Goal: Task Accomplishment & Management: Use online tool/utility

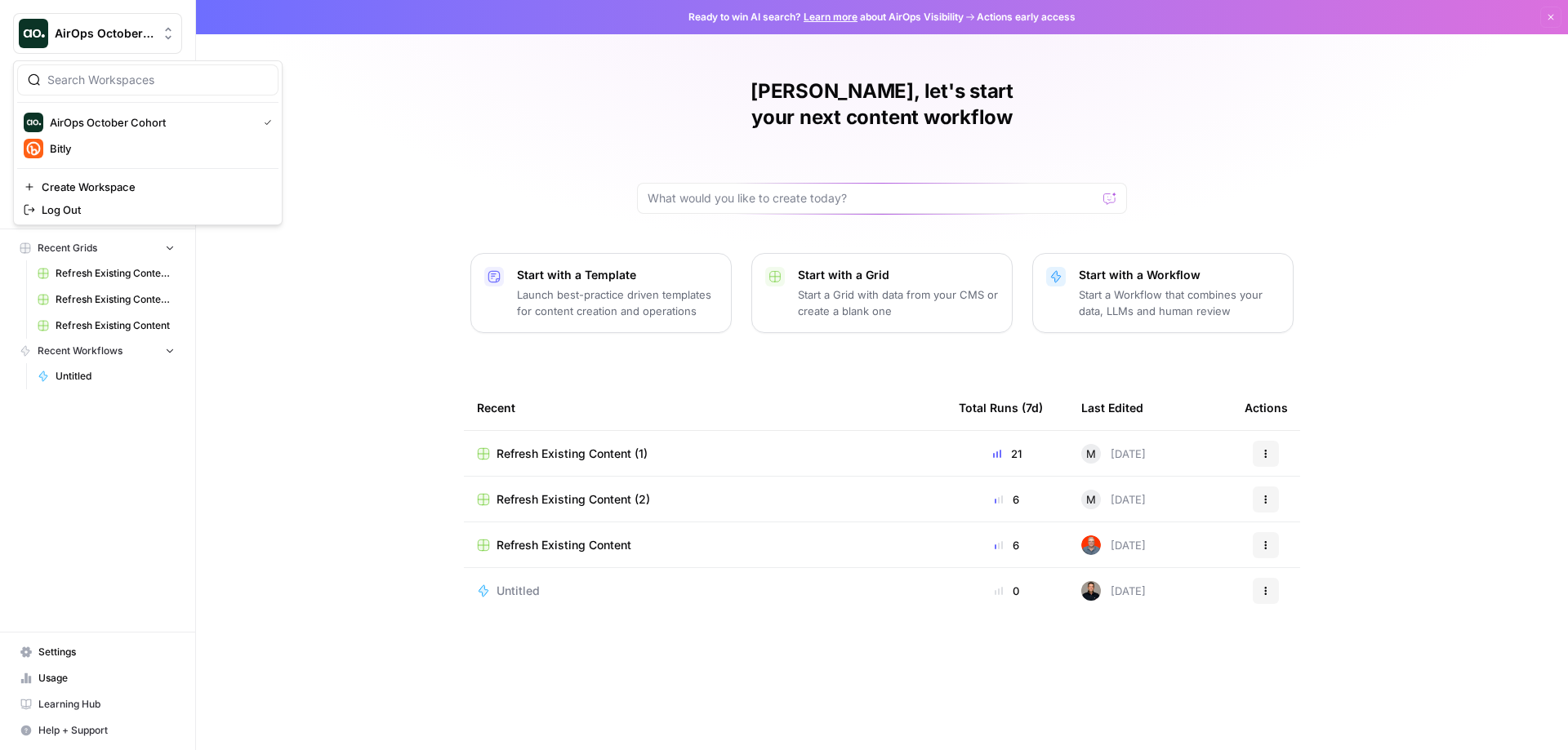
click at [128, 28] on span "AirOps October Cohort" at bounding box center [104, 33] width 99 height 17
click at [113, 145] on span "Bitly" at bounding box center [158, 149] width 216 height 17
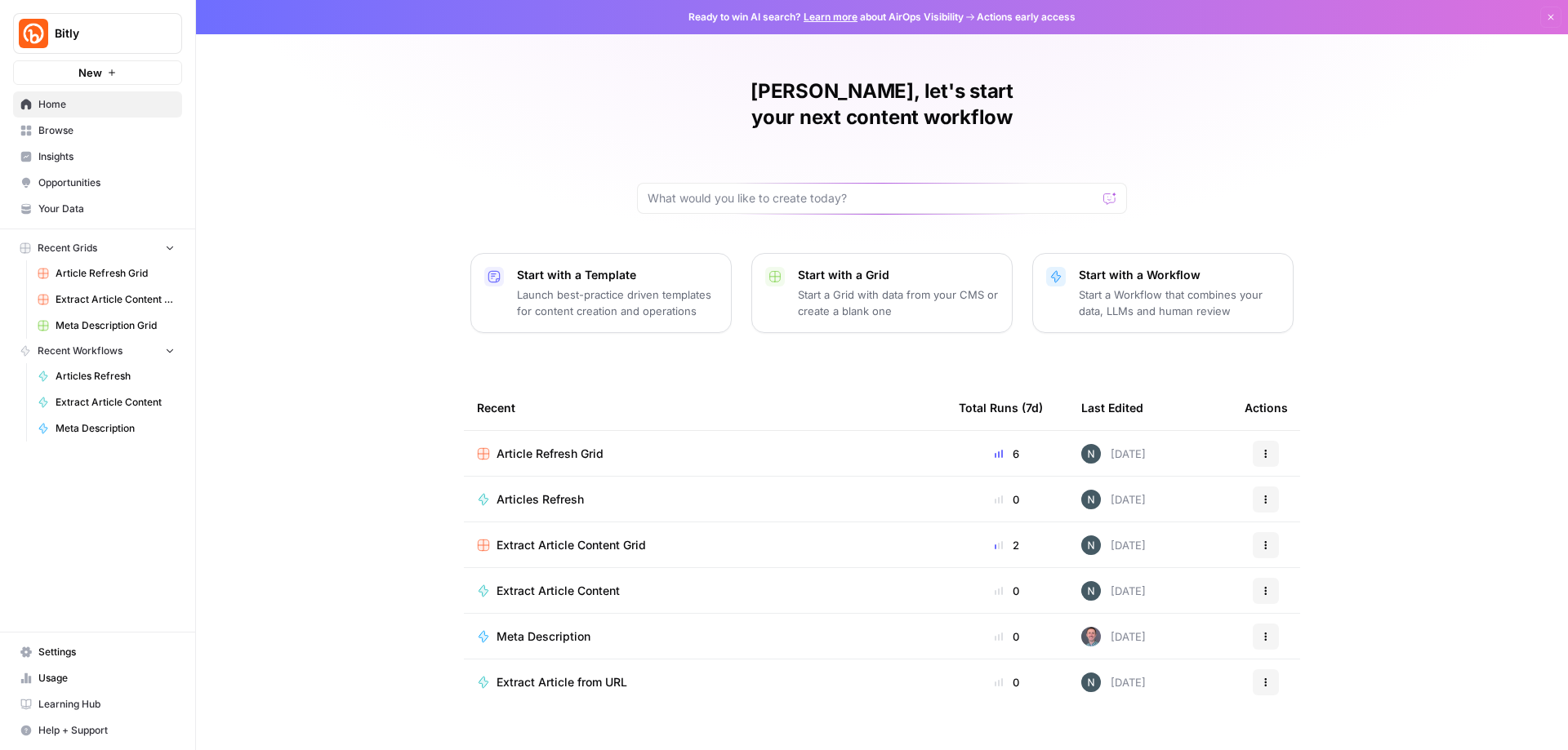
click at [100, 32] on span "Bitly" at bounding box center [104, 33] width 99 height 17
click at [97, 141] on span "AirOps October Cohort" at bounding box center [158, 149] width 216 height 17
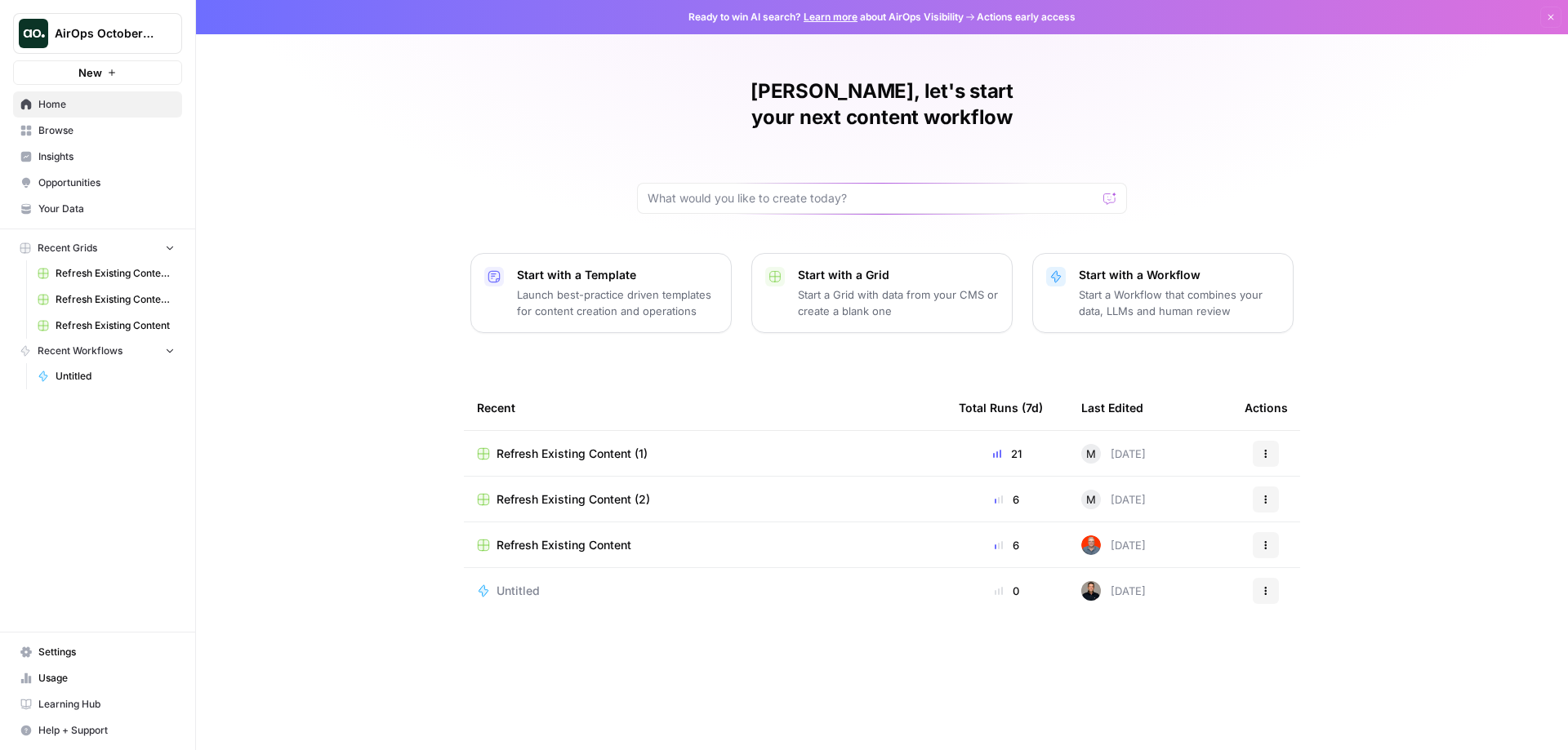
click at [286, 104] on div "Roland, let's start your next content workflow Start with a Template Launch bes…" at bounding box center [882, 375] width 1372 height 750
click at [53, 131] on span "Browse" at bounding box center [106, 131] width 137 height 15
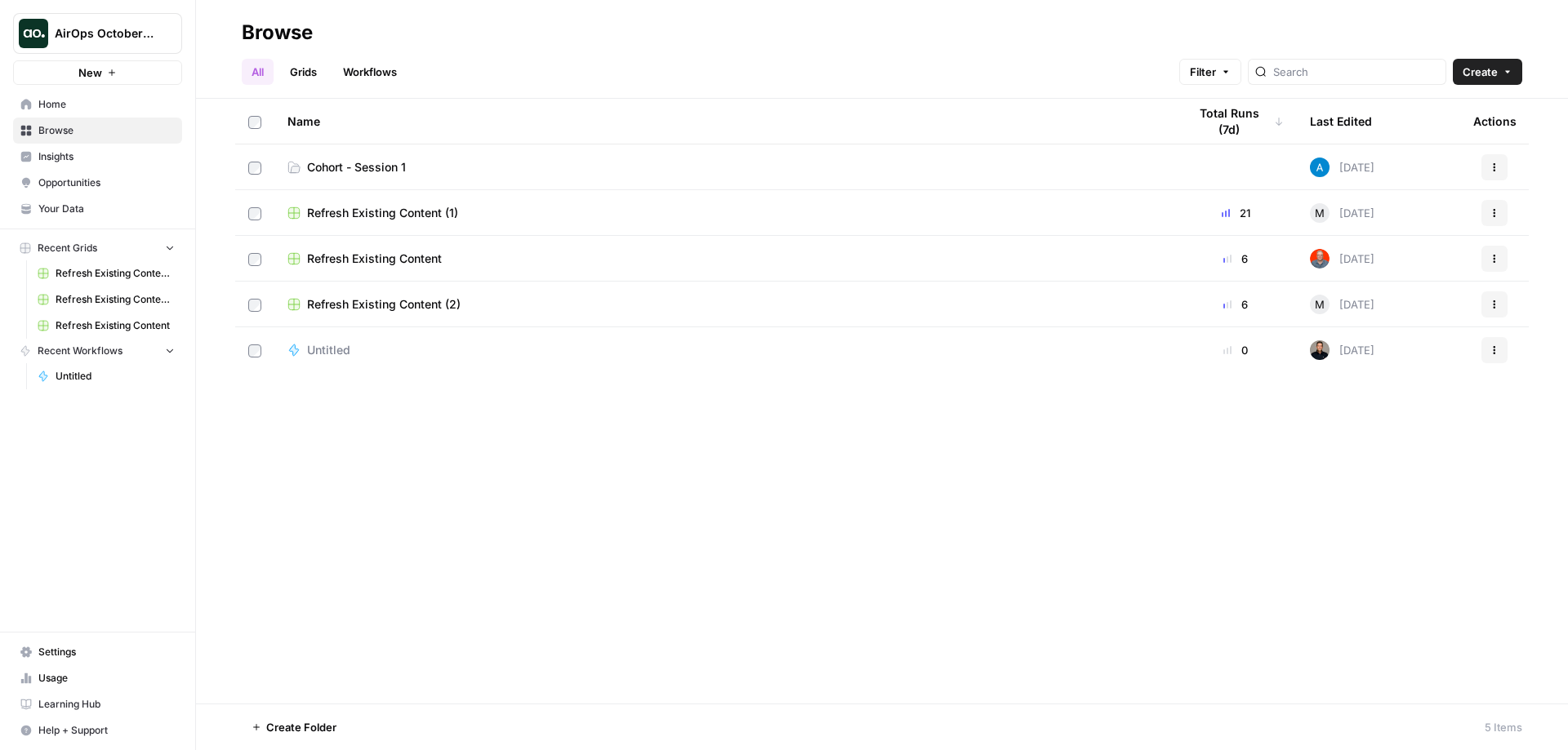
click at [472, 166] on link "Cohort - Session 1" at bounding box center [724, 167] width 874 height 17
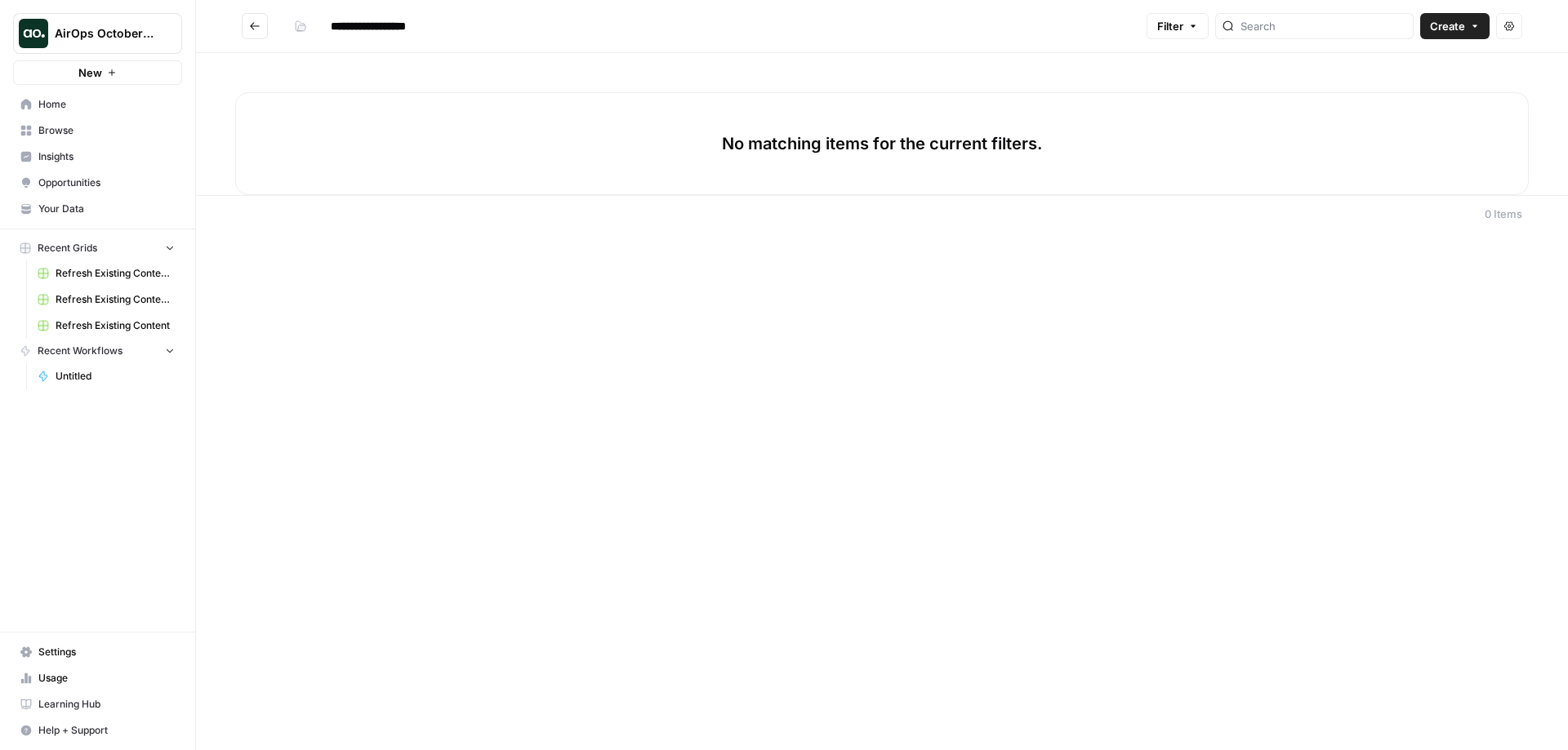
click at [249, 28] on icon "Go back" at bounding box center [255, 26] width 11 height 11
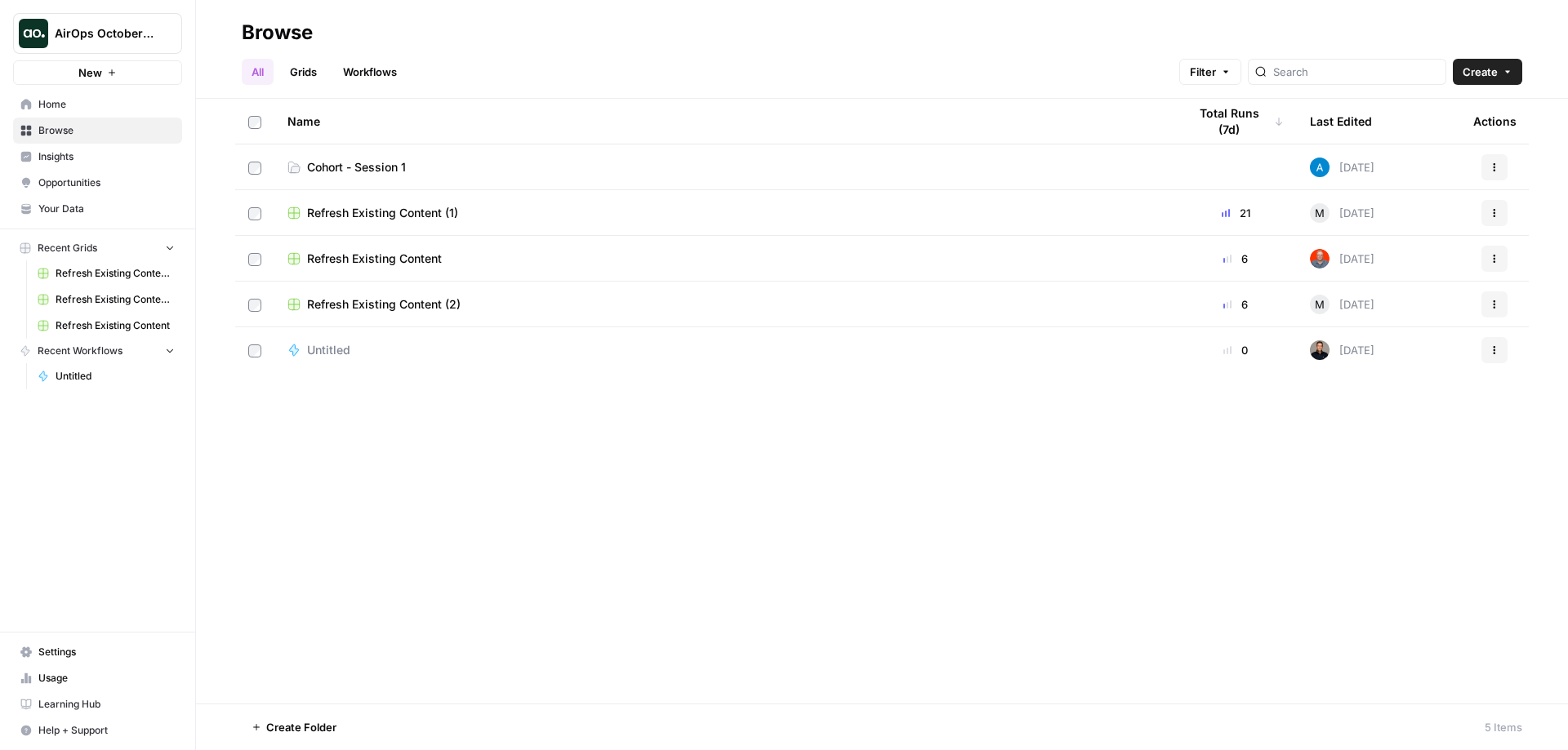
click at [79, 646] on span "Settings" at bounding box center [106, 652] width 137 height 15
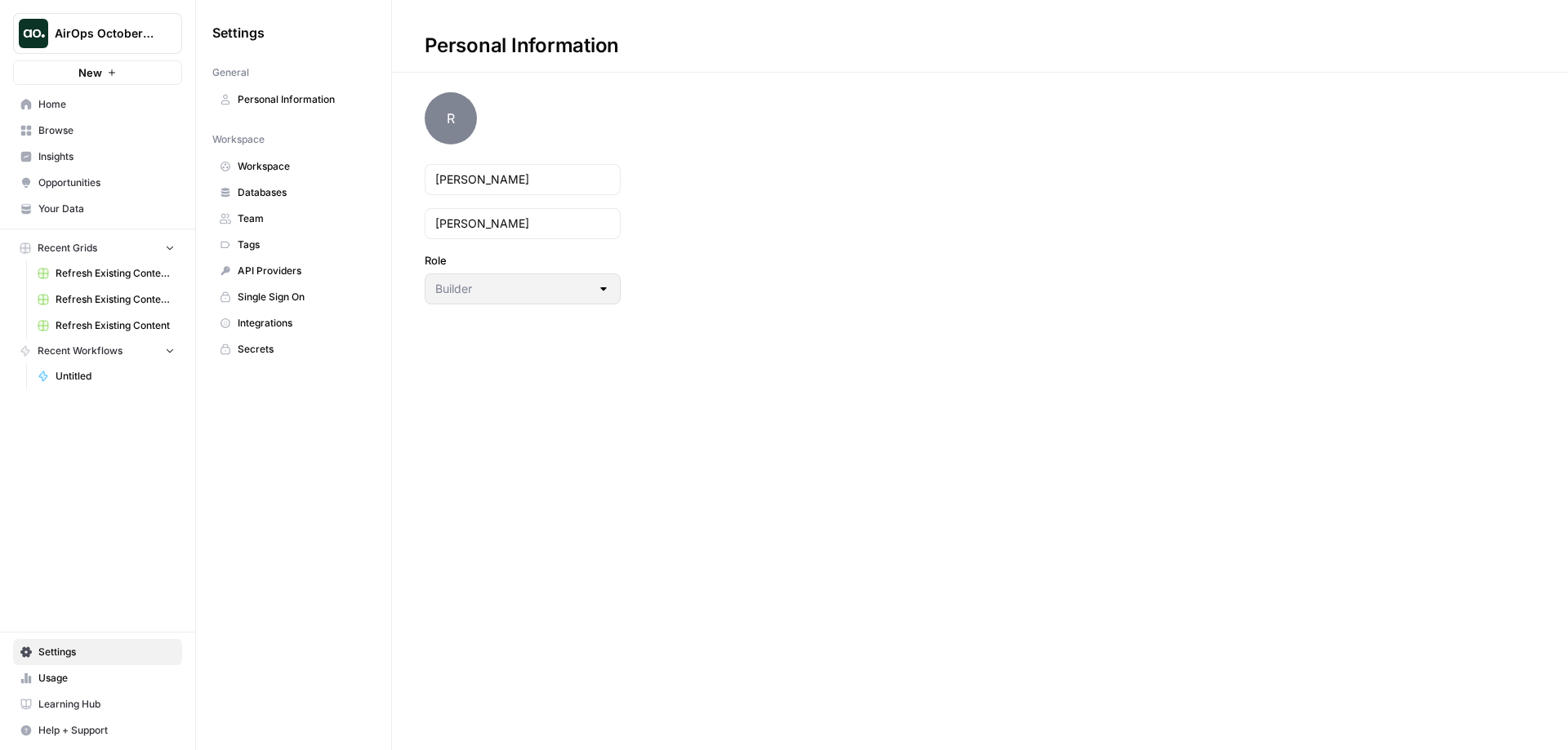
click at [288, 328] on span "Integrations" at bounding box center [303, 323] width 130 height 15
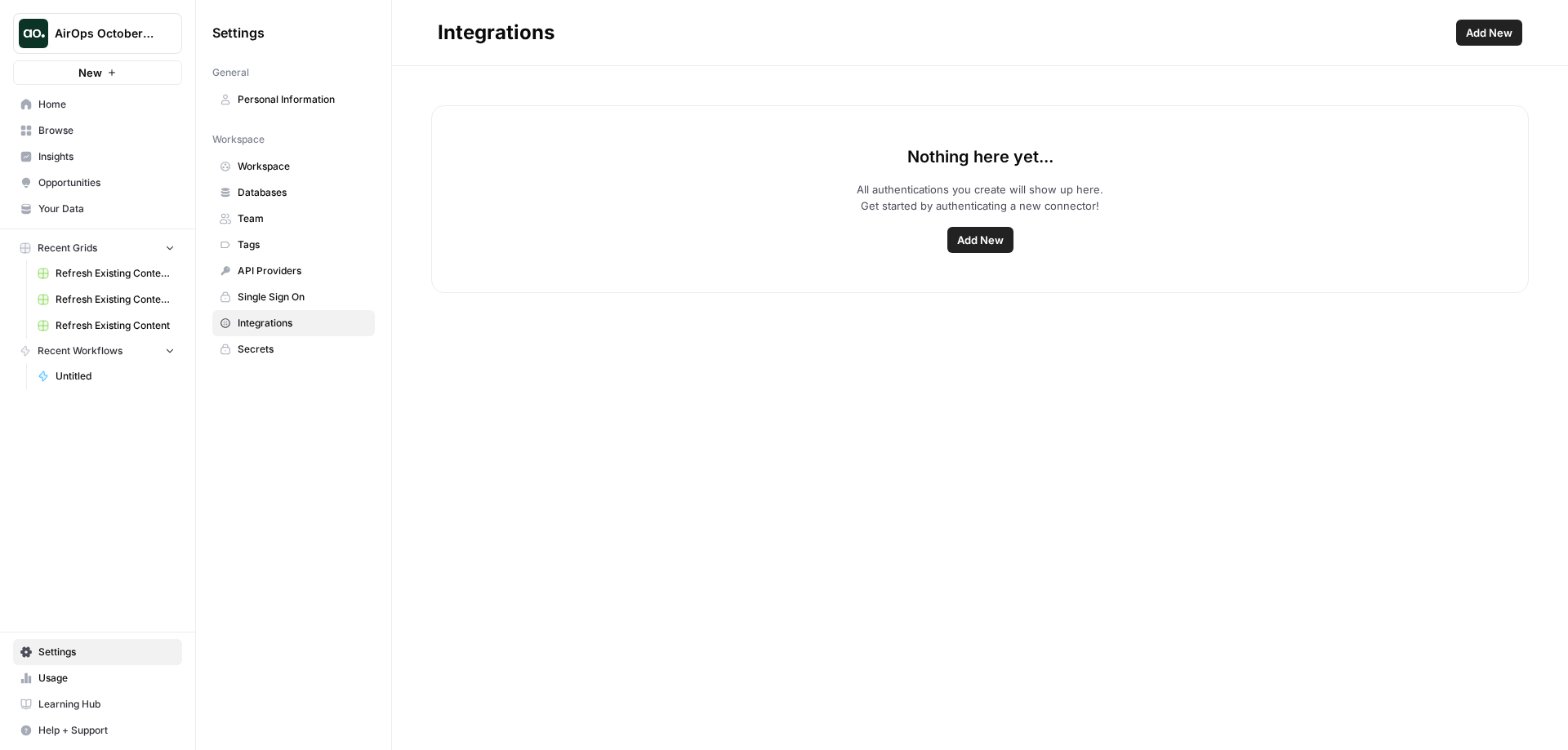
click at [982, 243] on span "Add New" at bounding box center [981, 241] width 46 height 17
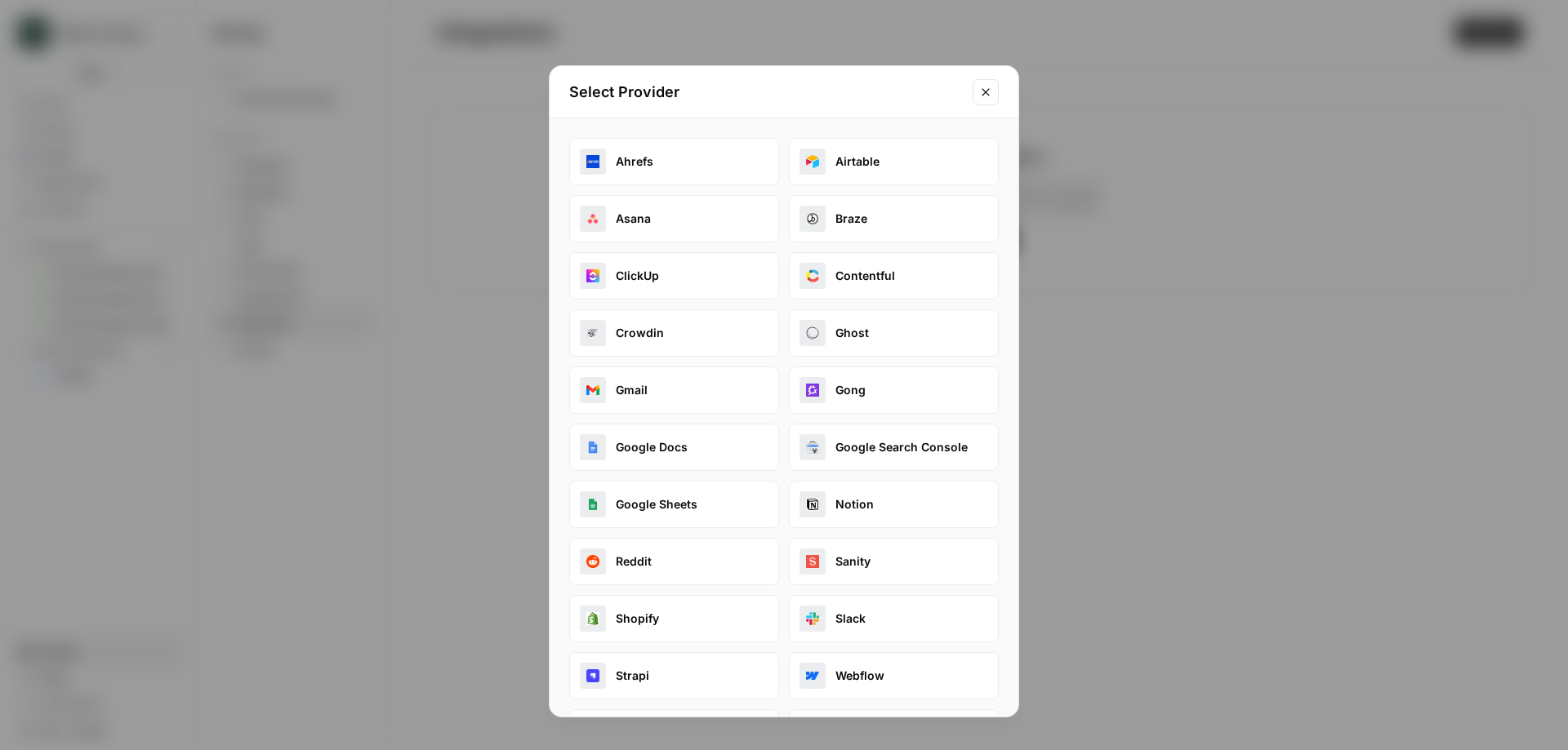
click at [991, 97] on icon "Close modal" at bounding box center [985, 92] width 13 height 13
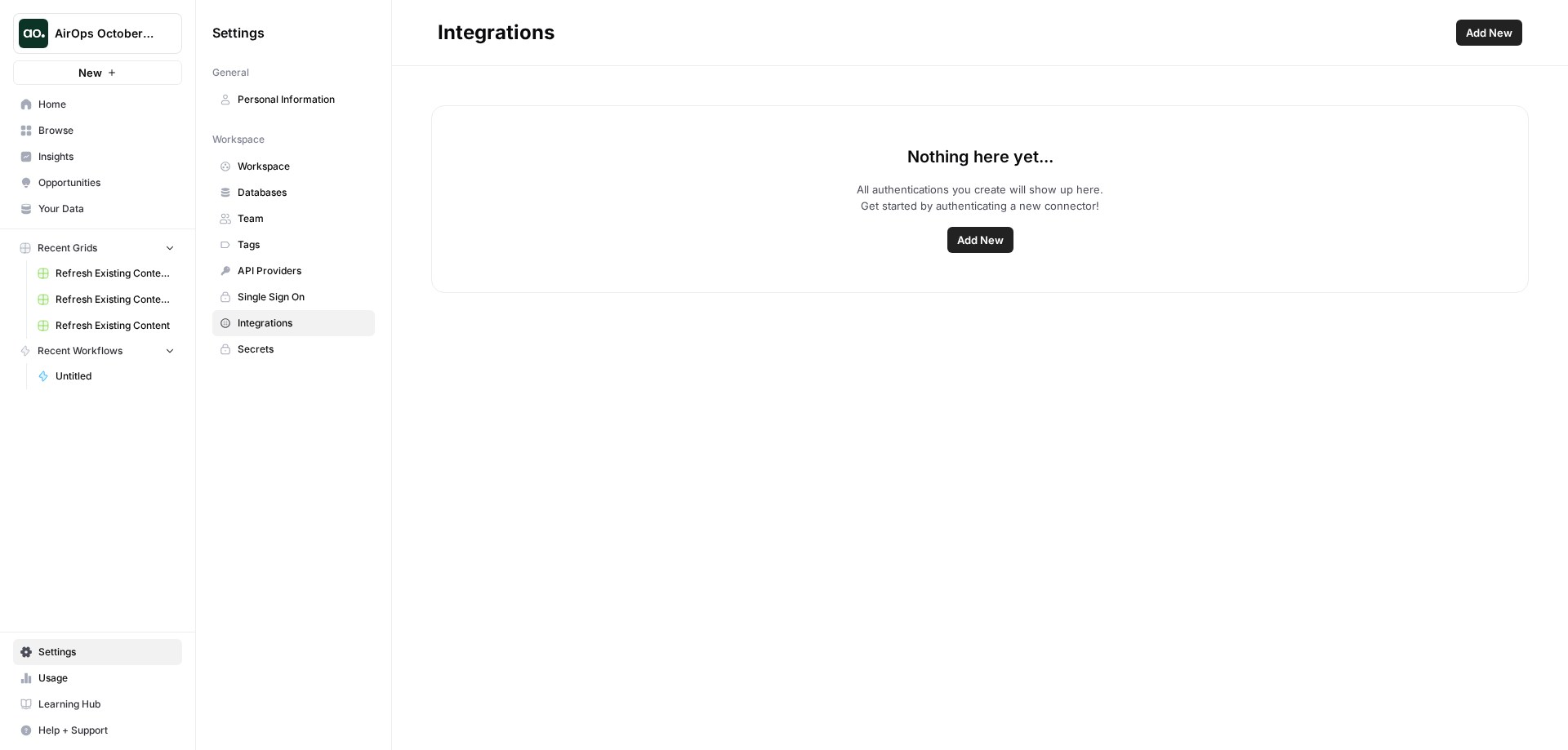
click at [88, 212] on span "Your Data" at bounding box center [106, 209] width 137 height 15
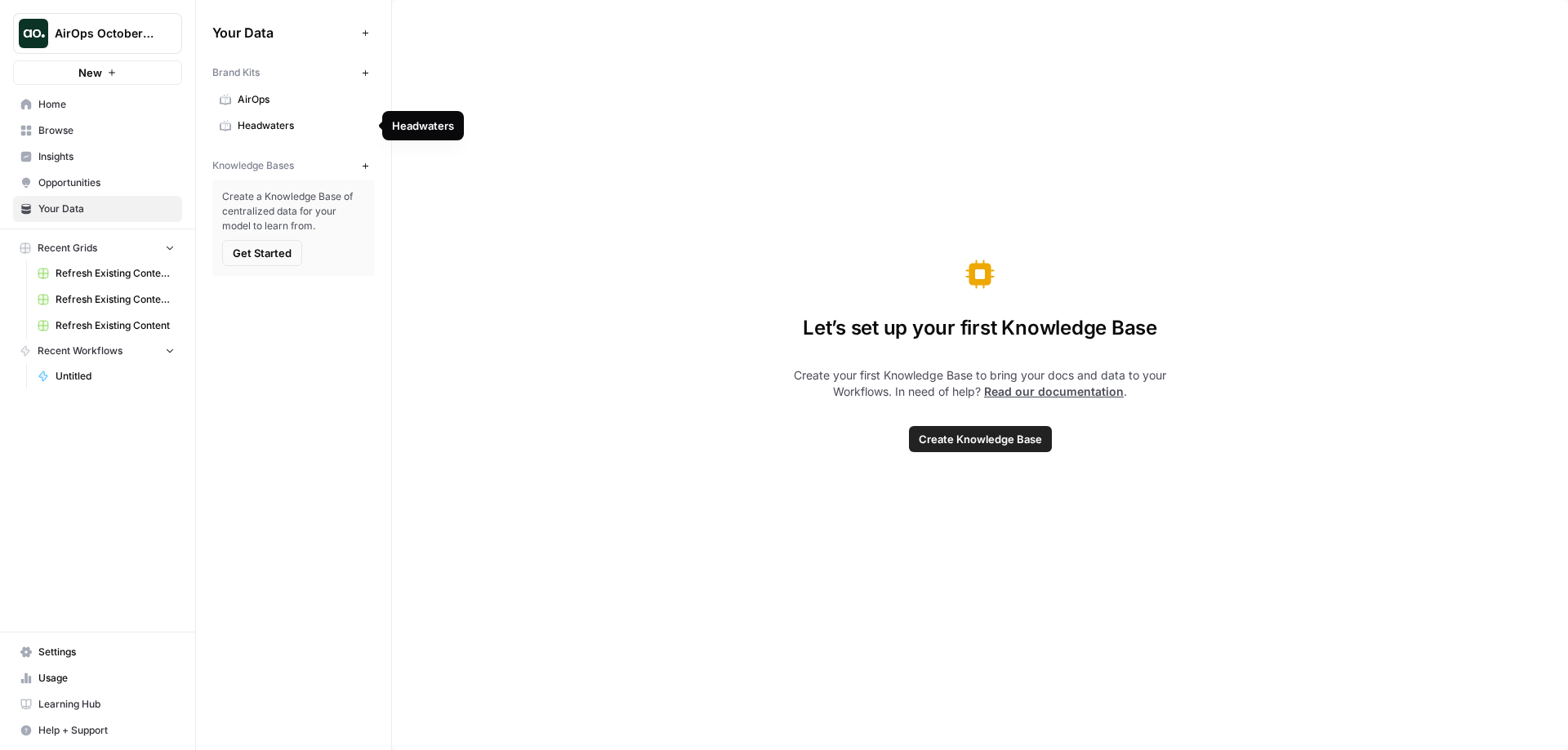
click at [275, 126] on span "Headwaters" at bounding box center [303, 125] width 130 height 15
click at [275, 106] on span "AirOps" at bounding box center [303, 99] width 130 height 15
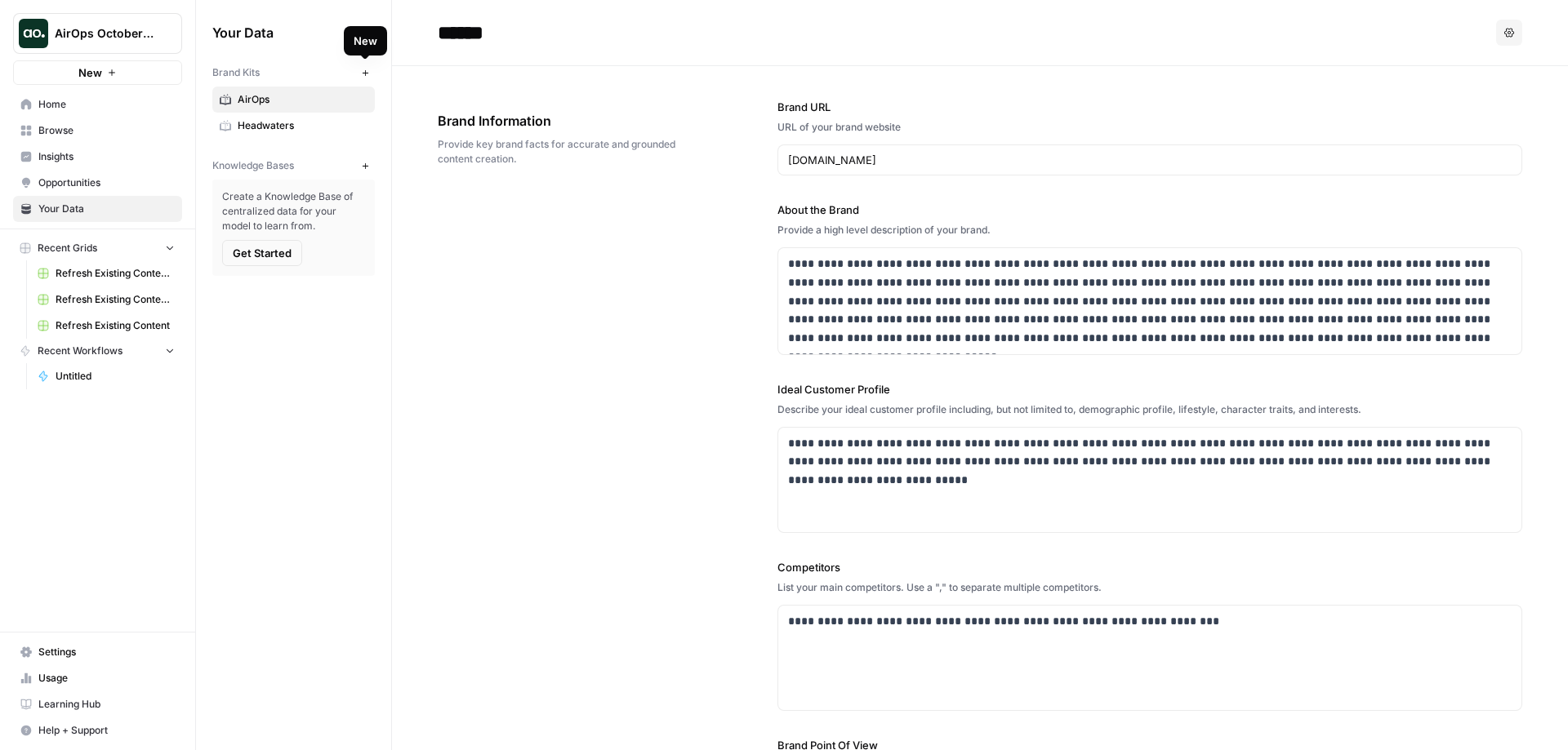
click at [359, 74] on button "New" at bounding box center [364, 72] width 20 height 20
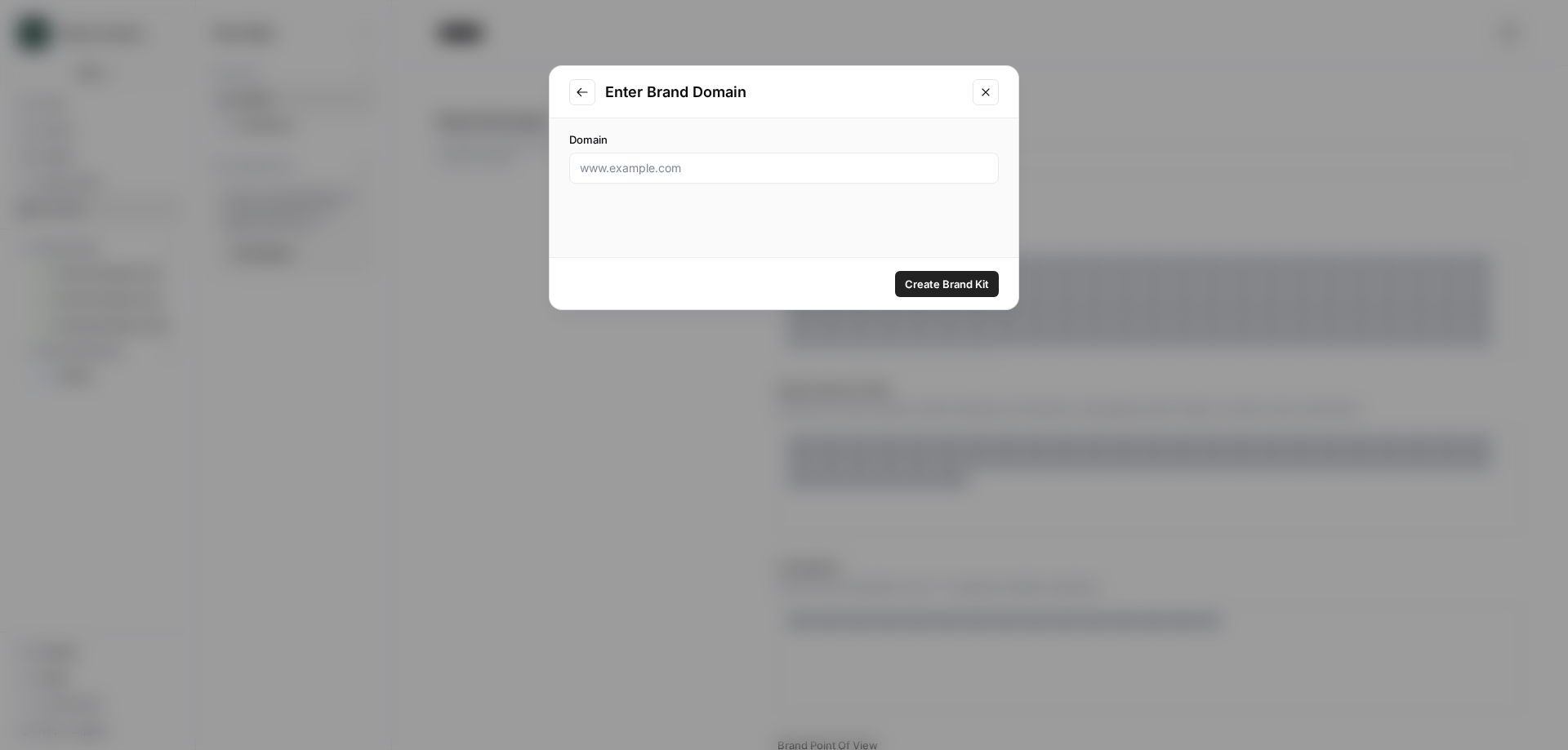
click at [982, 90] on icon "Close modal" at bounding box center [985, 92] width 13 height 13
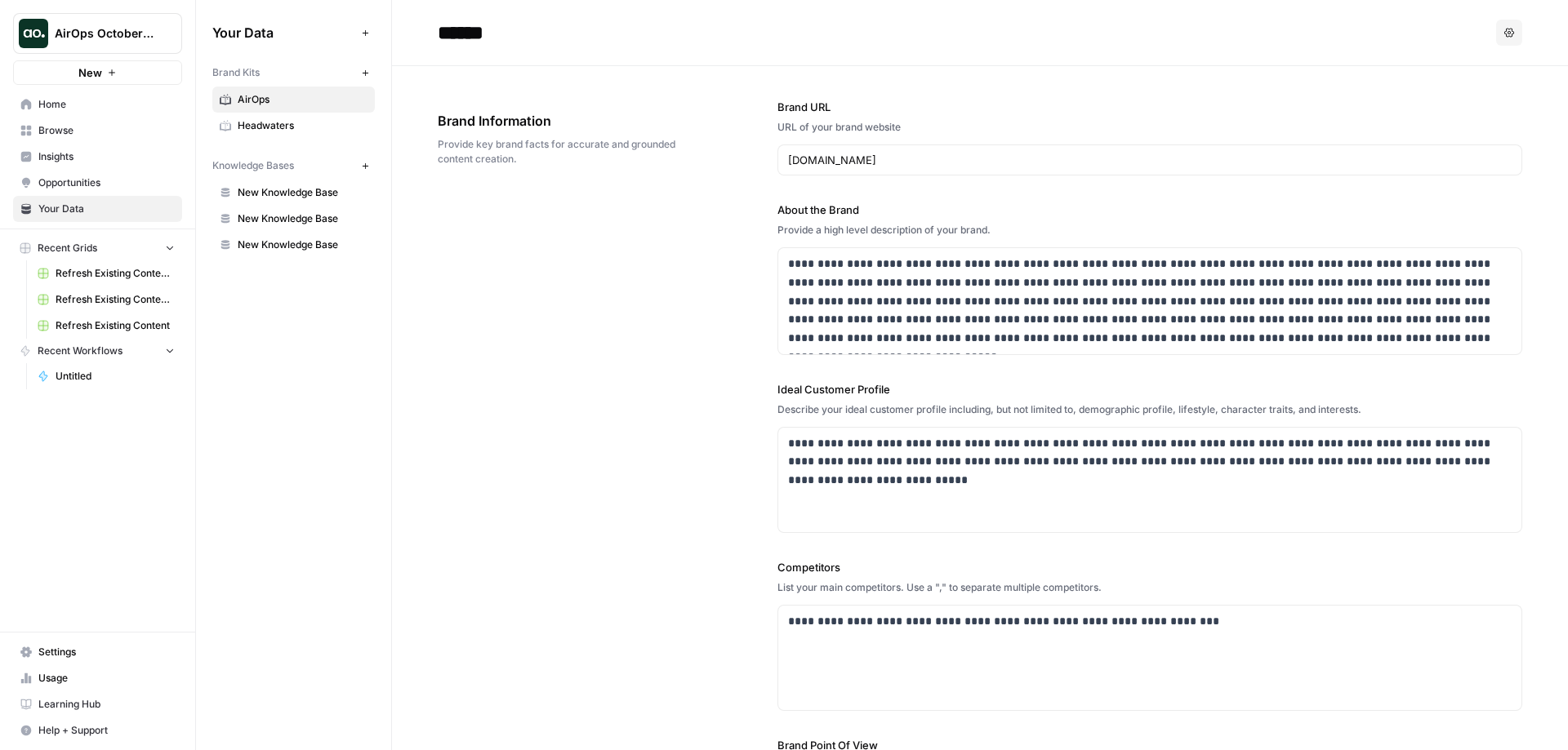
click at [357, 76] on button "New" at bounding box center [364, 72] width 20 height 20
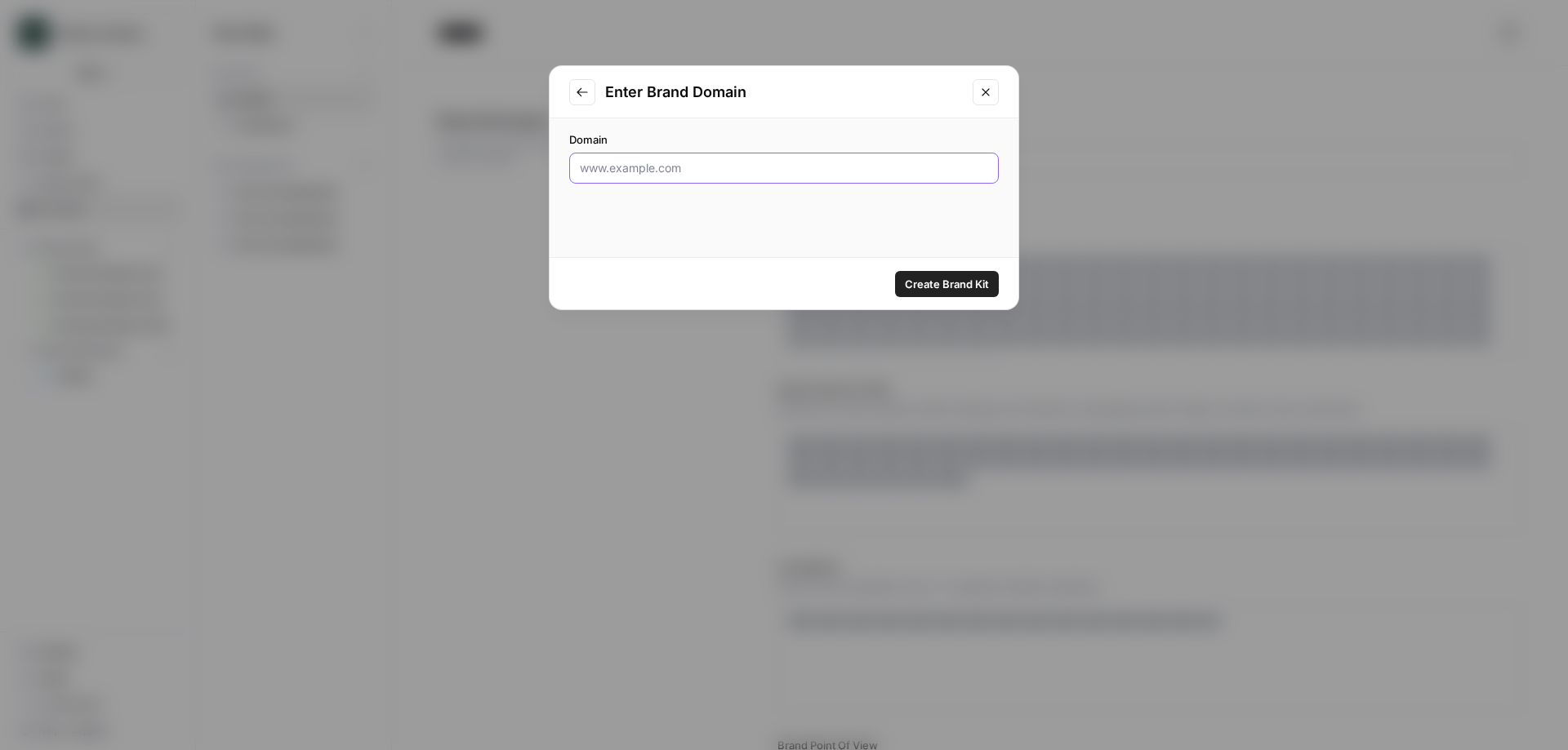
click at [622, 162] on input "Domain" at bounding box center [784, 168] width 408 height 17
click at [996, 83] on button "Close modal" at bounding box center [985, 92] width 26 height 26
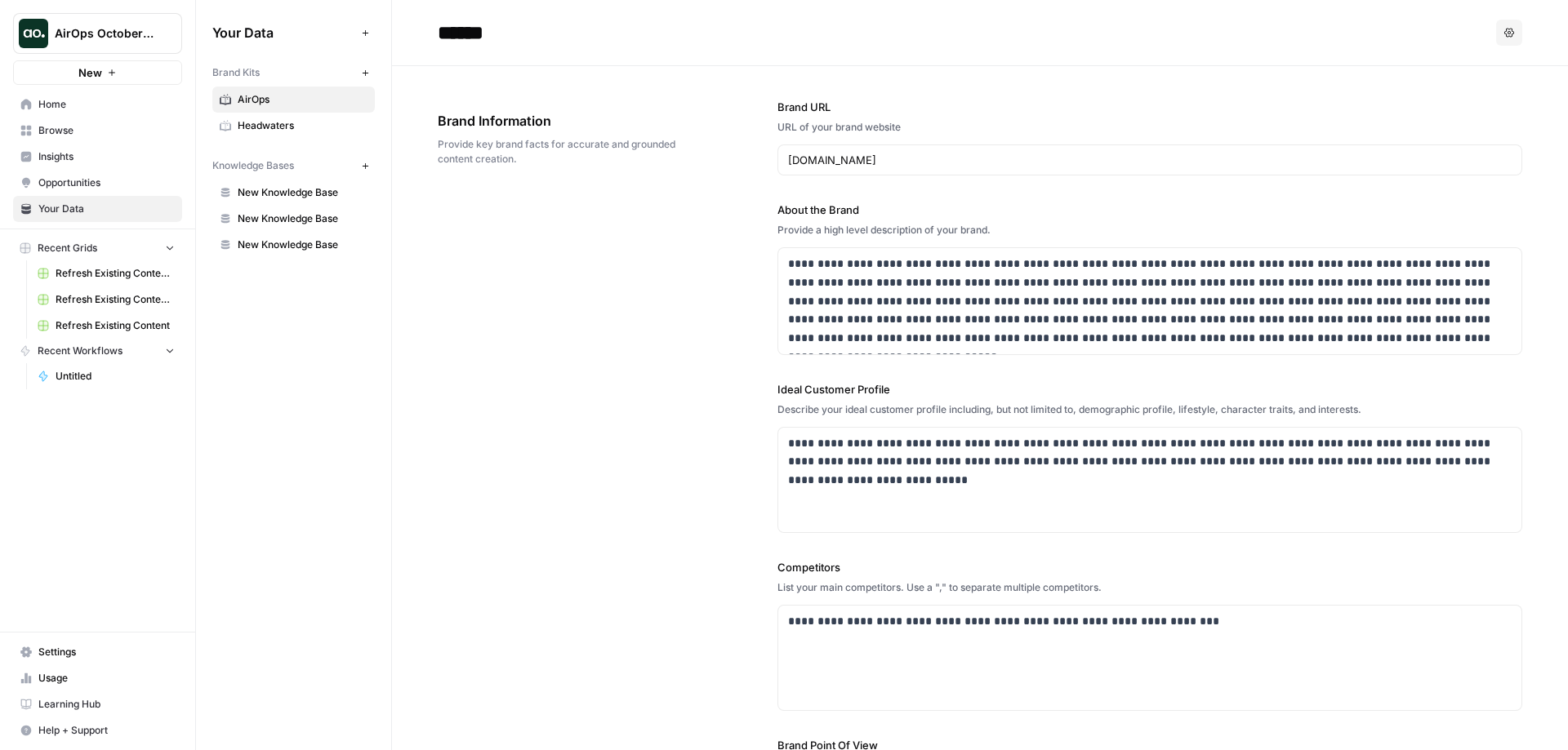
click at [370, 69] on button "New" at bounding box center [364, 72] width 20 height 20
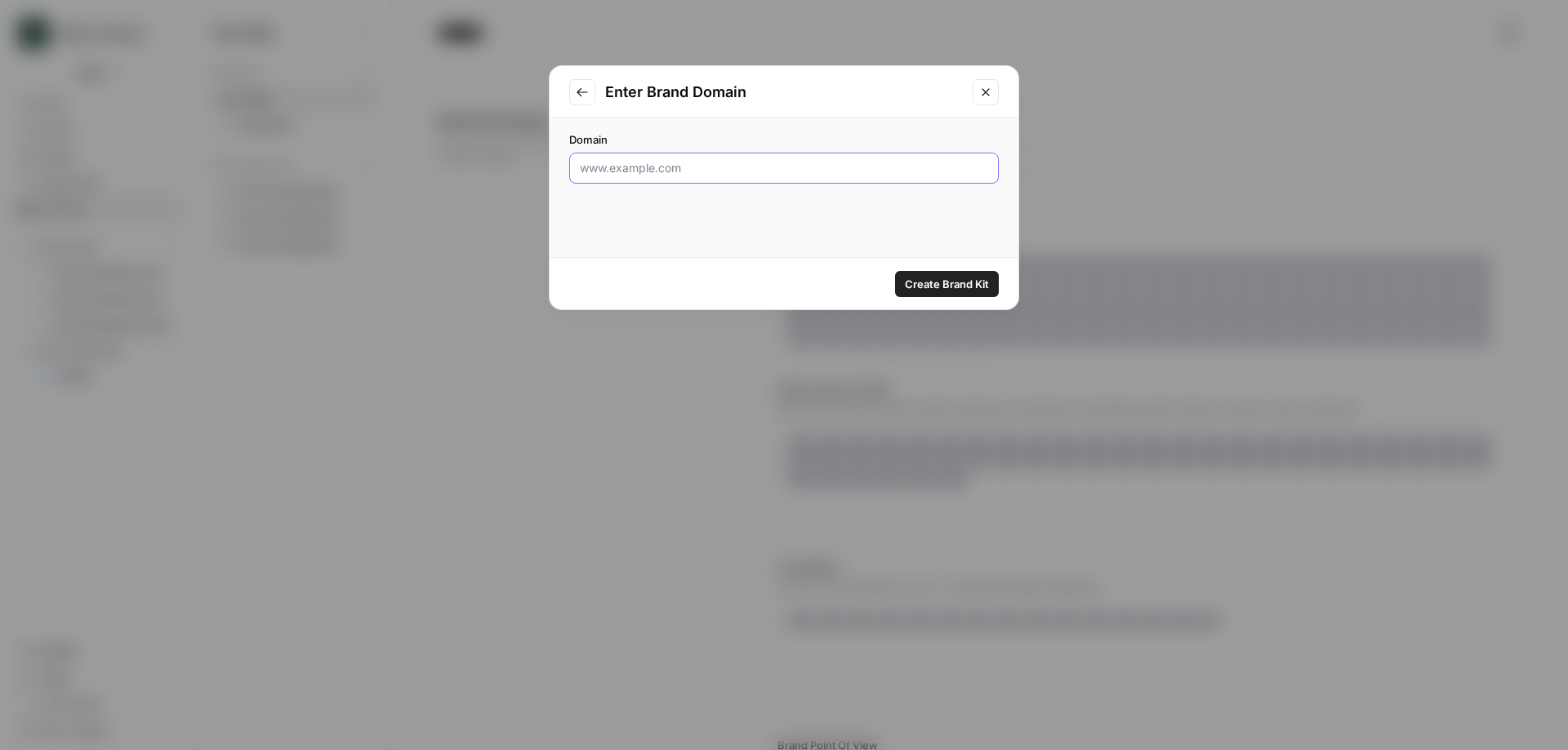
click at [707, 165] on input "Domain" at bounding box center [784, 168] width 408 height 17
type input "www.bitly.com"
click at [959, 295] on button "Create Brand Kit" at bounding box center [947, 284] width 104 height 26
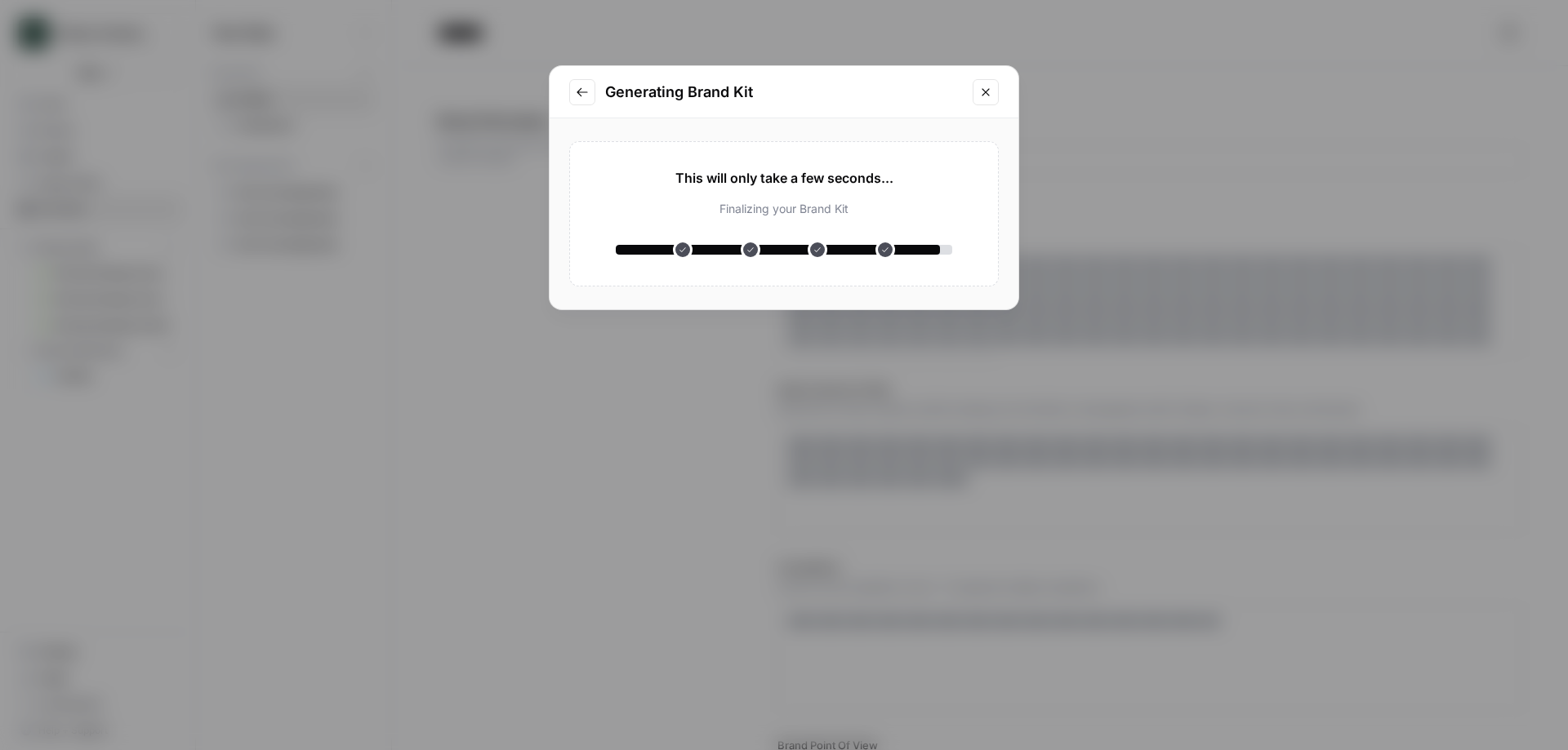
click at [987, 86] on icon "Close modal" at bounding box center [985, 92] width 13 height 13
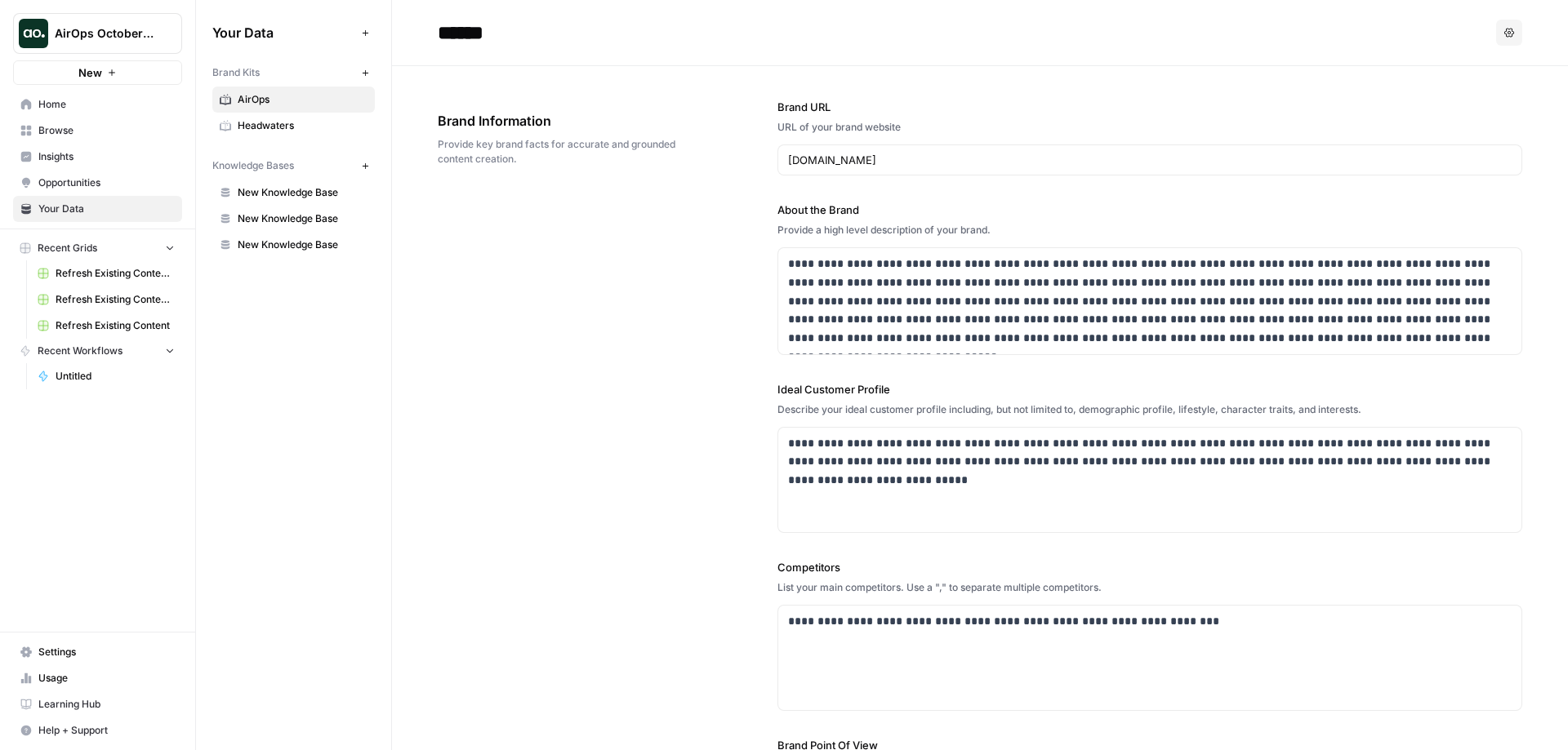
click at [54, 125] on span "Browse" at bounding box center [106, 131] width 137 height 15
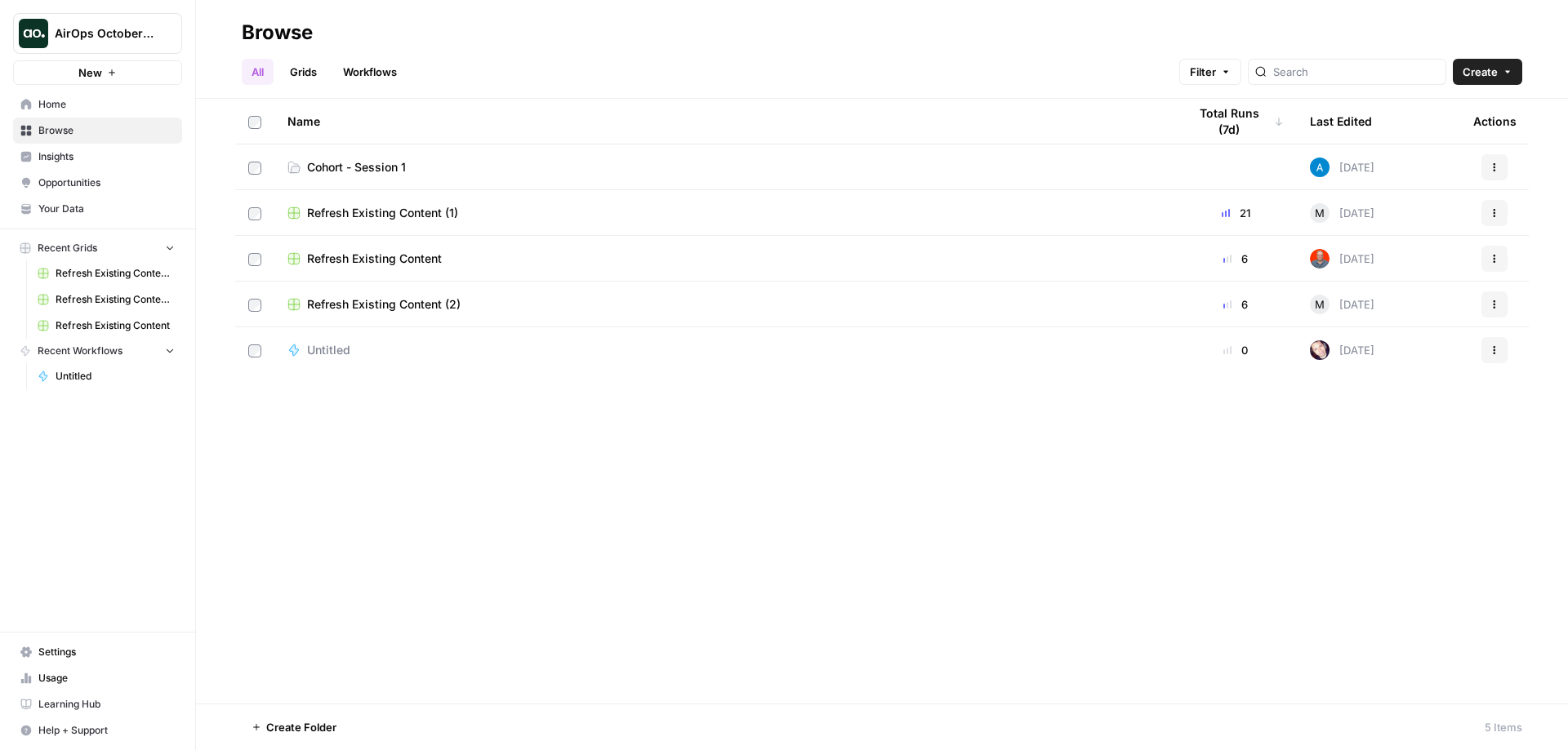
click at [450, 160] on link "Cohort - Session 1" at bounding box center [724, 167] width 874 height 17
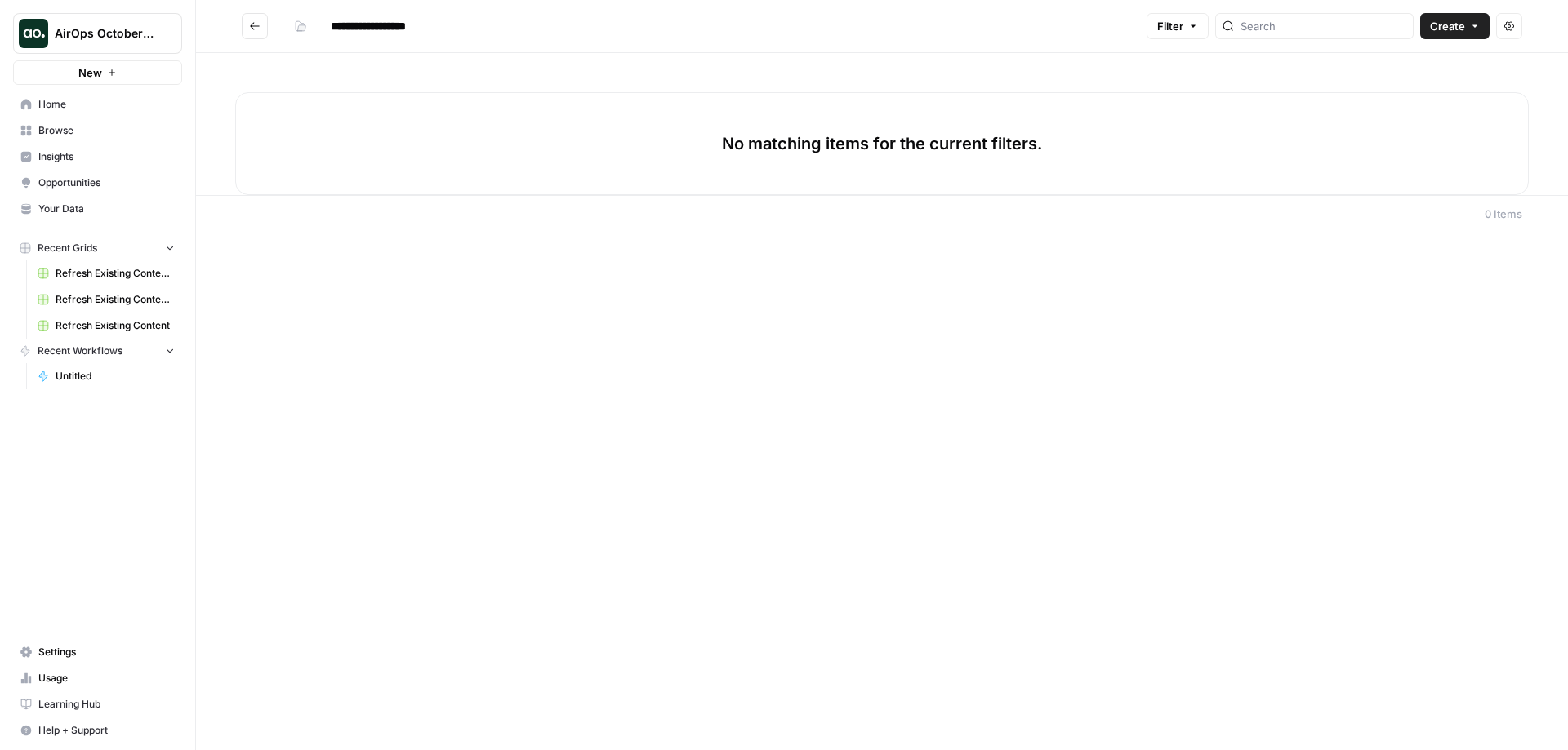
click at [1462, 27] on span "Create" at bounding box center [1447, 26] width 35 height 17
click at [1424, 87] on span "Workflow" at bounding box center [1423, 87] width 91 height 17
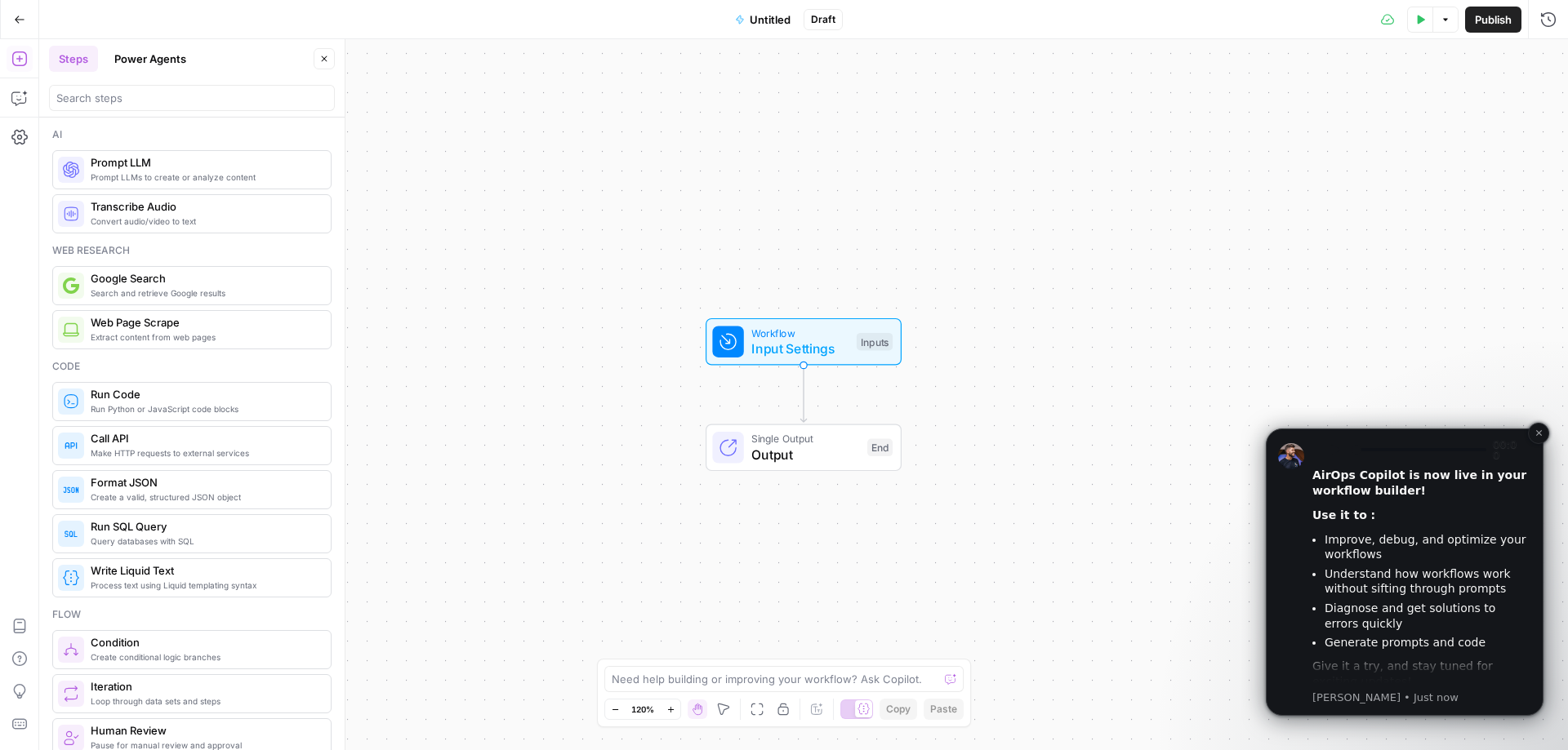
scroll to position [151, 0]
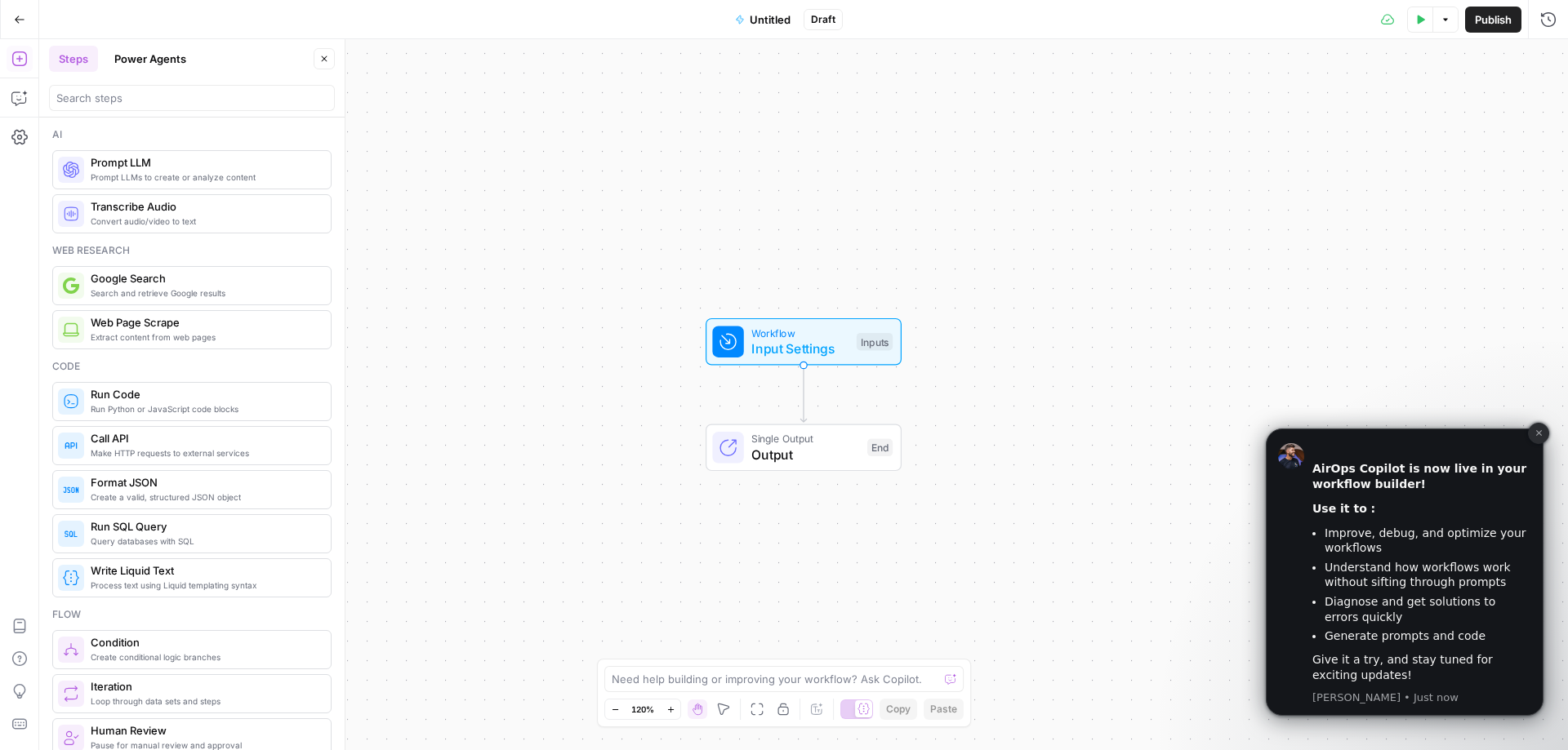
click at [1533, 429] on button "Dismiss notification" at bounding box center [1538, 433] width 21 height 21
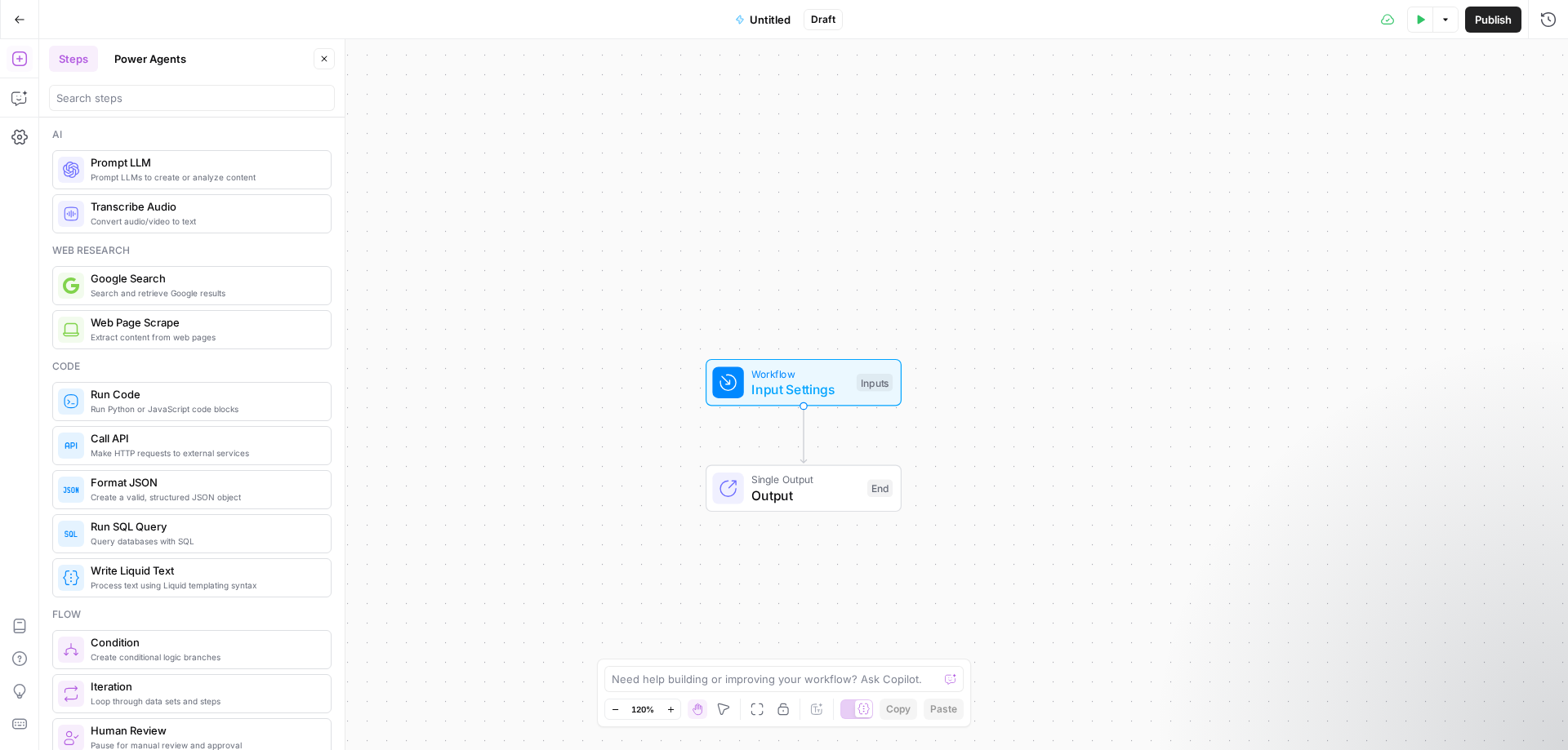
click at [824, 19] on span "Draft" at bounding box center [823, 20] width 24 height 15
click at [767, 22] on span "Untitled" at bounding box center [771, 20] width 41 height 17
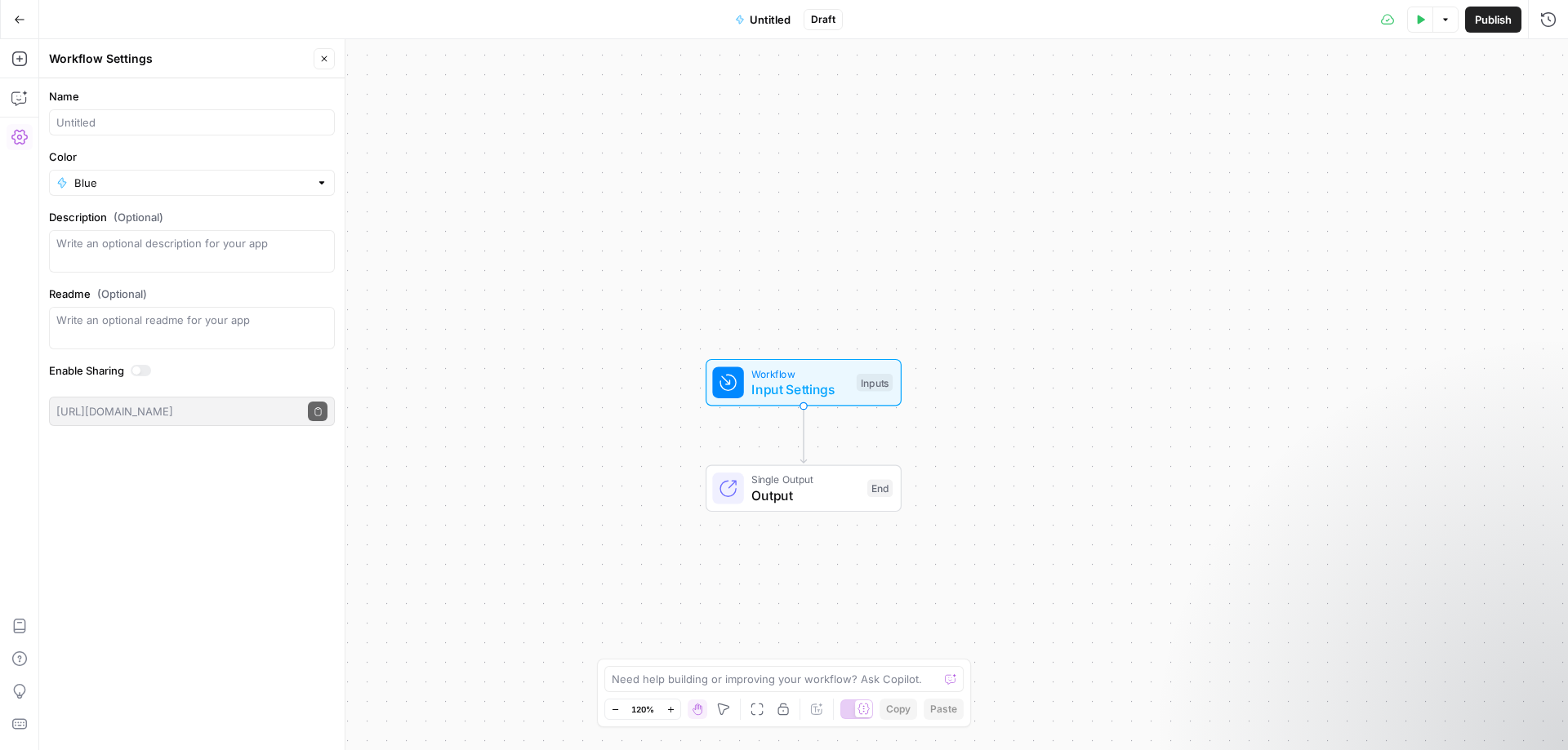
drag, startPoint x: 98, startPoint y: 108, endPoint x: 104, endPoint y: 119, distance: 12.5
click at [100, 111] on div "Name" at bounding box center [192, 112] width 286 height 47
click at [107, 122] on input "Name" at bounding box center [192, 123] width 271 height 17
type input "Meta Description Generator ([PERSON_NAME])"
click at [199, 192] on div "Blue" at bounding box center [192, 183] width 286 height 26
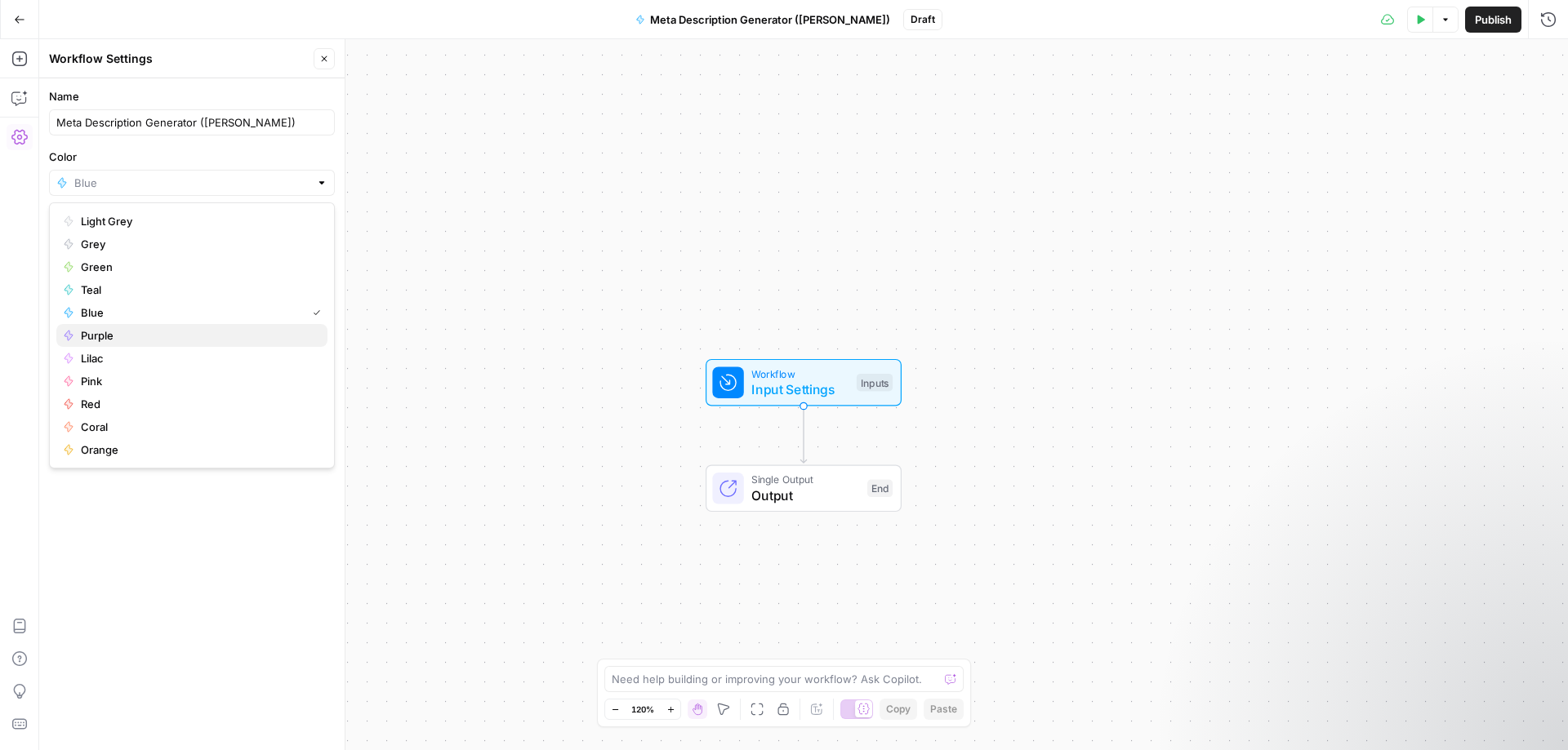
click at [130, 335] on span "Purple" at bounding box center [197, 336] width 233 height 17
type input "Purple"
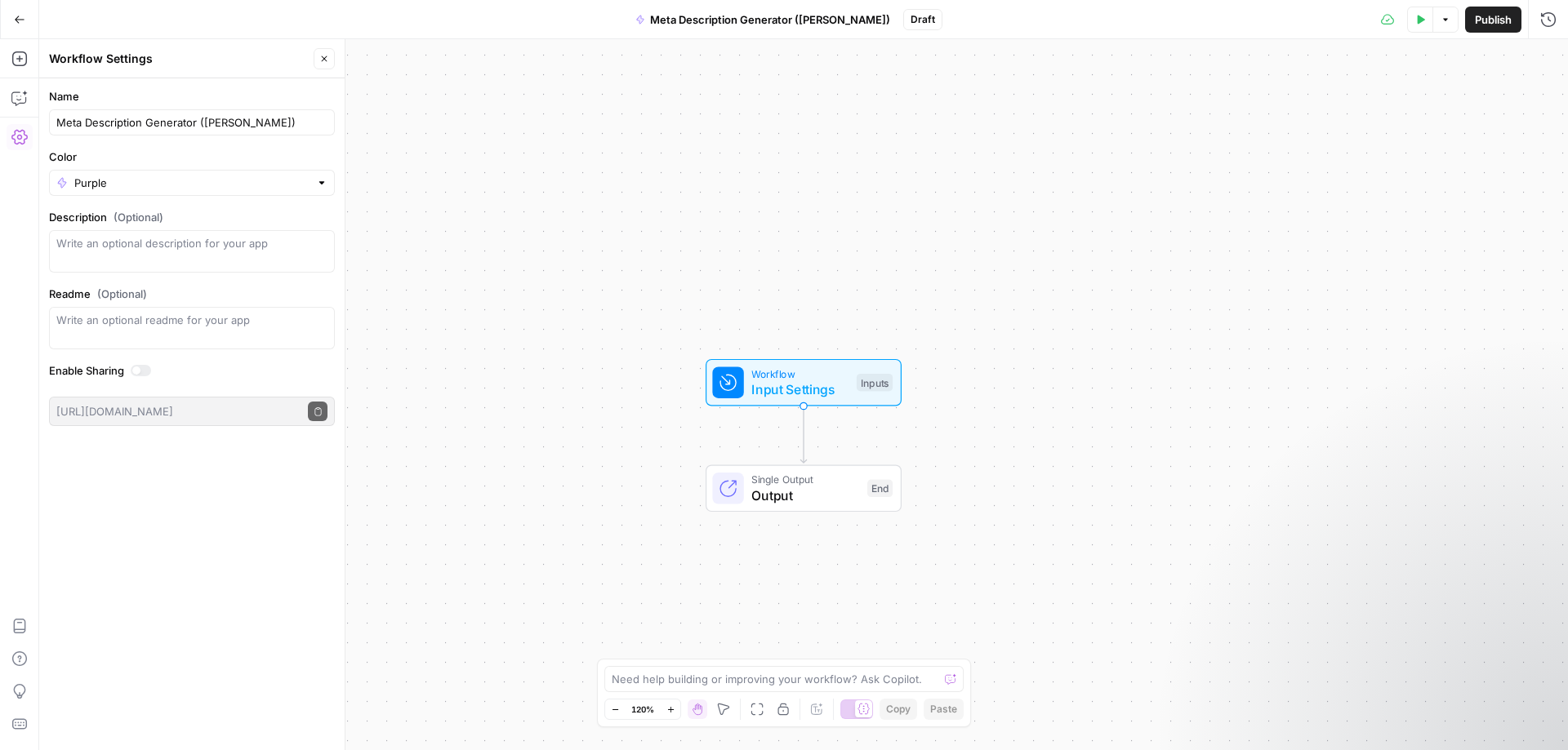
click at [271, 459] on div "Name Meta Description Generator (Roland) Color Purple Description (Optional) Re…" at bounding box center [191, 414] width 306 height 672
click at [168, 193] on div "Purple" at bounding box center [192, 183] width 286 height 26
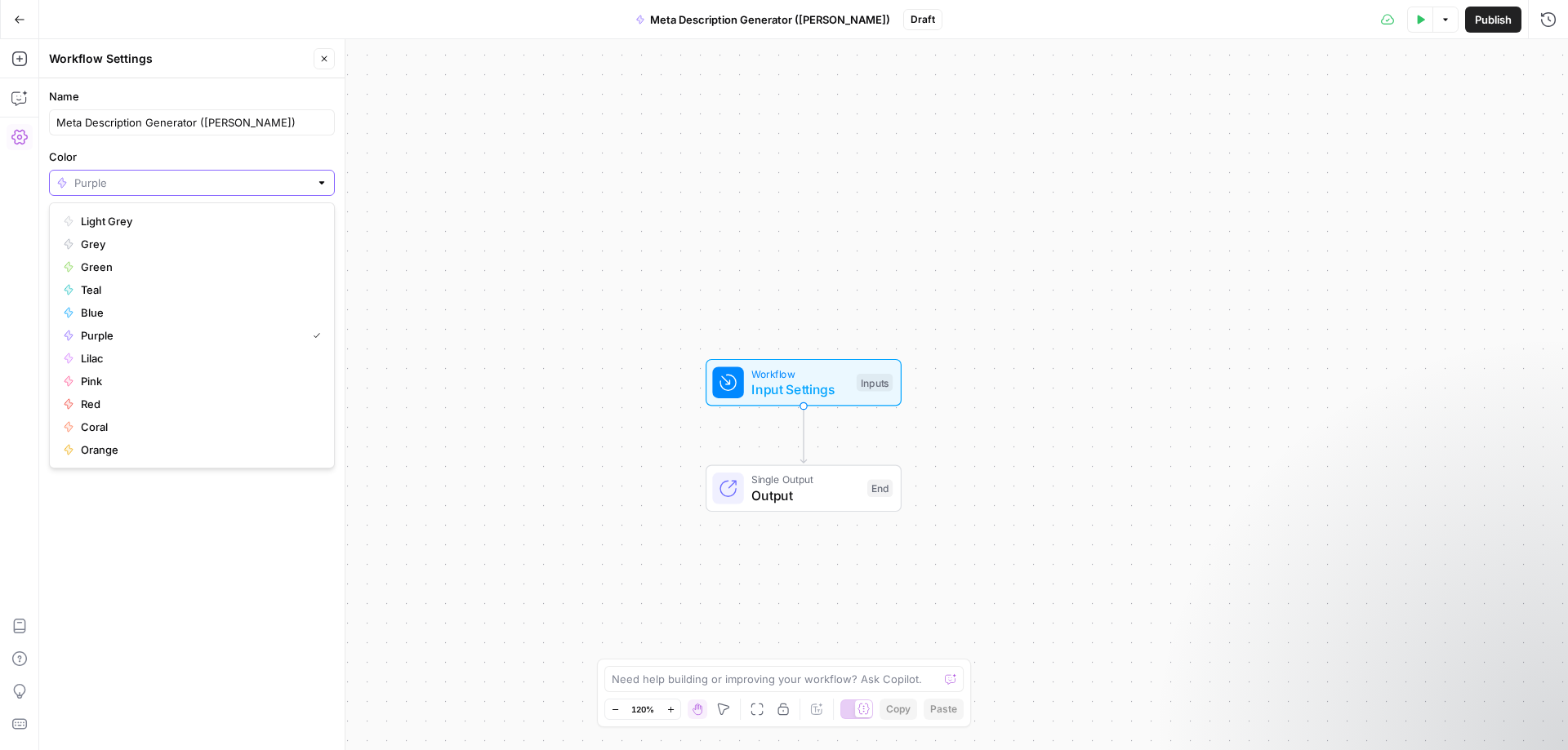
click at [182, 187] on input "Color" at bounding box center [191, 183] width 235 height 17
click at [237, 504] on div "Name Meta Description Generator (Roland) Color Description (Optional) Readme (O…" at bounding box center [191, 414] width 306 height 672
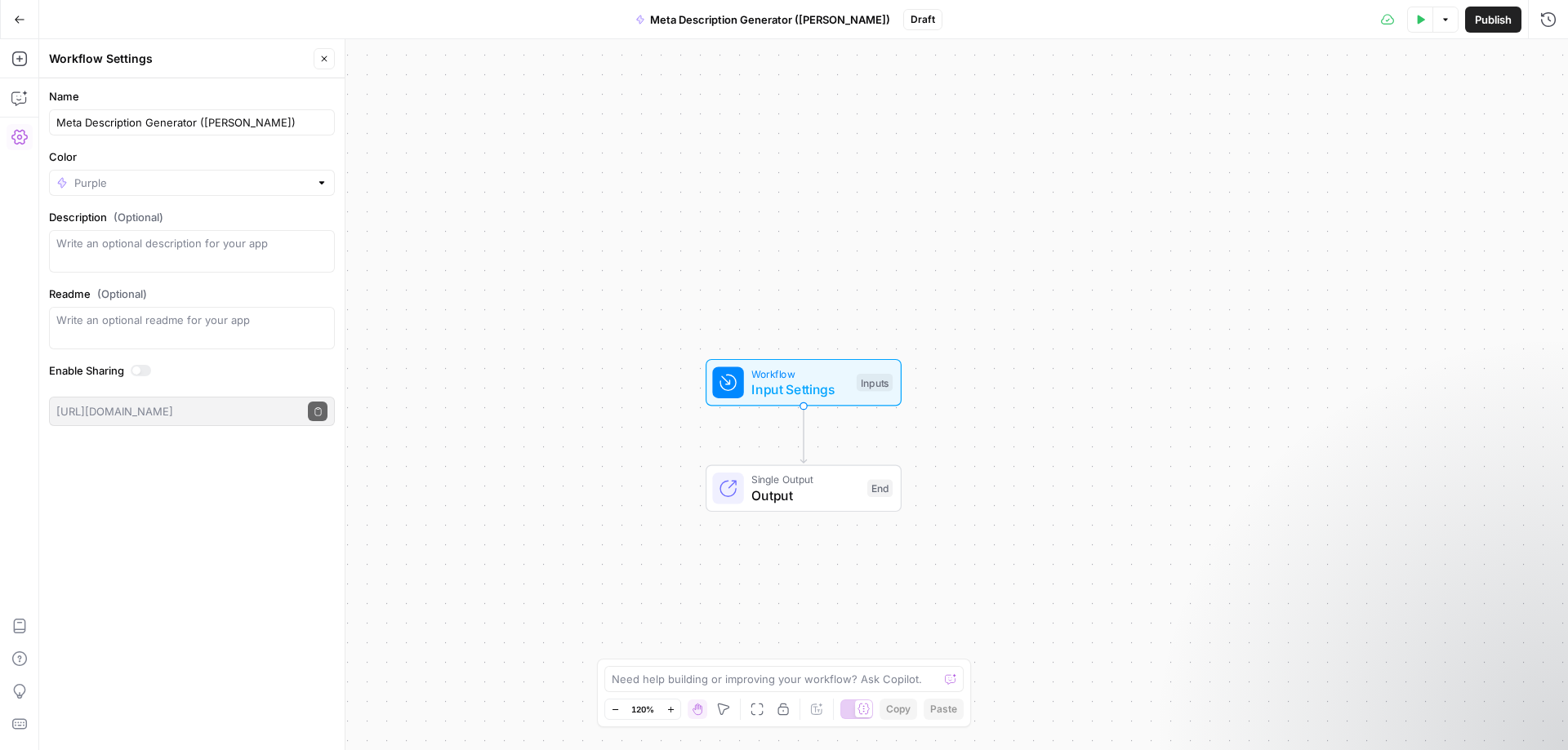
click at [1496, 19] on span "Publish" at bounding box center [1494, 20] width 37 height 17
click at [1103, 84] on div "Workflow Input Settings Inputs Single Output Output End" at bounding box center [803, 394] width 1529 height 711
click at [723, 369] on div at bounding box center [727, 382] width 31 height 31
click at [1379, 111] on span "Add Field" at bounding box center [1384, 112] width 47 height 17
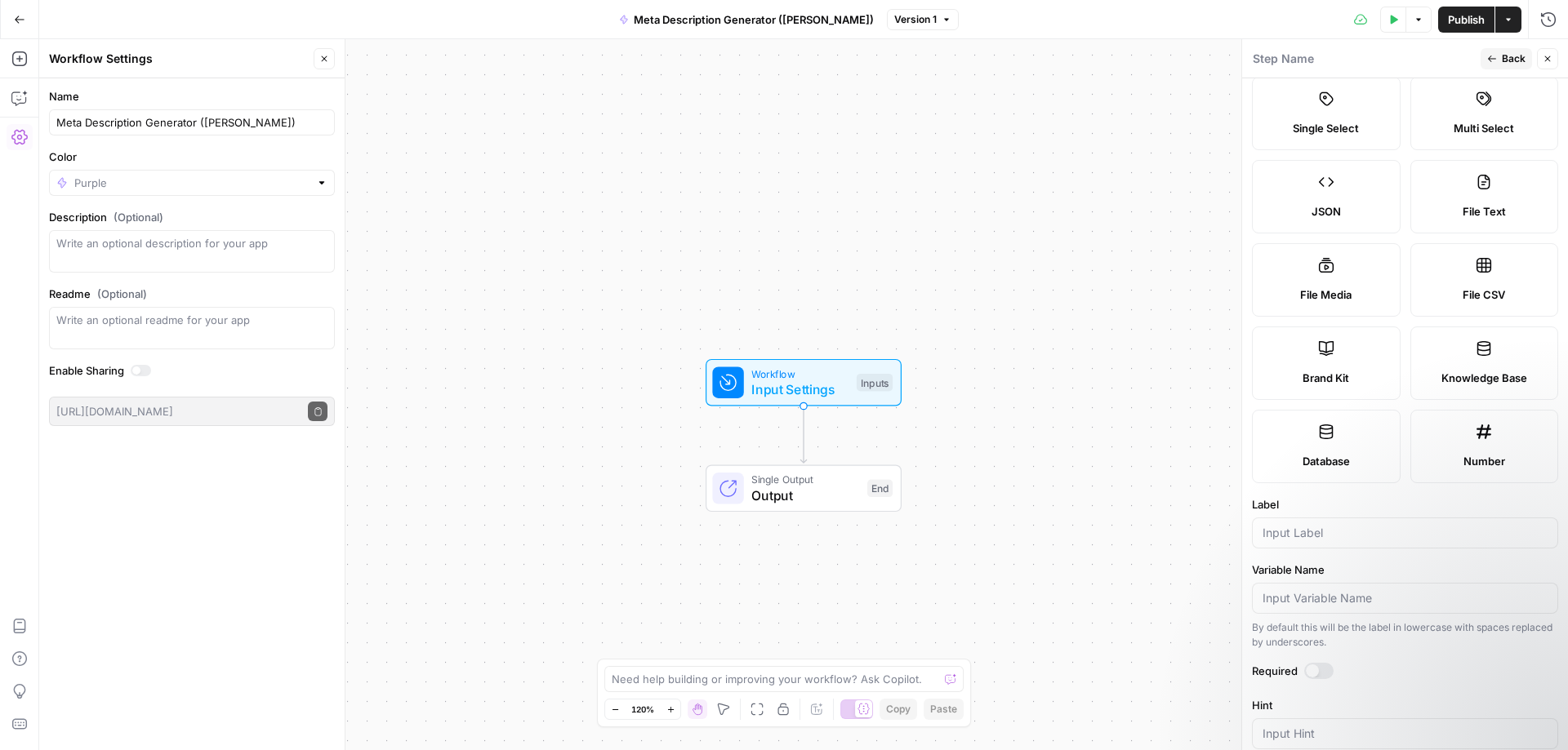
scroll to position [0, 0]
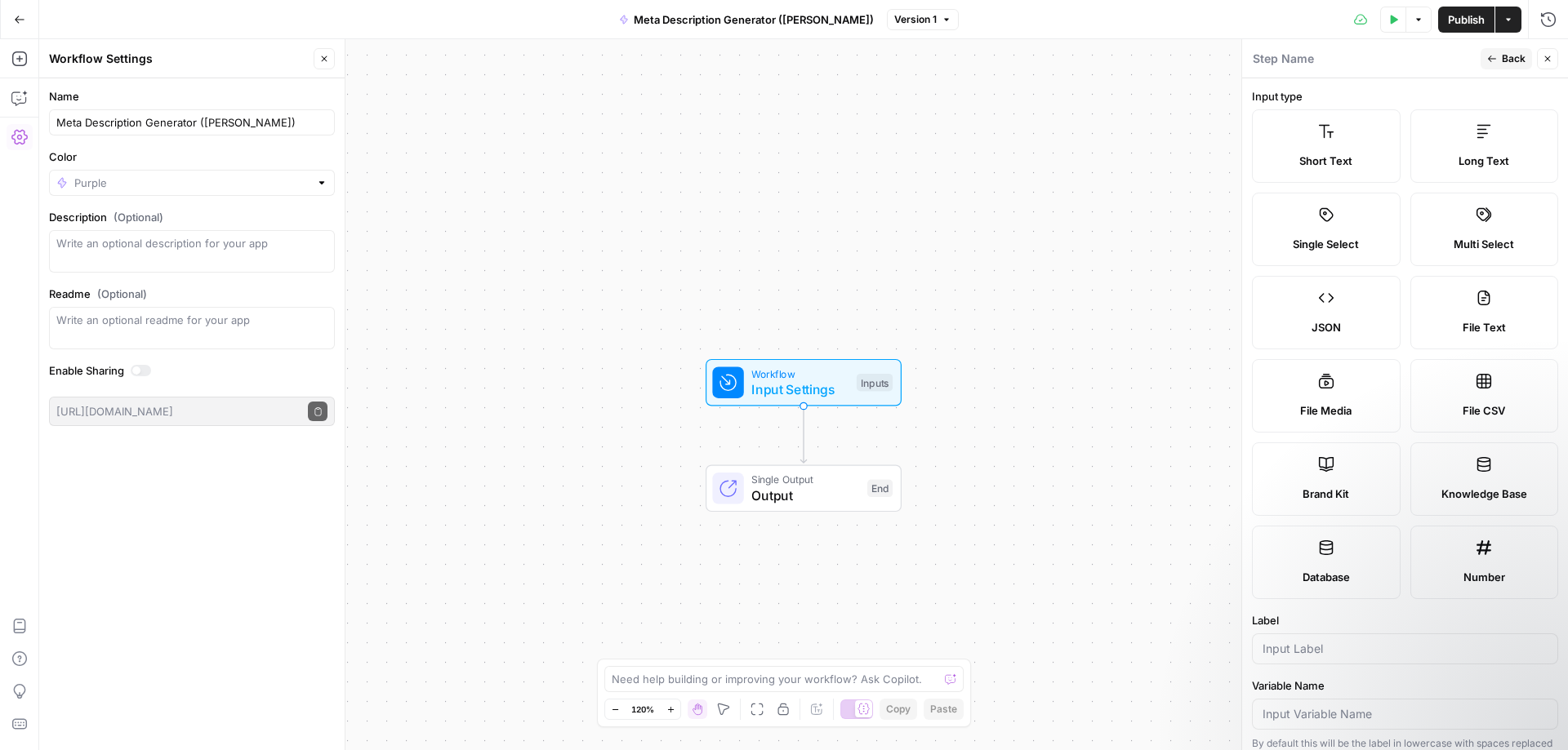
click at [1550, 59] on icon "button" at bounding box center [1548, 59] width 10 height 10
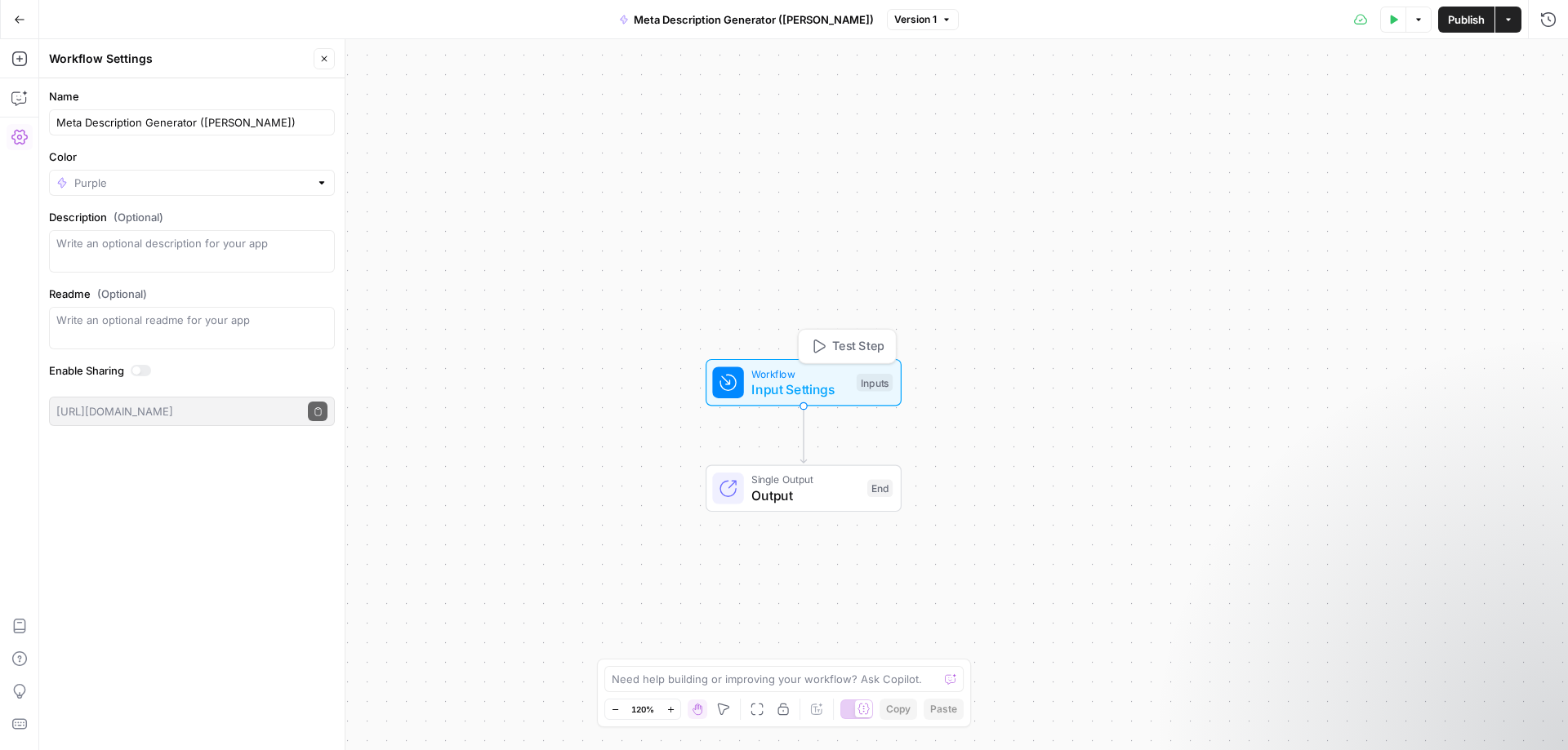
click at [775, 394] on span "Input Settings" at bounding box center [799, 389] width 98 height 20
click at [1351, 110] on button "Add Field" at bounding box center [1390, 111] width 272 height 26
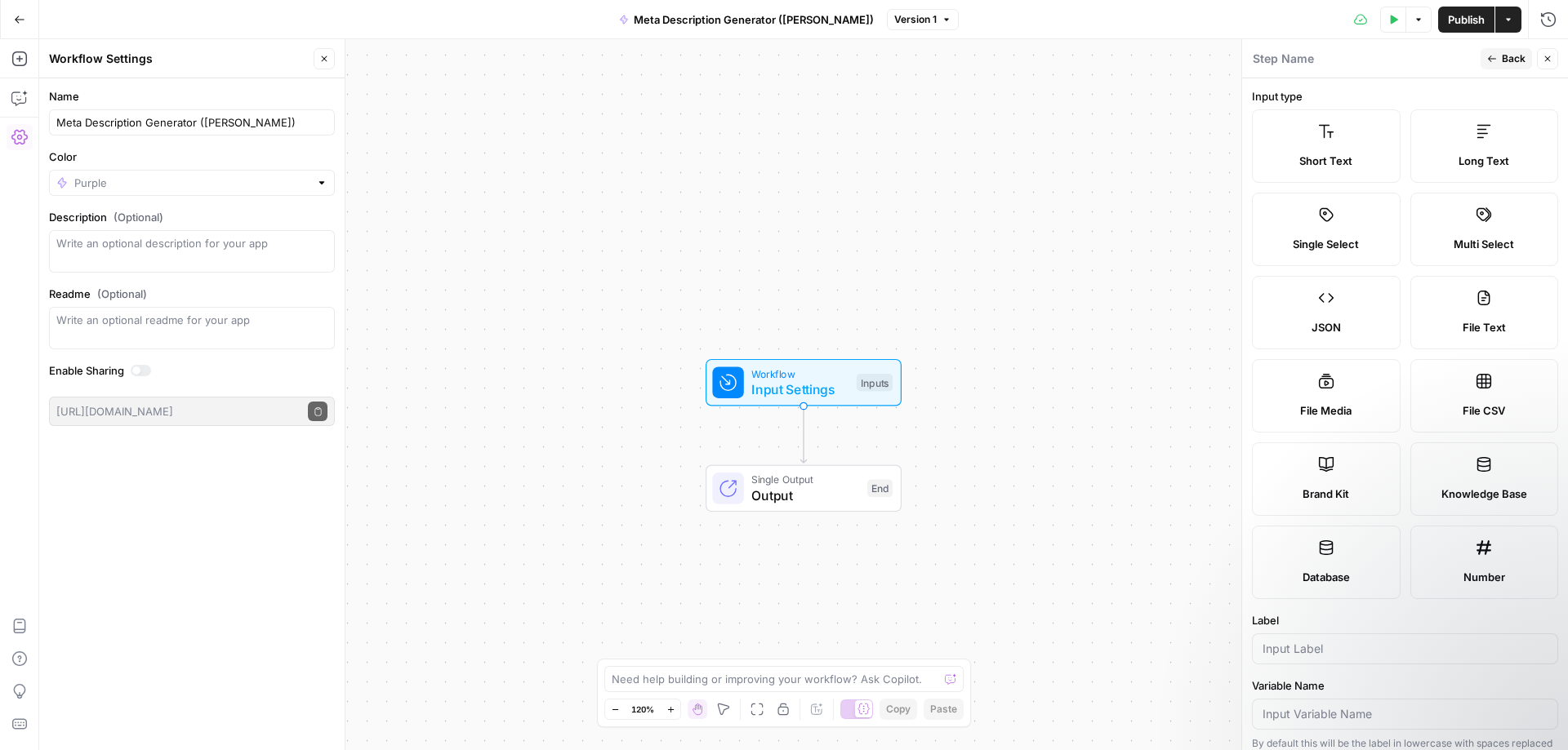
click at [1337, 149] on label "Short Text" at bounding box center [1326, 146] width 149 height 73
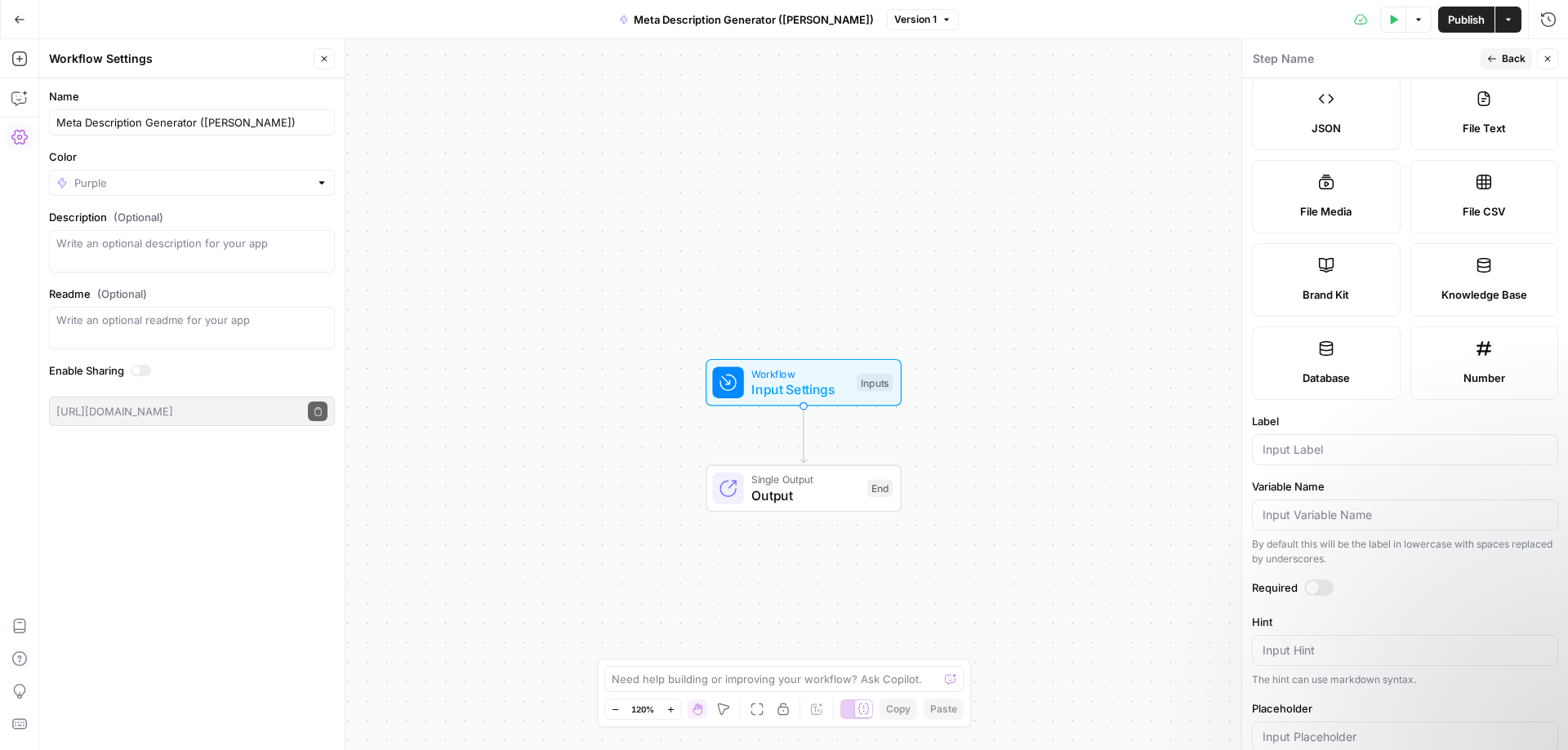
scroll to position [245, 0]
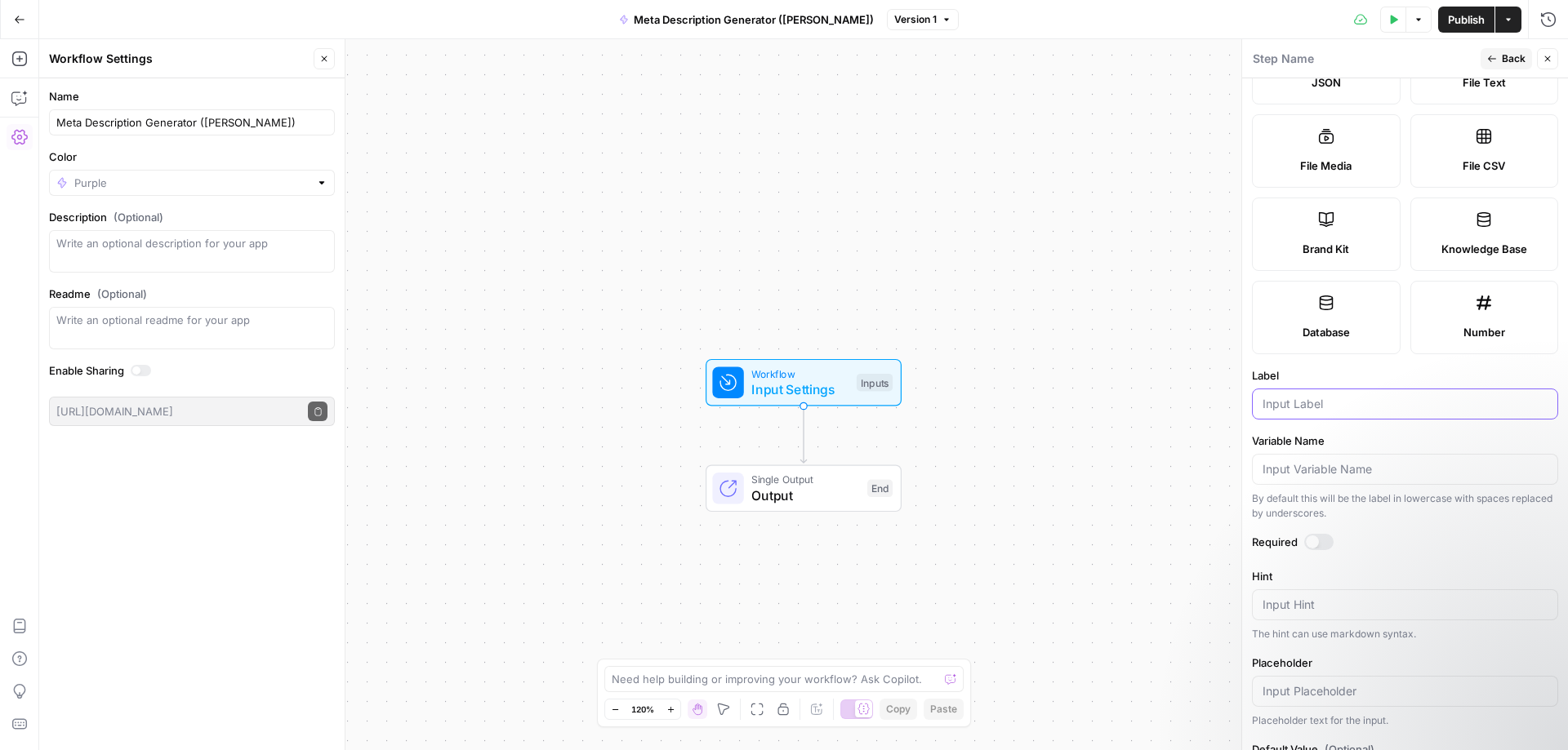
click at [1346, 407] on input "Label" at bounding box center [1404, 404] width 285 height 17
type input "Blog URL"
click at [1341, 473] on input "Variable Name" at bounding box center [1404, 469] width 285 height 17
click at [1364, 438] on label "Variable Name" at bounding box center [1404, 441] width 306 height 17
click at [1364, 461] on input "Variable Name" at bounding box center [1404, 469] width 285 height 17
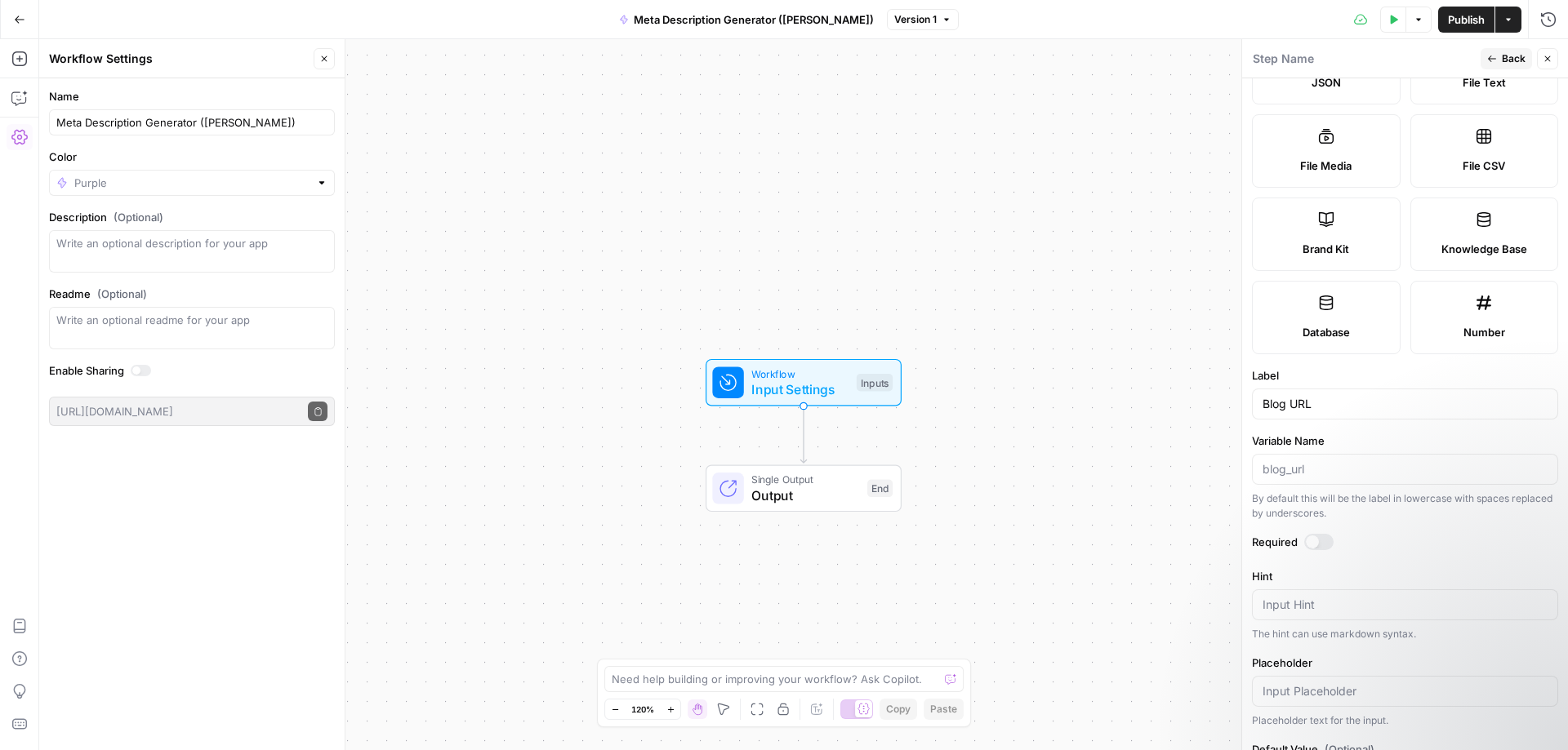
click at [1318, 513] on div "By default this will be the label in lowercase with spaces replaced by undersco…" at bounding box center [1404, 507] width 306 height 30
click at [1320, 542] on div at bounding box center [1319, 543] width 30 height 17
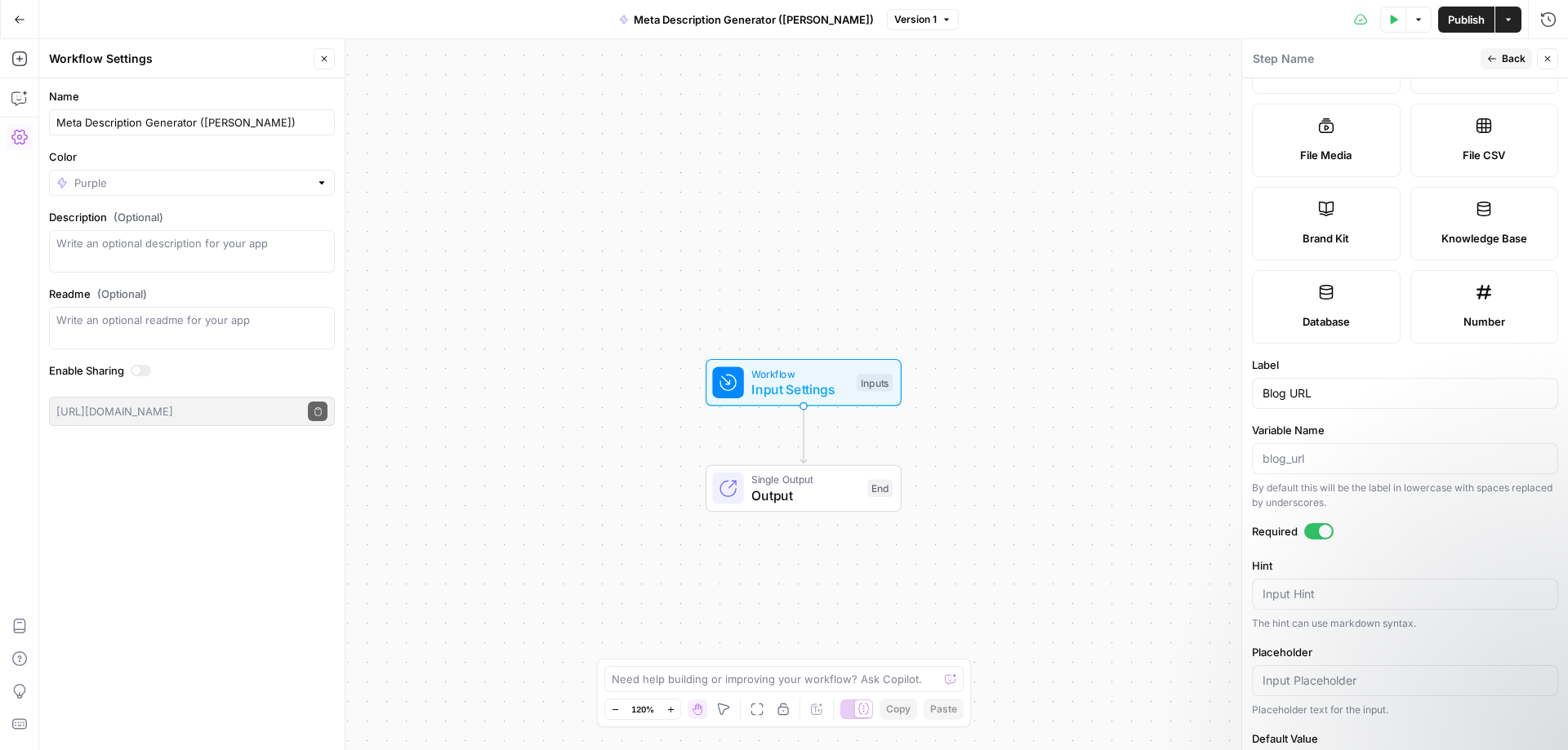
scroll to position [321, 0]
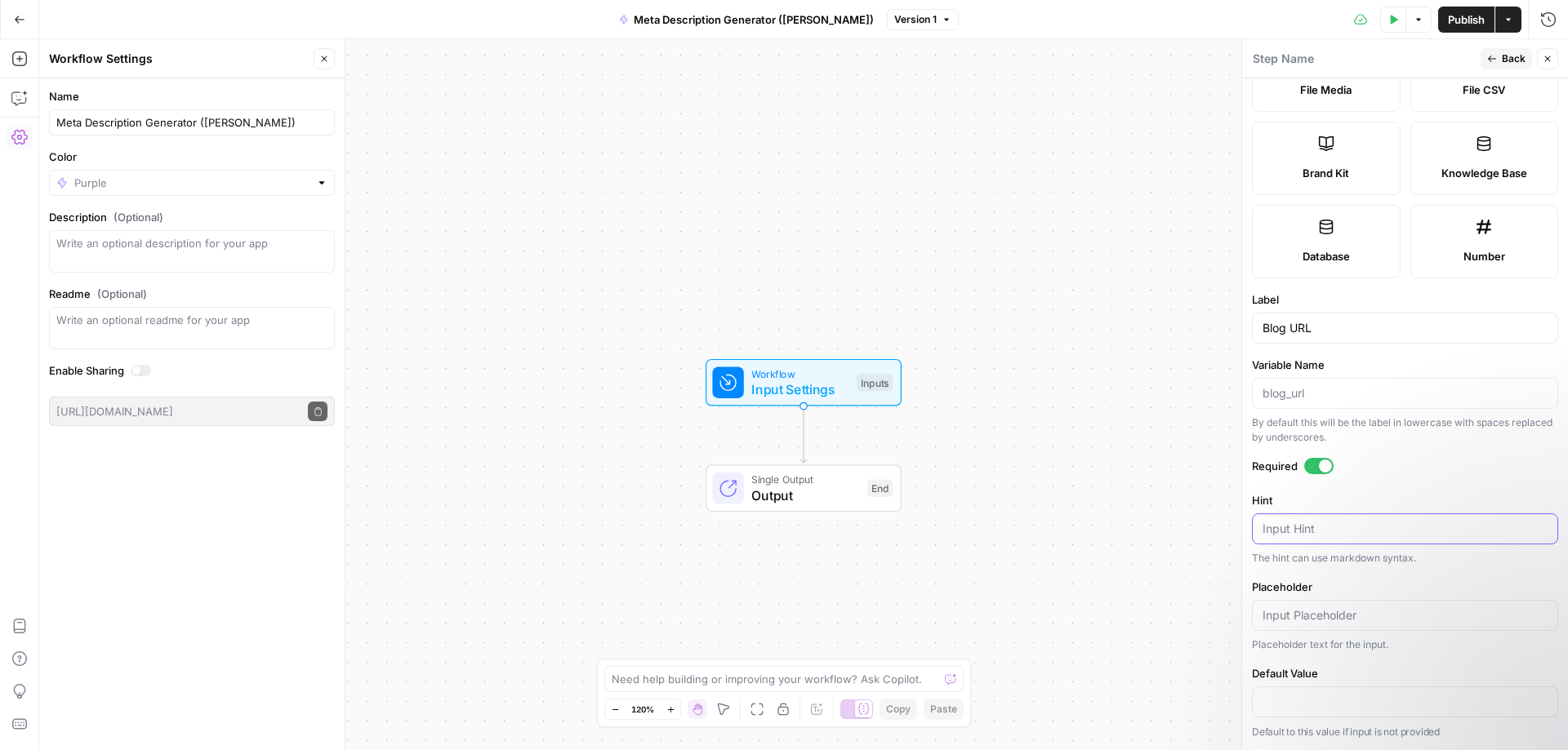
click at [1336, 531] on textarea "Hint" at bounding box center [1404, 530] width 285 height 17
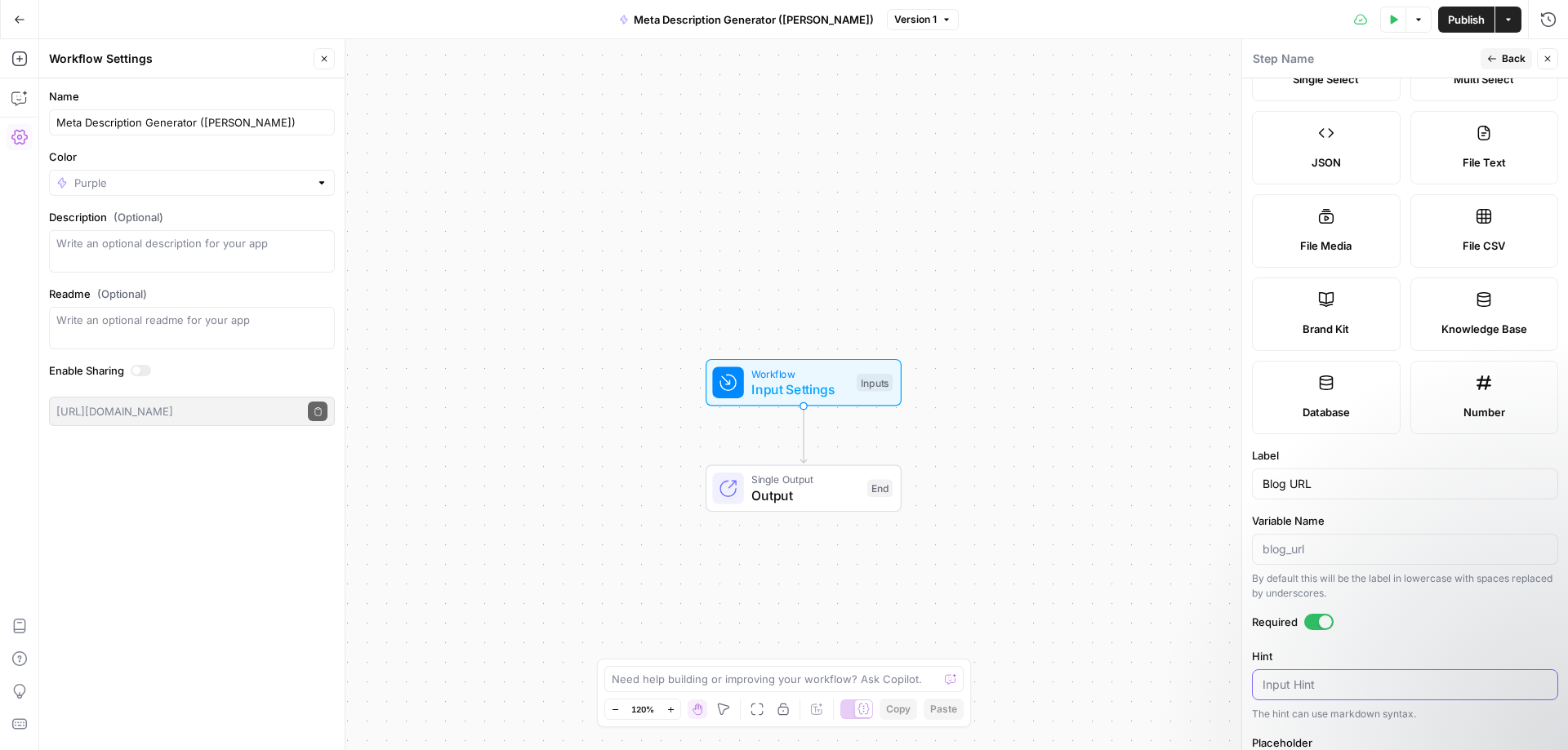
scroll to position [0, 0]
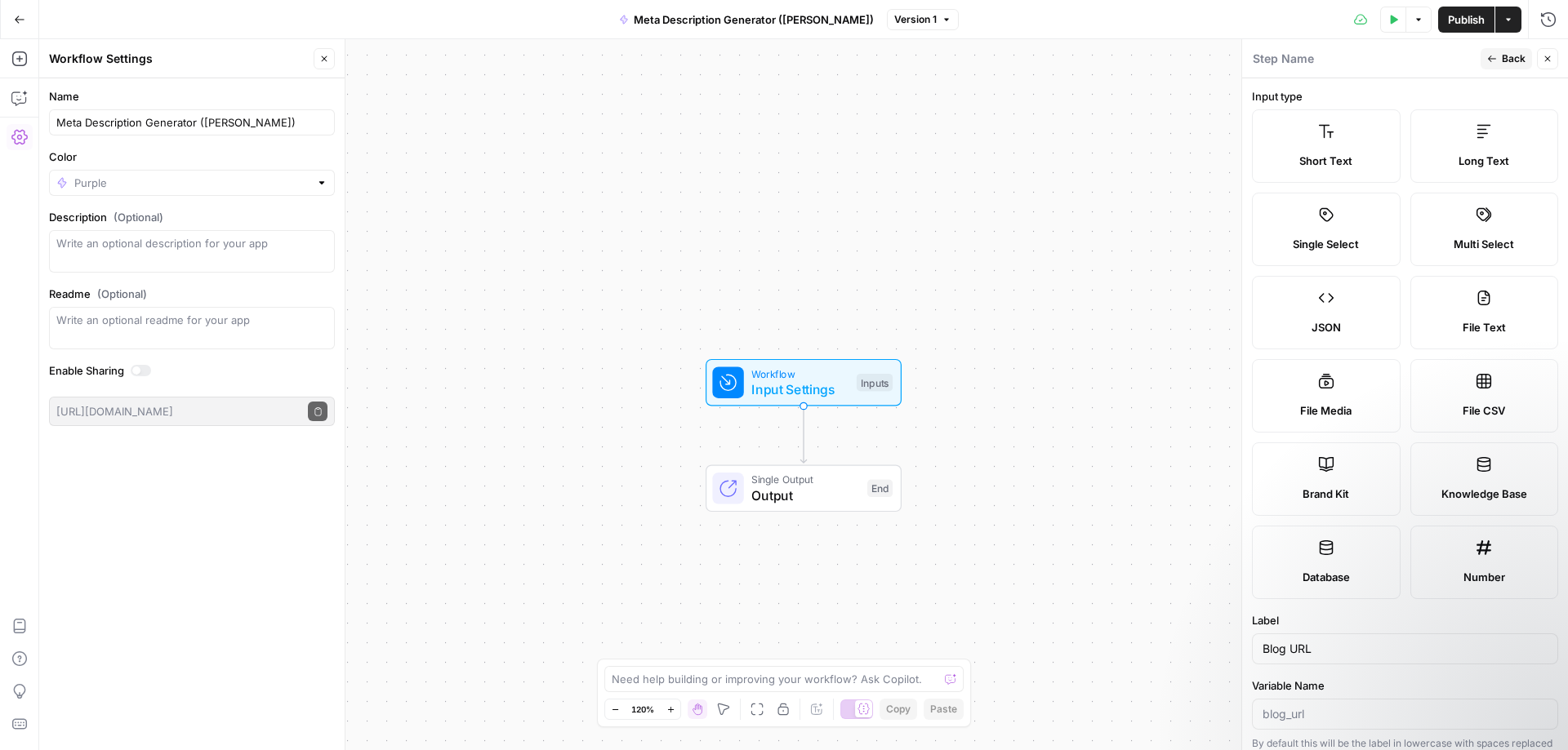
click at [1495, 56] on icon "button" at bounding box center [1492, 59] width 10 height 10
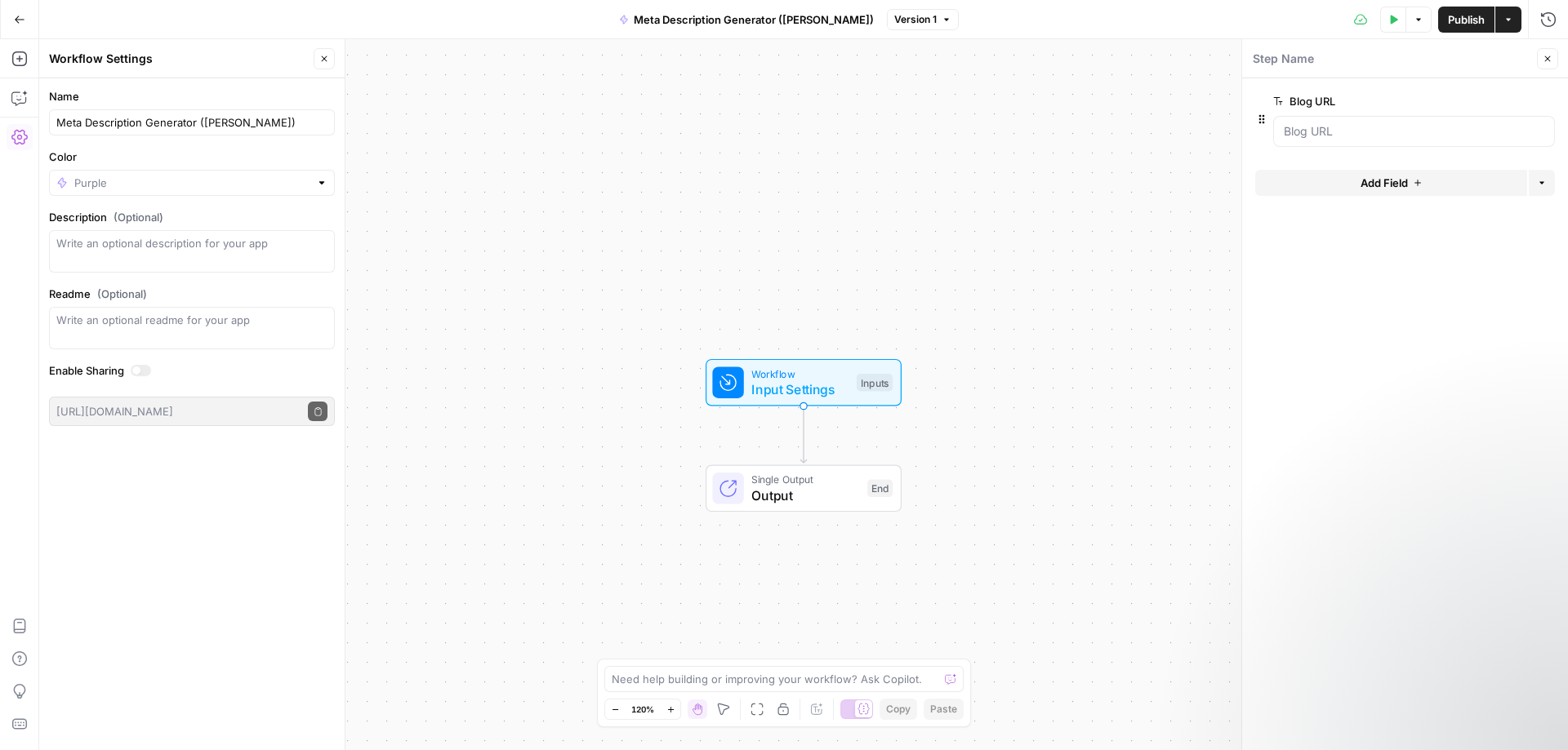
click at [1388, 179] on span "Add Field" at bounding box center [1384, 183] width 47 height 17
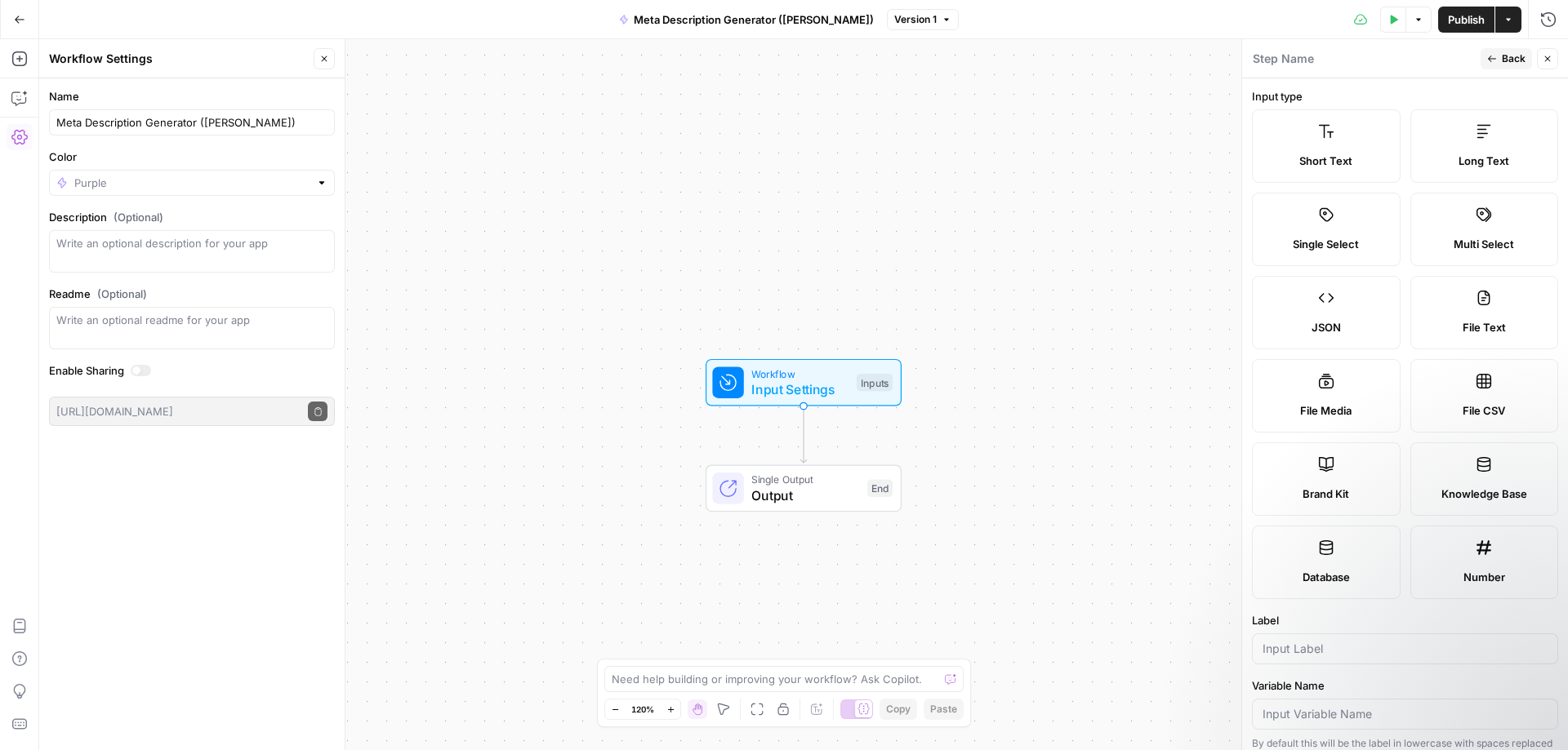
click at [1517, 59] on span "Back" at bounding box center [1513, 59] width 23 height 15
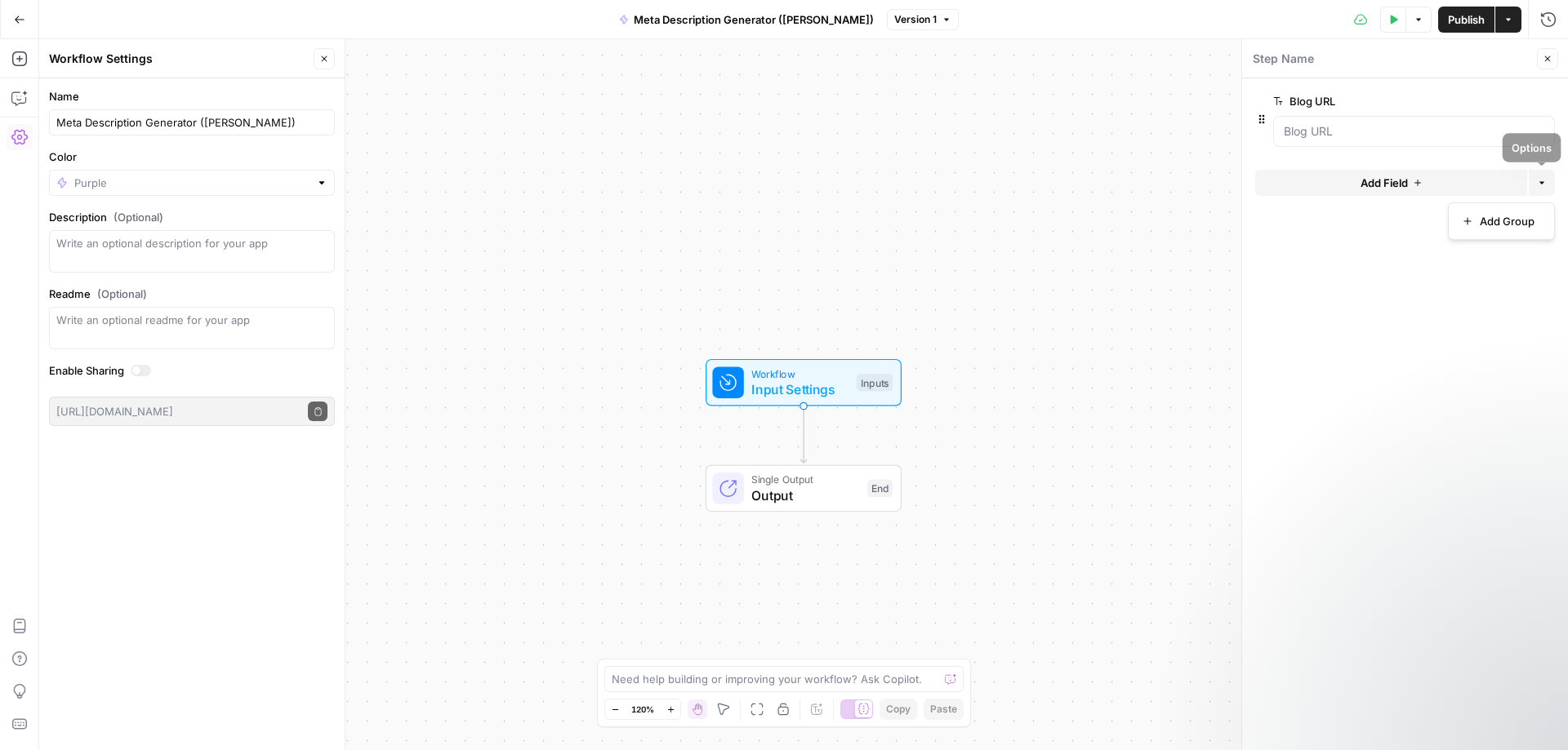
click at [1538, 184] on icon "button" at bounding box center [1542, 183] width 10 height 10
click at [1538, 183] on icon "button" at bounding box center [1542, 183] width 10 height 10
click at [1375, 180] on span "Add Field" at bounding box center [1384, 183] width 47 height 17
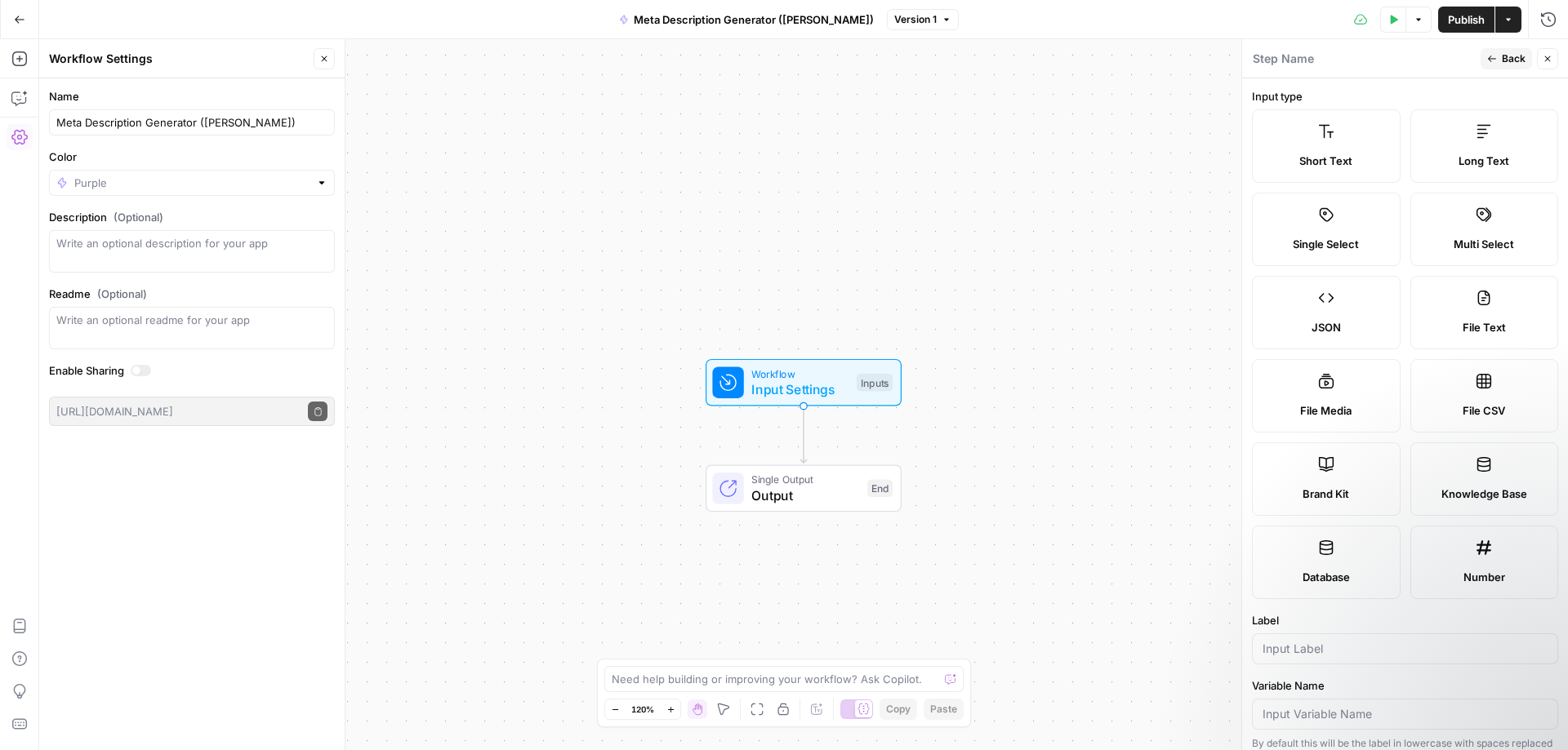
click at [1339, 468] on label "Brand Kit" at bounding box center [1326, 479] width 149 height 73
type input "Brand Kit"
type input "brand_kit"
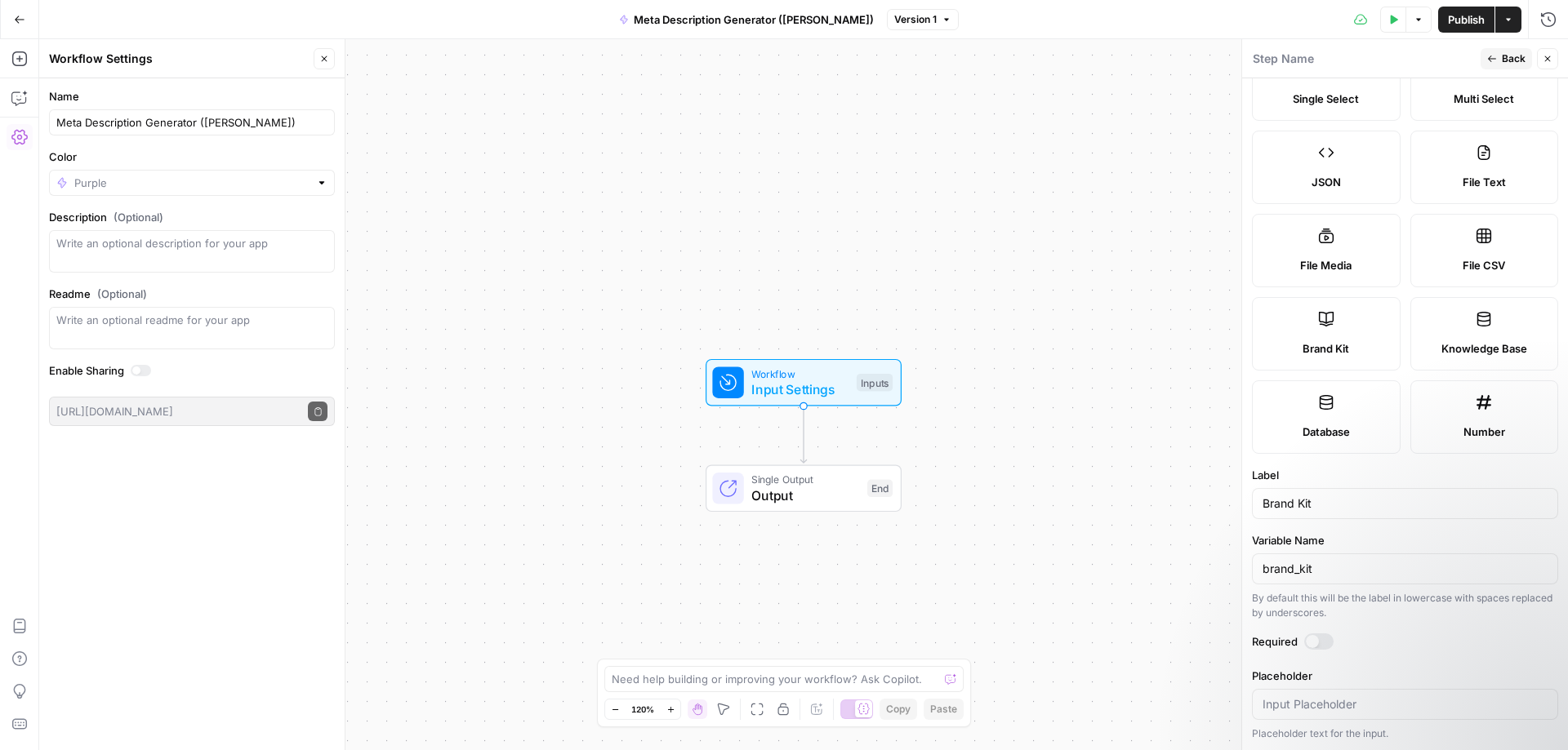
scroll to position [146, 0]
click at [1318, 652] on form "Input type Short Text Long Text Single Select Multi Select JSON File Text File …" at bounding box center [1404, 414] width 326 height 672
click at [1318, 643] on div at bounding box center [1319, 641] width 30 height 17
click at [1515, 58] on span "Back" at bounding box center [1513, 59] width 23 height 15
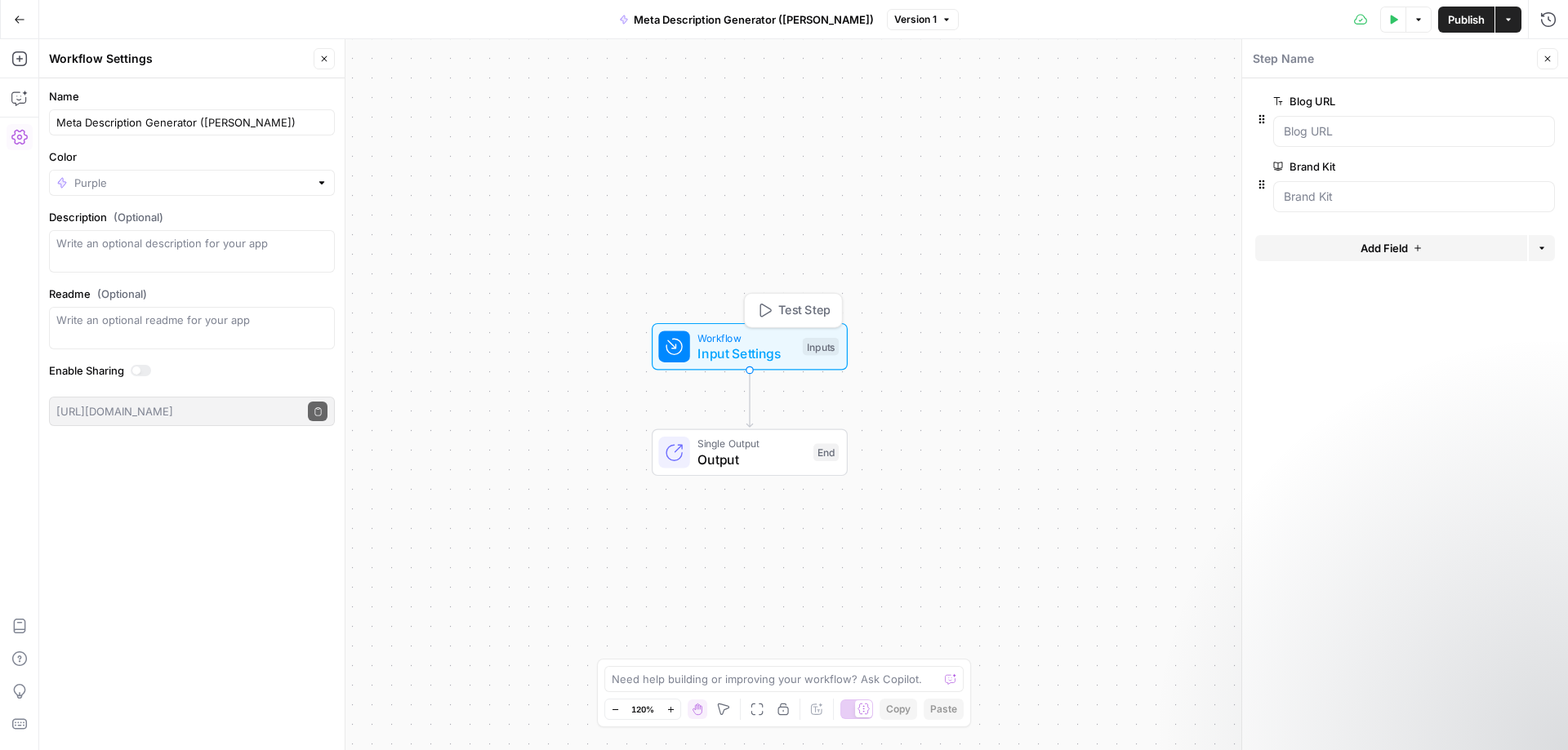
drag, startPoint x: 873, startPoint y: 383, endPoint x: 817, endPoint y: 348, distance: 66.0
click at [817, 348] on div "Inputs" at bounding box center [821, 347] width 36 height 18
click at [978, 362] on div "Workflow Input Settings Inputs Single Output Output End" at bounding box center [803, 394] width 1529 height 711
click at [1149, 137] on div "Workflow Input Settings Inputs Single Output Output End" at bounding box center [803, 394] width 1529 height 711
click at [1550, 58] on icon "button" at bounding box center [1548, 59] width 10 height 10
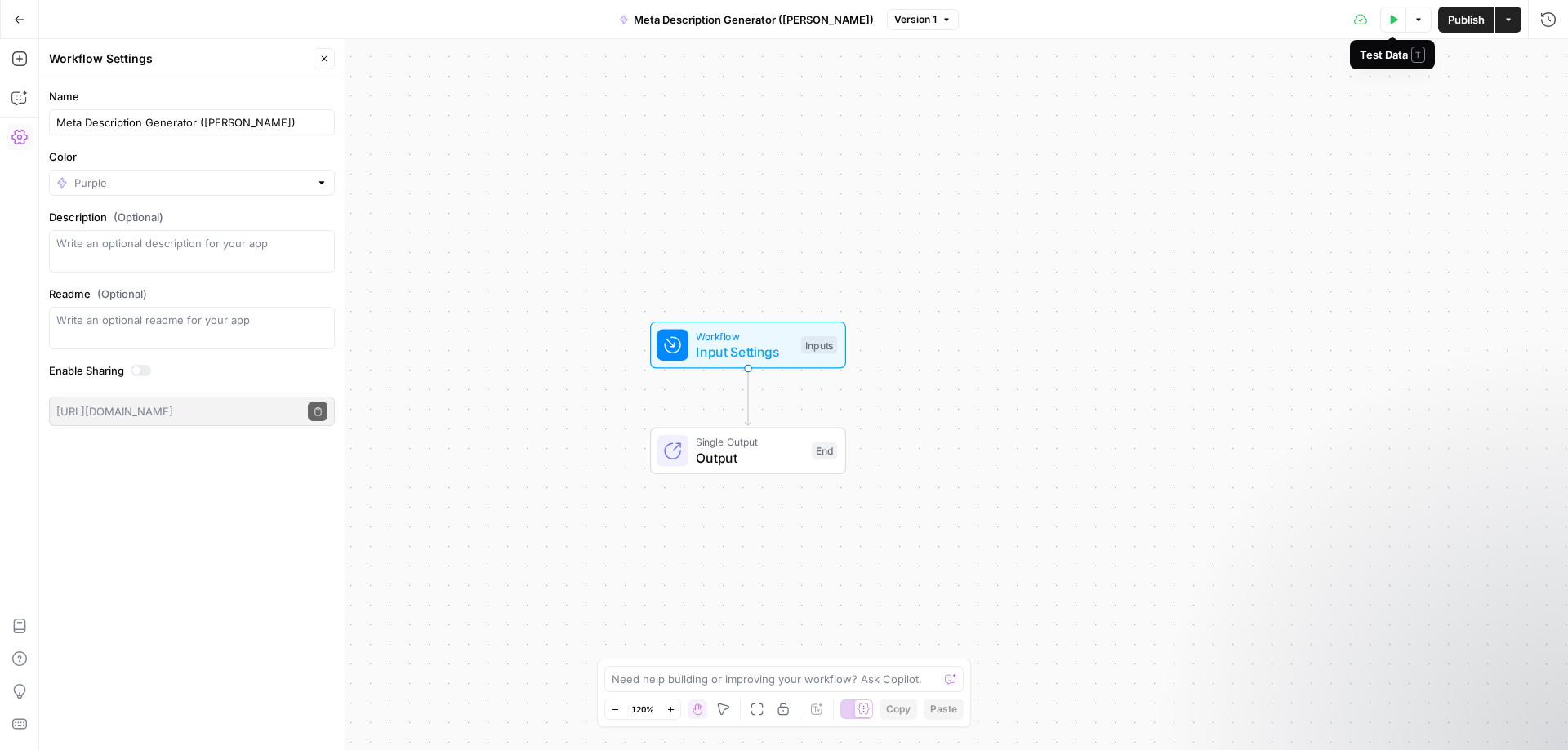
click at [1390, 27] on button "Test Data" at bounding box center [1393, 20] width 26 height 26
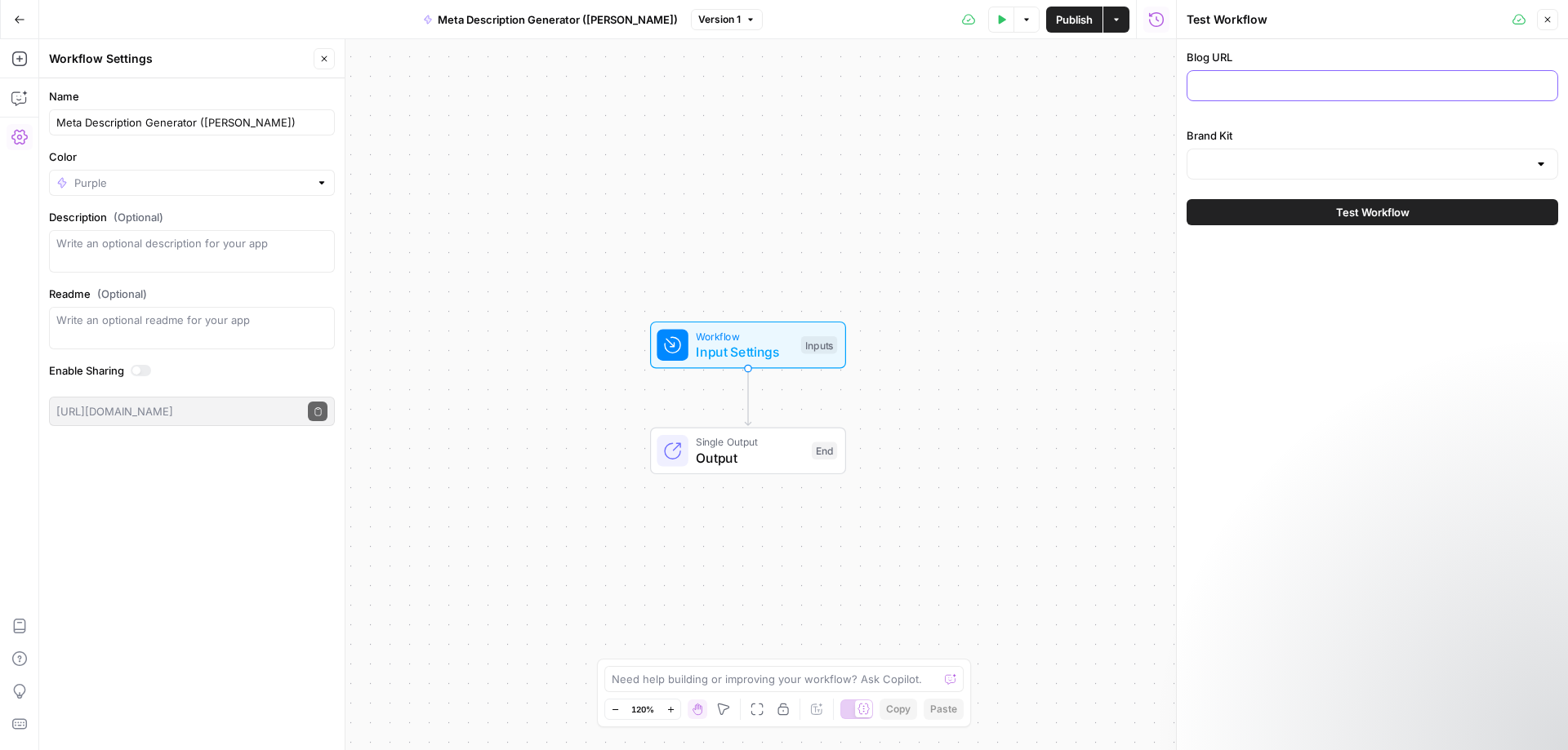
click at [1299, 88] on input "Blog URL" at bounding box center [1372, 86] width 350 height 17
click at [1356, 167] on input "Brand Kit" at bounding box center [1363, 164] width 331 height 17
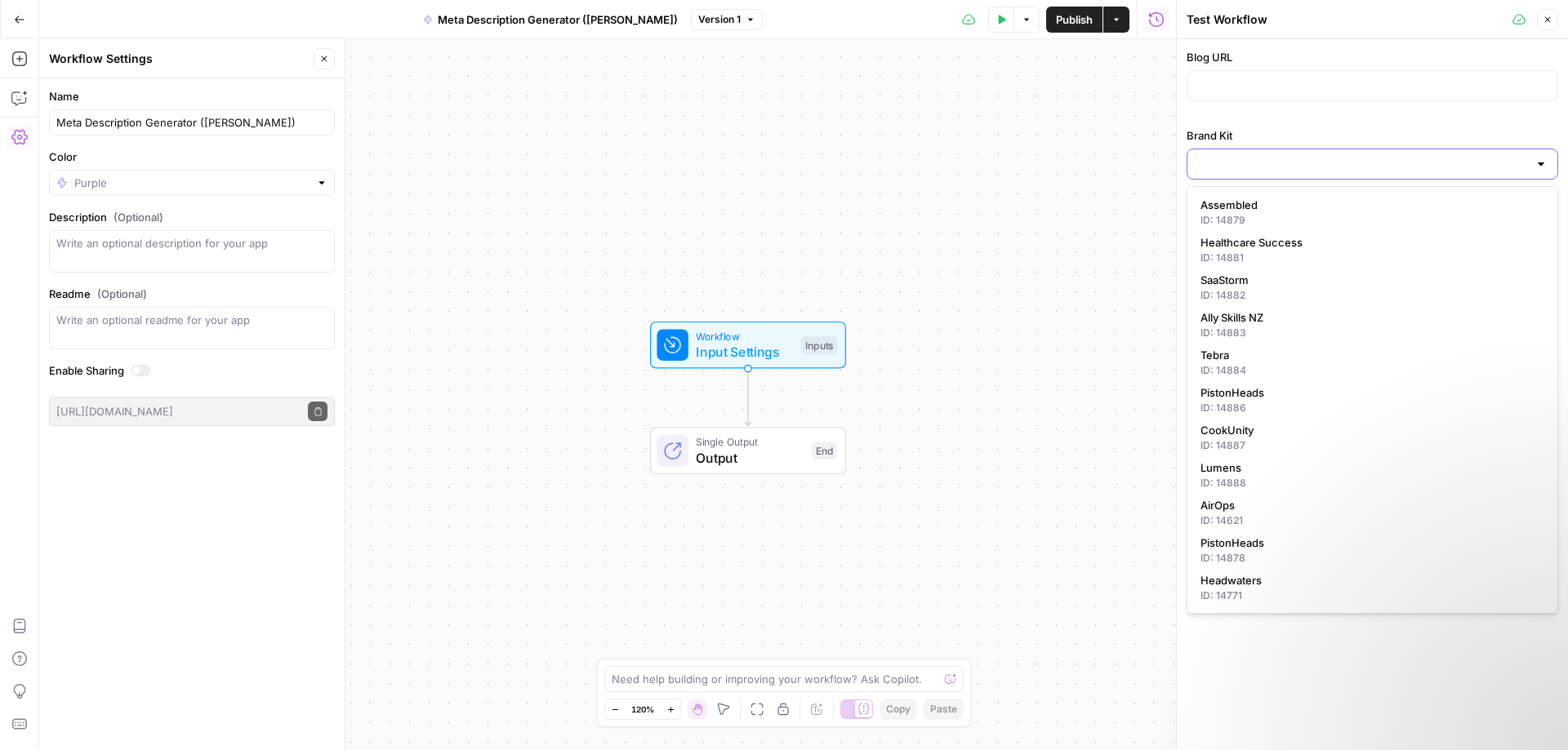
click at [1355, 164] on input "Brand Kit" at bounding box center [1363, 164] width 331 height 17
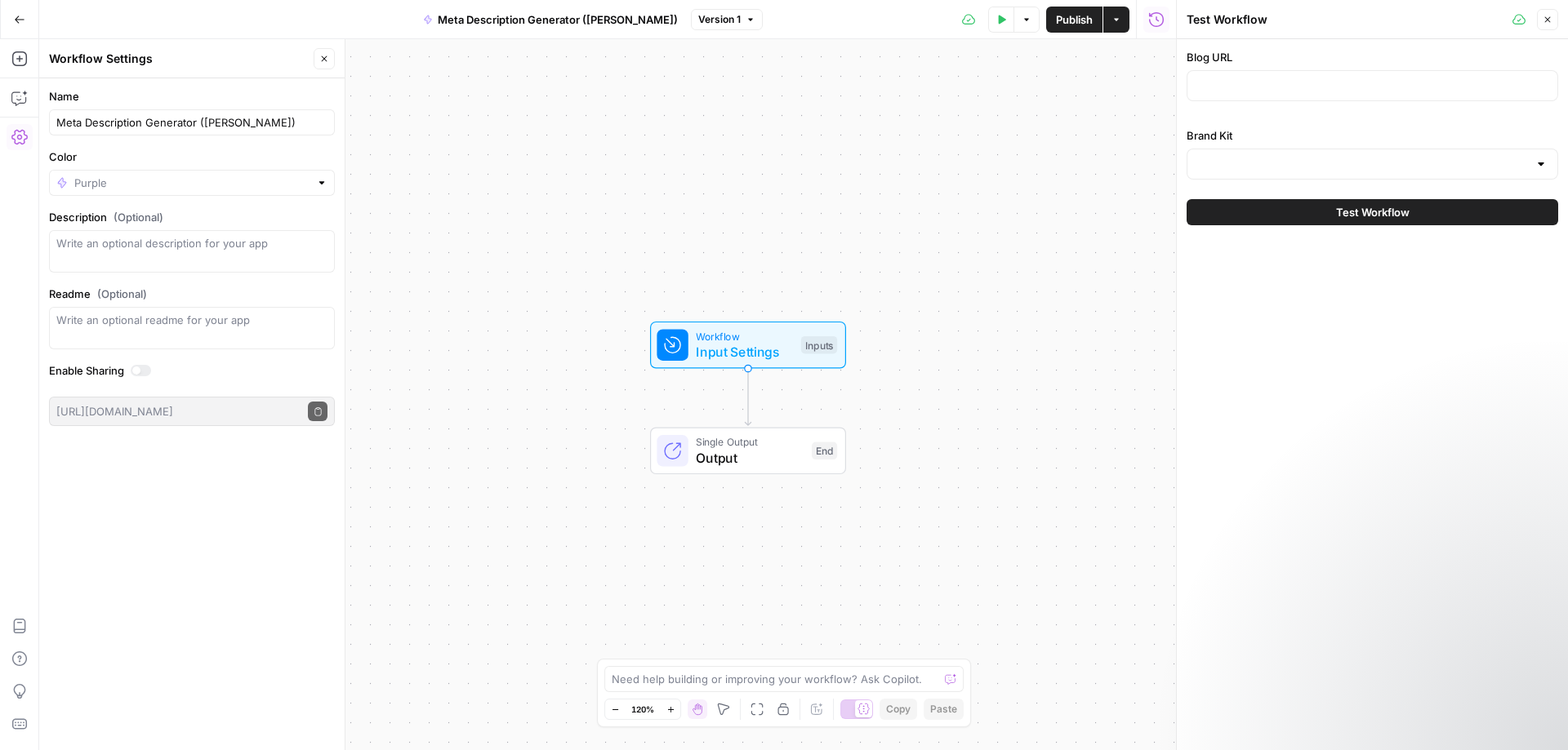
click at [1253, 118] on div "Blog URL Brand Kit" at bounding box center [1373, 114] width 372 height 131
click at [1260, 90] on input "Blog URL" at bounding box center [1372, 86] width 350 height 17
paste input "https://www.airops.com/blog/content-engineering-growth-org"
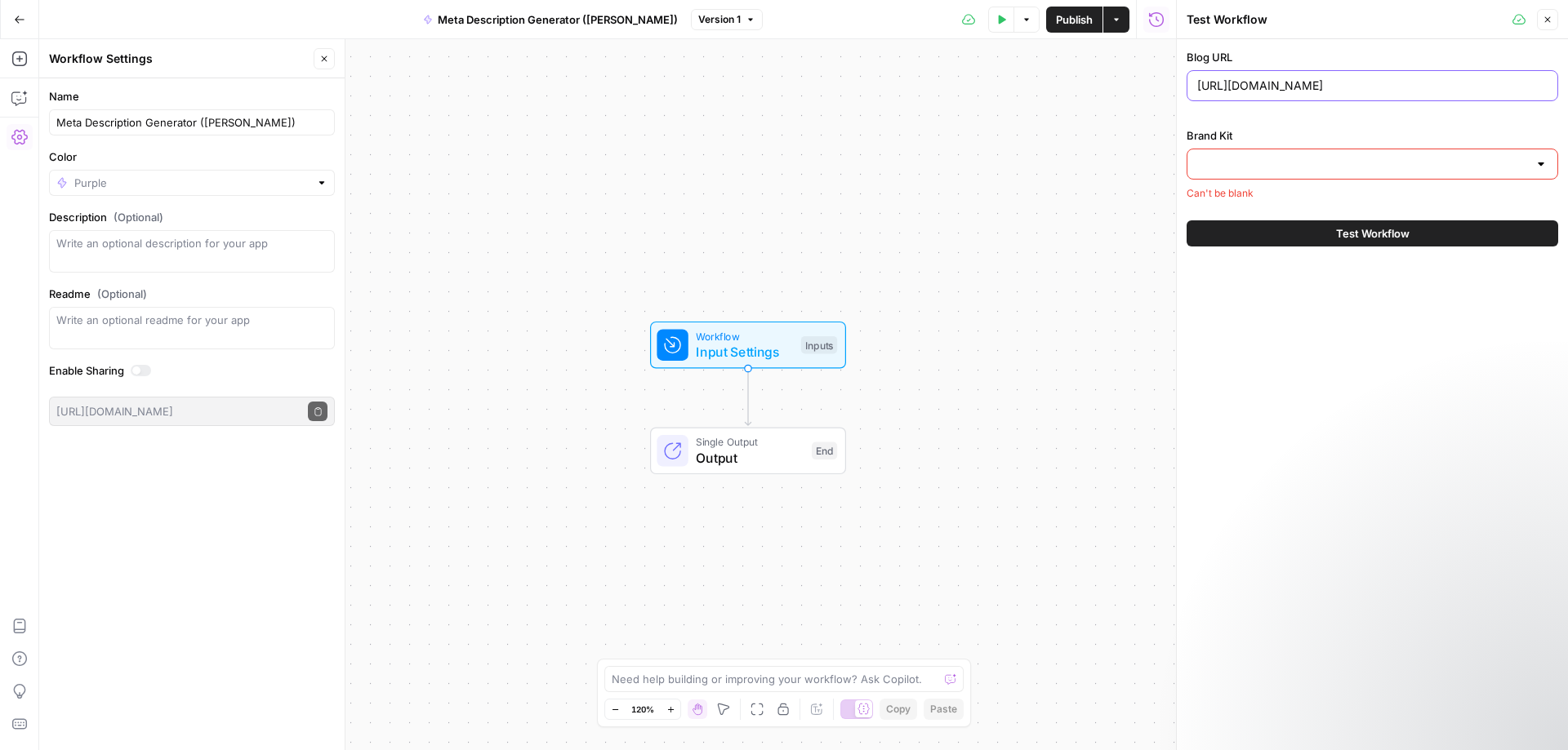
type input "https://www.airops.com/blog/content-engineering-growth-org"
click at [1268, 165] on input "Brand Kit" at bounding box center [1363, 164] width 331 height 17
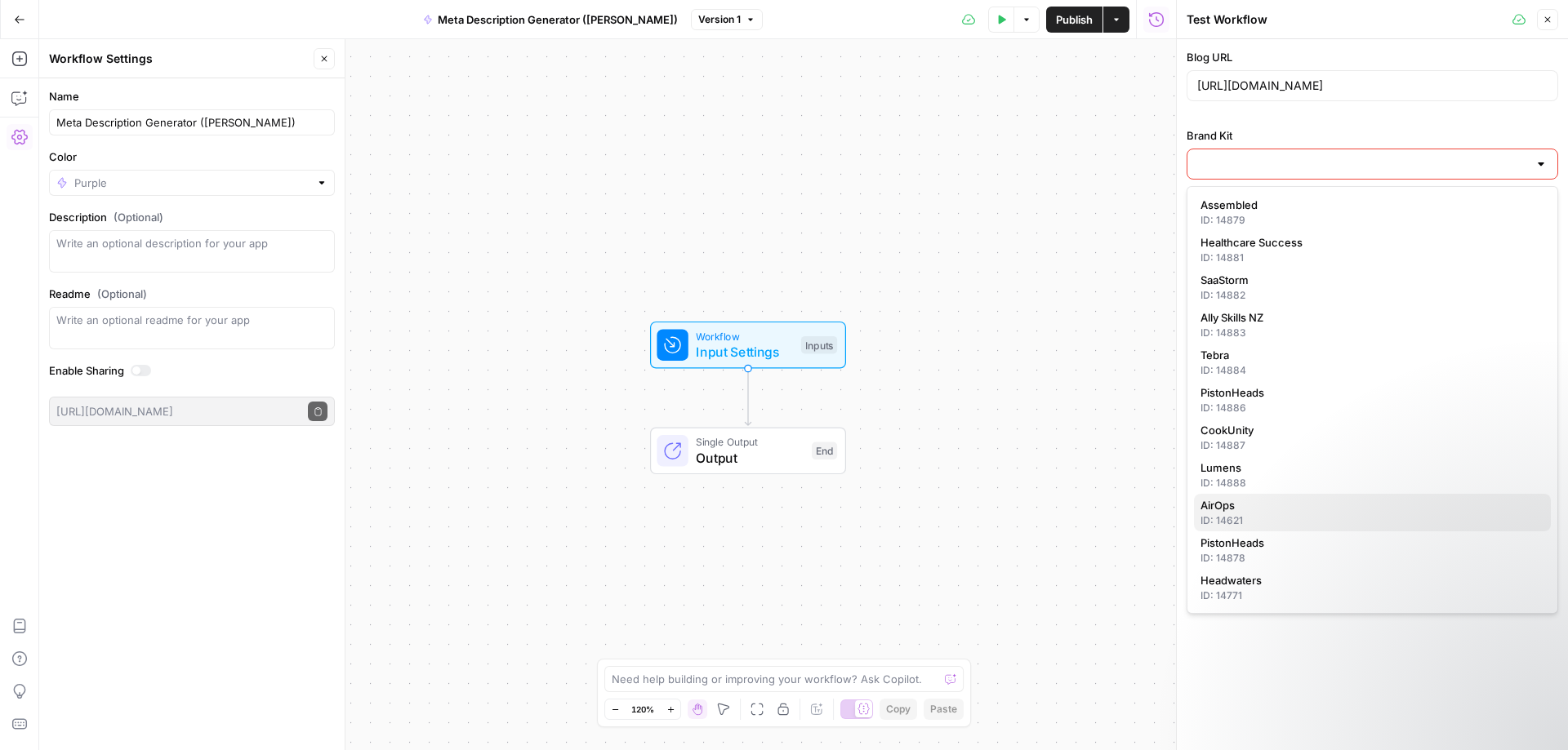
click at [1251, 508] on span "AirOps" at bounding box center [1369, 506] width 337 height 17
type input "AirOps"
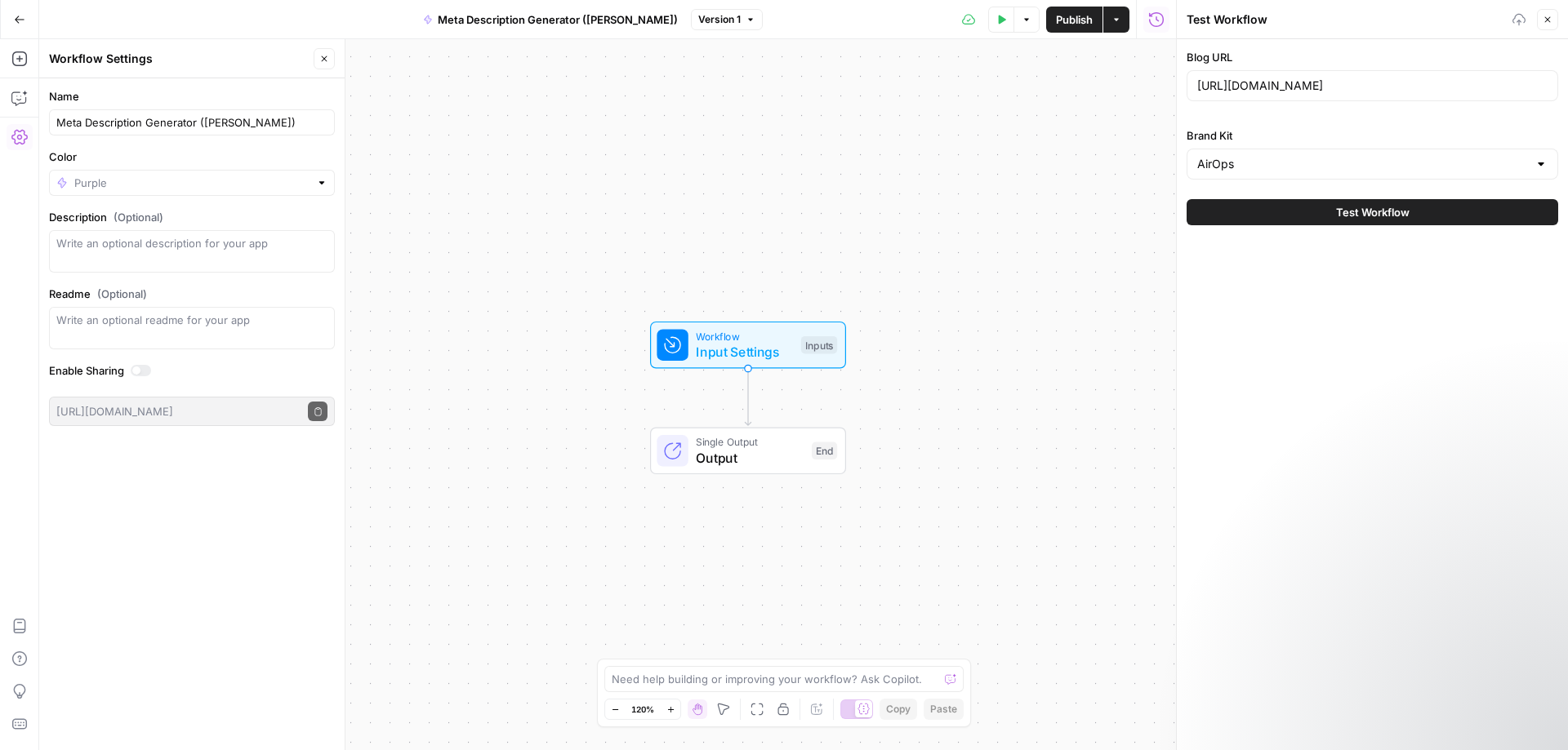
click at [1345, 318] on div "Blog URL https://www.airops.com/blog/content-engineering-growth-org Brand Kit A…" at bounding box center [1372, 394] width 391 height 711
click at [1550, 16] on icon "button" at bounding box center [1548, 20] width 10 height 10
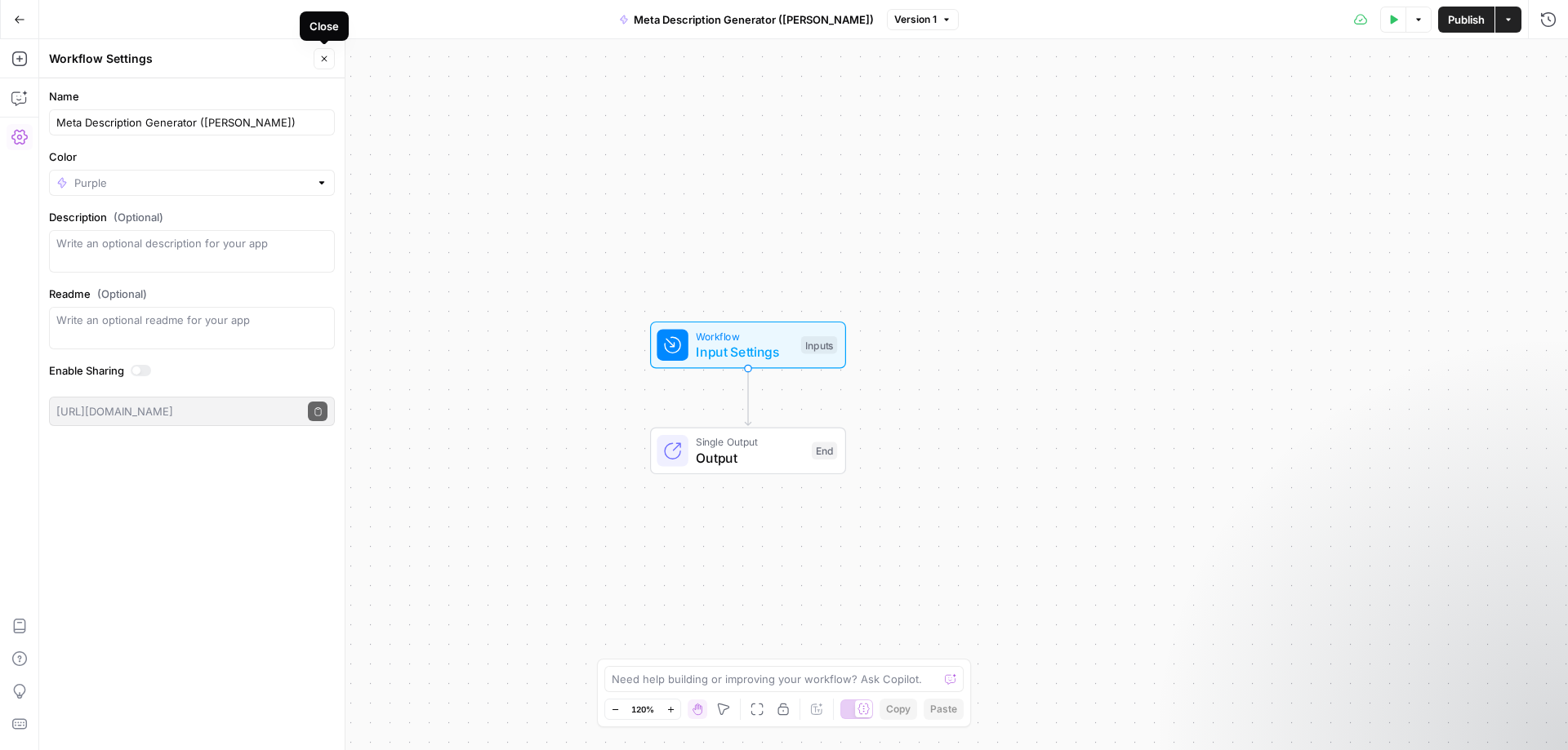
click at [321, 59] on icon "button" at bounding box center [324, 59] width 10 height 10
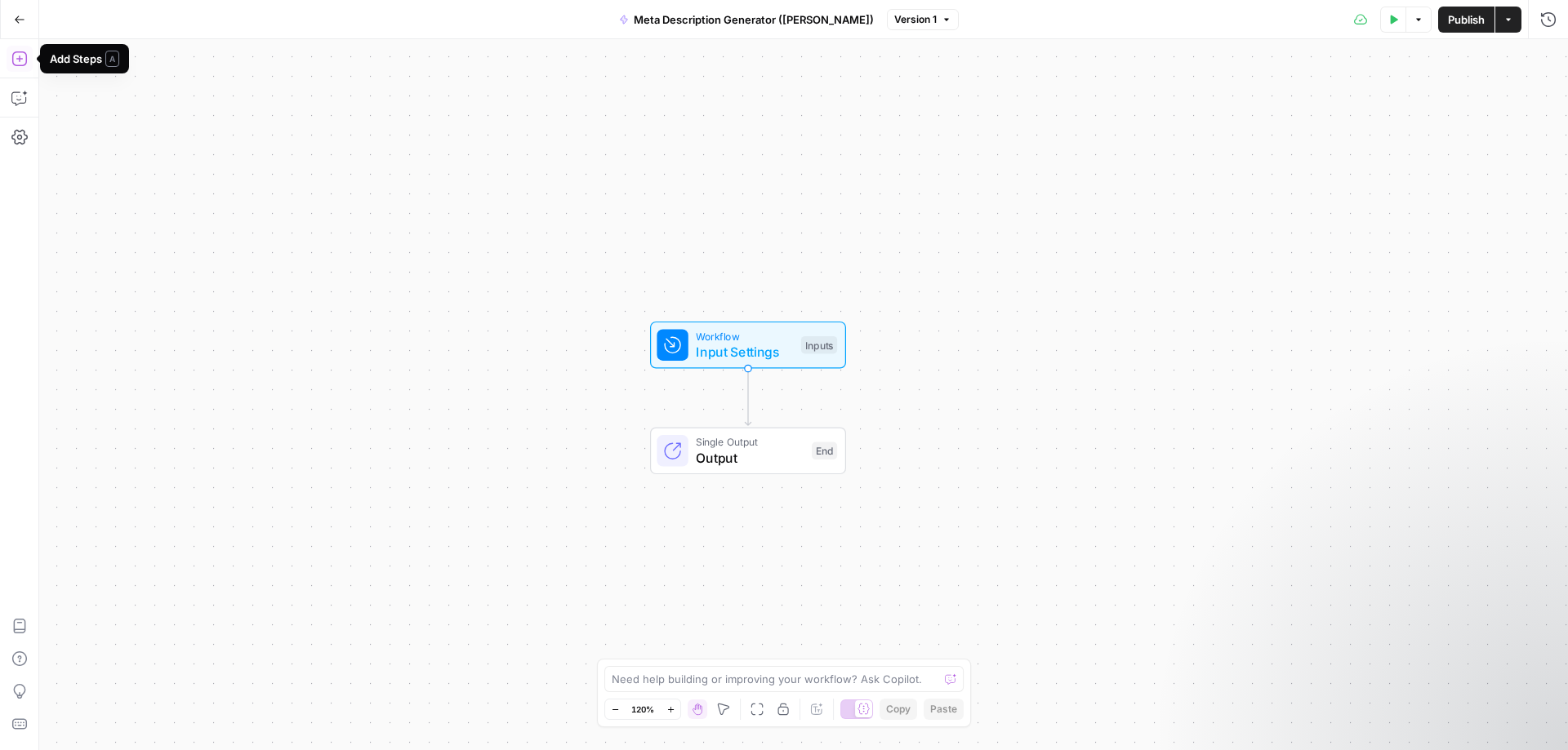
click at [17, 61] on icon "button" at bounding box center [20, 59] width 17 height 17
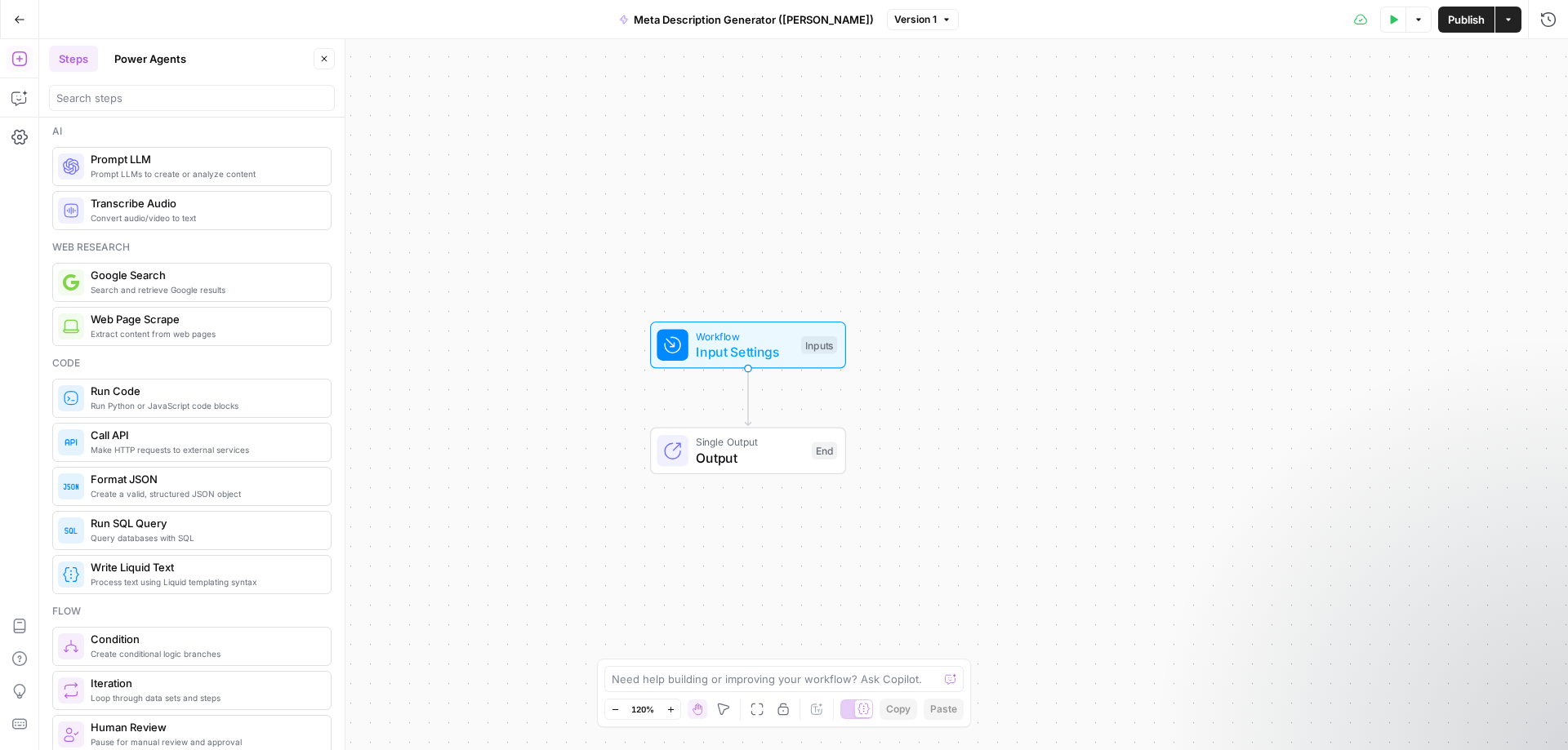
scroll to position [0, 0]
click at [94, 404] on span "Run Python or JavaScript code blocks" at bounding box center [204, 409] width 227 height 13
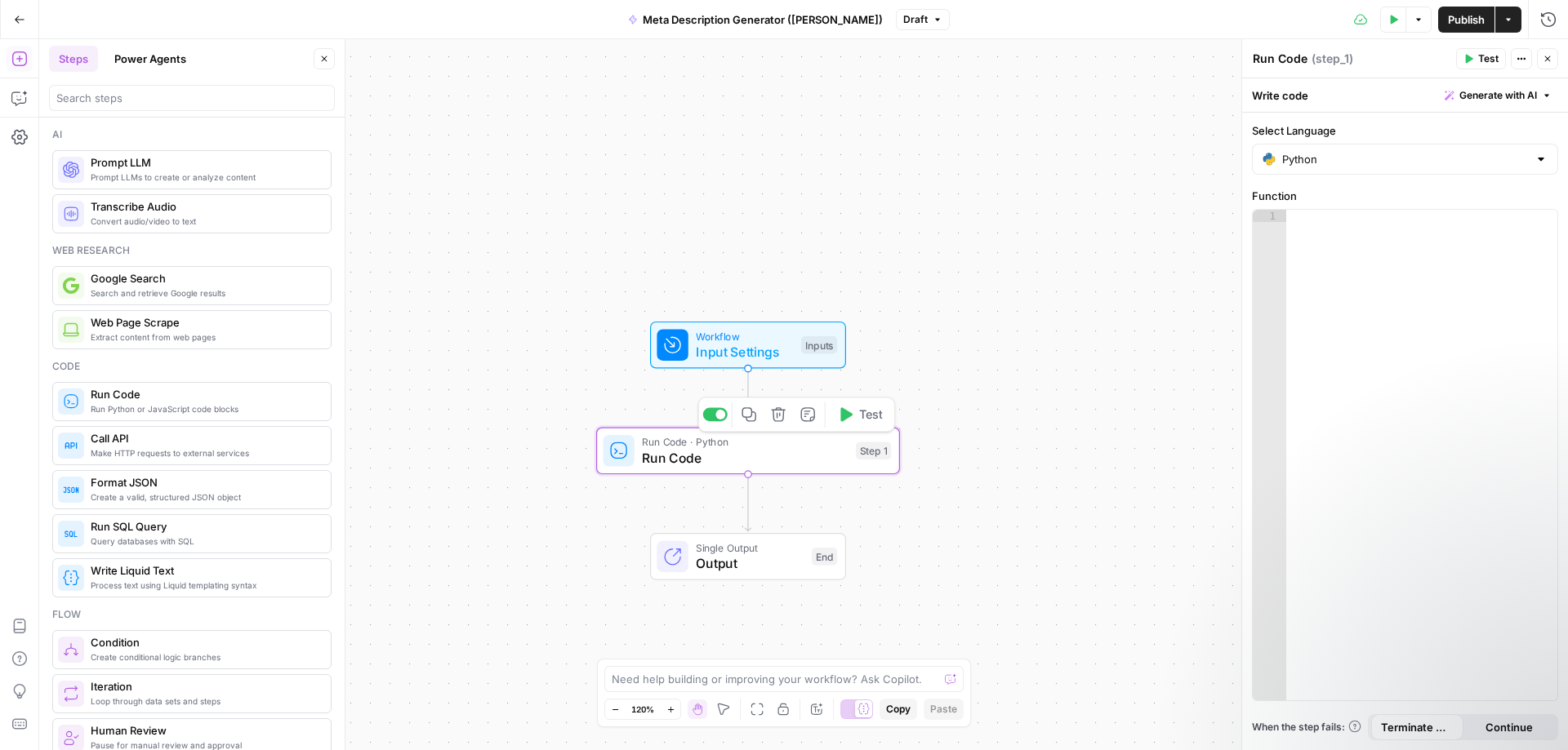
click at [746, 459] on span "Run Code" at bounding box center [744, 457] width 205 height 20
click at [1522, 91] on span "Generate with AI" at bounding box center [1497, 96] width 77 height 15
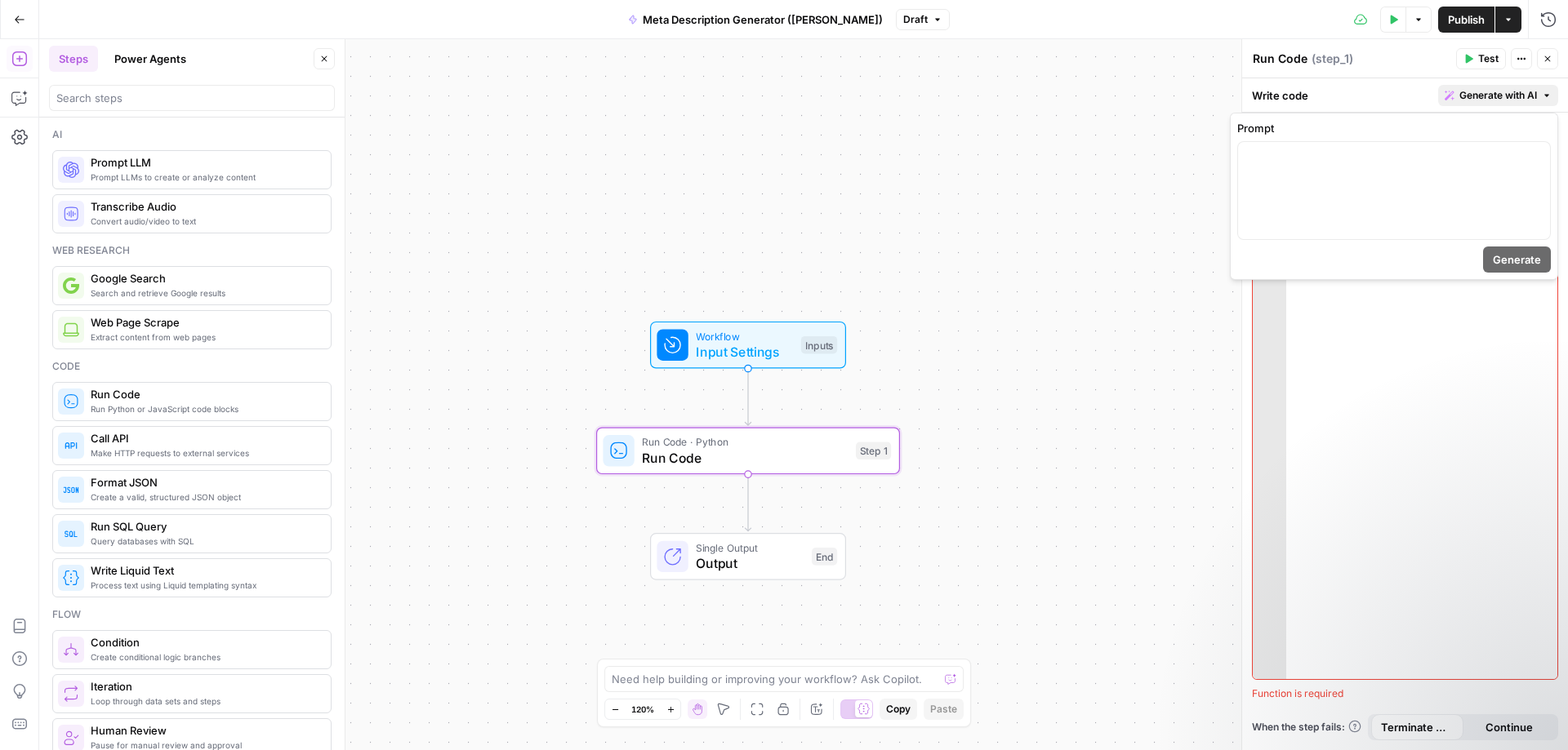
click at [1522, 91] on span "Generate with AI" at bounding box center [1497, 96] width 77 height 15
drag, startPoint x: 743, startPoint y: 461, endPoint x: 724, endPoint y: 454, distance: 20.2
click at [724, 454] on span "Run Code" at bounding box center [744, 457] width 205 height 20
click at [1539, 53] on button "Close" at bounding box center [1548, 59] width 21 height 21
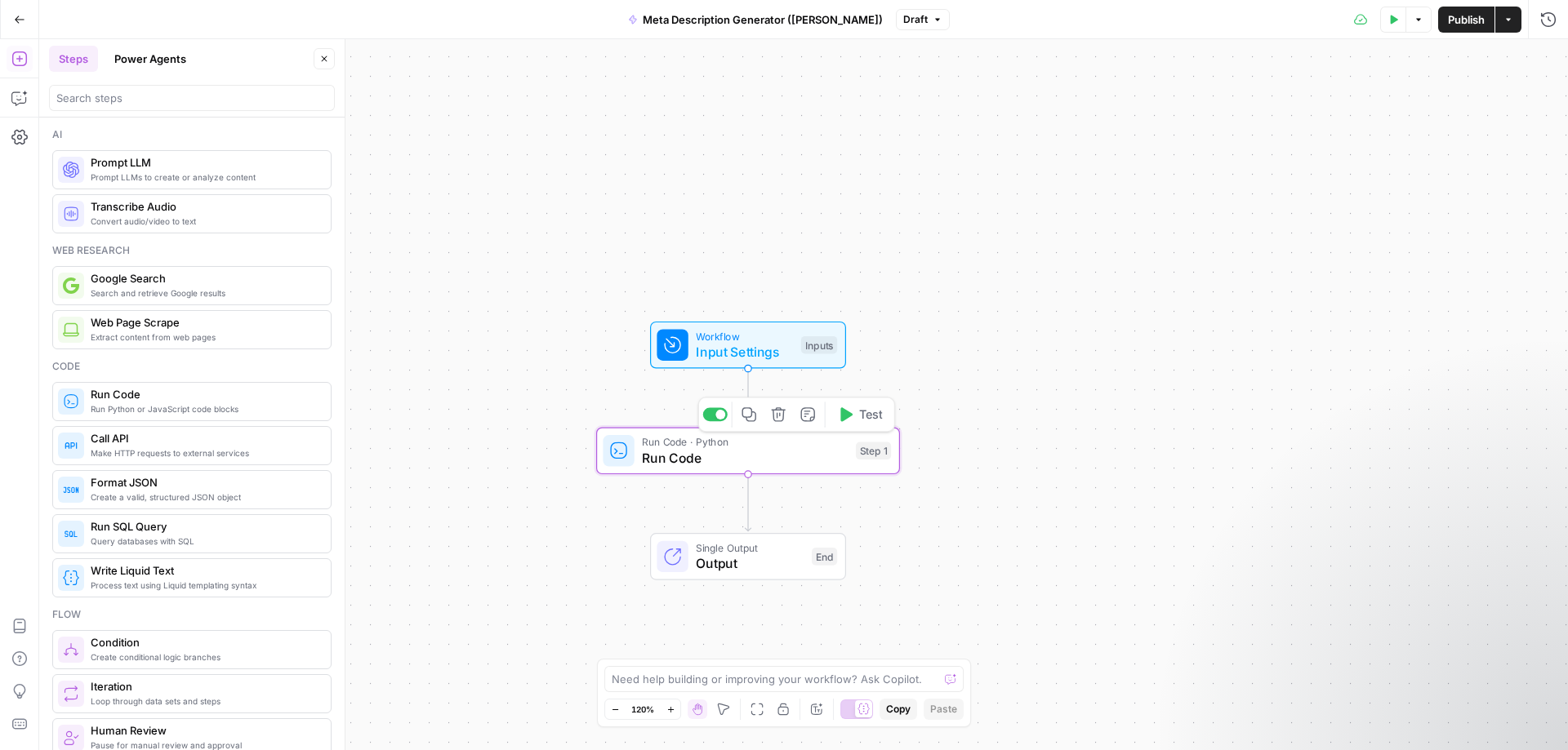
click at [793, 454] on span "Run Code" at bounding box center [744, 457] width 205 height 20
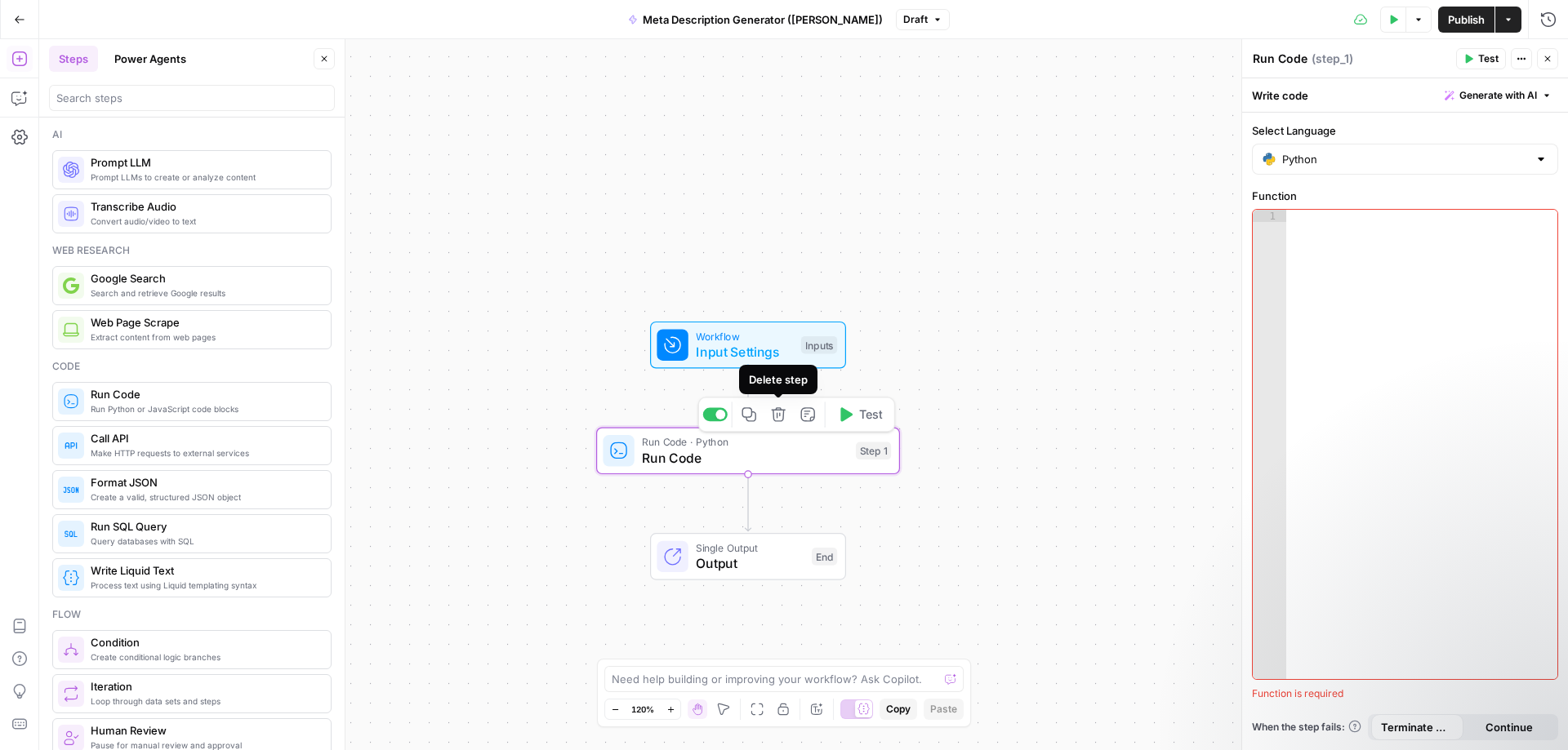
click at [780, 414] on icon "button" at bounding box center [777, 414] width 14 height 14
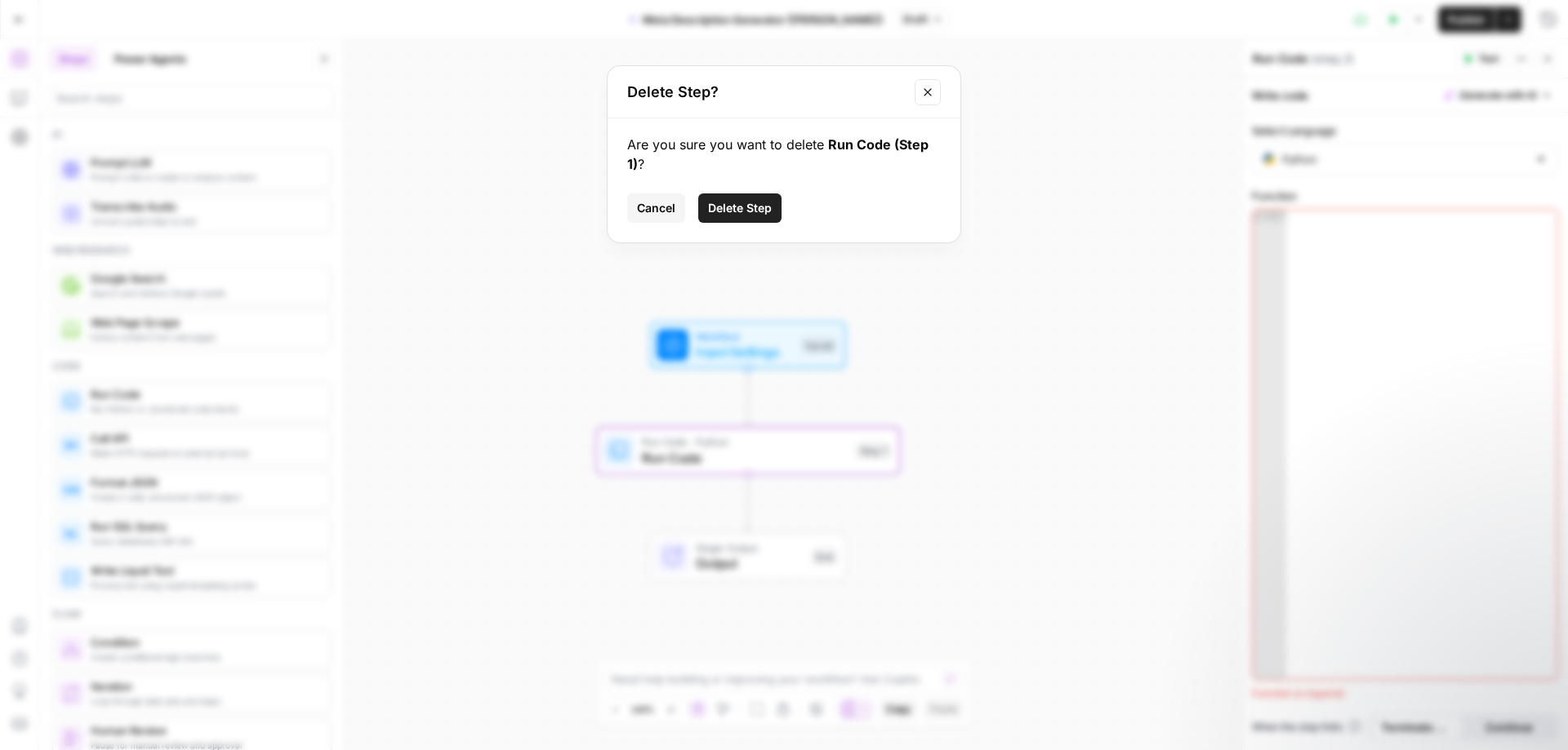
click at [750, 213] on span "Delete Step" at bounding box center [740, 208] width 64 height 17
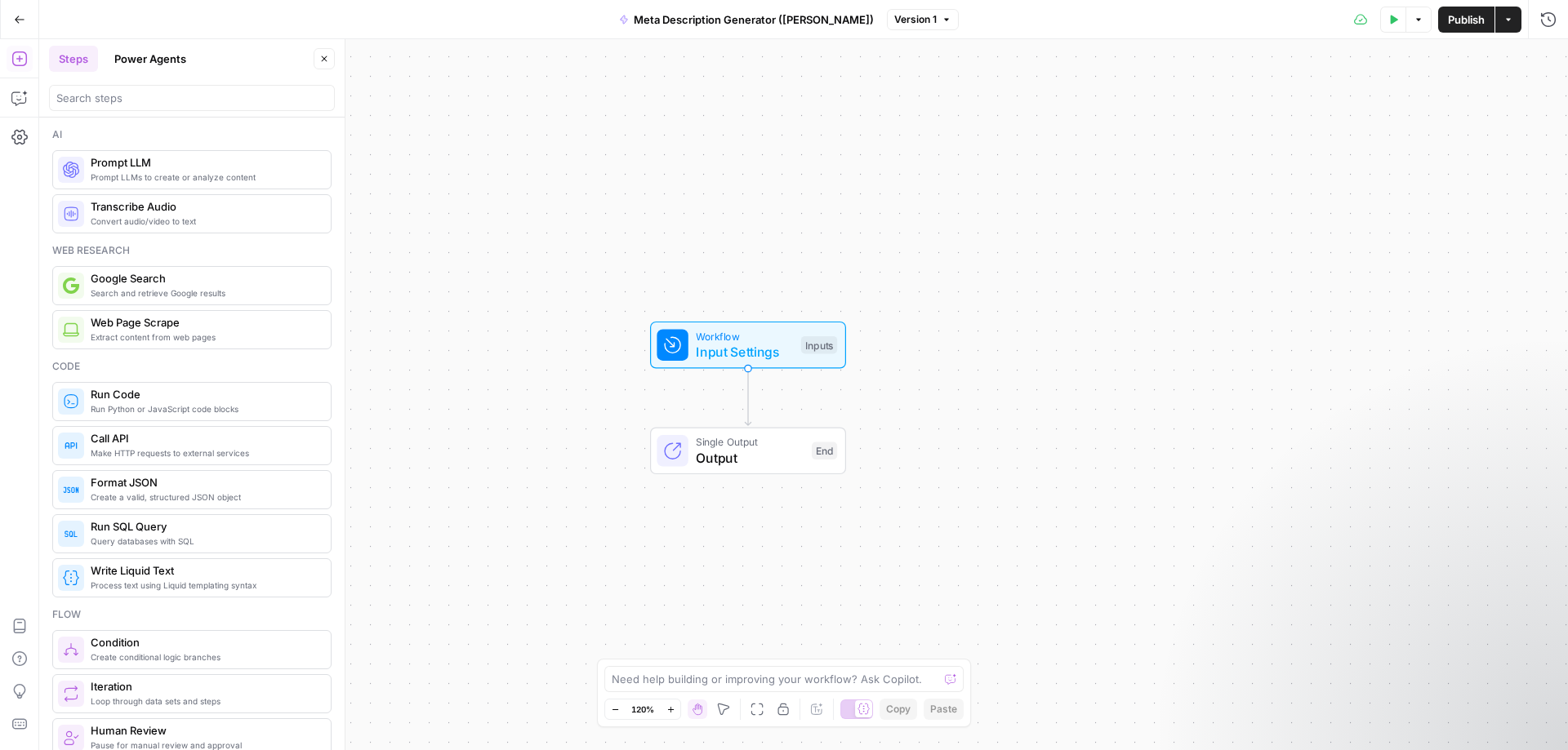
click at [132, 336] on span "Extract content from web pages" at bounding box center [204, 337] width 227 height 13
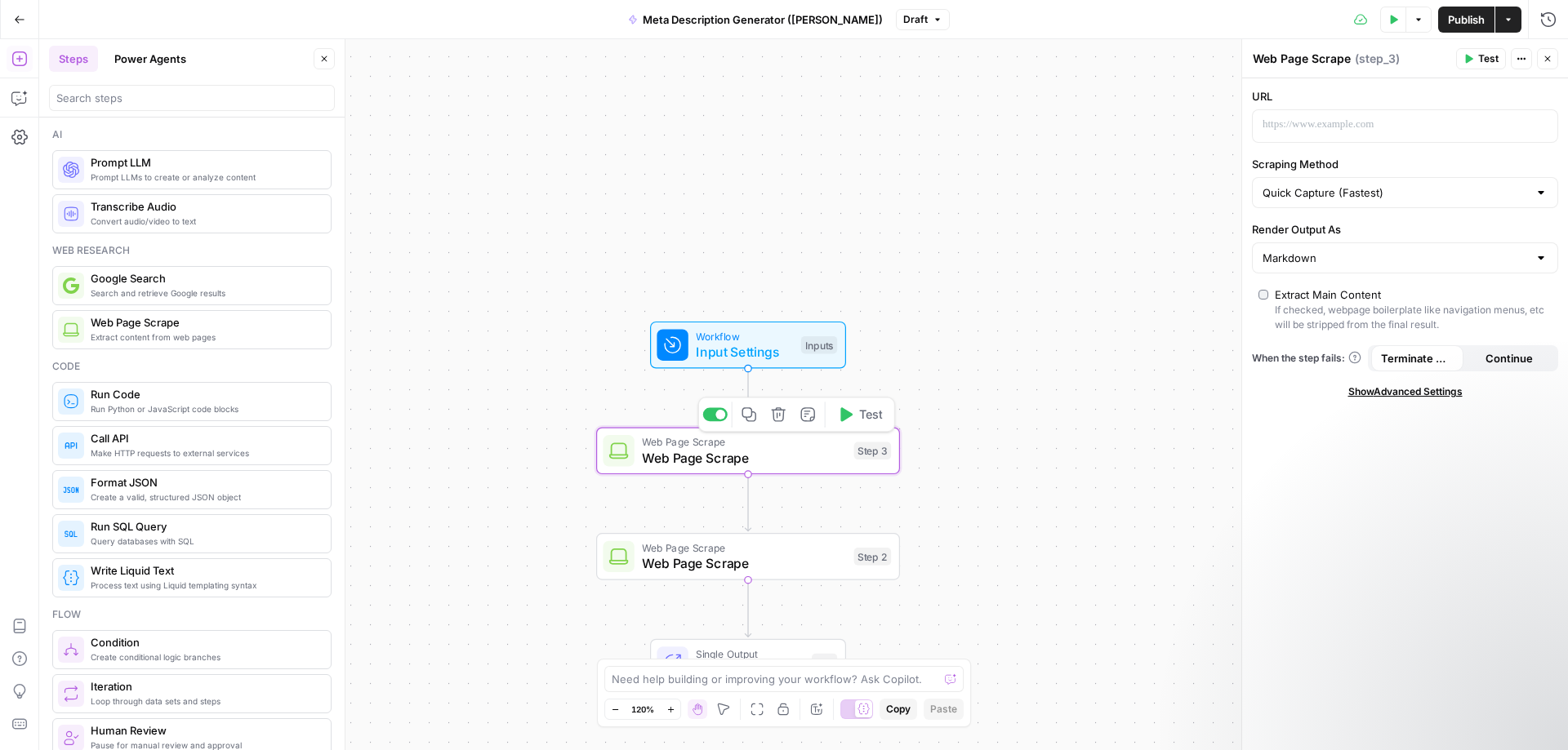
click at [778, 415] on icon "button" at bounding box center [778, 414] width 16 height 16
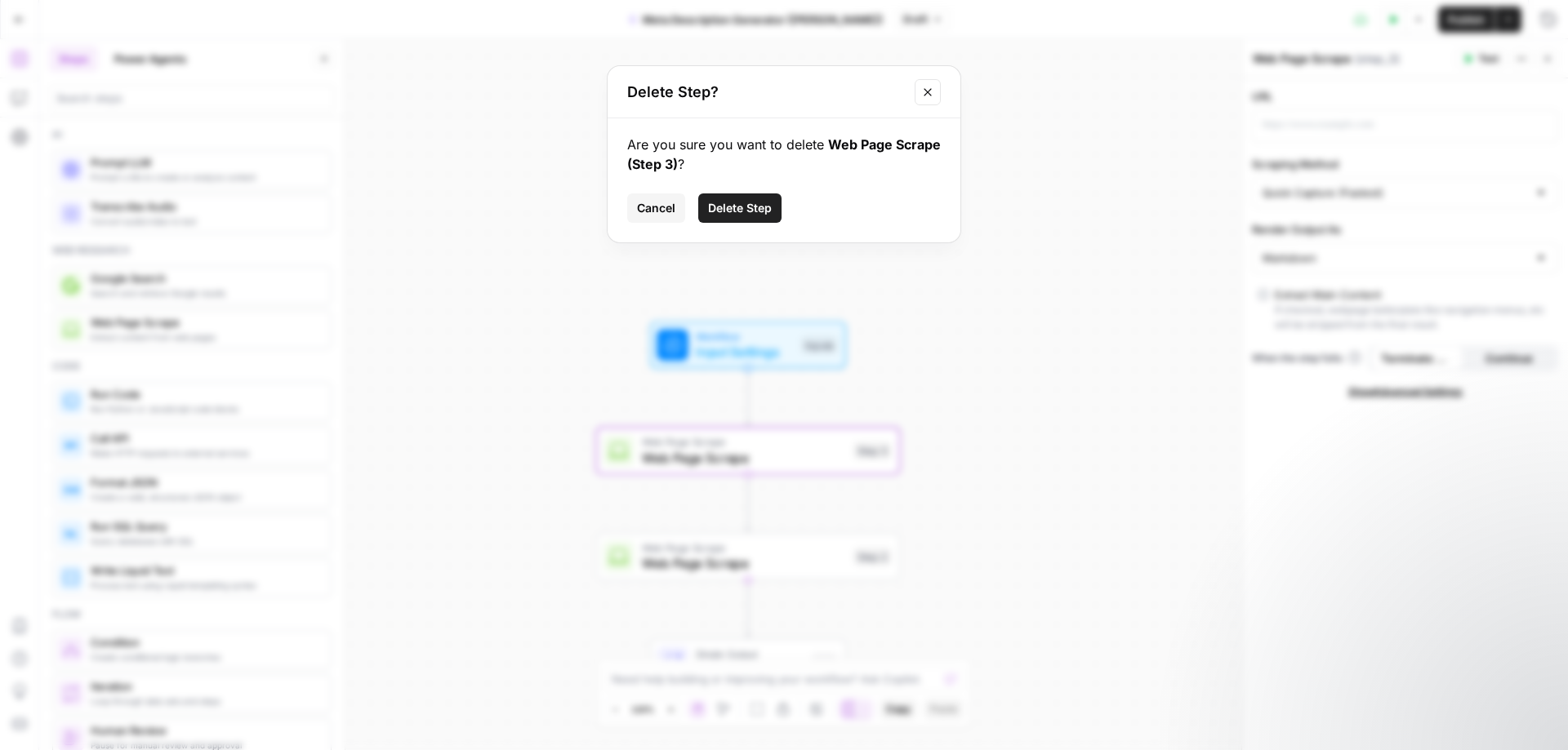
click at [755, 192] on div "Are you sure you want to delete Web Page Scrape (Step 3) ? Cancel Delete Step" at bounding box center [784, 180] width 353 height 125
click at [764, 205] on span "Delete Step" at bounding box center [740, 208] width 64 height 17
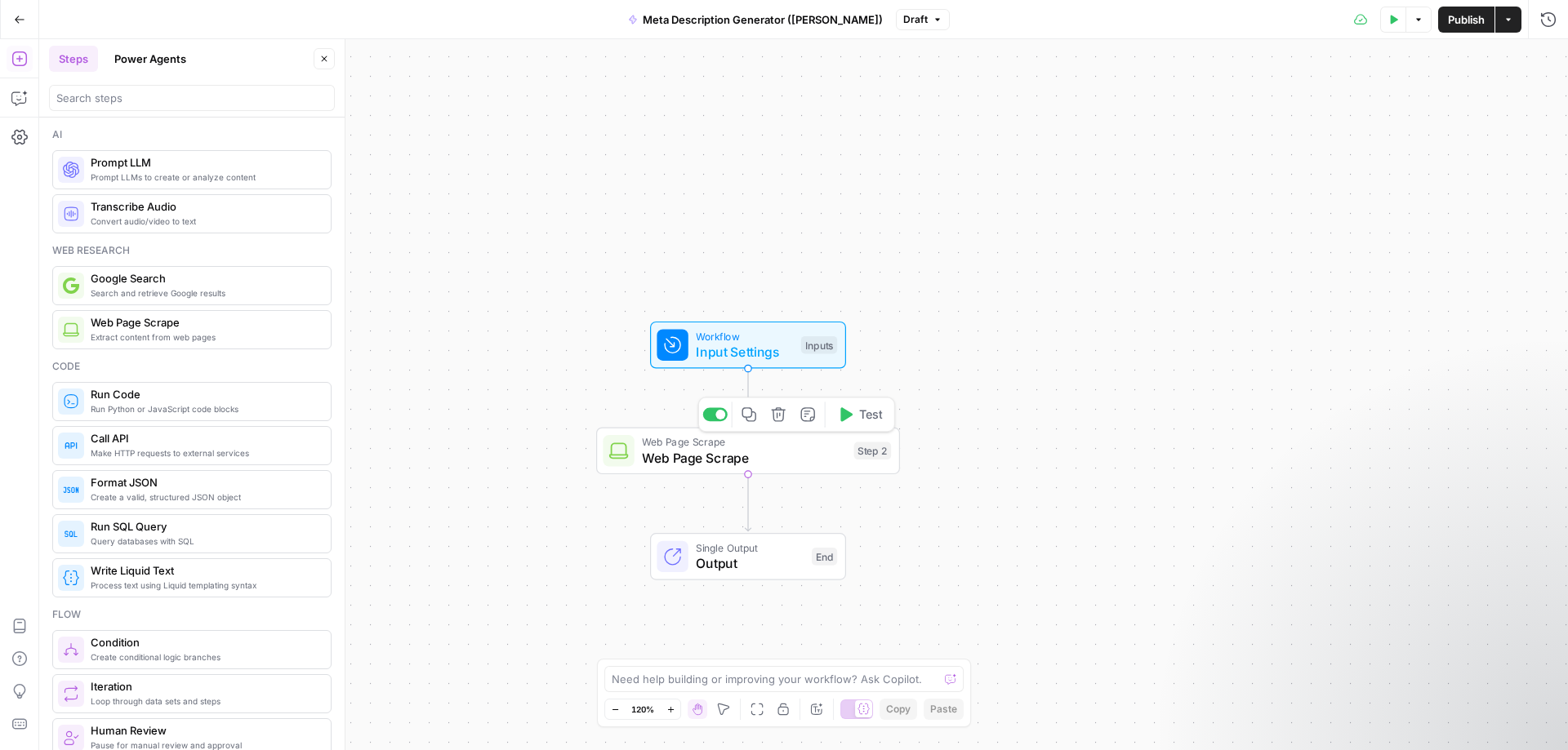
click at [720, 470] on div "Web Page Scrape Web Page Scrape Step 2 Copy step Delete step Add Note Test" at bounding box center [747, 451] width 304 height 47
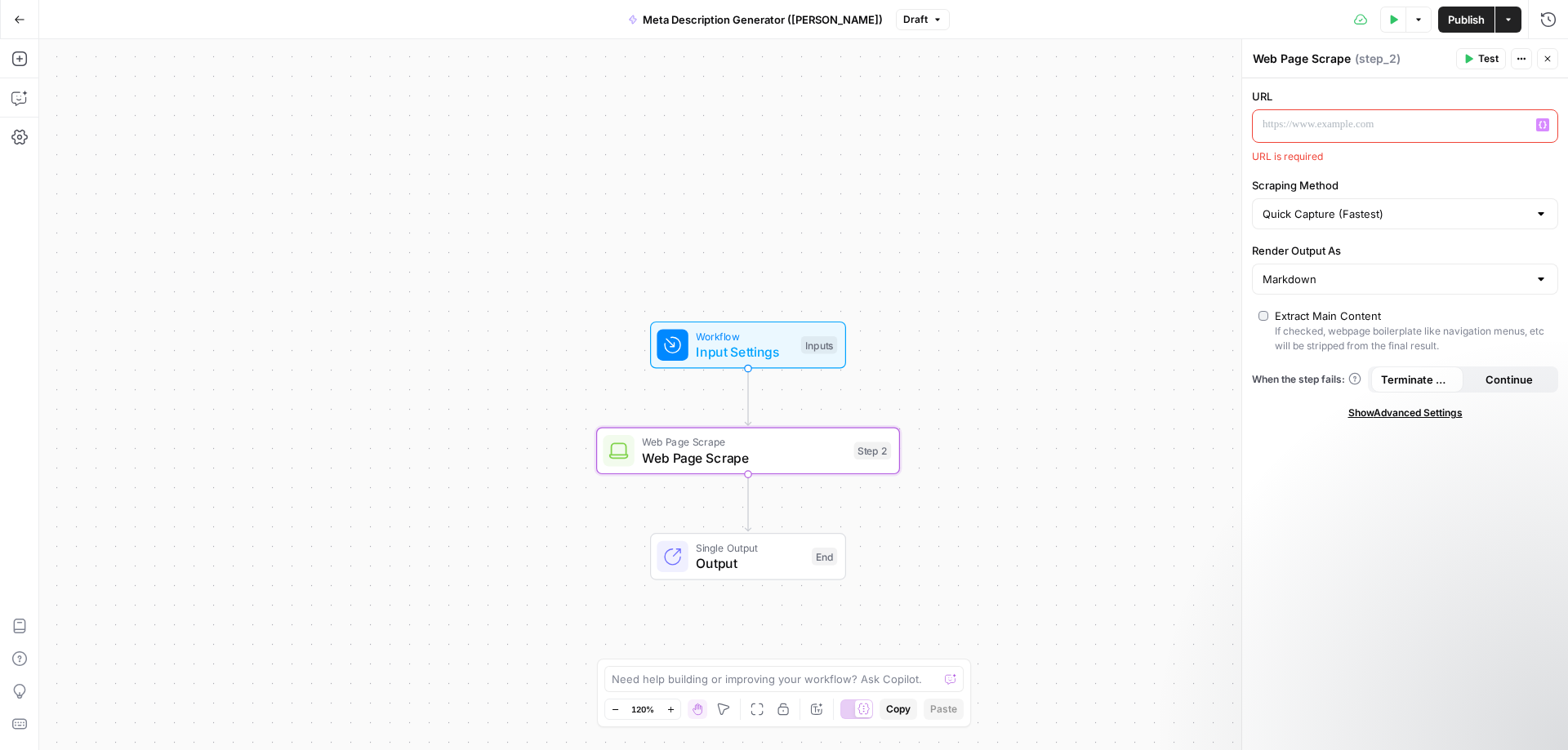
click at [1373, 121] on p at bounding box center [1391, 125] width 259 height 17
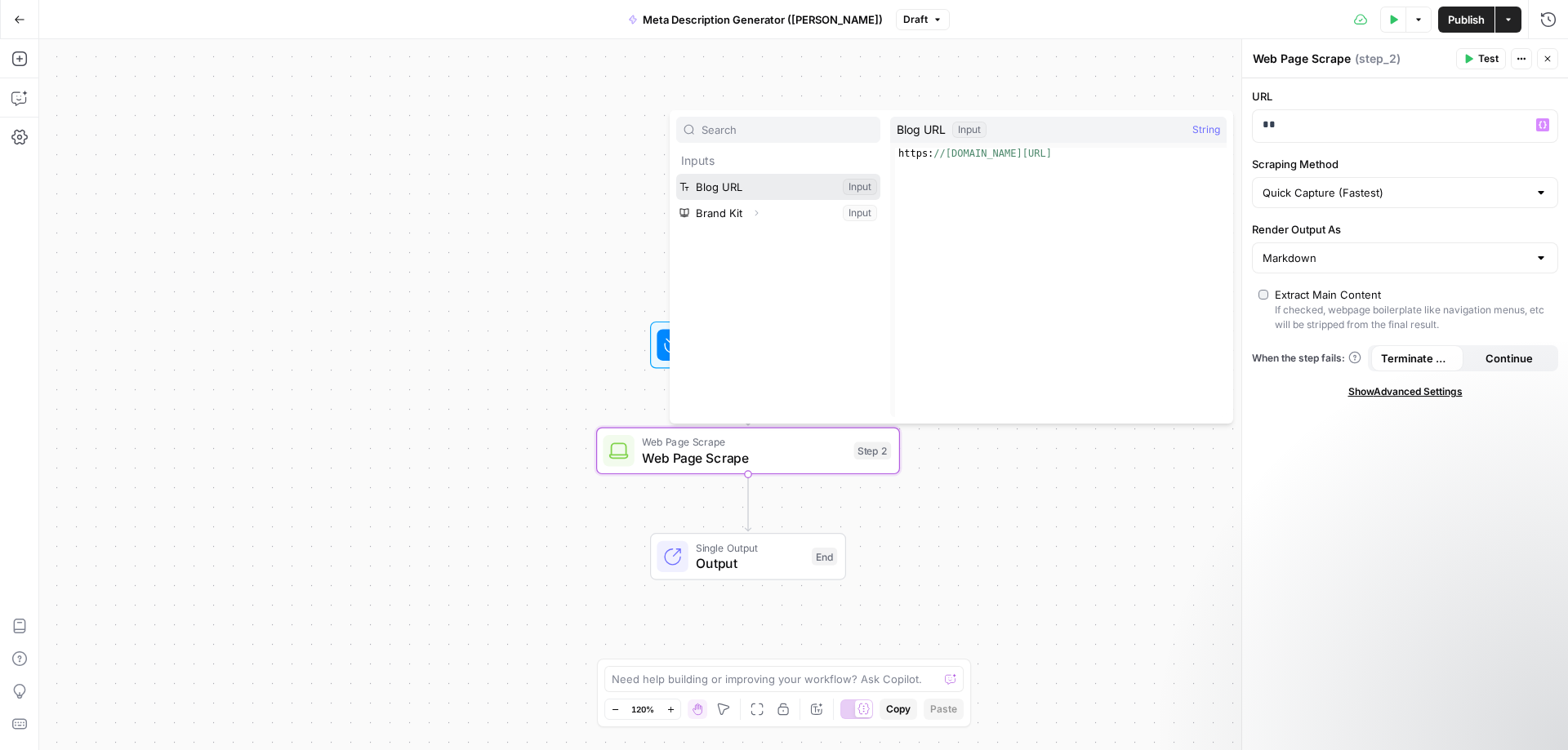
click at [790, 186] on button "Select variable Blog URL" at bounding box center [778, 187] width 204 height 26
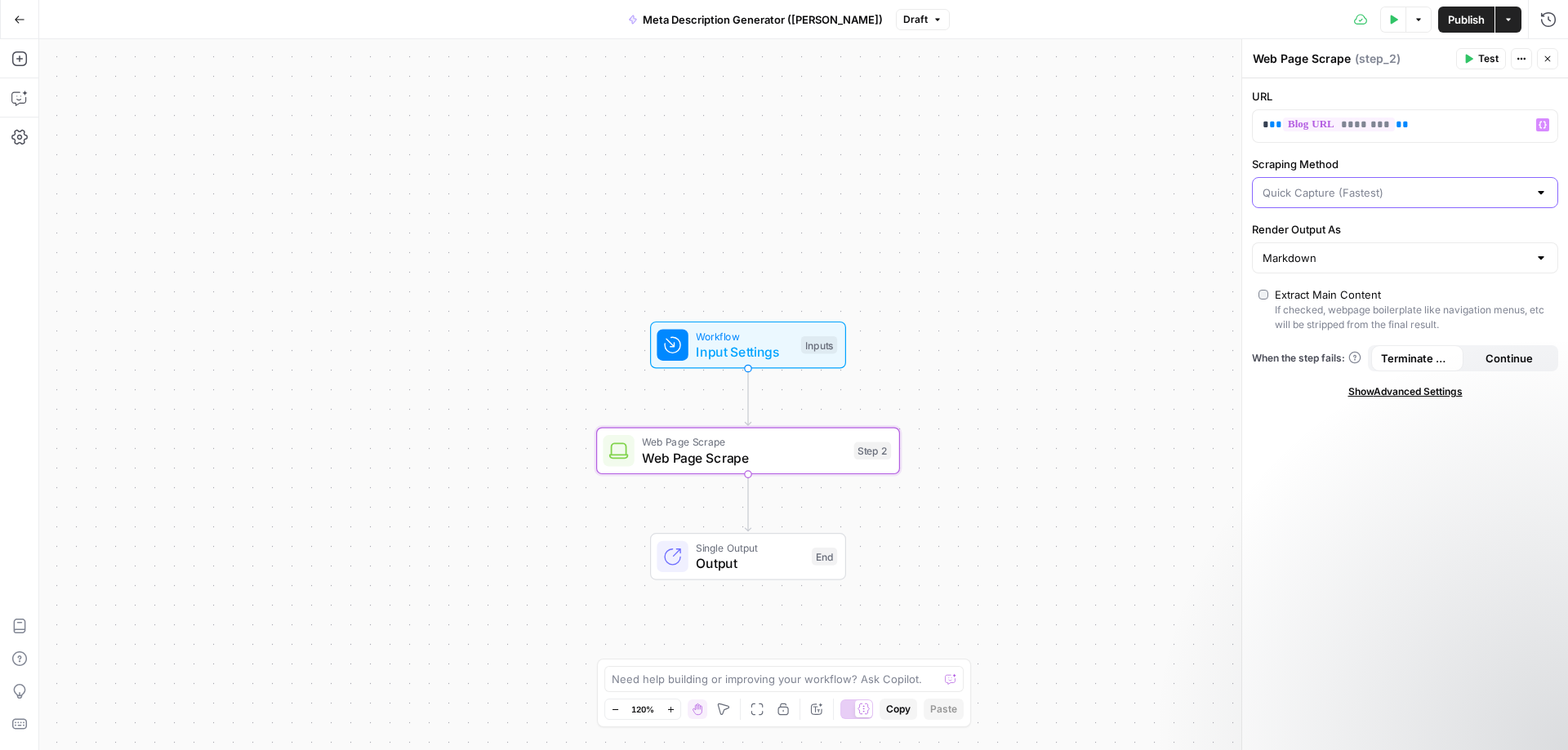
click at [1405, 191] on input "Scraping Method" at bounding box center [1395, 193] width 266 height 17
click at [1406, 191] on input "Scraping Method" at bounding box center [1395, 193] width 266 height 17
type input "Quick Capture (Fastest)"
click at [1423, 158] on label "Scraping Method" at bounding box center [1404, 164] width 306 height 17
click at [1423, 185] on input "Quick Capture (Fastest)" at bounding box center [1395, 193] width 266 height 17
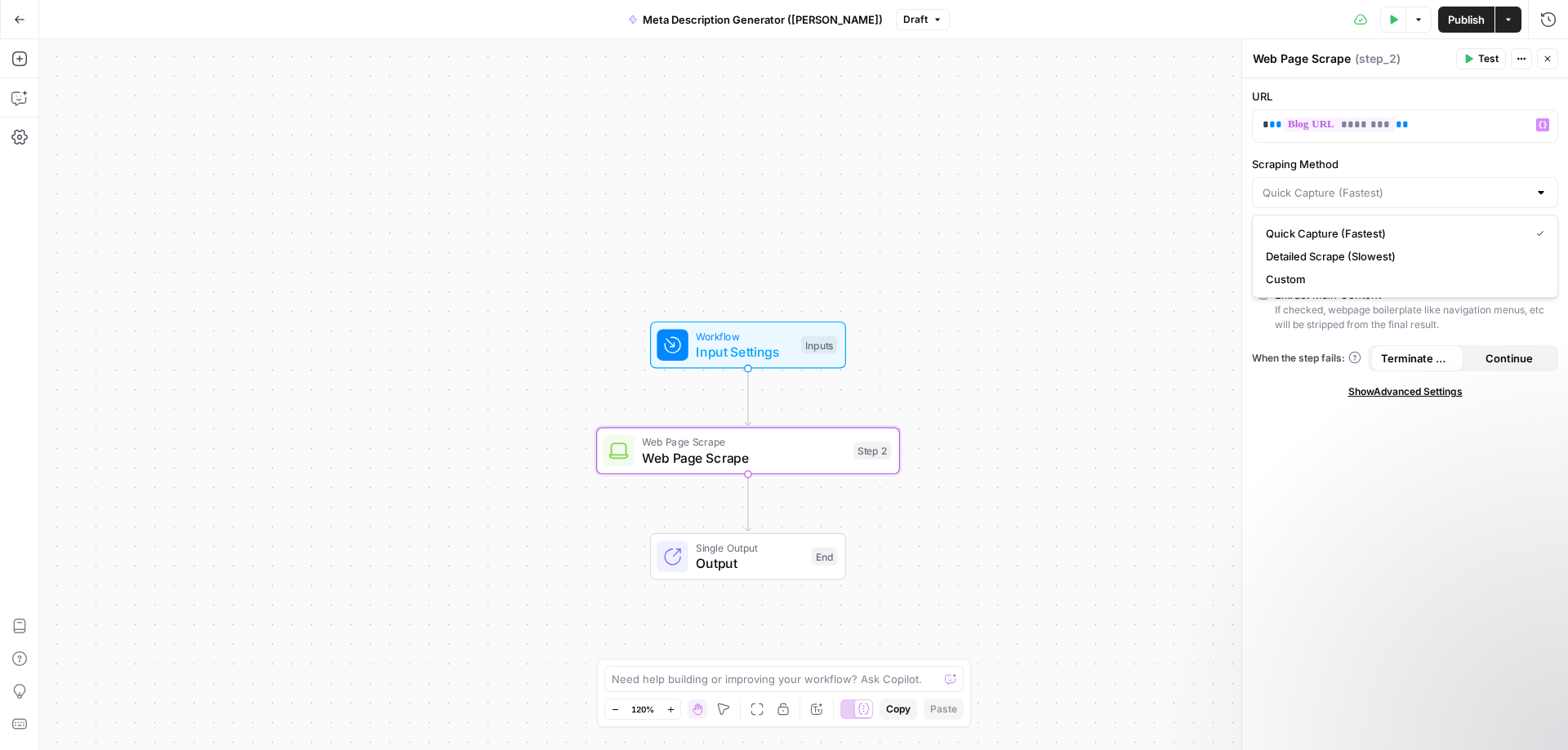
click at [1410, 154] on div "URL * ** ******** ** Variables Menu Scraping Method Render Output As Markdown E…" at bounding box center [1404, 414] width 326 height 672
click at [1380, 194] on input "Scraping Method" at bounding box center [1395, 193] width 266 height 17
type input "Quick Capture (Fastest)"
click at [1411, 151] on div "URL * ** ******** ** Variables Menu Scraping Method Quick Capture (Fastest) Ren…" at bounding box center [1404, 414] width 326 height 672
click at [1548, 121] on button "Variables Menu" at bounding box center [1543, 125] width 13 height 13
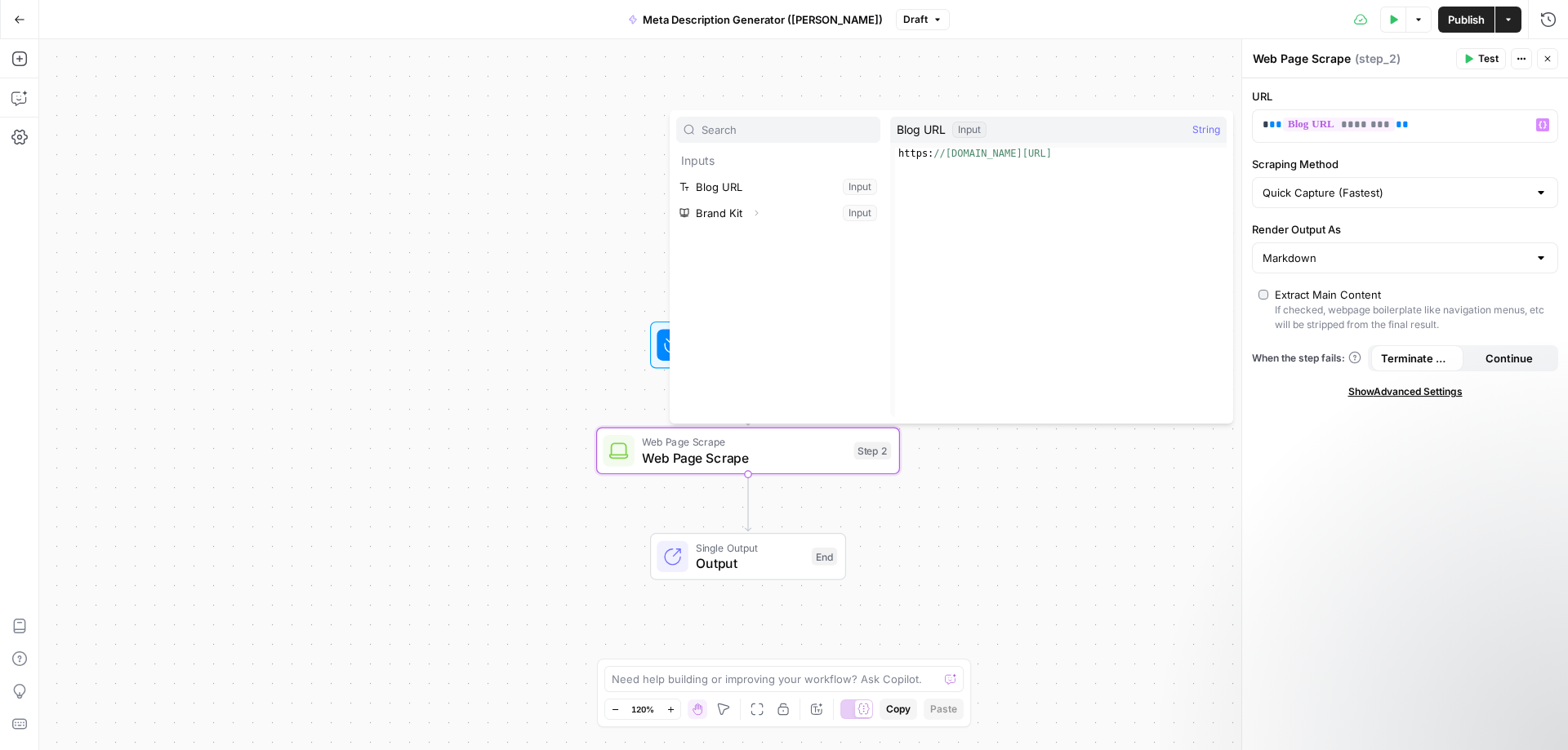
click at [1487, 157] on label "Scraping Method" at bounding box center [1404, 164] width 306 height 17
click at [1487, 185] on input "Quick Capture (Fastest)" at bounding box center [1395, 193] width 266 height 17
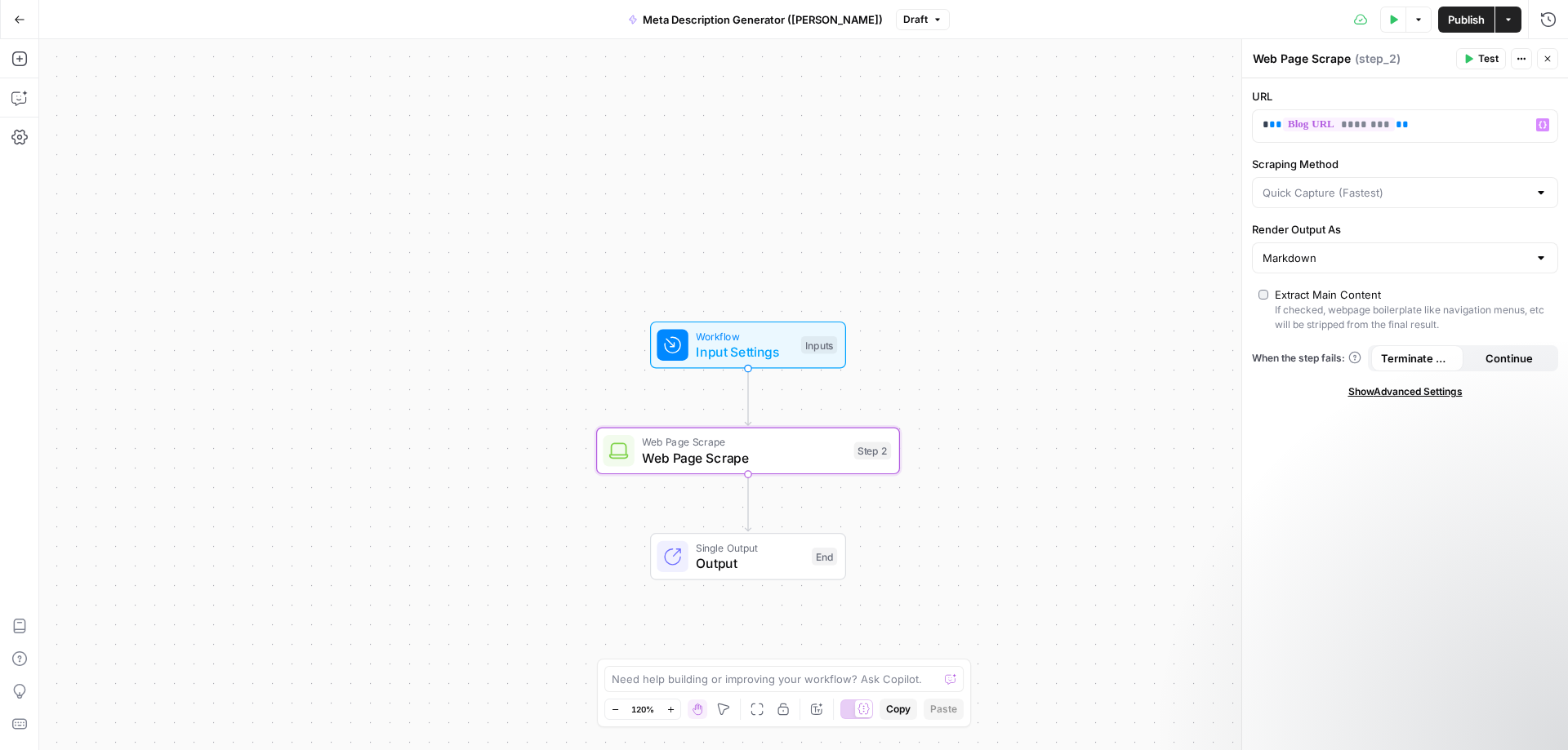
click at [1487, 157] on label "Scraping Method" at bounding box center [1404, 164] width 306 height 17
click at [1487, 185] on input "Scraping Method" at bounding box center [1395, 193] width 266 height 17
click at [1302, 167] on label "Scraping Method" at bounding box center [1404, 164] width 306 height 17
click at [1302, 185] on input "Scraping Method" at bounding box center [1395, 193] width 266 height 17
click at [1302, 157] on label "Scraping Method" at bounding box center [1404, 164] width 306 height 17
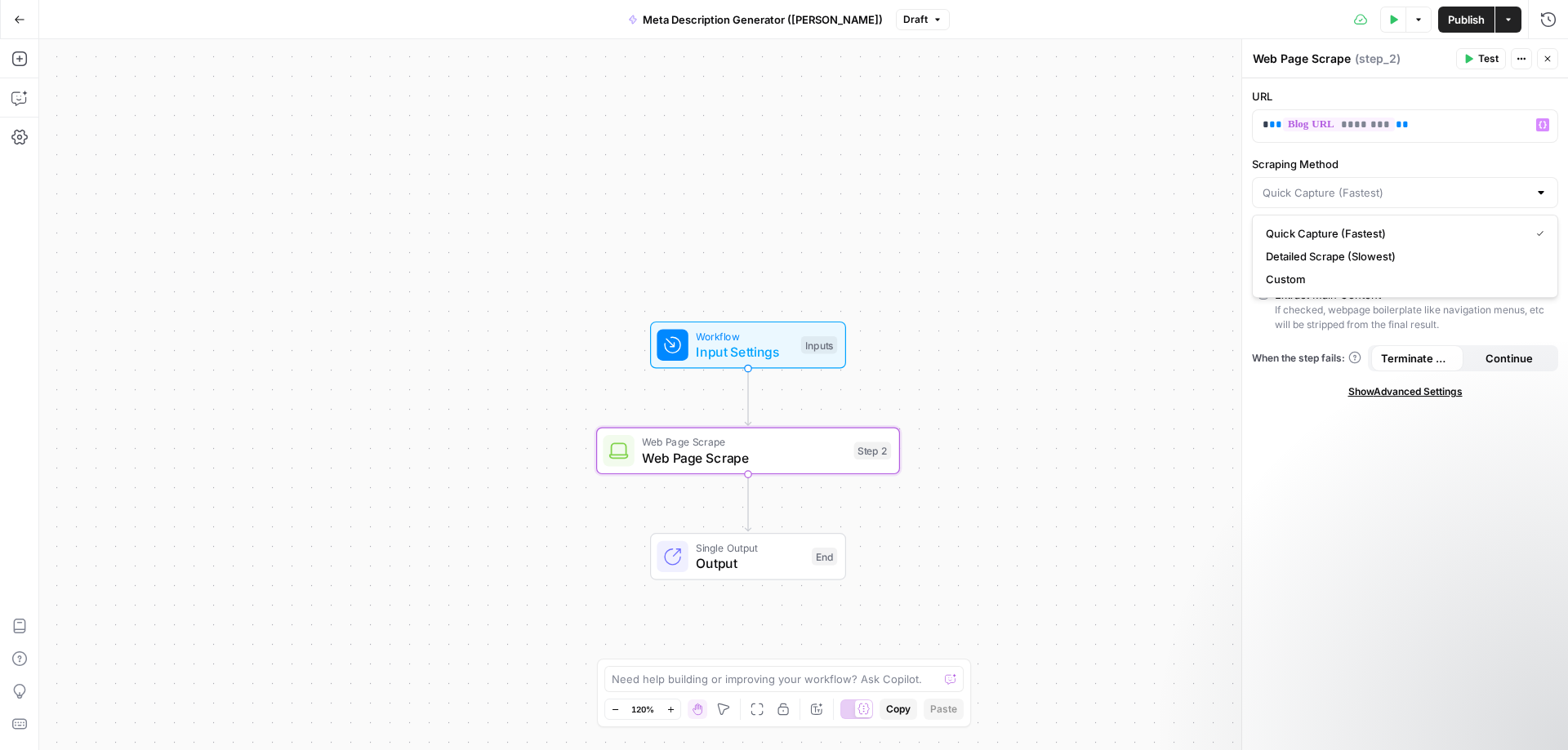
click at [1302, 185] on input "Scraping Method" at bounding box center [1395, 193] width 266 height 17
click at [1329, 232] on span "Quick Capture (Fastest)" at bounding box center [1394, 233] width 257 height 17
type input "Quick Capture (Fastest)"
click at [1475, 67] on div "Publish P" at bounding box center [1465, 55] width 72 height 30
click at [1480, 57] on span "Test" at bounding box center [1488, 59] width 20 height 15
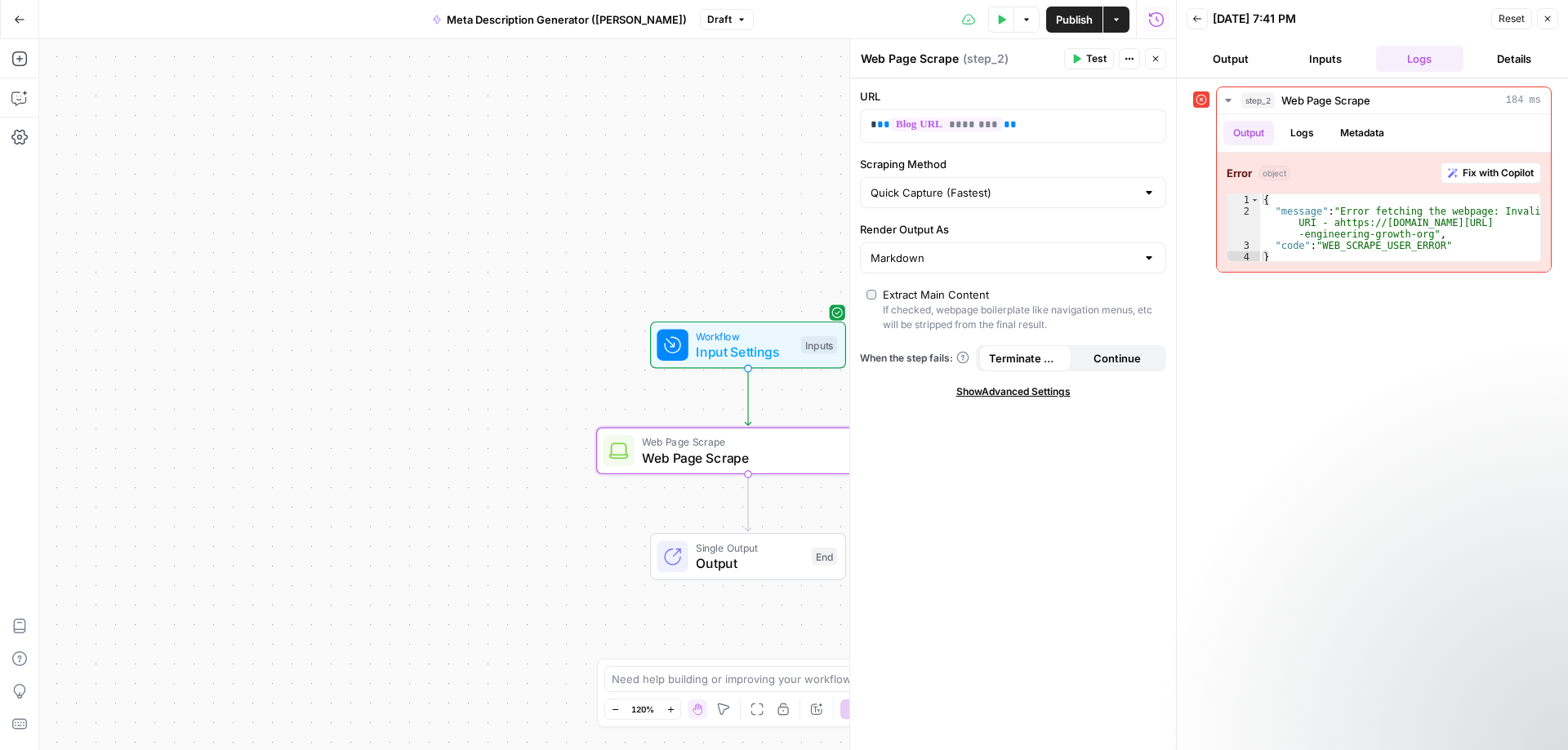
click at [1335, 59] on button "Inputs" at bounding box center [1325, 59] width 88 height 26
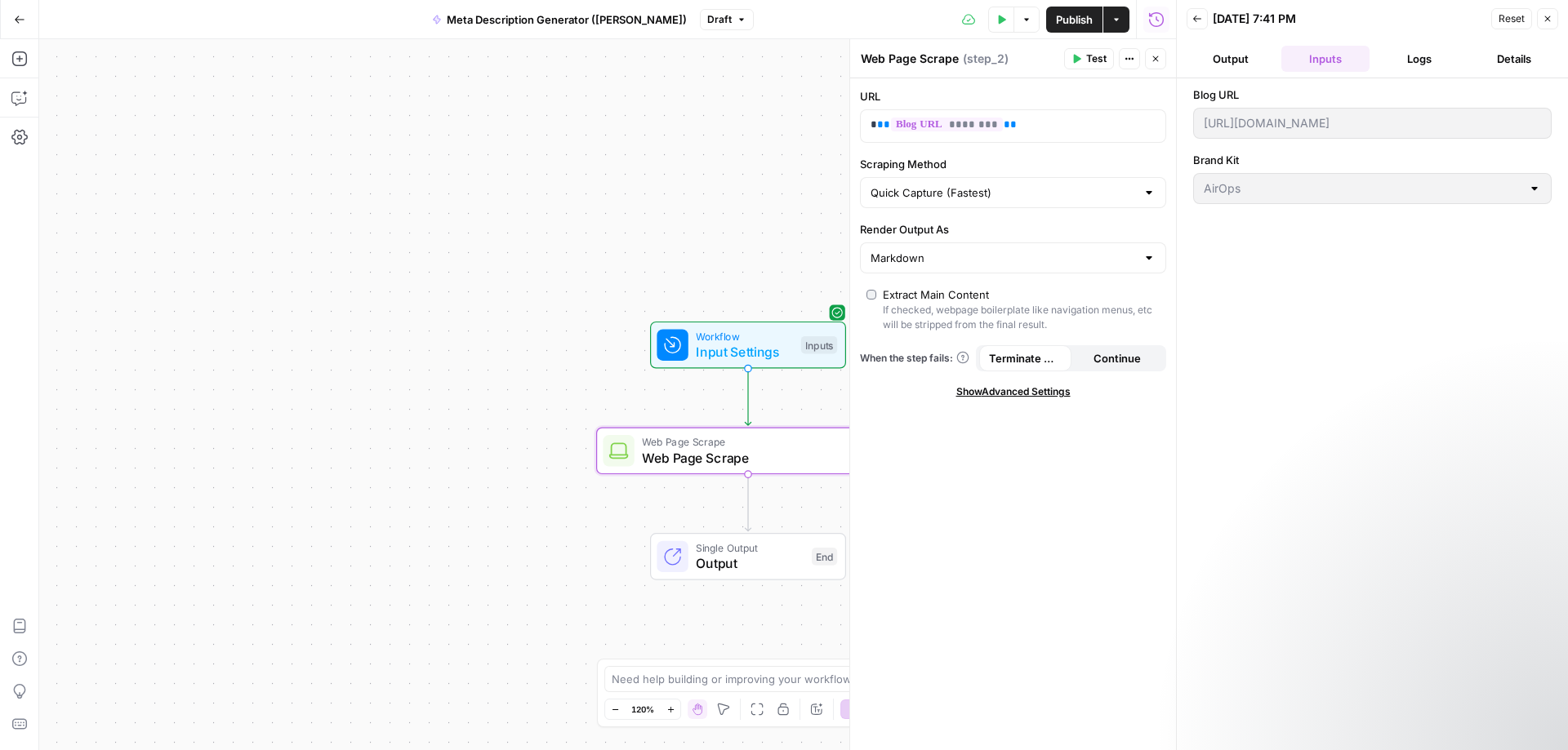
click at [1233, 63] on button "Output" at bounding box center [1231, 59] width 88 height 26
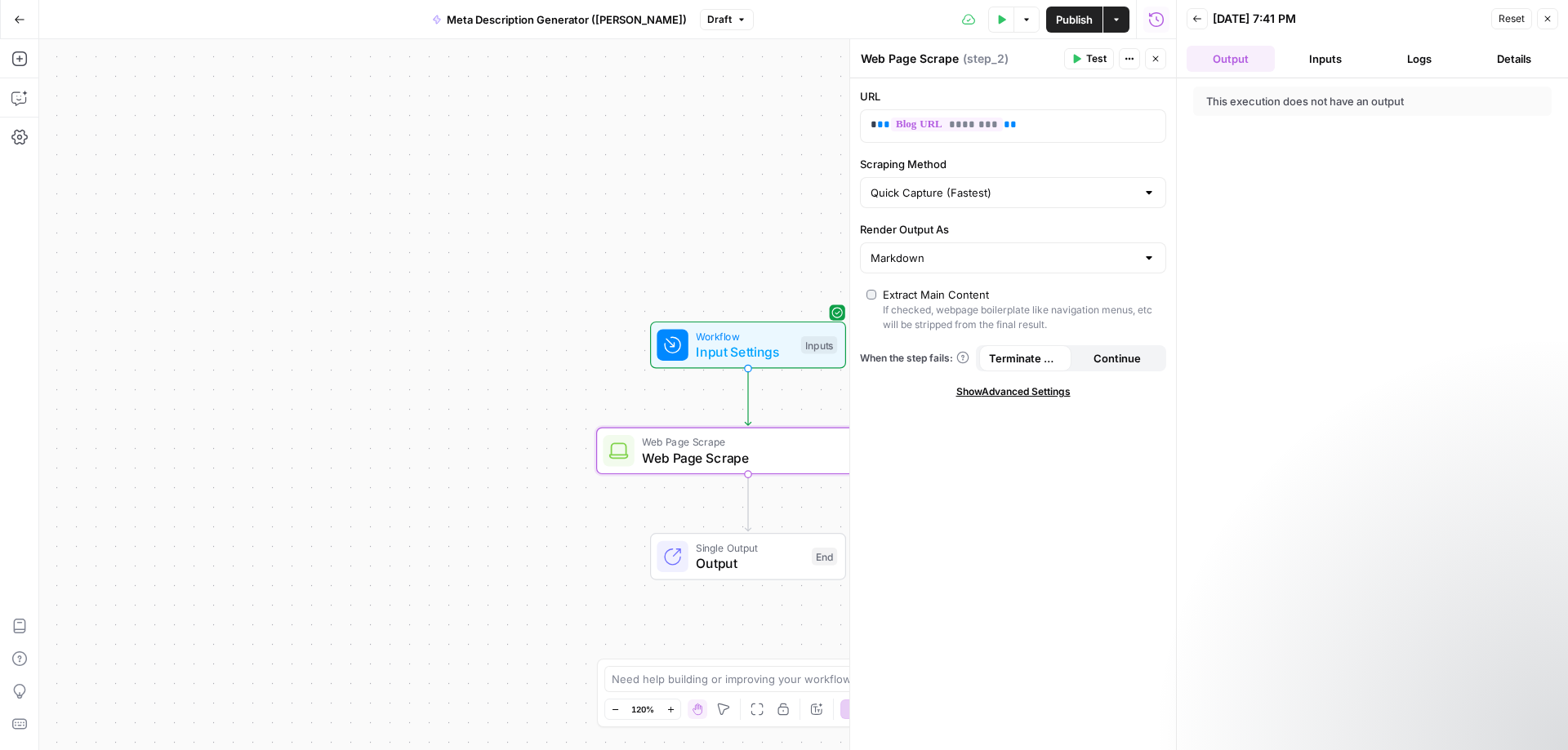
click at [1345, 58] on button "Inputs" at bounding box center [1325, 59] width 88 height 26
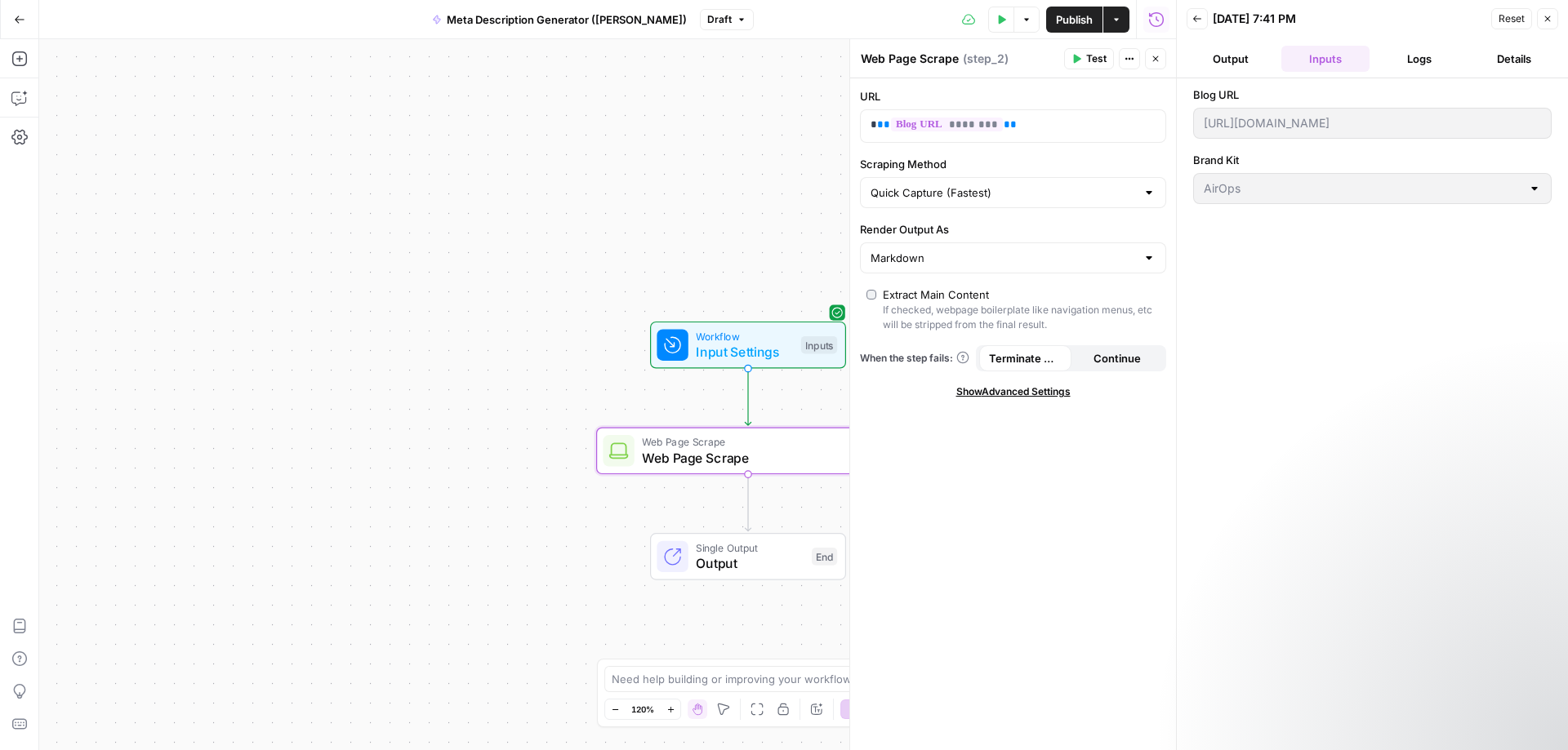
click at [1424, 49] on button "Logs" at bounding box center [1419, 59] width 88 height 26
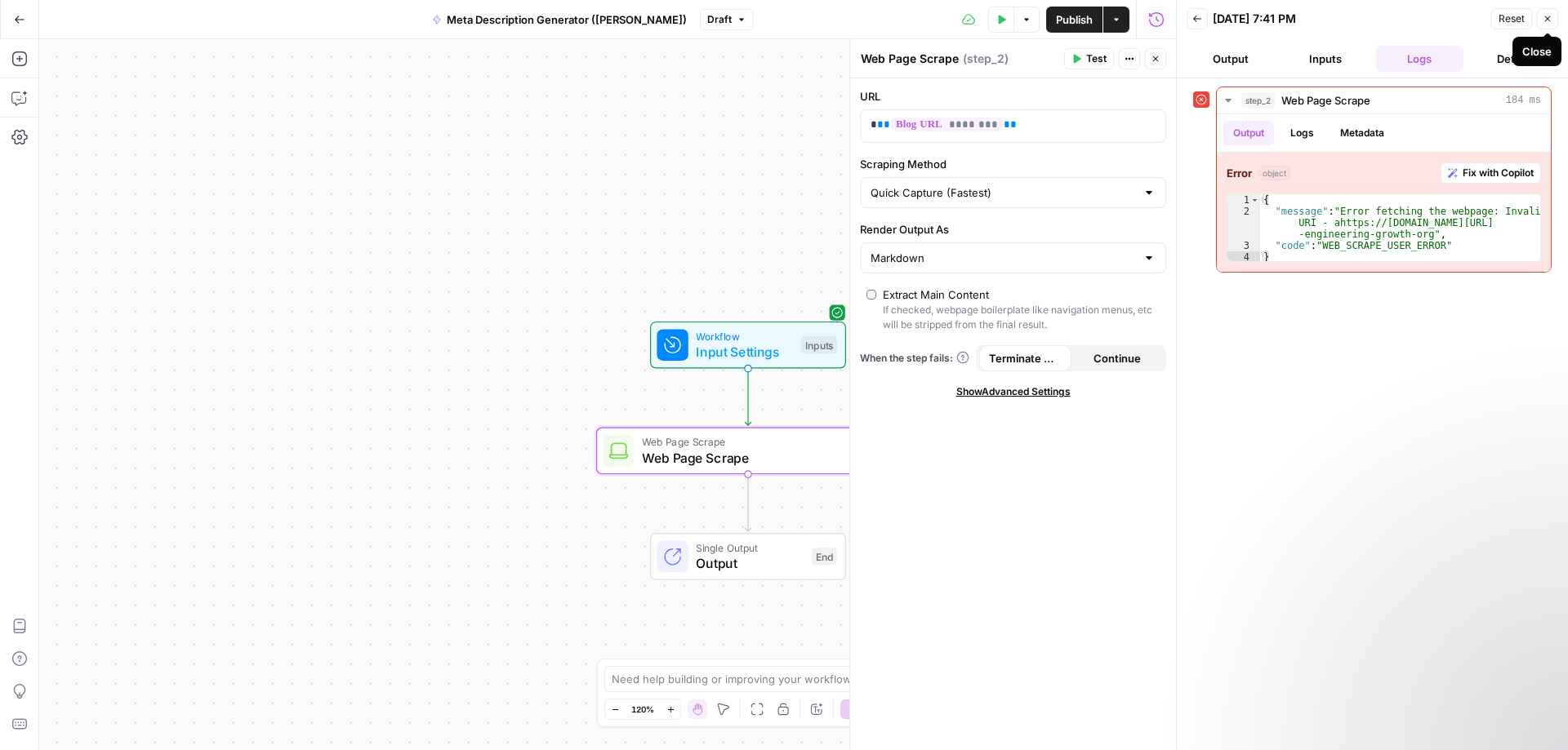
click at [1548, 18] on icon "button" at bounding box center [1548, 19] width 10 height 10
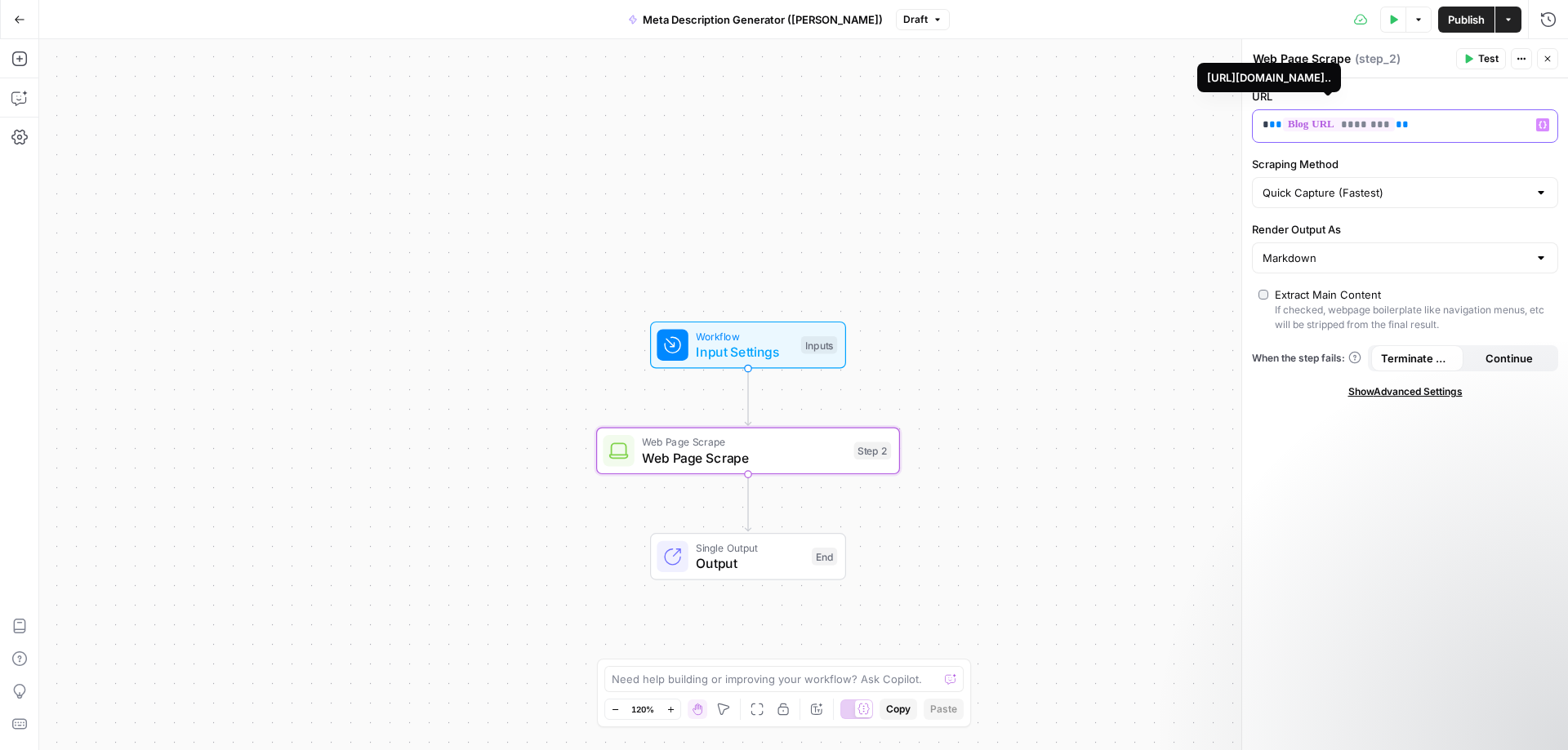
click at [1337, 120] on span "********" at bounding box center [1338, 125] width 112 height 14
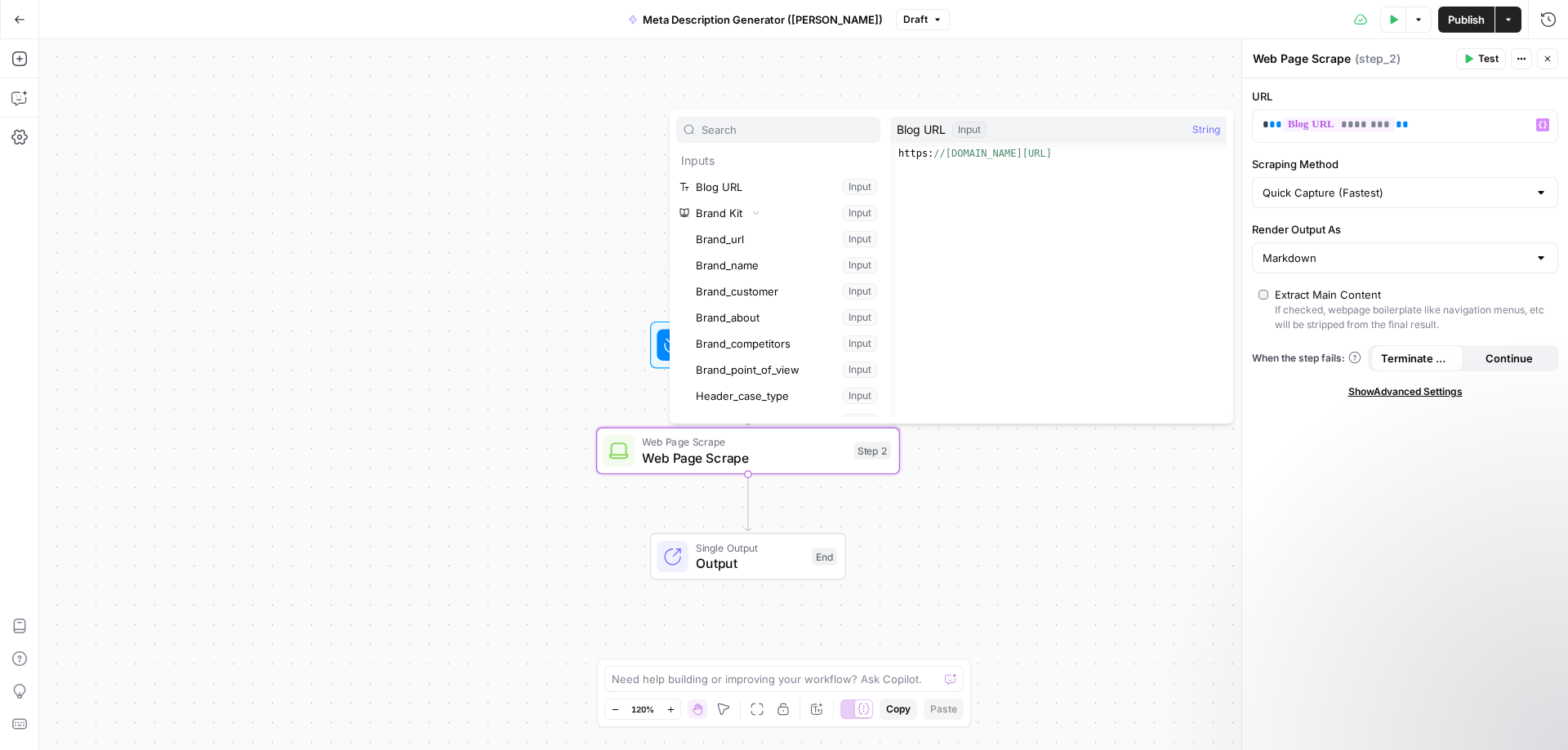
click at [1435, 151] on div "URL * ** ******** ** Variables Menu Scraping Method Quick Capture (Fastest) Ren…" at bounding box center [1404, 414] width 326 height 672
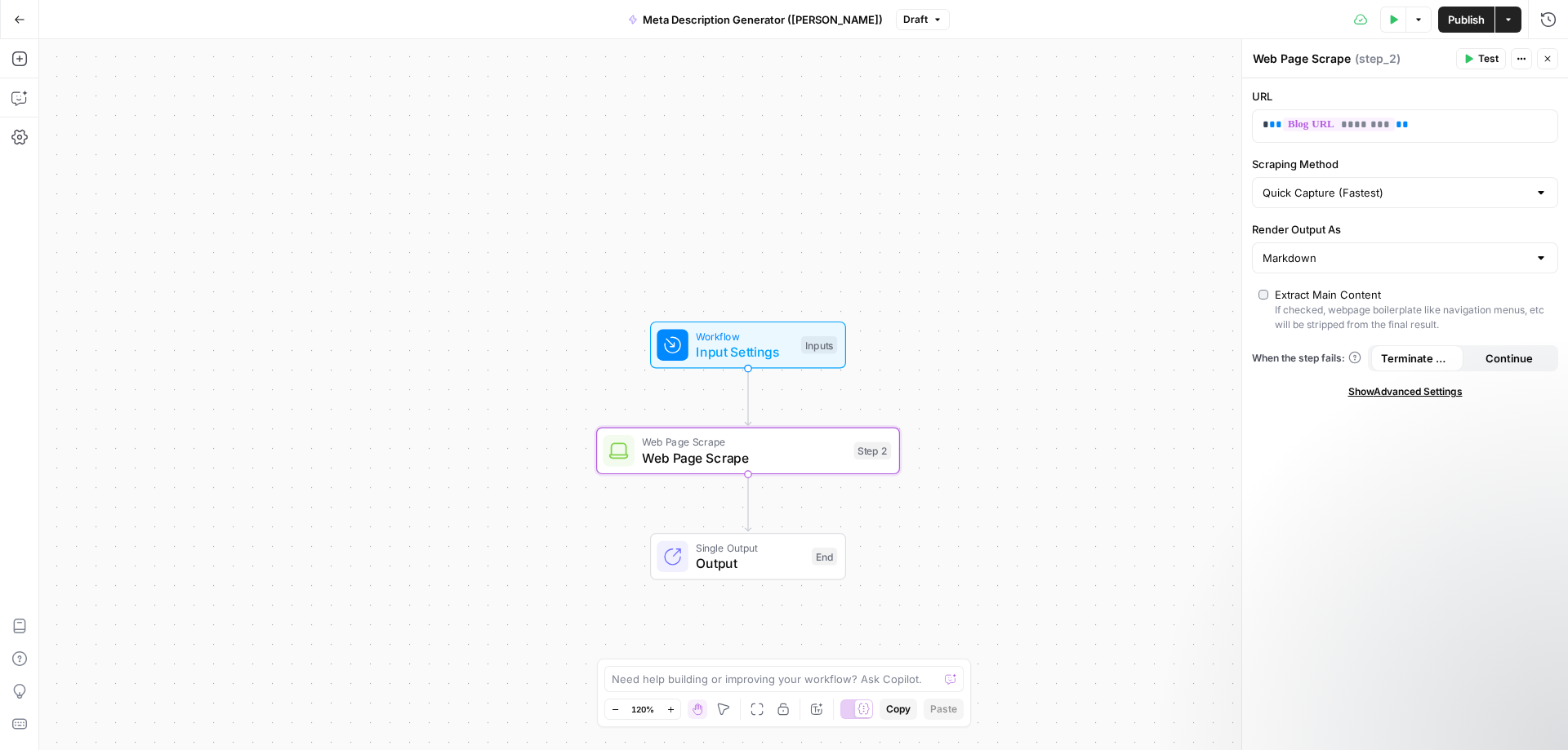
click at [1490, 60] on span "Test" at bounding box center [1488, 59] width 20 height 15
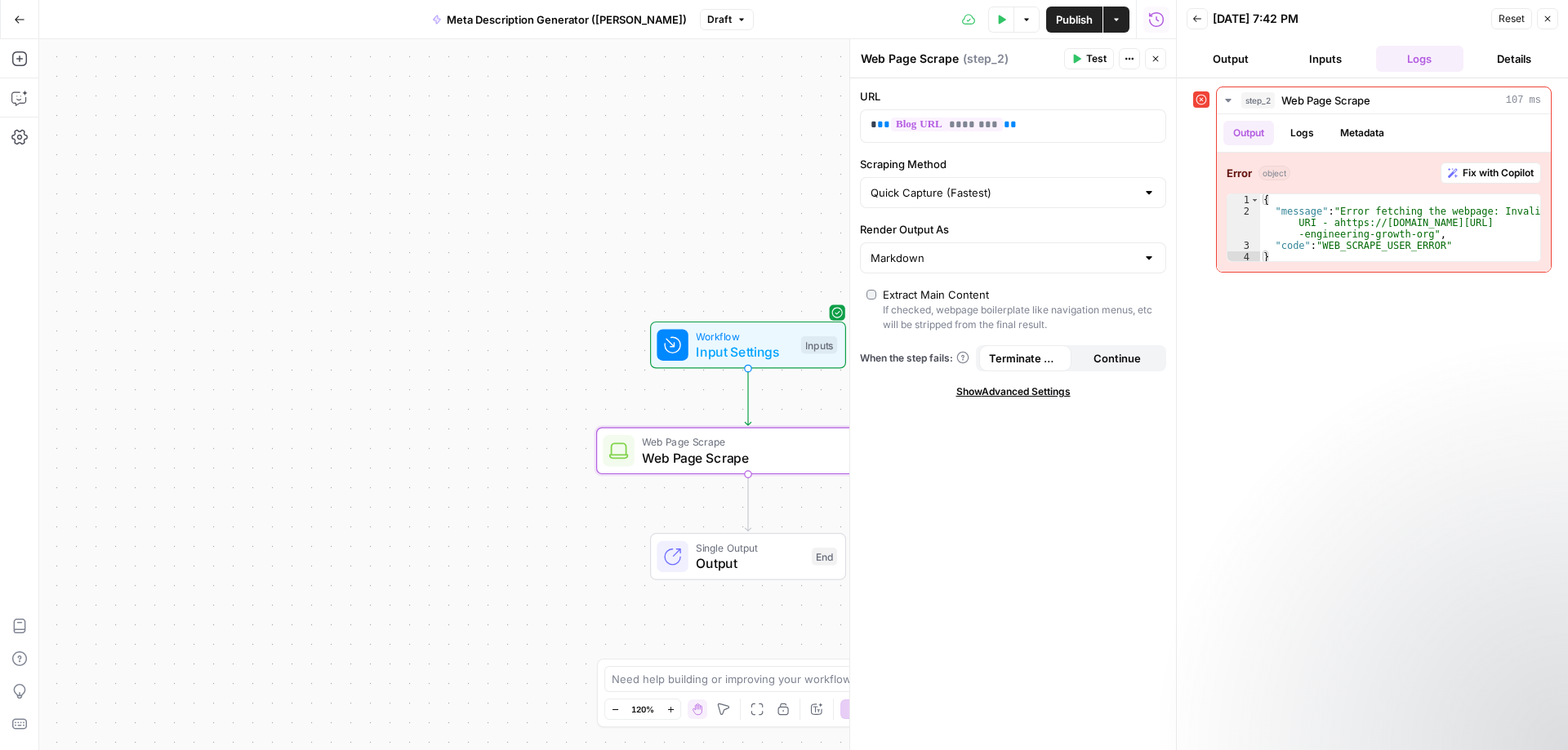
drag, startPoint x: 1320, startPoint y: 50, endPoint x: 1234, endPoint y: 48, distance: 86.0
click at [1320, 50] on button "Inputs" at bounding box center [1325, 59] width 88 height 26
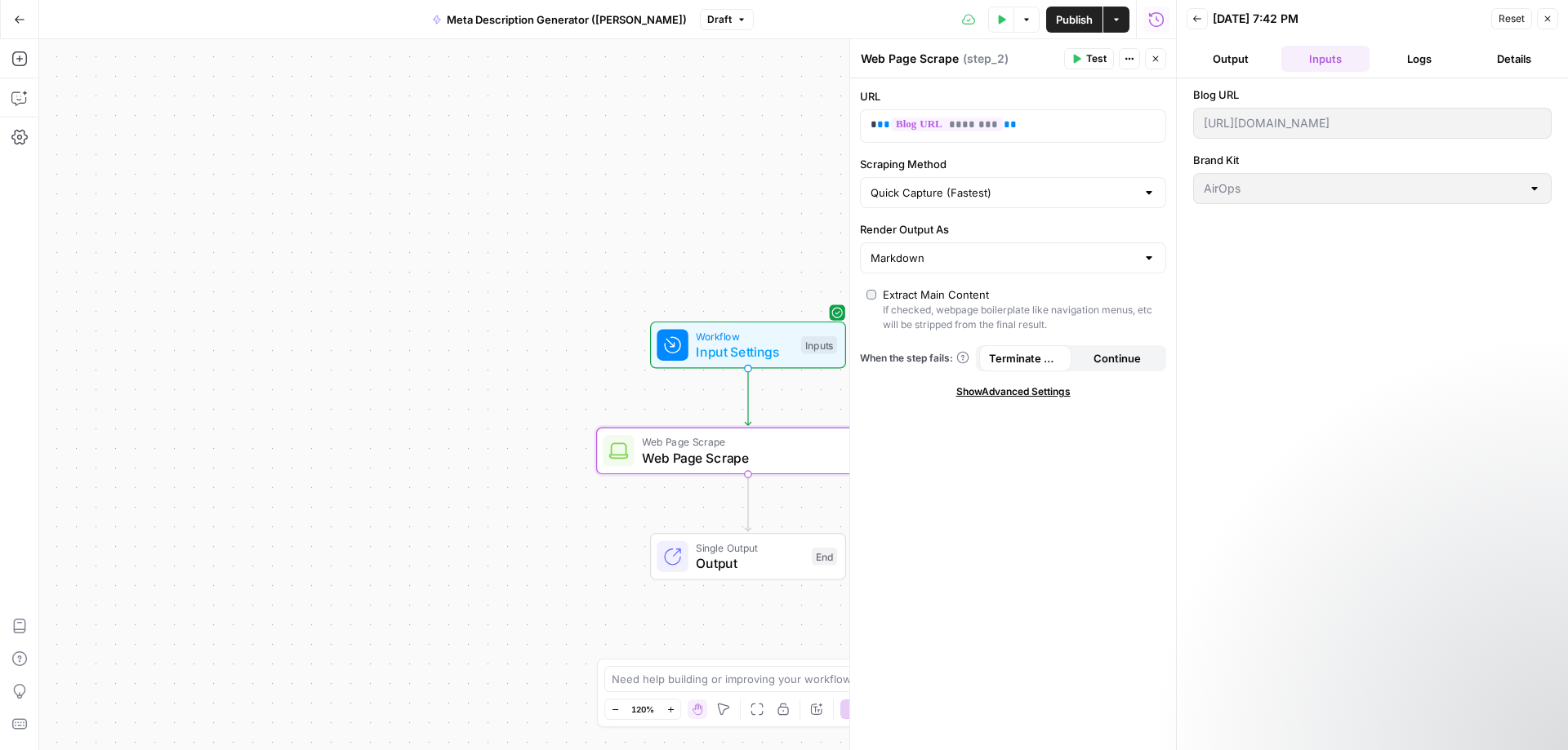
click at [1219, 45] on header "Back 10/13/25 at 7:42 PM Reset Close Output Inputs Logs Details" at bounding box center [1372, 39] width 391 height 78
click at [1224, 57] on button "Output" at bounding box center [1231, 59] width 88 height 26
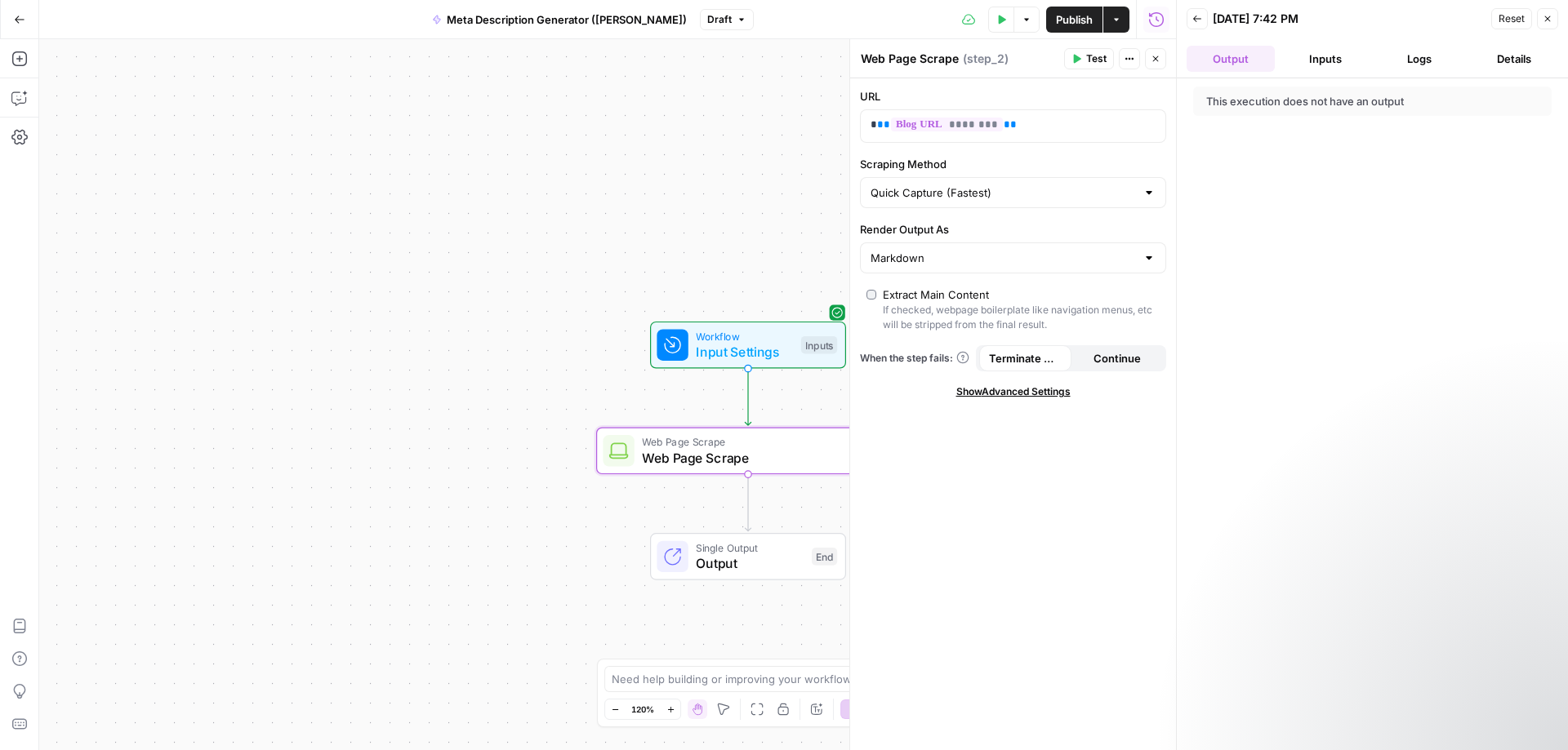
click at [1546, 17] on icon "button" at bounding box center [1548, 20] width 6 height 6
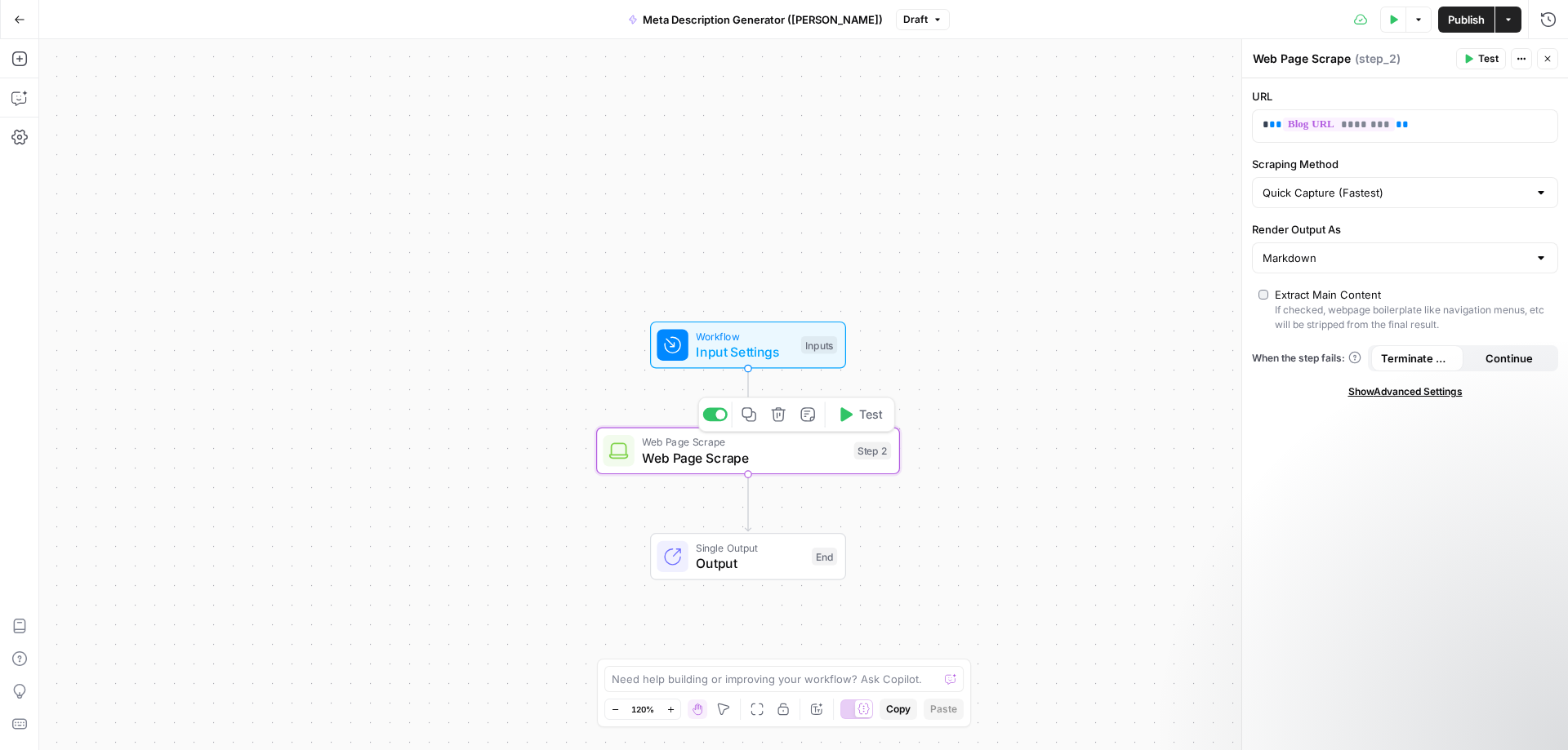
click at [779, 420] on icon "button" at bounding box center [777, 414] width 14 height 14
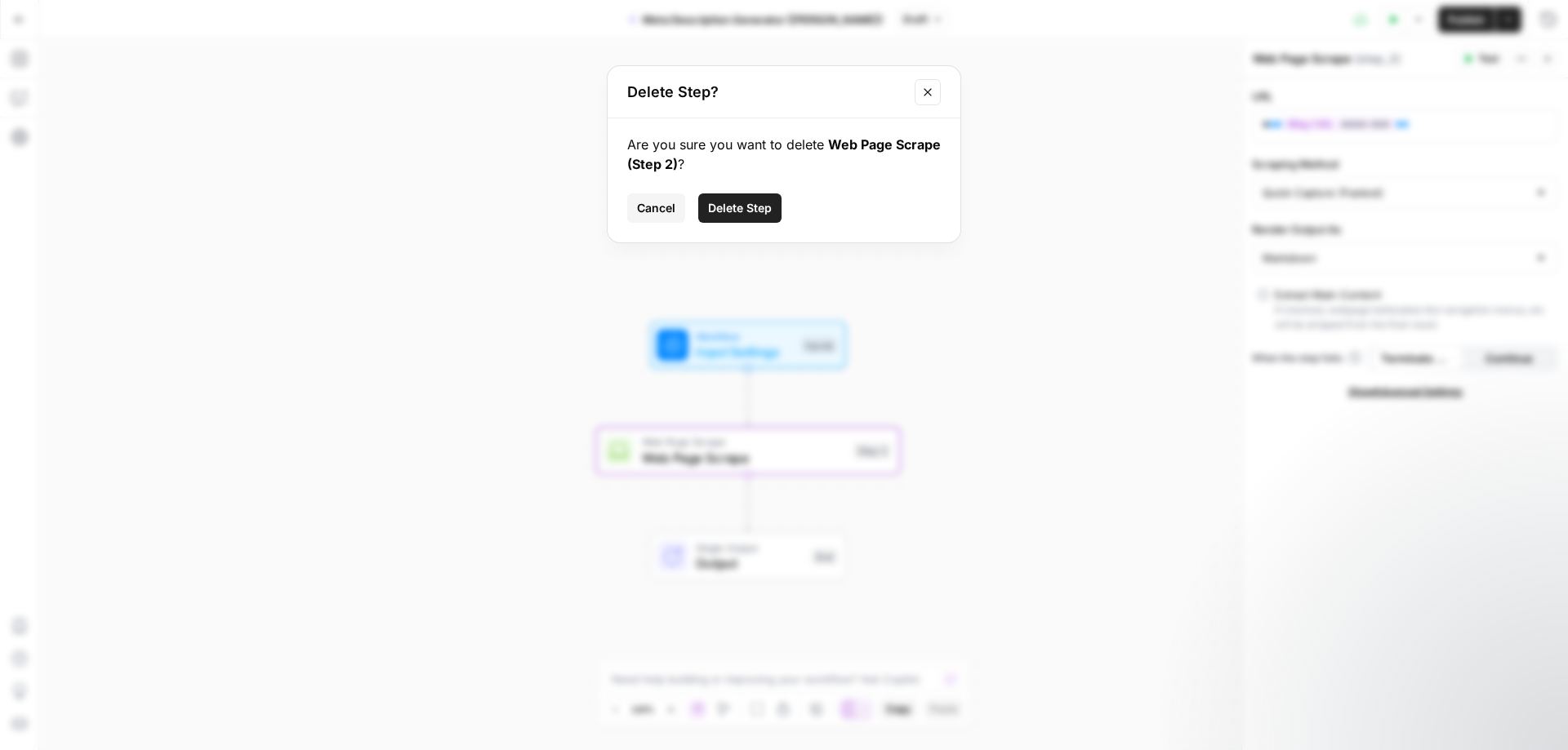
click at [762, 193] on button "Delete Step" at bounding box center [740, 208] width 84 height 30
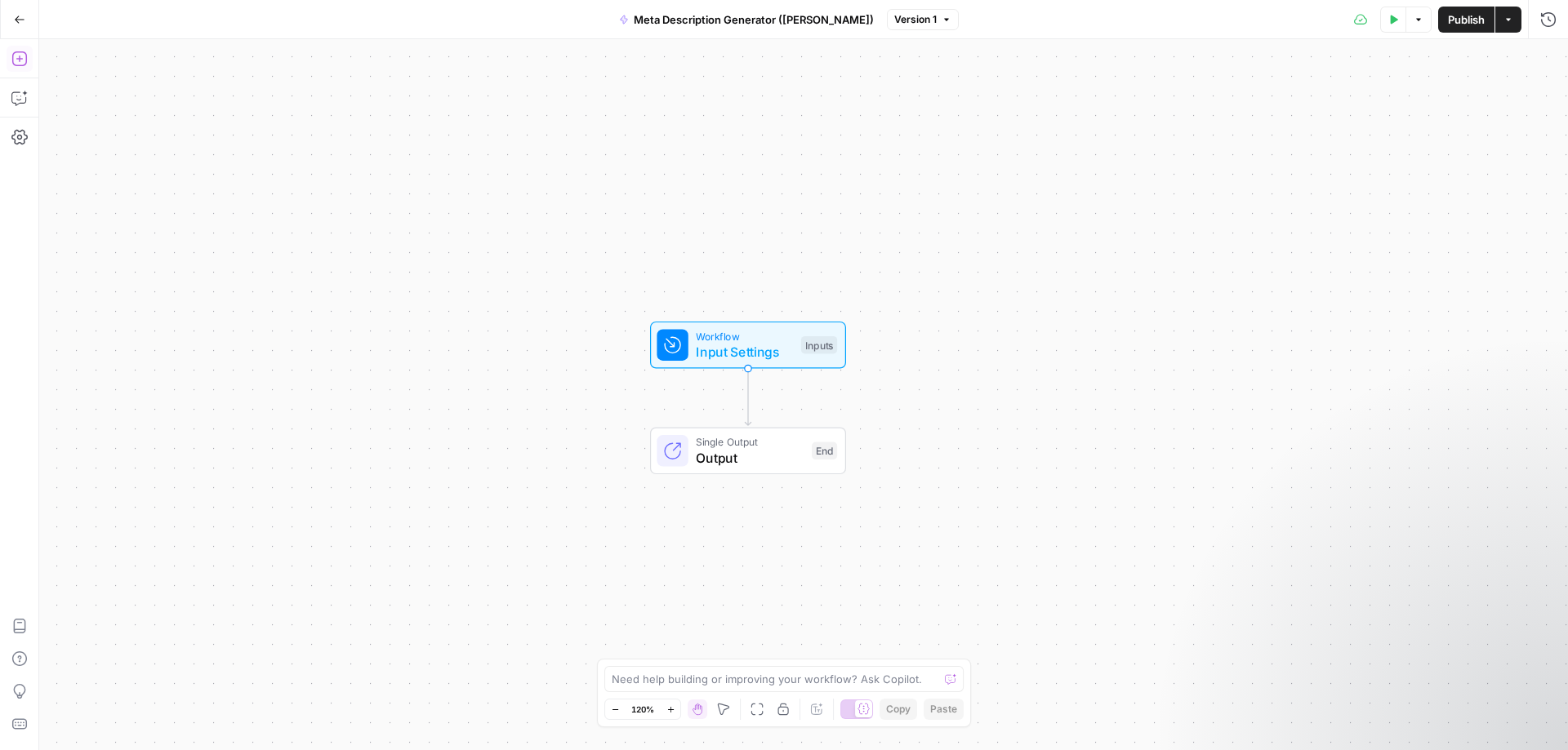
click at [20, 59] on icon "button" at bounding box center [20, 59] width 17 height 17
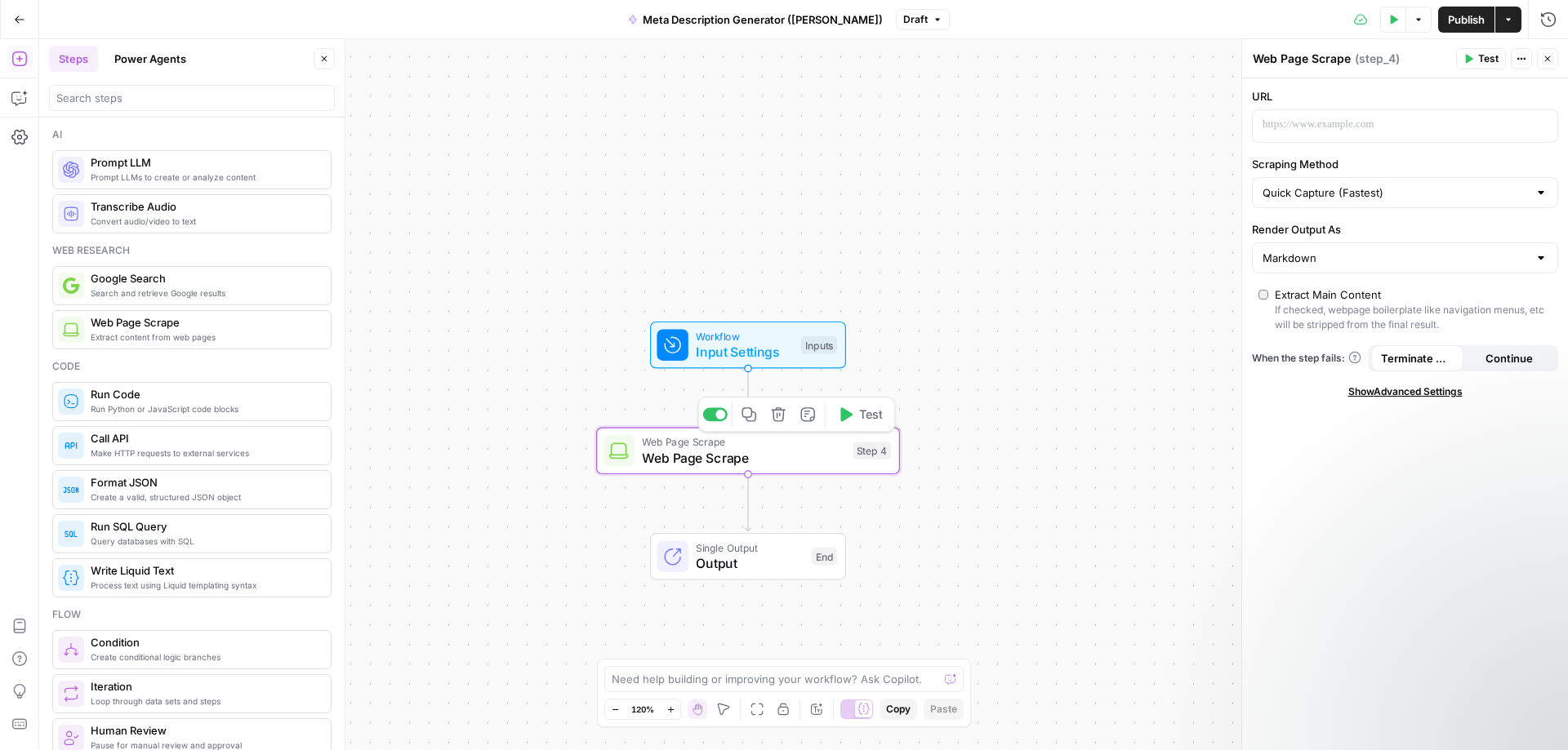
click at [724, 461] on span "Web Page Scrape" at bounding box center [744, 457] width 203 height 20
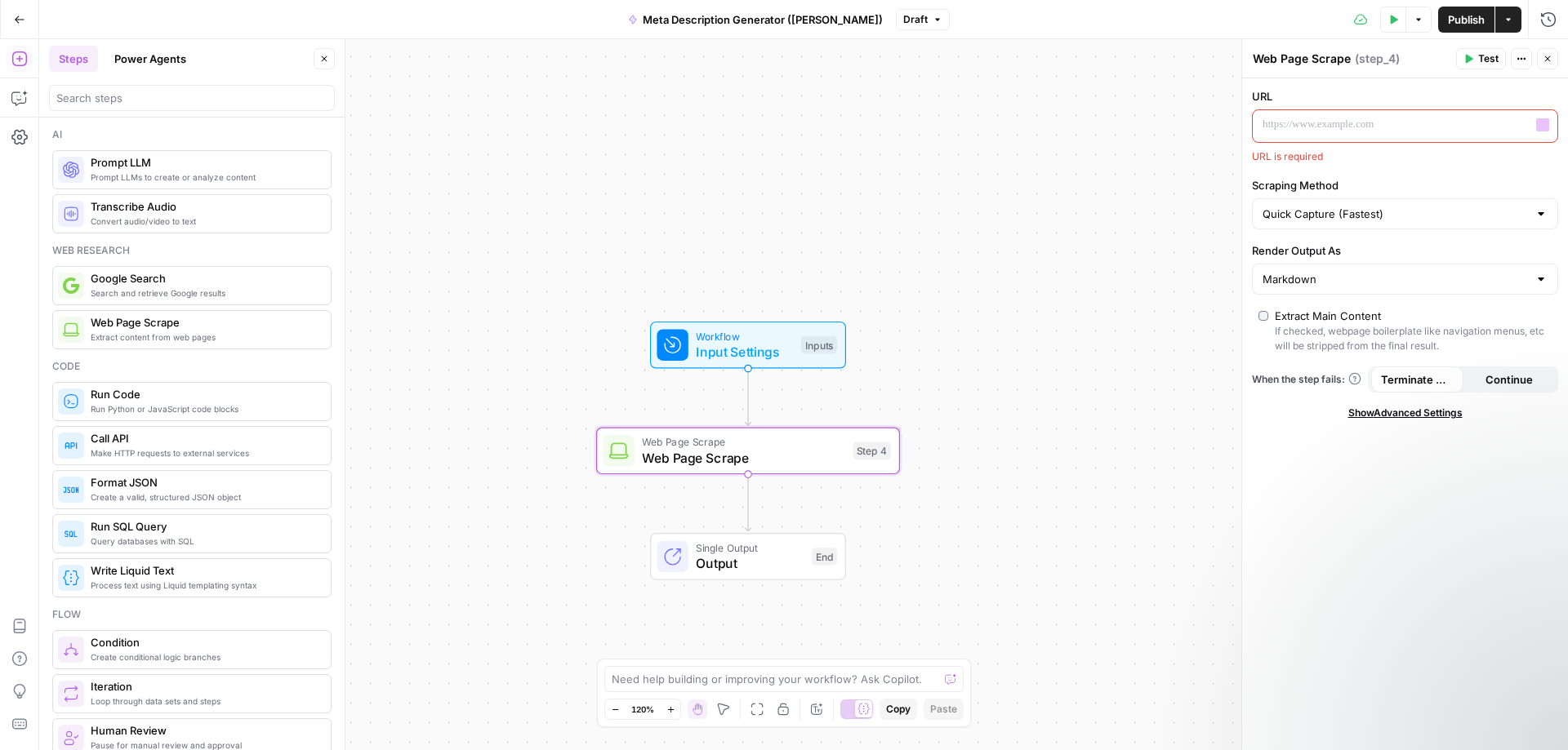
drag, startPoint x: 1371, startPoint y: 109, endPoint x: 1382, endPoint y: 104, distance: 12.1
click at [1374, 105] on div "URL “/” to reference Variables Menu URL is required" at bounding box center [1404, 126] width 306 height 76
click at [1544, 123] on icon "button" at bounding box center [1542, 125] width 8 height 8
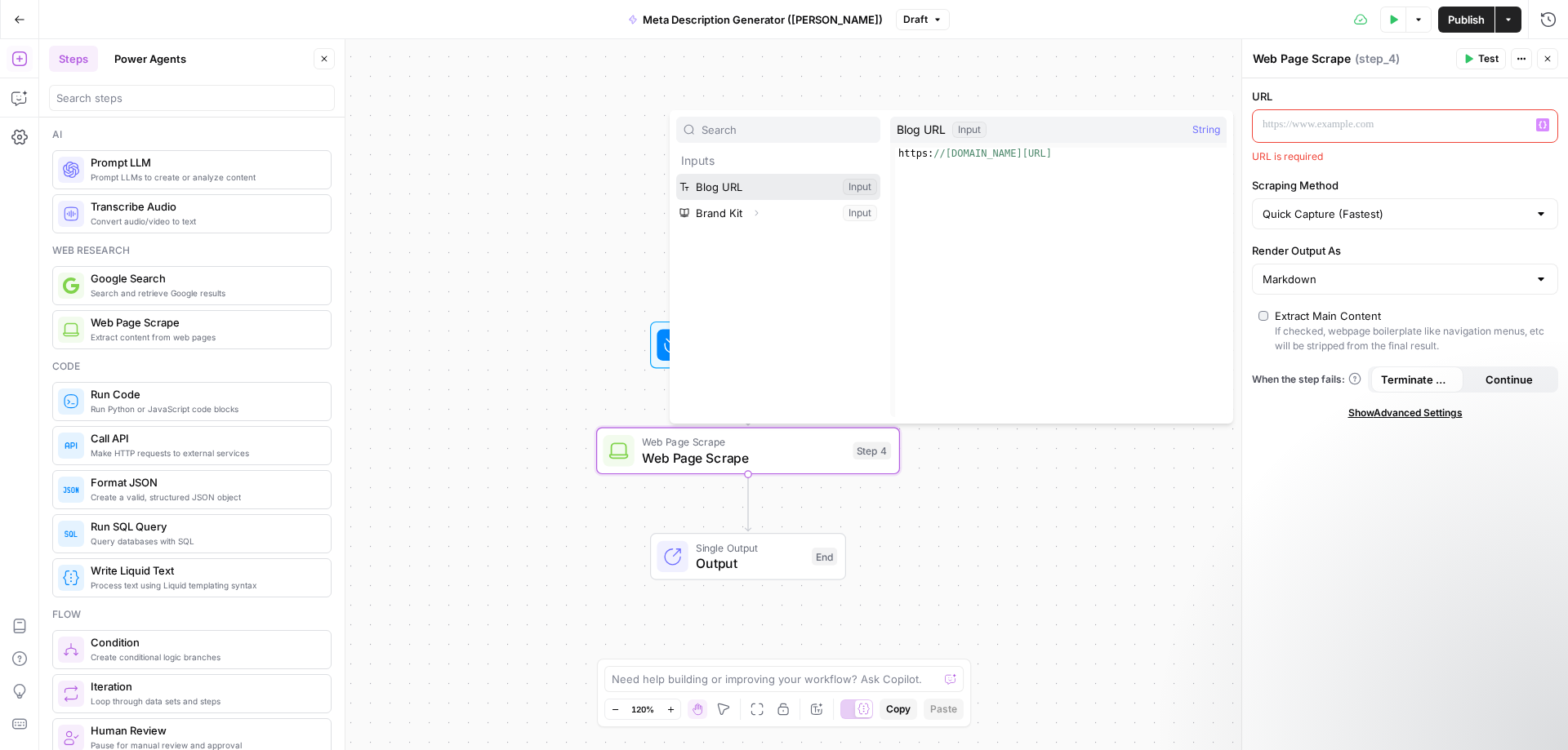
click at [751, 185] on button "Select variable Blog URL" at bounding box center [778, 187] width 204 height 26
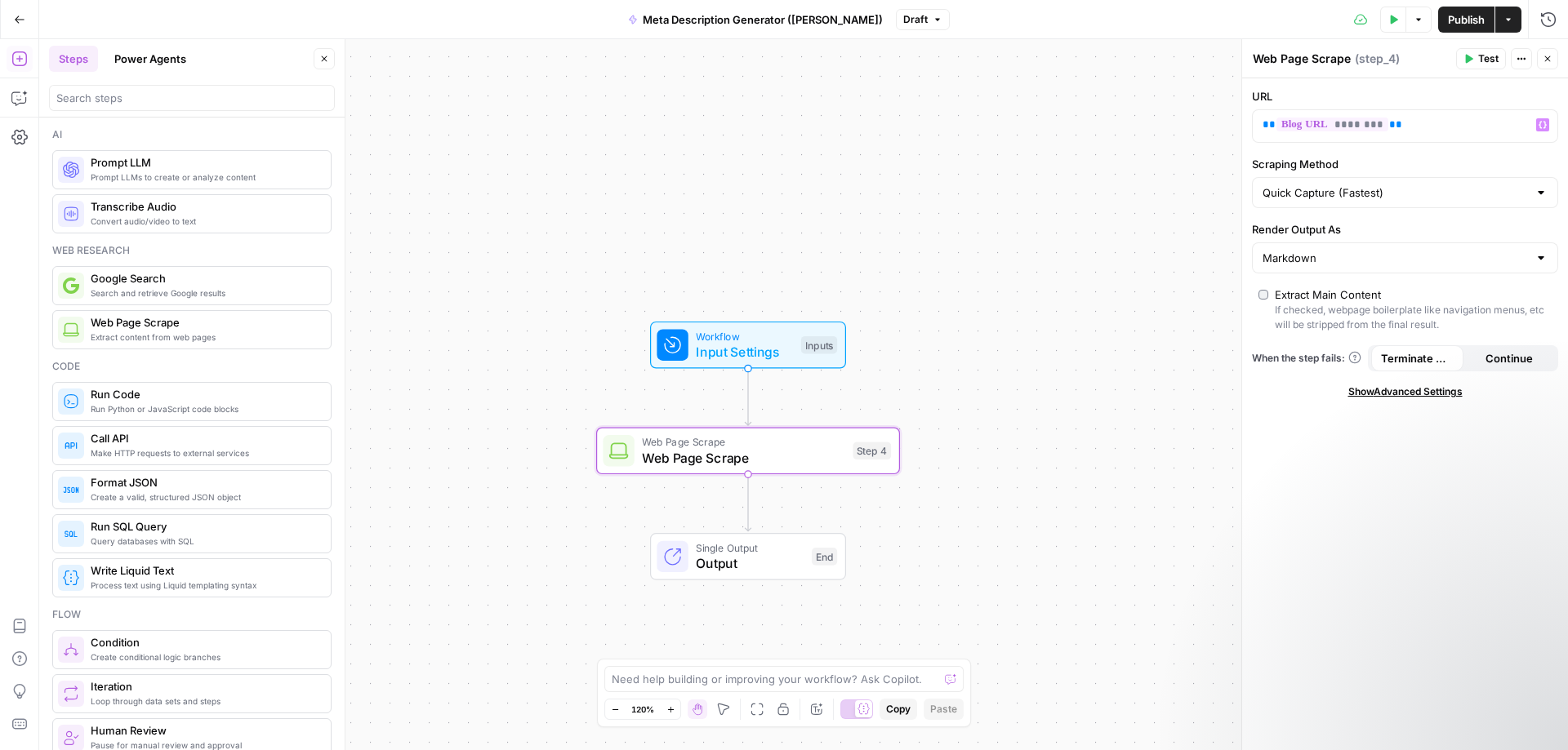
click at [1477, 59] on button "Test" at bounding box center [1482, 59] width 50 height 21
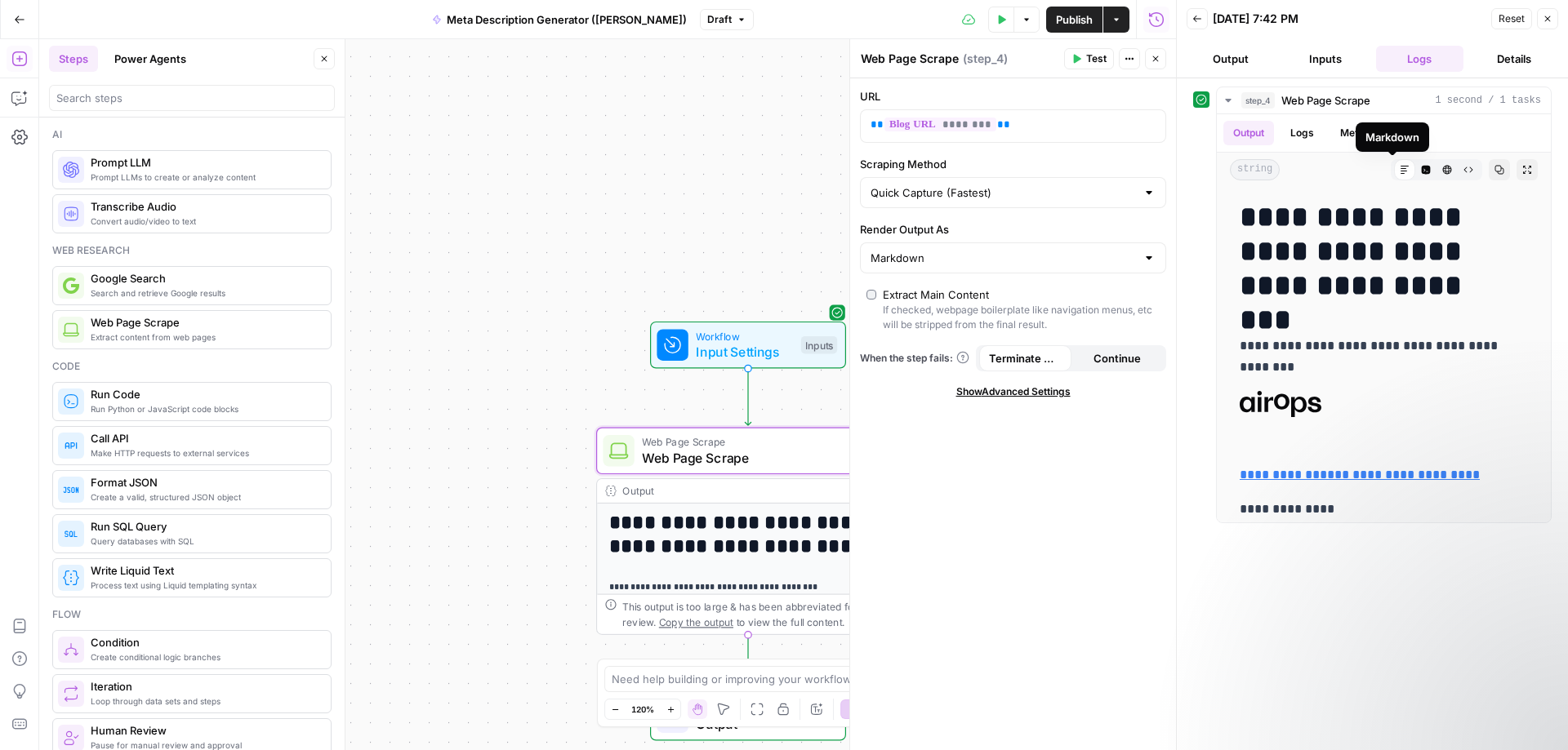
click at [1153, 11] on icon "button" at bounding box center [1156, 20] width 17 height 17
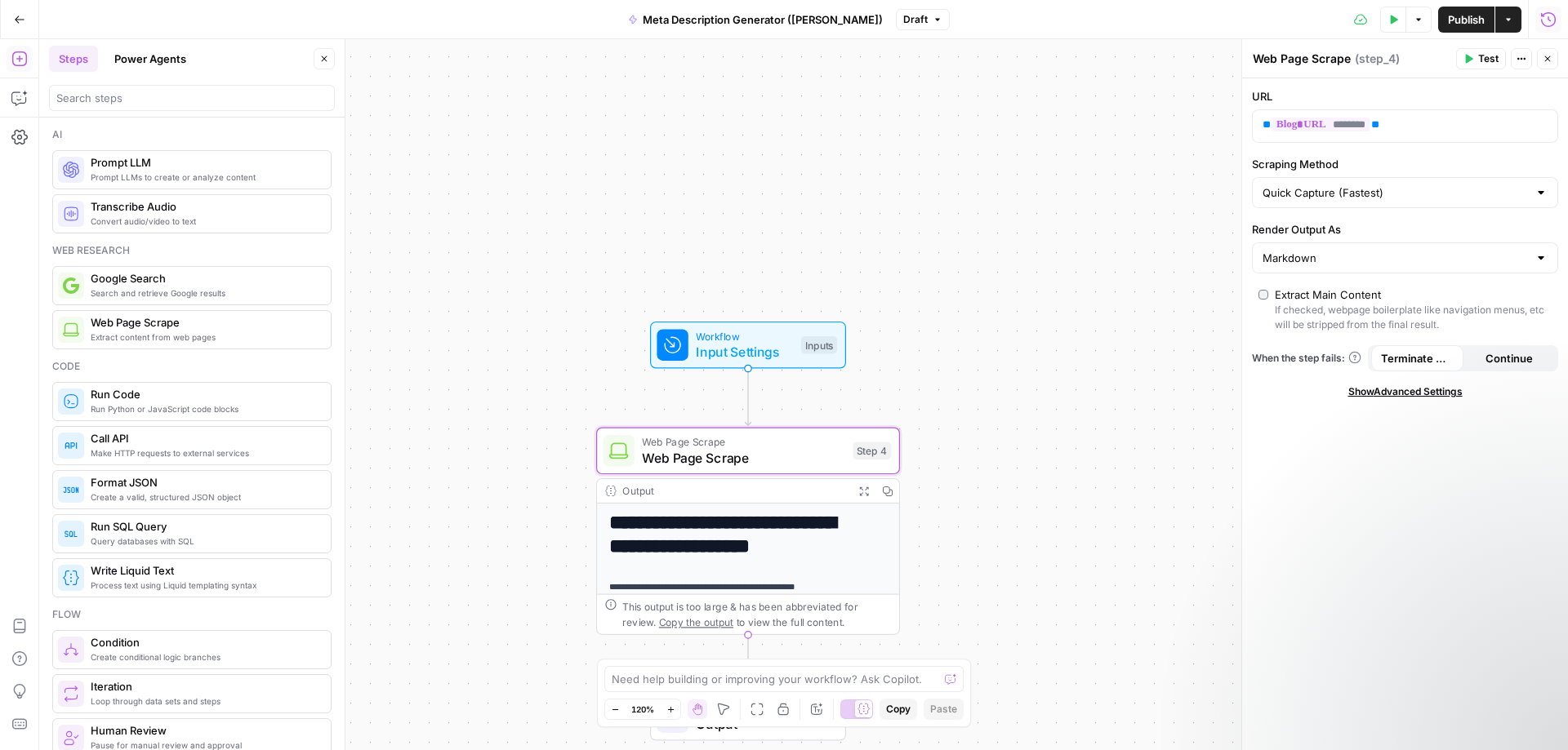
click at [1542, 15] on icon "button" at bounding box center [1548, 19] width 15 height 15
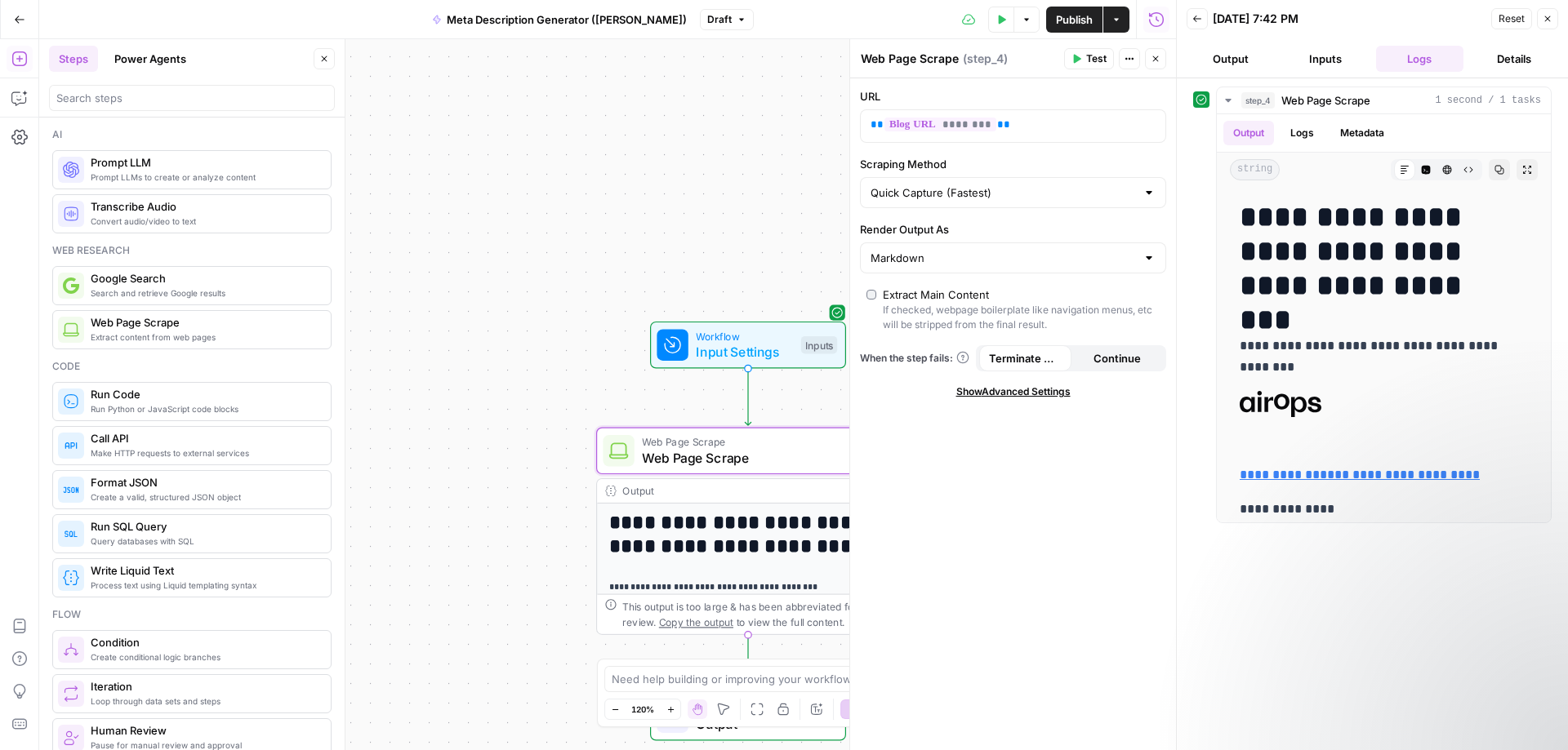
click at [668, 245] on div "**********" at bounding box center [607, 394] width 1137 height 711
click at [1552, 10] on button "Close" at bounding box center [1548, 19] width 21 height 21
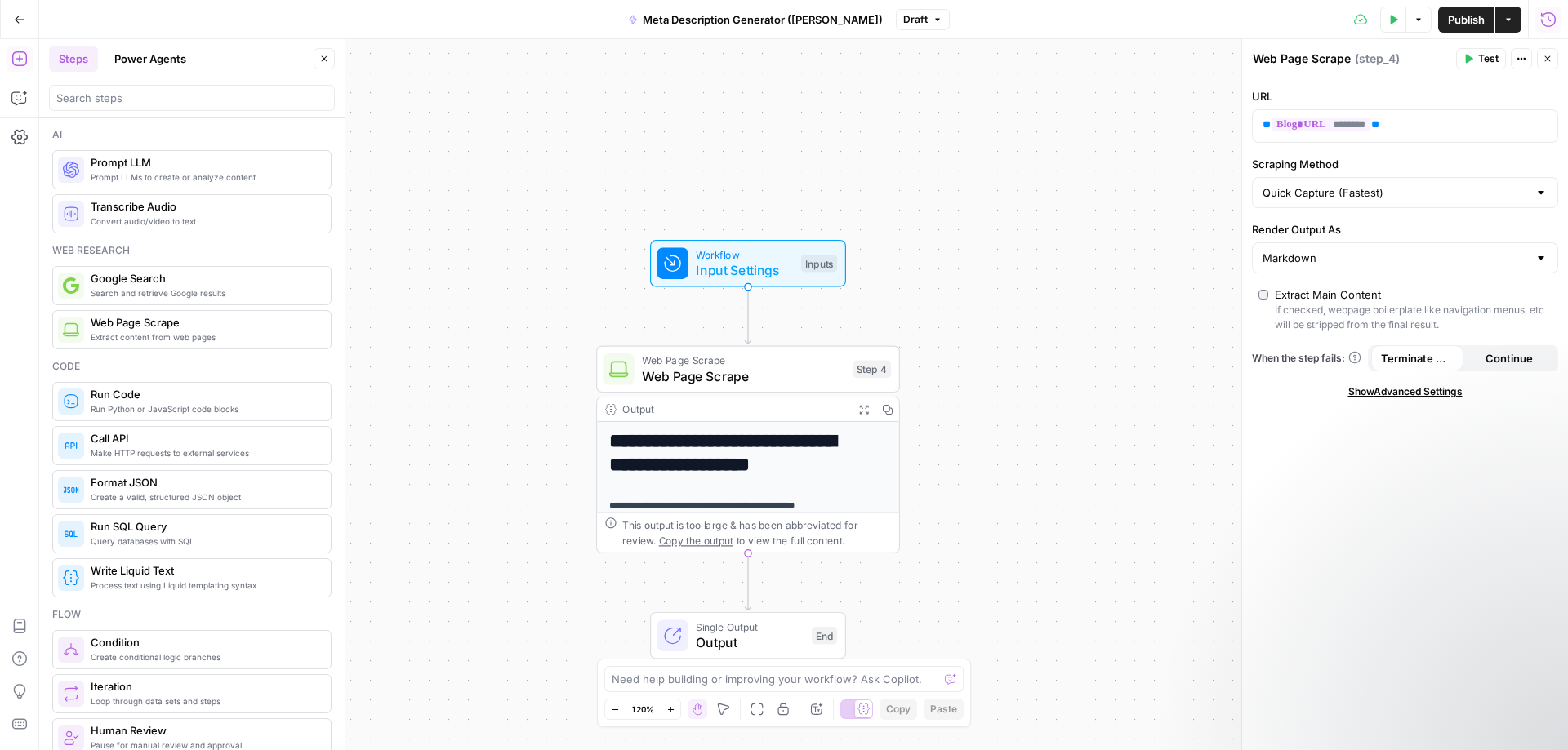
click at [1553, 7] on button "Run History" at bounding box center [1548, 20] width 26 height 26
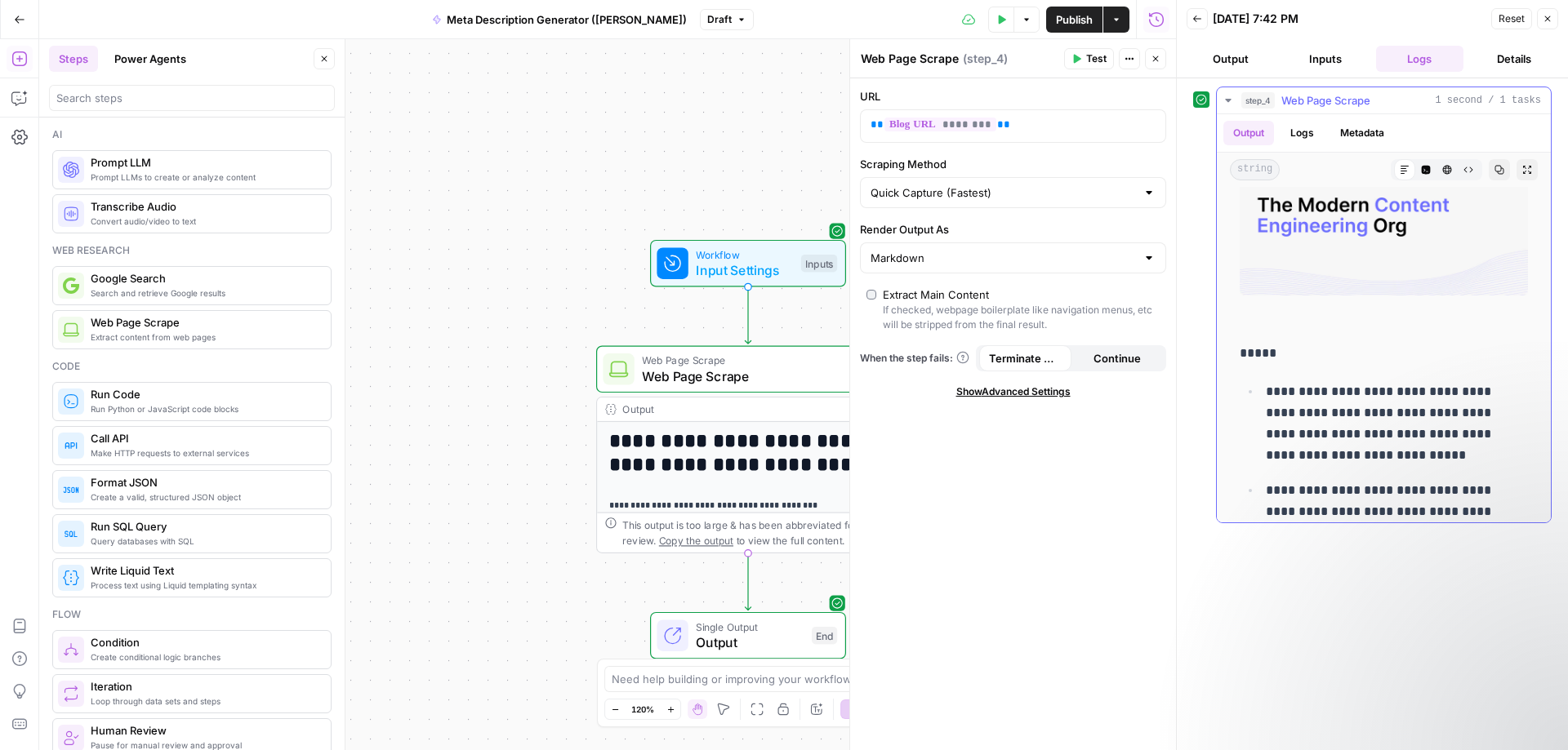
scroll to position [928, 0]
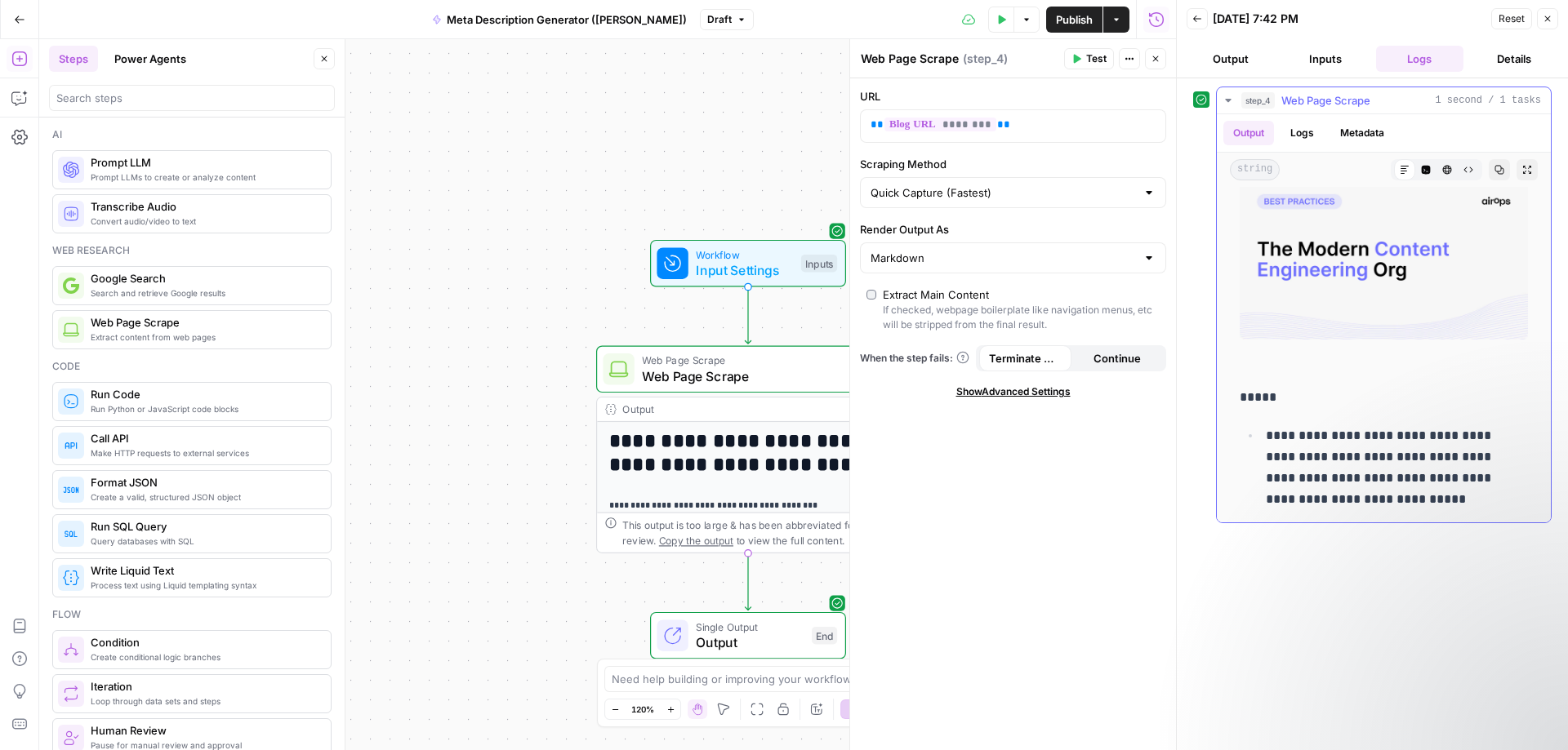
click at [1522, 168] on icon "button" at bounding box center [1527, 169] width 10 height 10
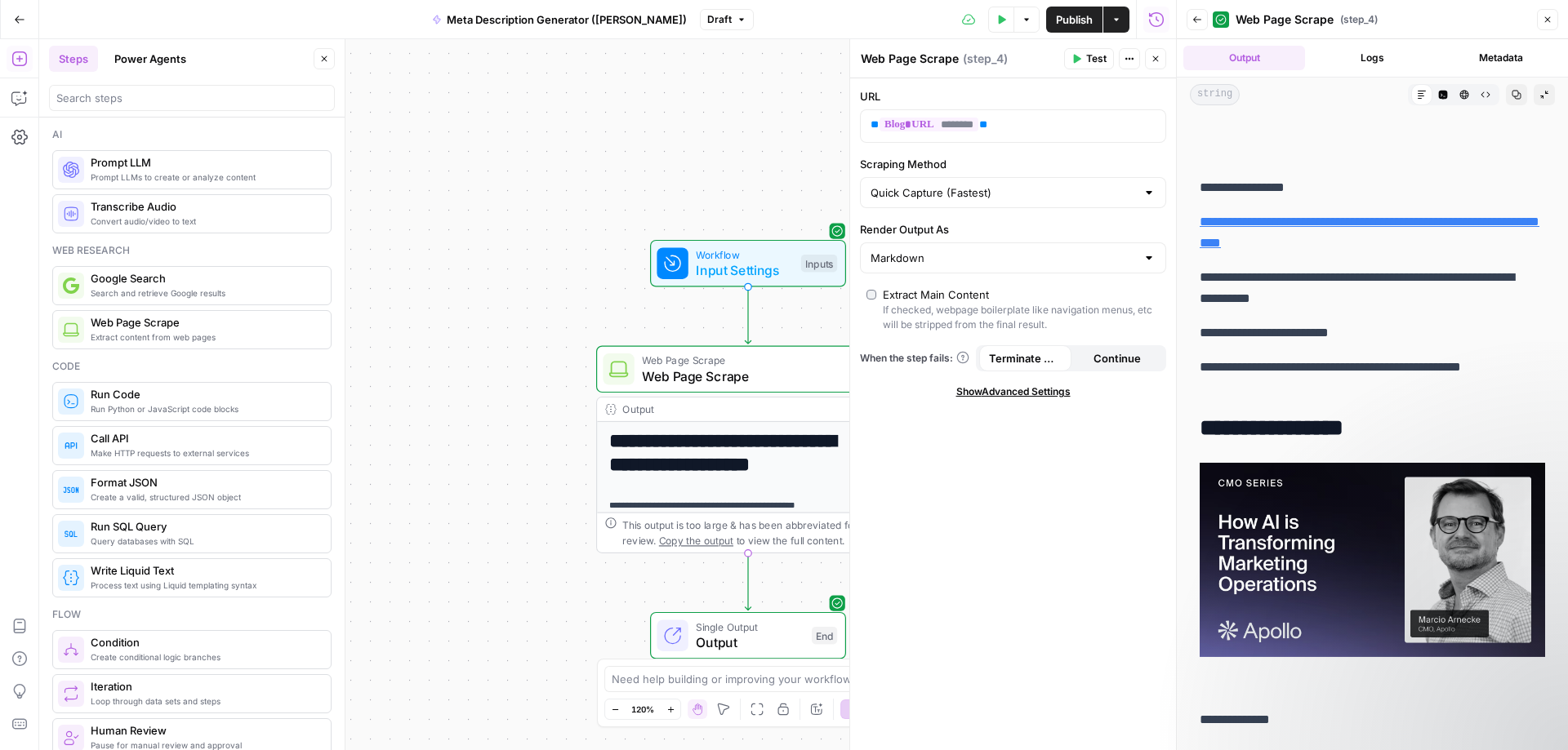
scroll to position [6859, 0]
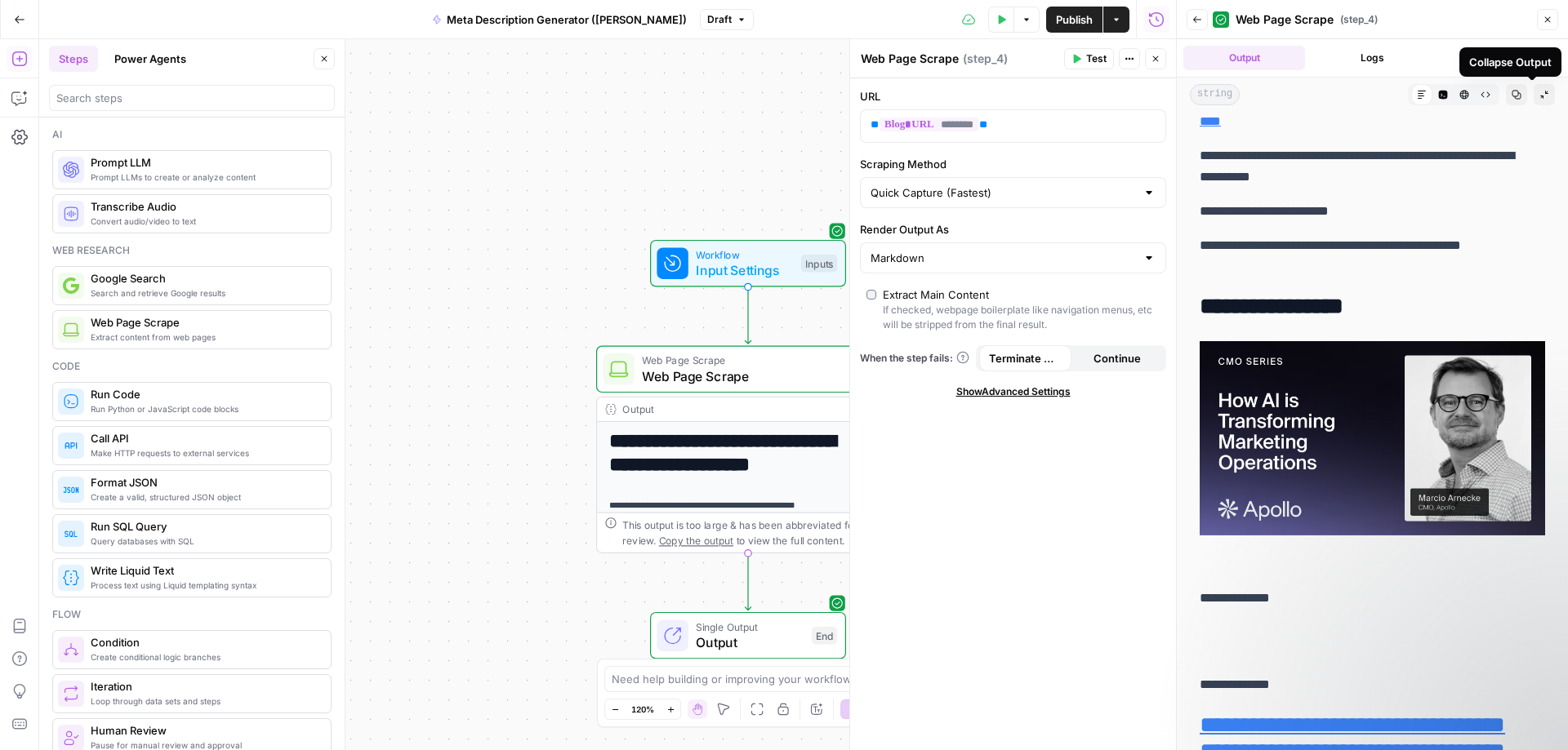
click at [1548, 13] on button "Close" at bounding box center [1548, 20] width 21 height 21
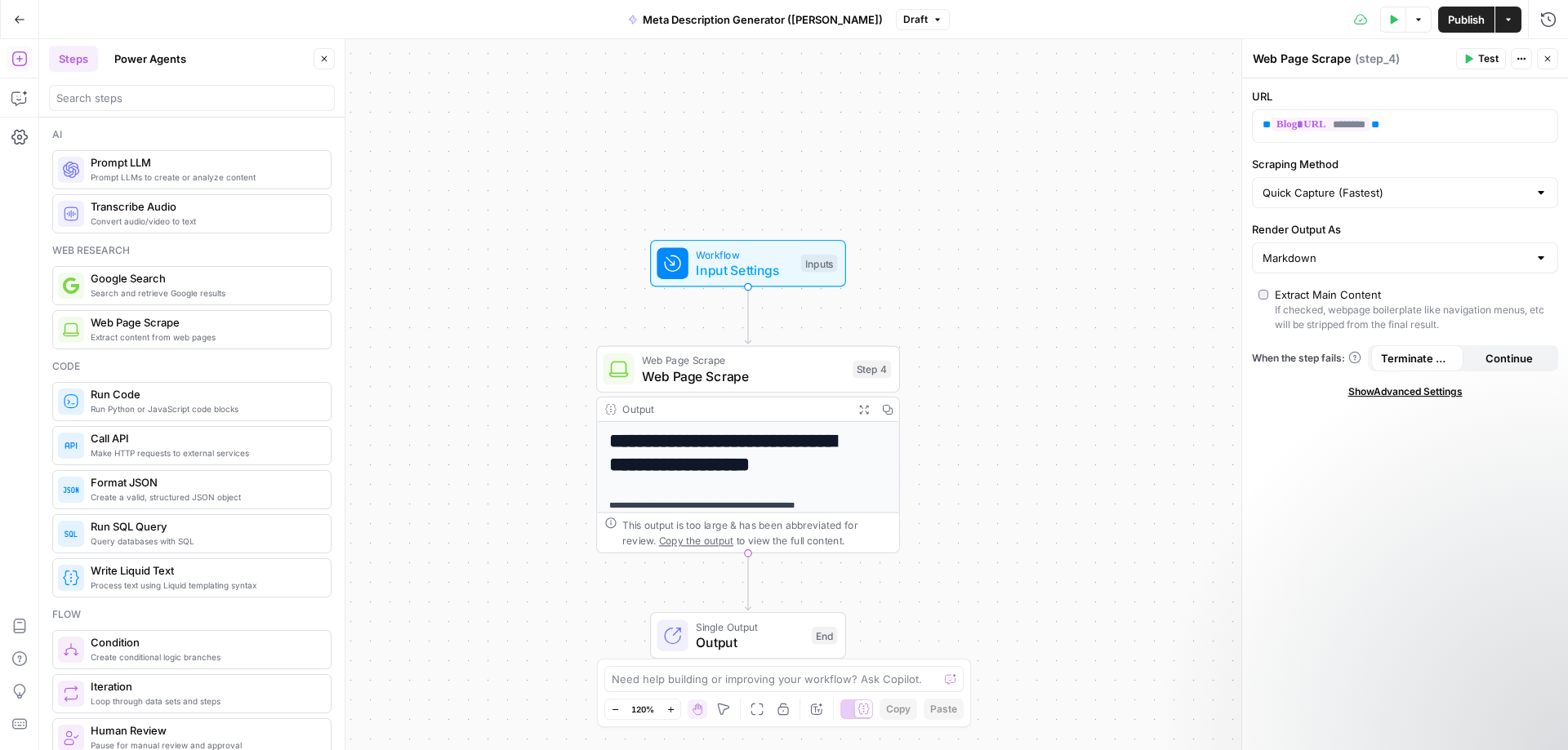
click at [1082, 322] on div "**********" at bounding box center [803, 394] width 1529 height 711
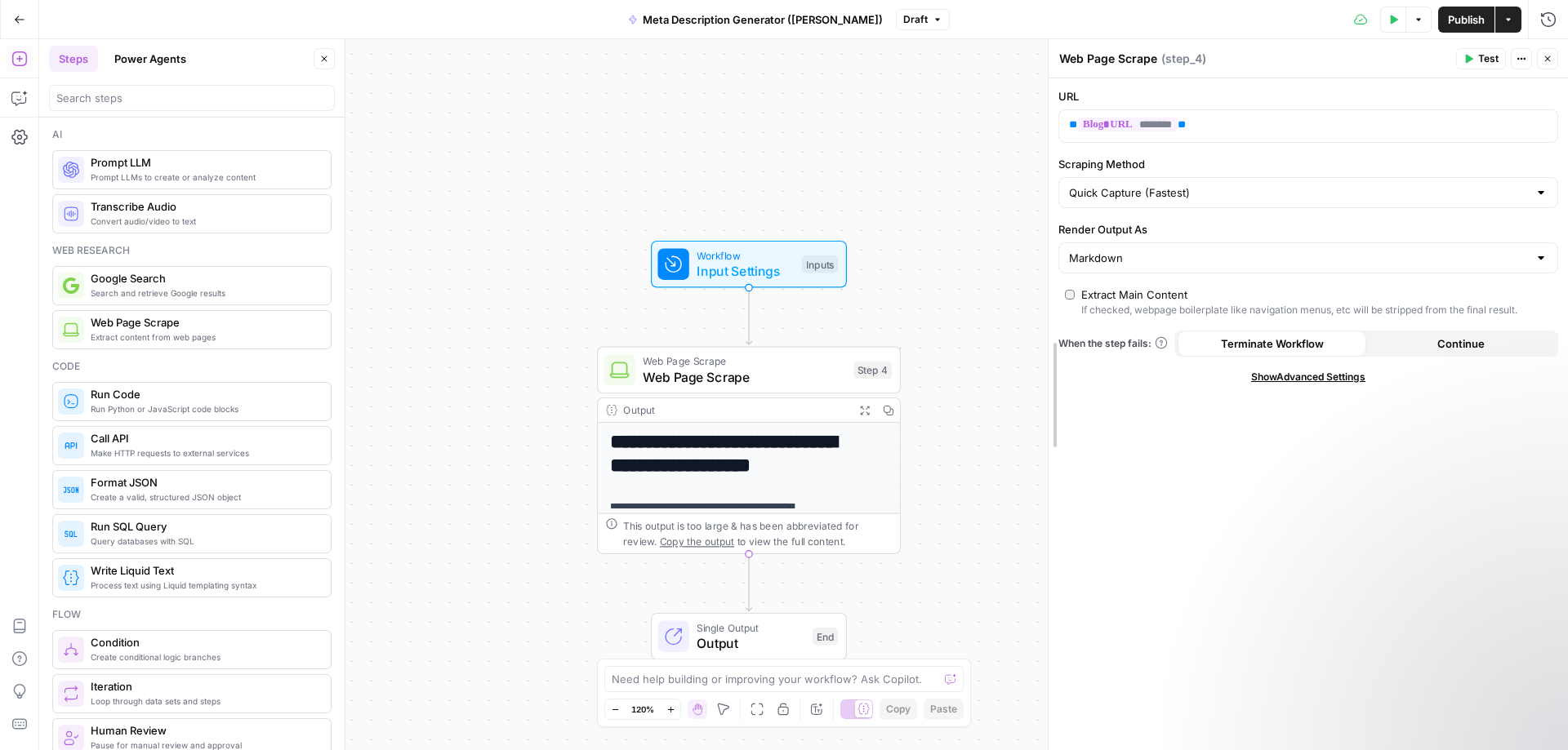
drag, startPoint x: 1245, startPoint y: 266, endPoint x: 1051, endPoint y: 272, distance: 194.1
click at [1548, 59] on icon "button" at bounding box center [1548, 59] width 6 height 6
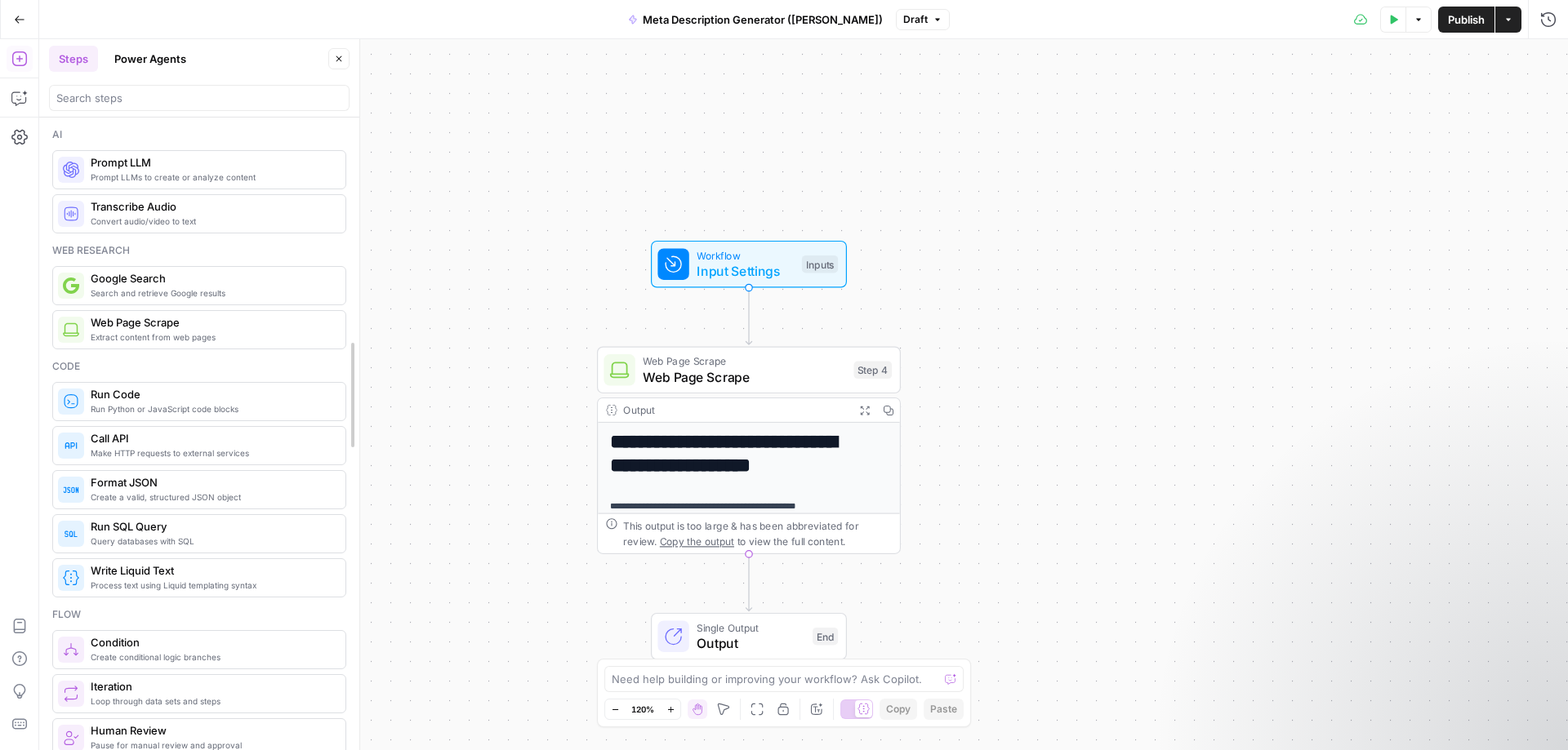
drag, startPoint x: 342, startPoint y: 177, endPoint x: 357, endPoint y: 207, distance: 33.5
click at [218, 168] on span "Prompt LLM" at bounding box center [212, 163] width 242 height 17
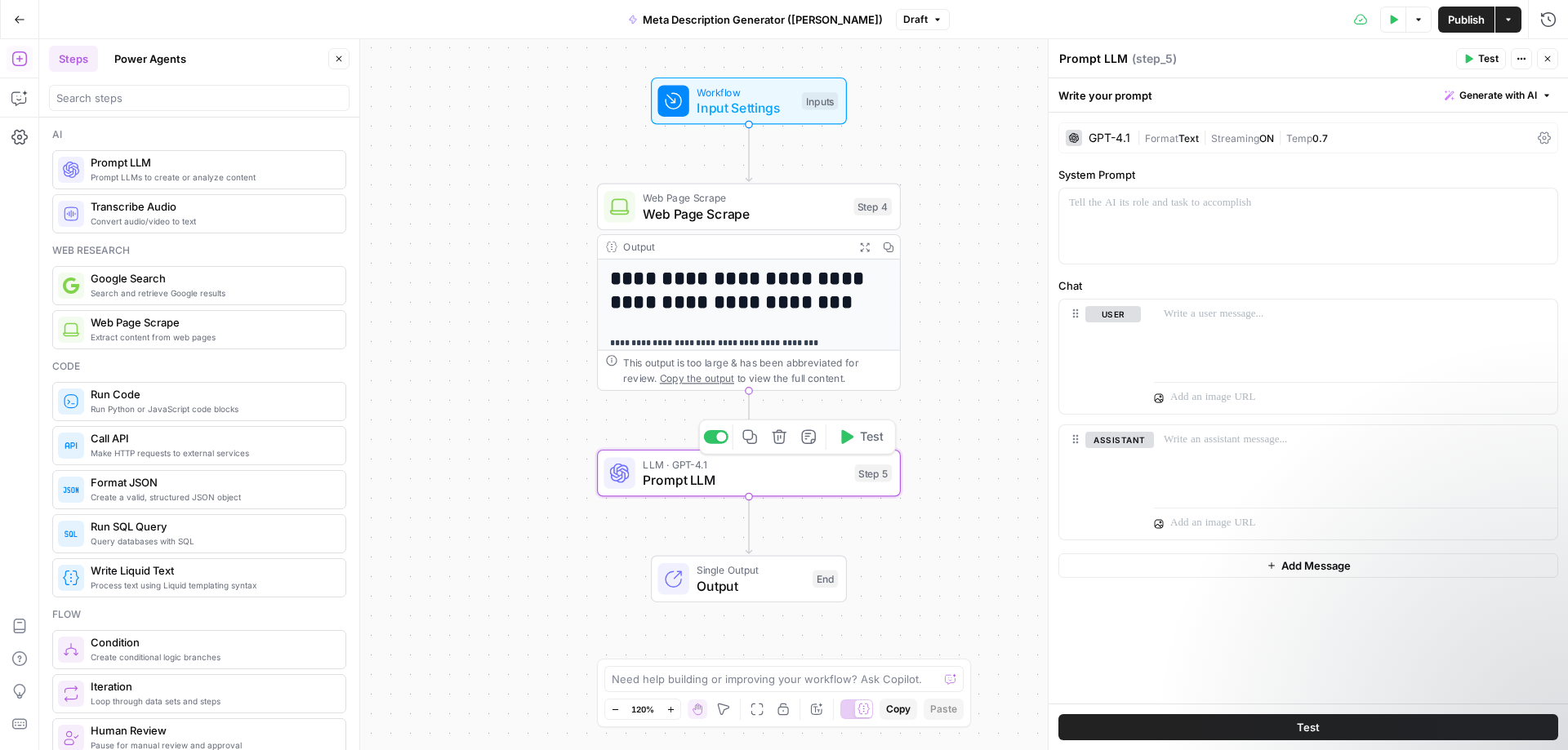
click at [694, 481] on span "Prompt LLM" at bounding box center [744, 480] width 204 height 20
click at [1113, 134] on div "GPT-4.1" at bounding box center [1109, 138] width 42 height 11
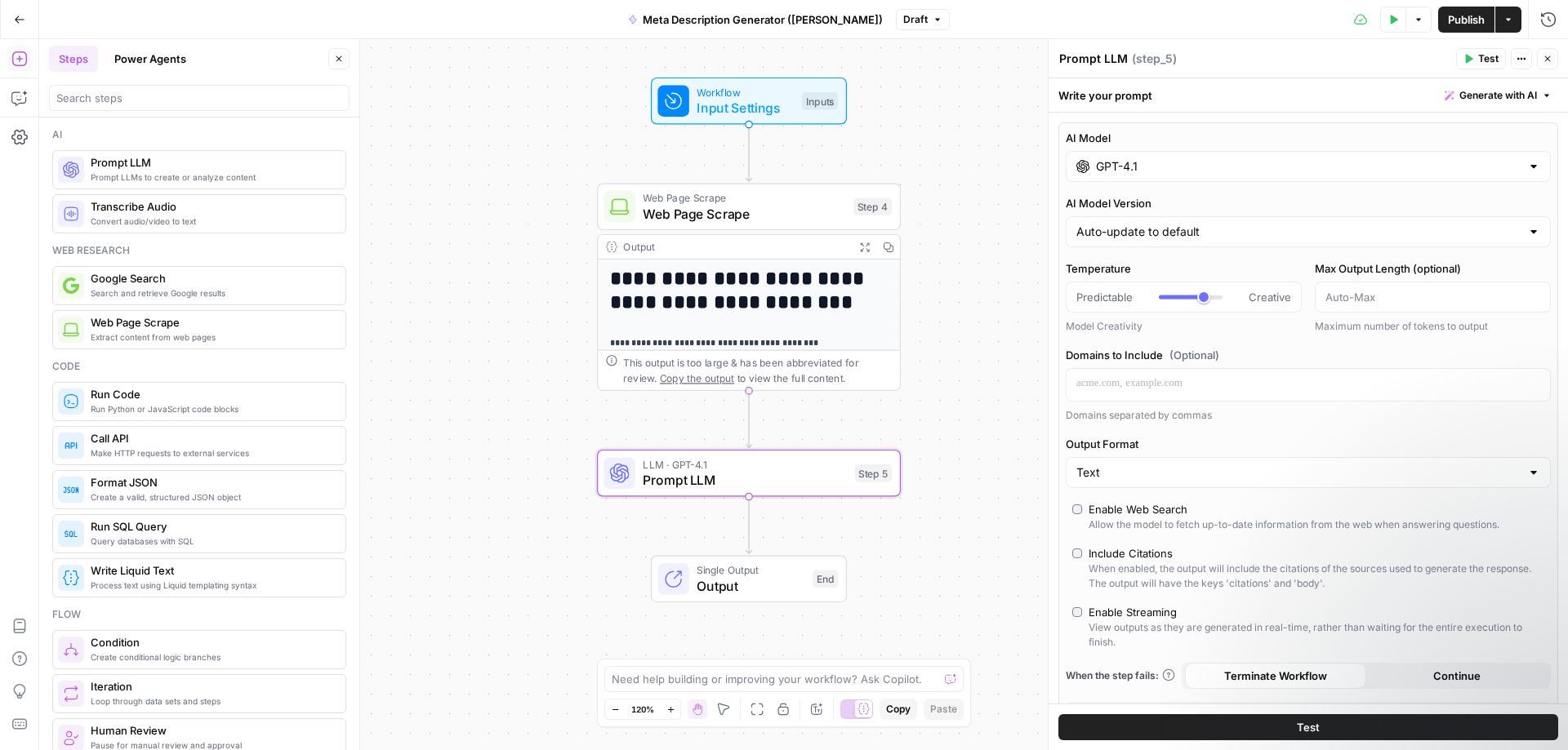
click at [1234, 170] on input "GPT-4.1" at bounding box center [1308, 166] width 425 height 17
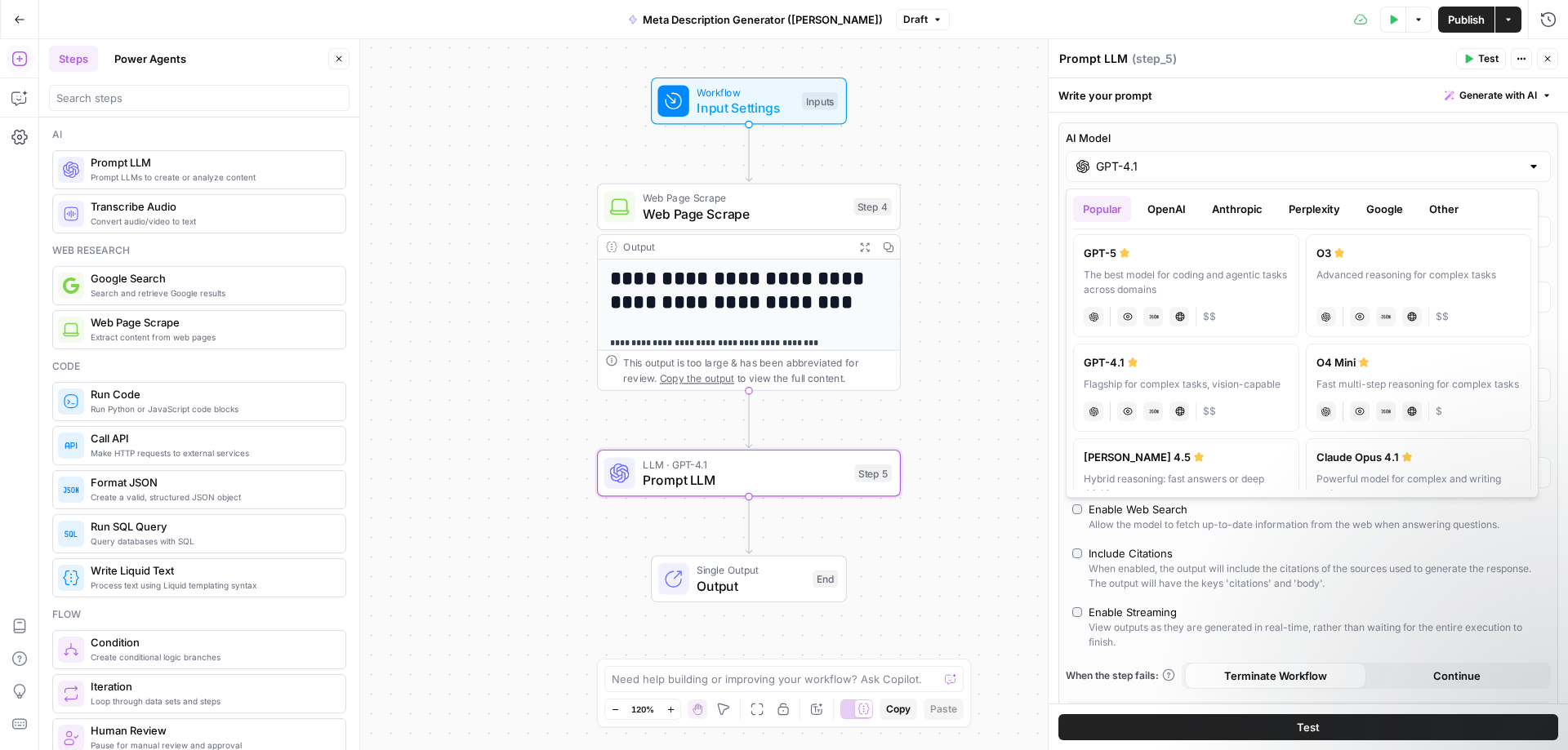
scroll to position [0, 0]
click at [1217, 162] on input "GPT-4.1" at bounding box center [1308, 166] width 425 height 17
click at [1202, 166] on input "GPT-4.1" at bounding box center [1308, 166] width 425 height 17
click at [1240, 131] on label "AI Model" at bounding box center [1309, 138] width 485 height 17
click at [1240, 158] on input "GPT-4.1" at bounding box center [1308, 166] width 425 height 17
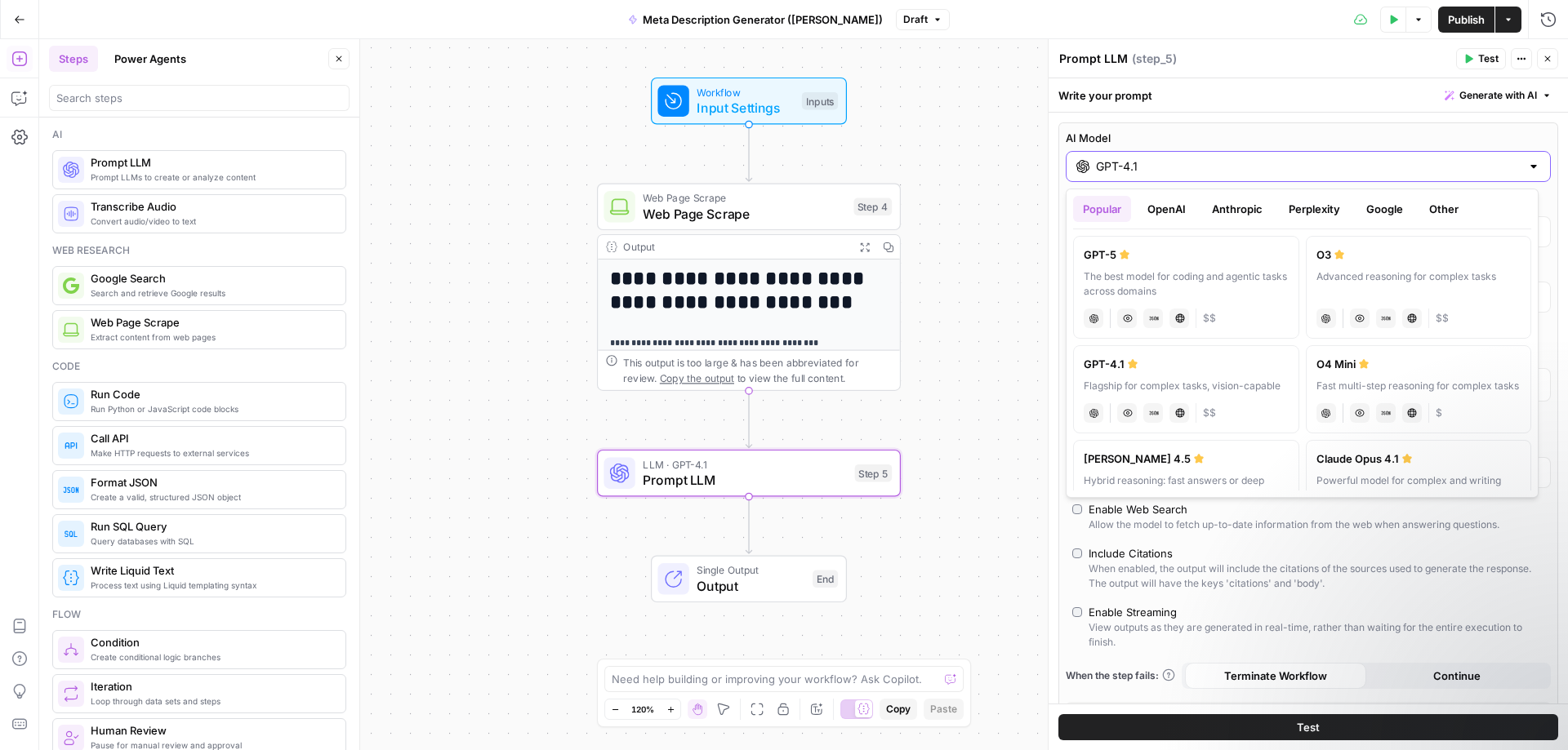
click at [1240, 131] on label "AI Model" at bounding box center [1309, 138] width 485 height 17
click at [1240, 158] on input "GPT-4.1" at bounding box center [1308, 166] width 425 height 17
click at [1204, 169] on input "GPT-4.1" at bounding box center [1308, 166] width 425 height 17
click at [1153, 389] on div "Flagship for complex tasks, vision-capable" at bounding box center [1186, 387] width 205 height 15
click at [1527, 167] on div at bounding box center [1534, 166] width 13 height 17
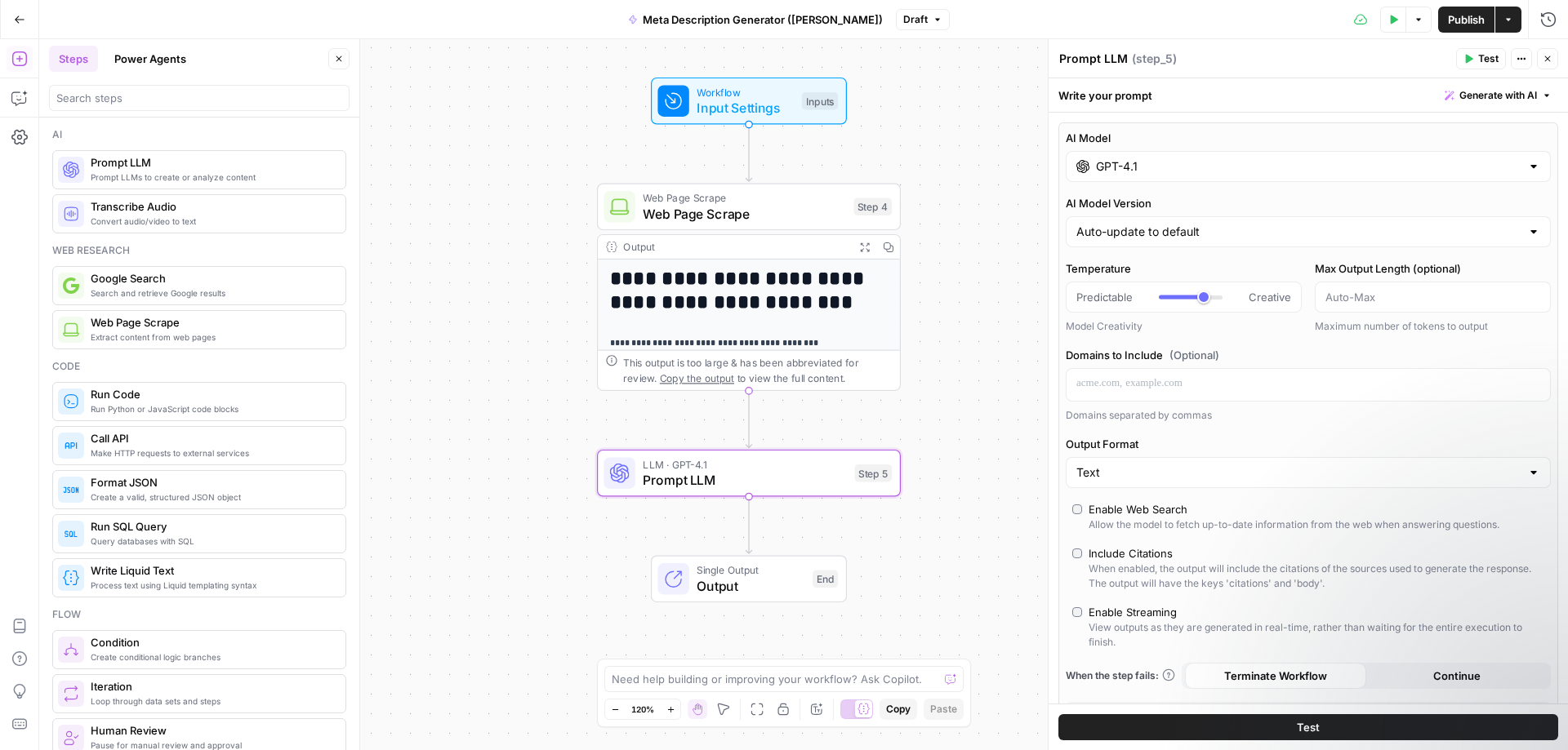
click at [1219, 218] on div "Auto-update to default" at bounding box center [1309, 231] width 485 height 31
type input "Auto-update to default"
click at [1242, 204] on label "AI Model Version" at bounding box center [1309, 204] width 485 height 17
click at [1242, 224] on input "Auto-update to default" at bounding box center [1298, 232] width 444 height 17
click at [1279, 190] on div "AI Model GPT-4.1 AI Model Version Temperature Predictable Creative Model Creati…" at bounding box center [1309, 429] width 500 height 613
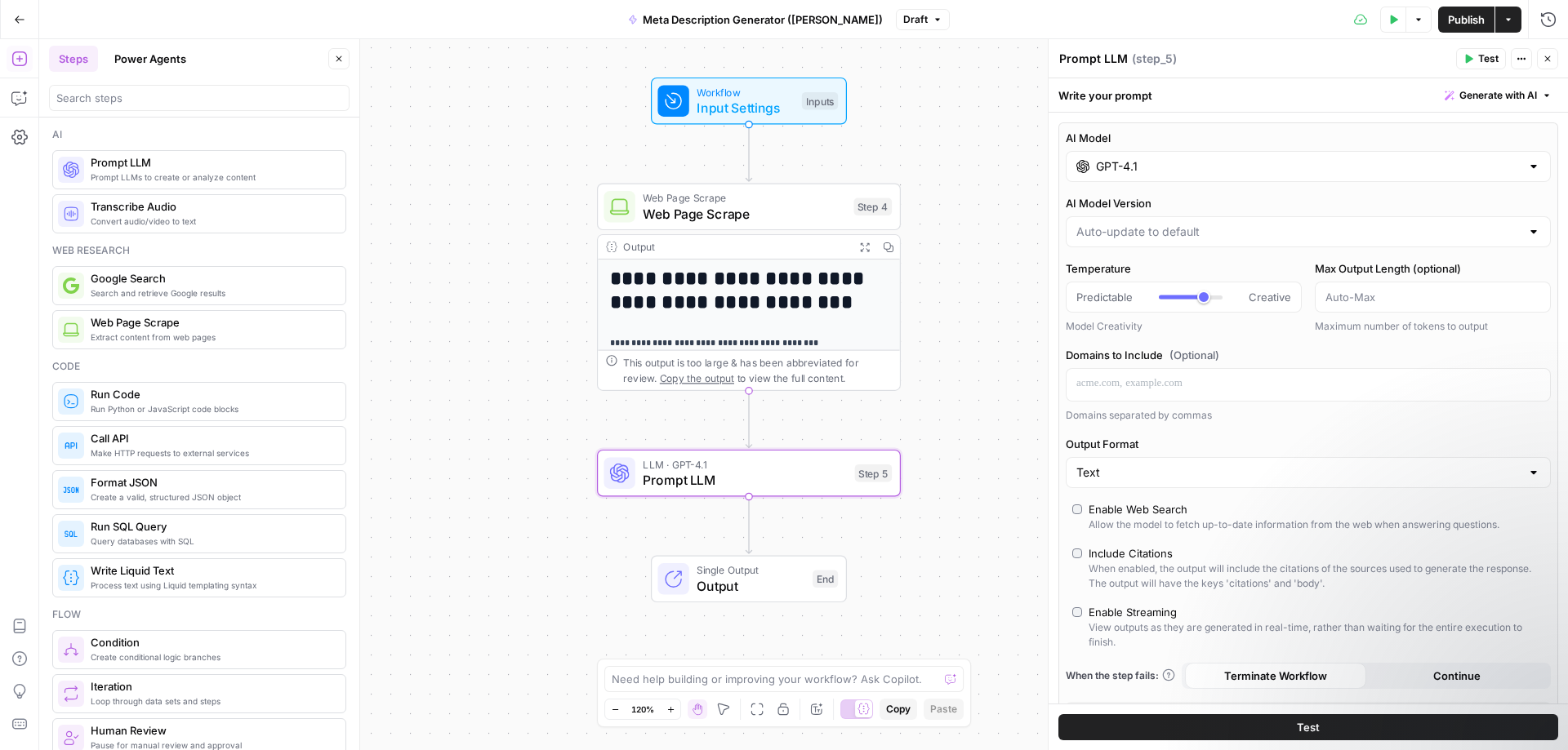
click at [1272, 204] on label "AI Model Version" at bounding box center [1309, 204] width 485 height 17
click at [1272, 224] on input "AI Model Version" at bounding box center [1298, 232] width 444 height 17
click at [1270, 204] on label "AI Model Version" at bounding box center [1309, 204] width 485 height 17
click at [1270, 224] on input "AI Model Version" at bounding box center [1298, 232] width 444 height 17
click at [1267, 183] on div "AI Model GPT-4.1 AI Model Version Temperature Predictable Creative Model Creati…" at bounding box center [1309, 429] width 500 height 613
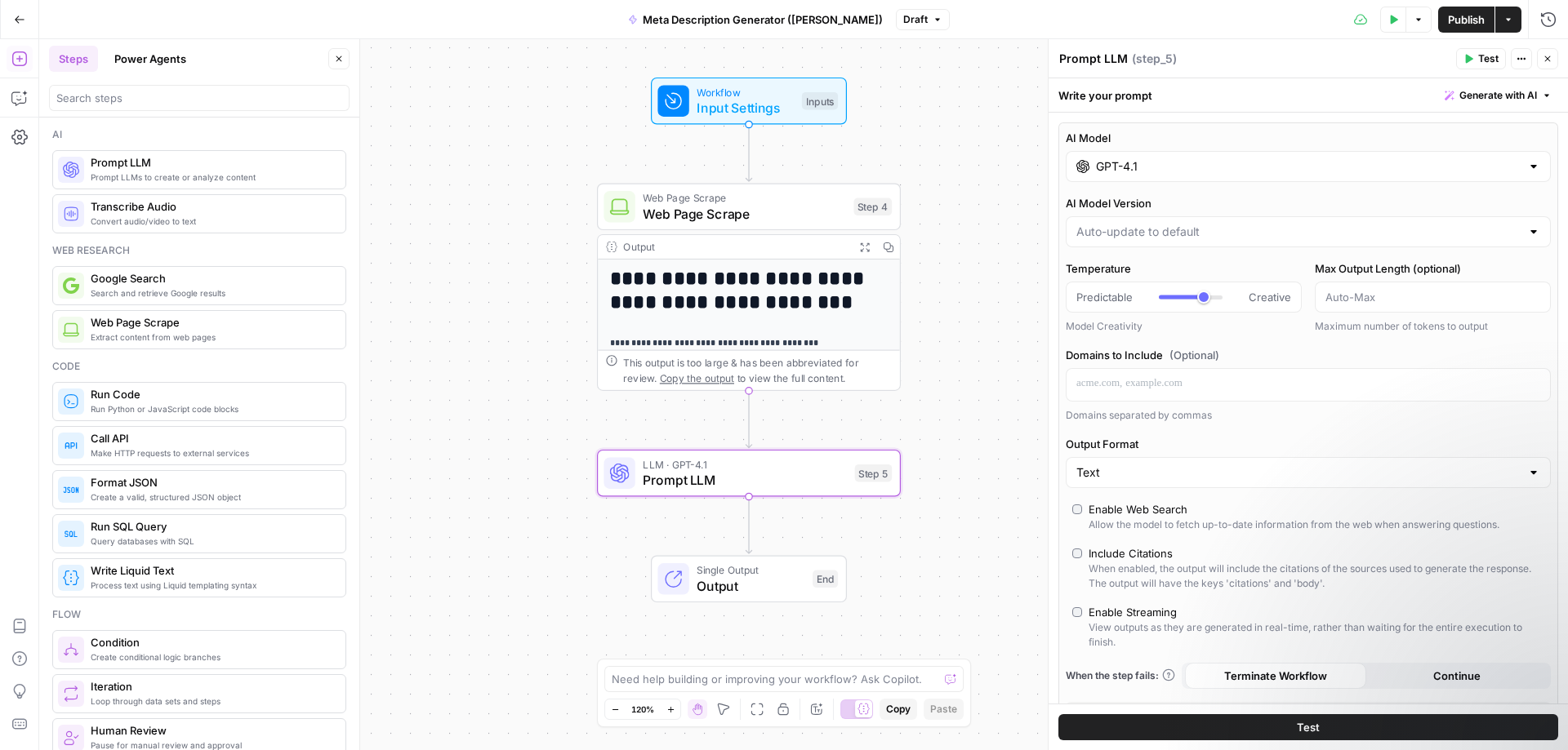
click at [1179, 164] on input "GPT-4.1" at bounding box center [1308, 166] width 425 height 17
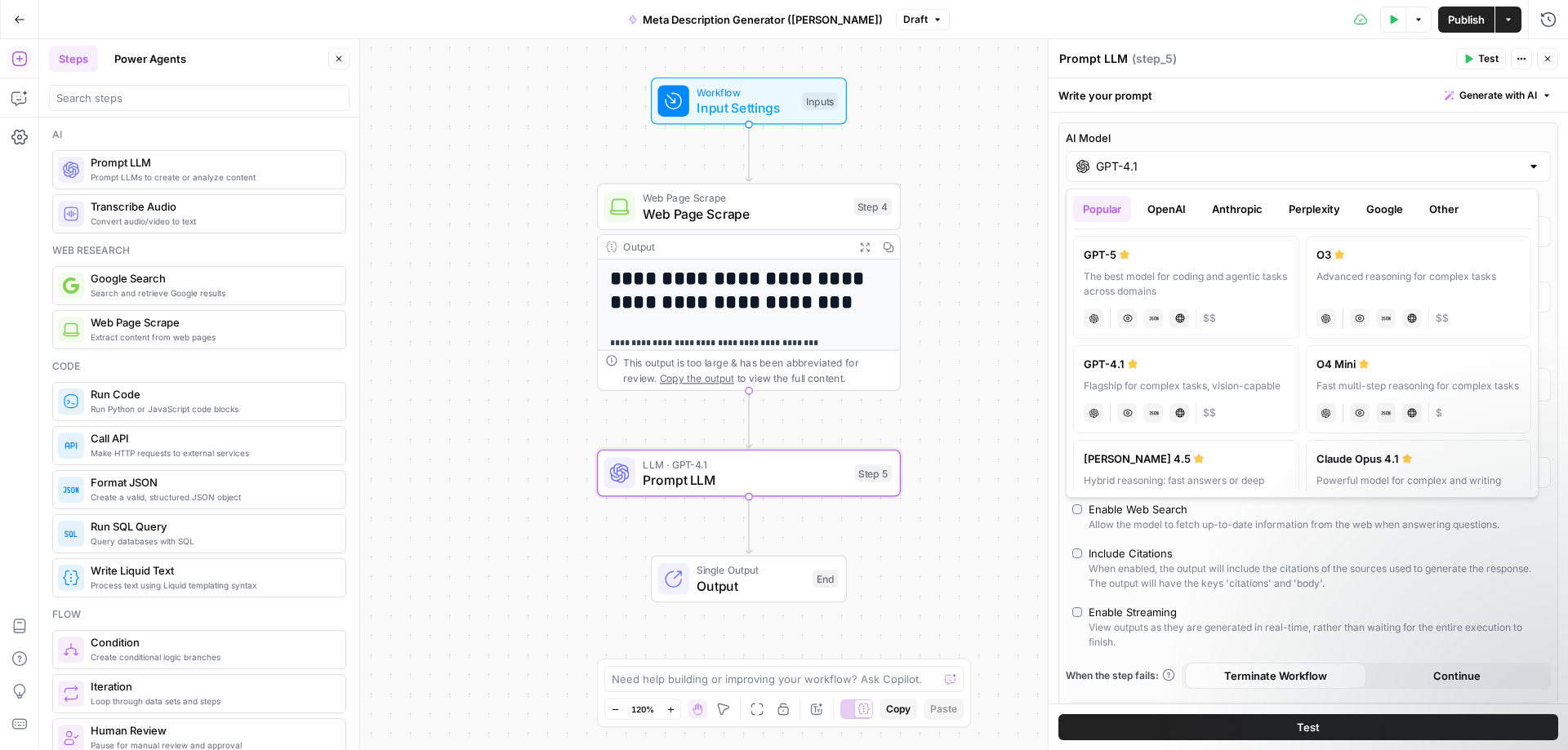
click at [1176, 204] on button "OpenAI" at bounding box center [1166, 209] width 58 height 26
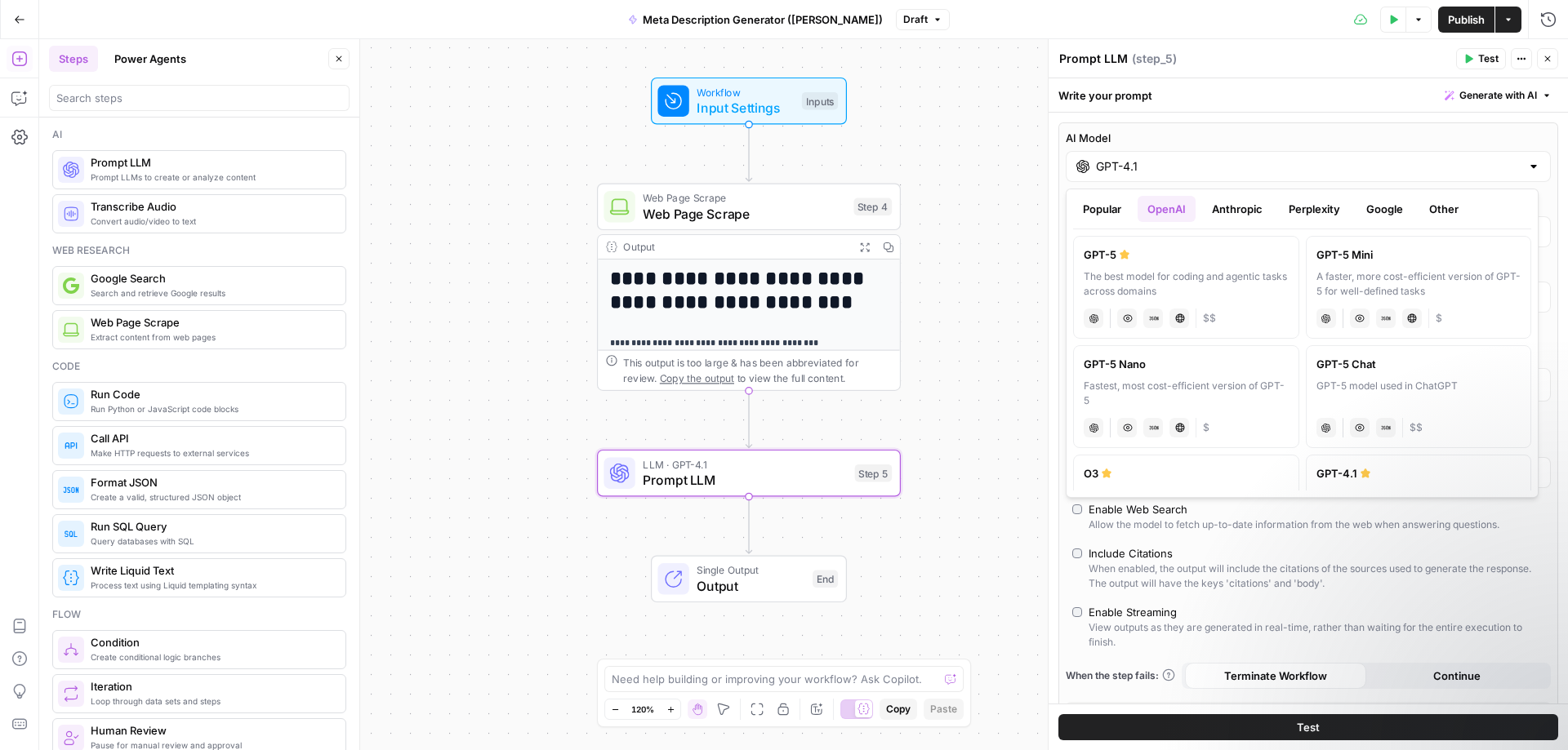
click at [1238, 205] on button "Anthropic" at bounding box center [1237, 209] width 71 height 26
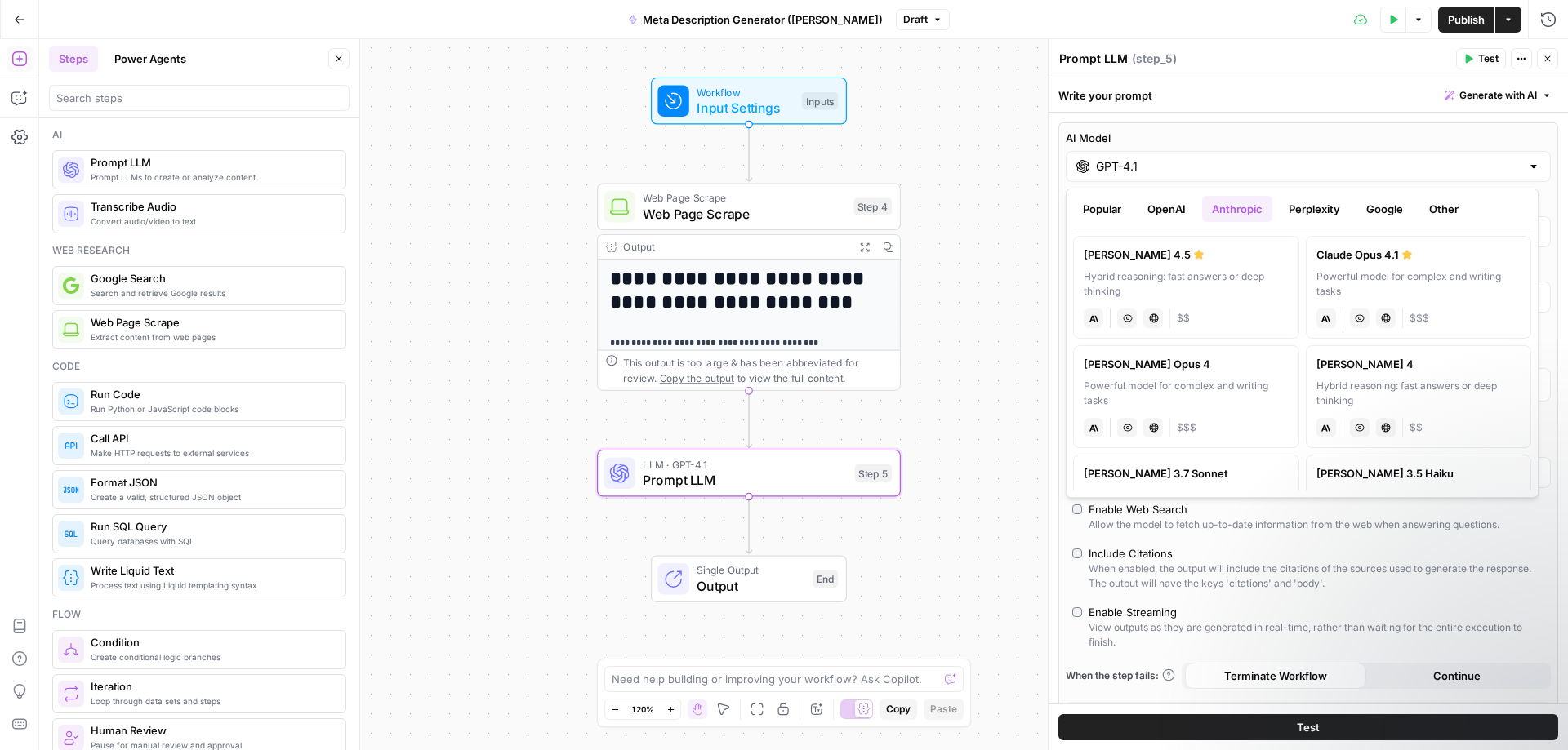
click at [1308, 205] on button "Perplexity" at bounding box center [1314, 209] width 71 height 26
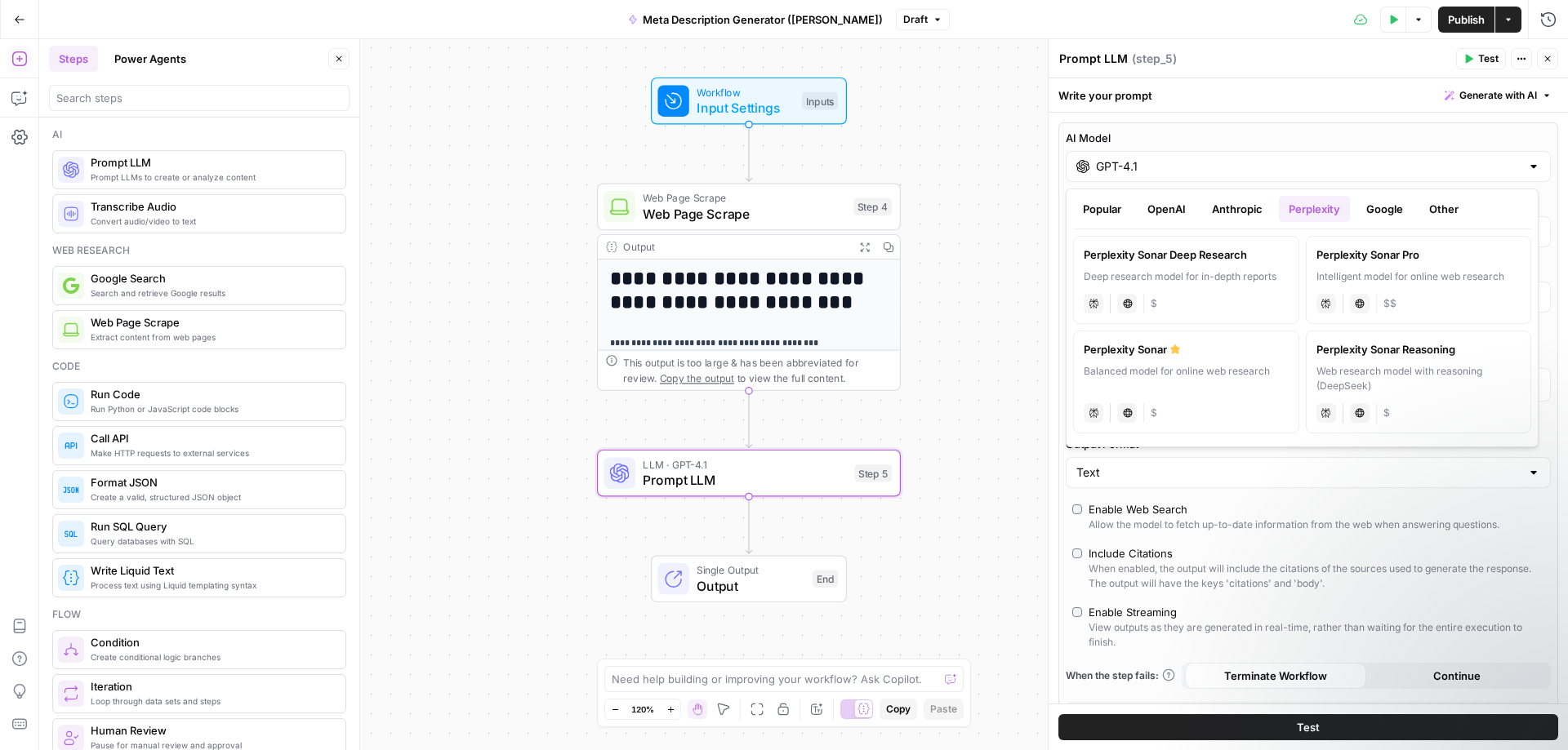
click at [1378, 205] on button "Google" at bounding box center [1384, 209] width 57 height 26
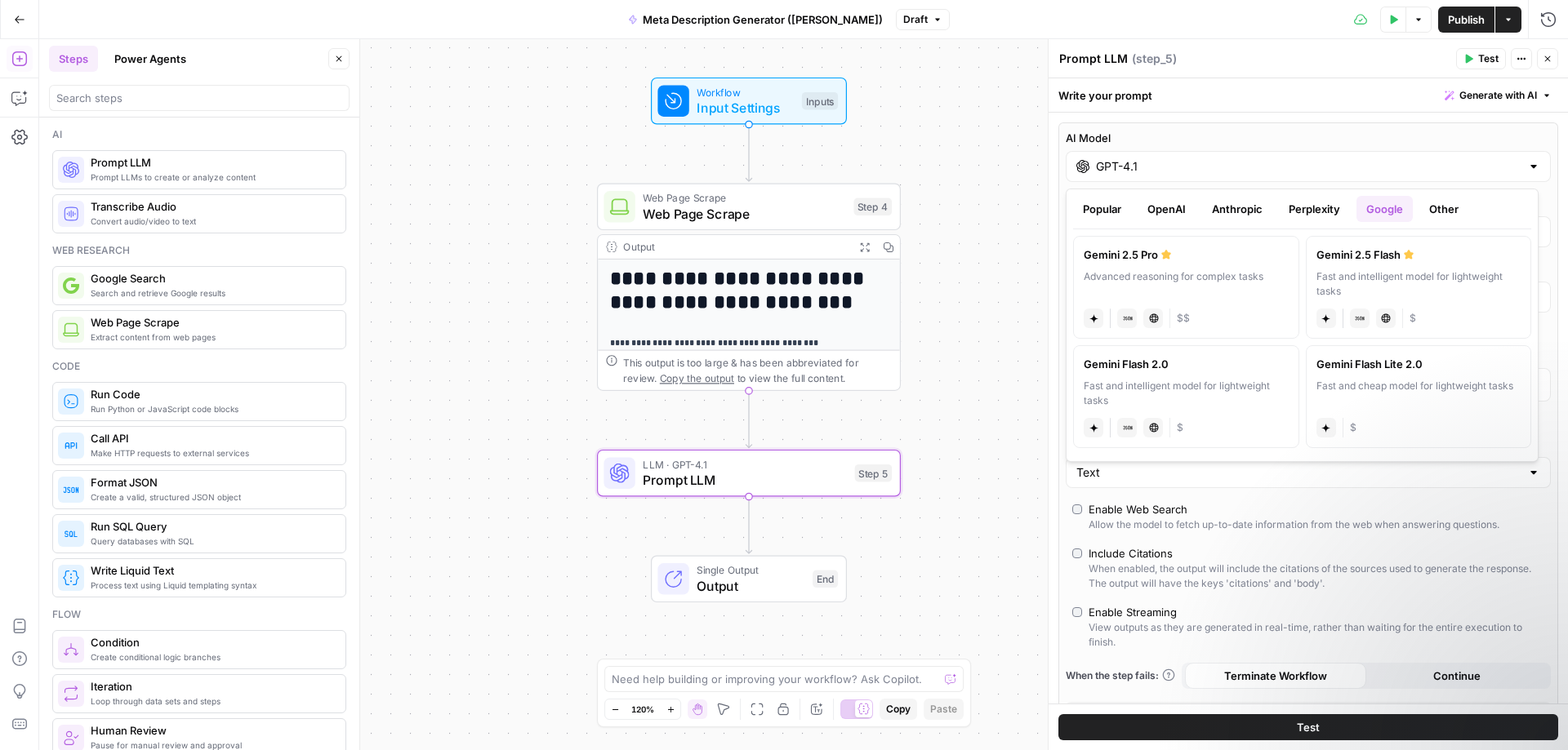
click at [1433, 207] on button "Other" at bounding box center [1443, 209] width 49 height 26
click at [1376, 206] on button "Google" at bounding box center [1384, 209] width 57 height 26
click at [1311, 205] on button "Perplexity" at bounding box center [1314, 209] width 71 height 26
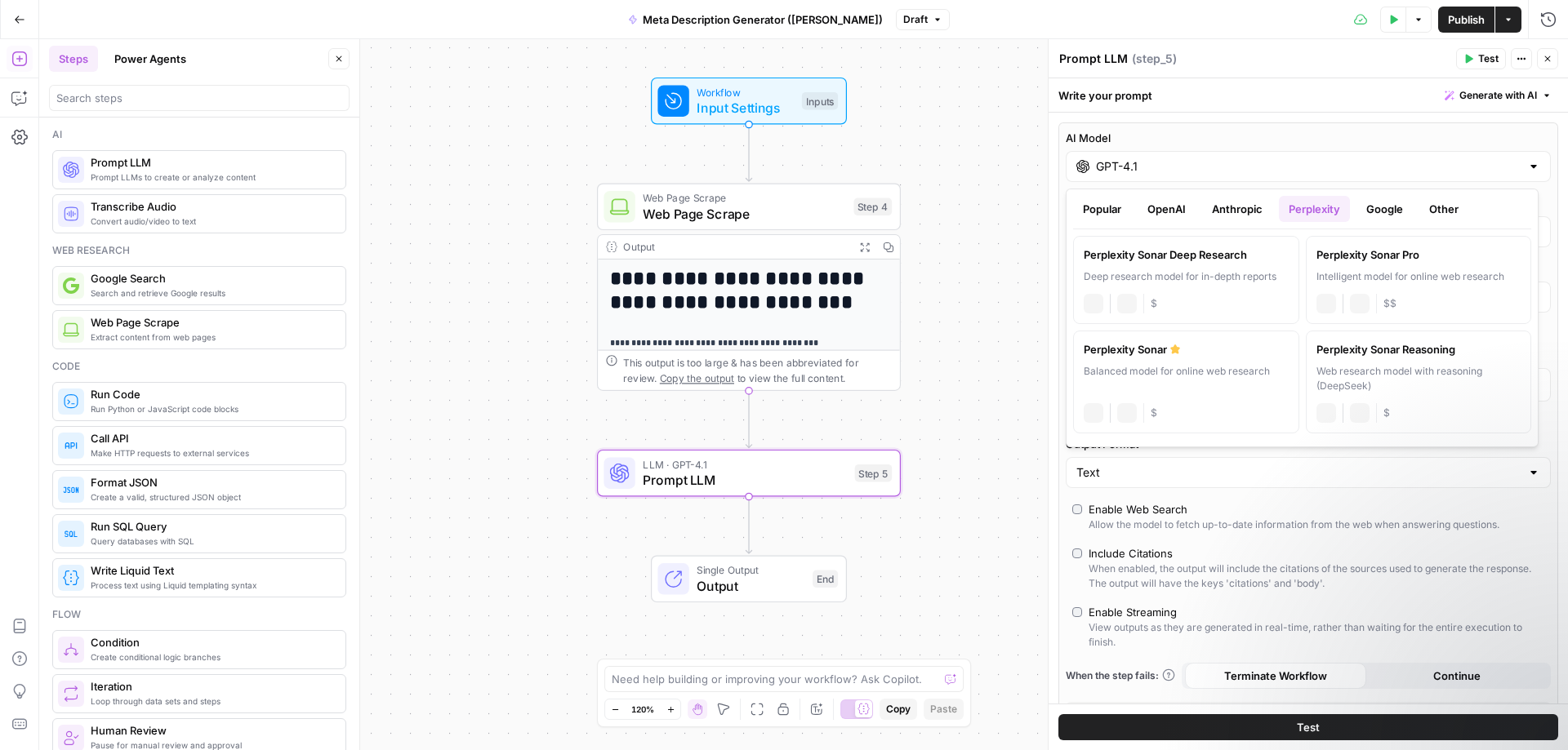
click at [1224, 205] on button "Anthropic" at bounding box center [1237, 209] width 71 height 26
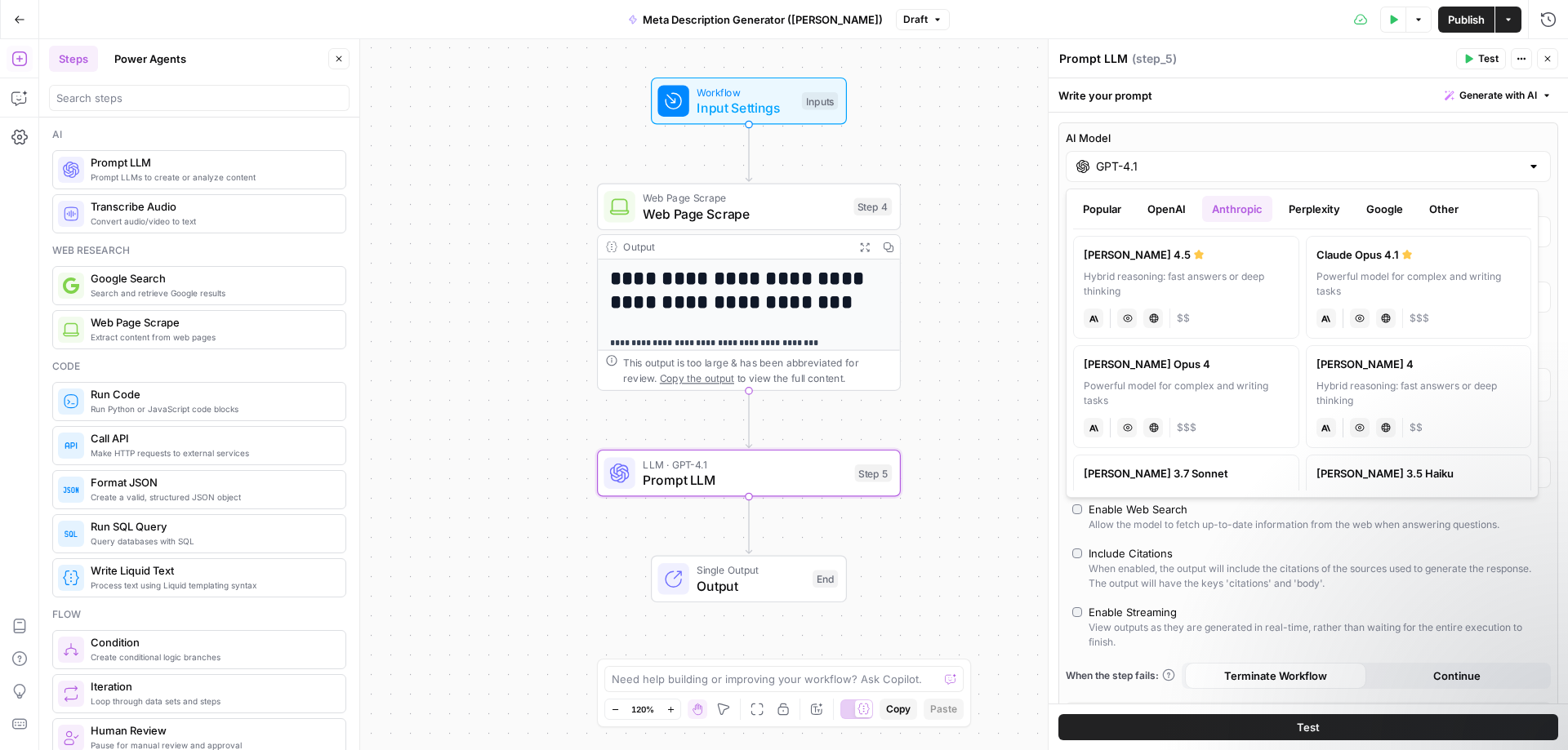
click at [1152, 201] on button "OpenAI" at bounding box center [1166, 209] width 58 height 26
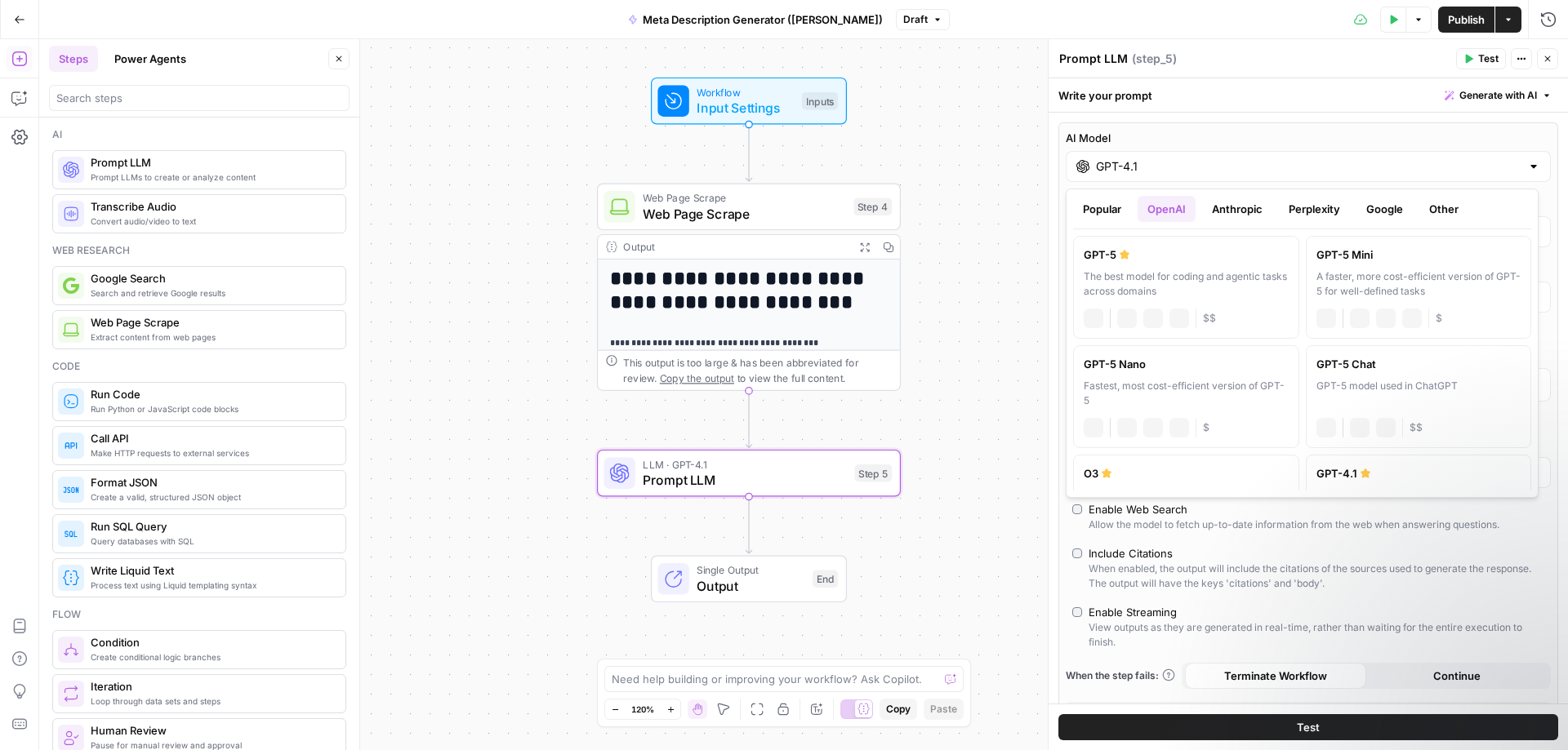
click at [1110, 203] on button "Popular" at bounding box center [1101, 209] width 58 height 26
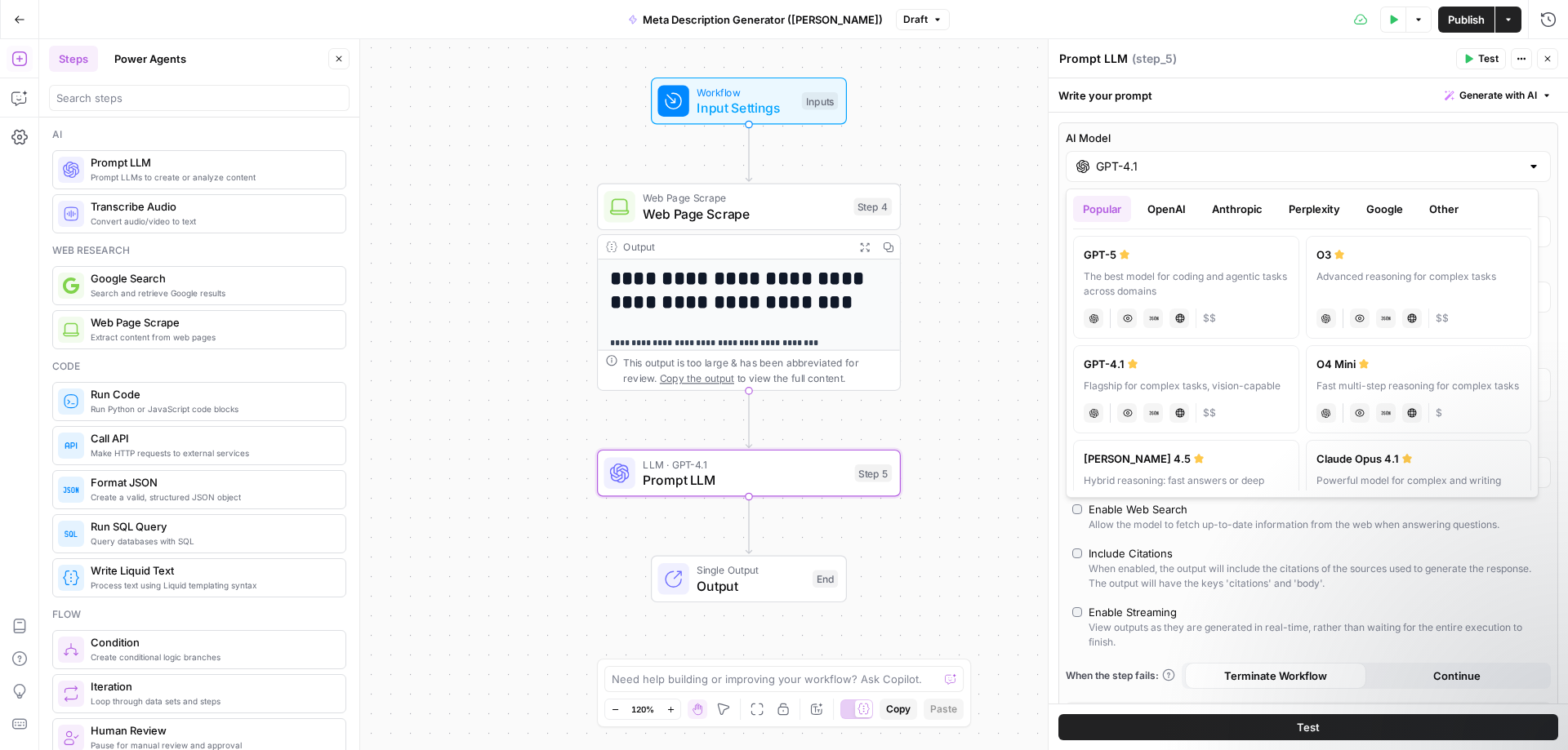
click at [1153, 370] on div "GPT-4.1" at bounding box center [1186, 364] width 205 height 17
click at [1512, 172] on div "GPT-4.1" at bounding box center [1309, 166] width 485 height 31
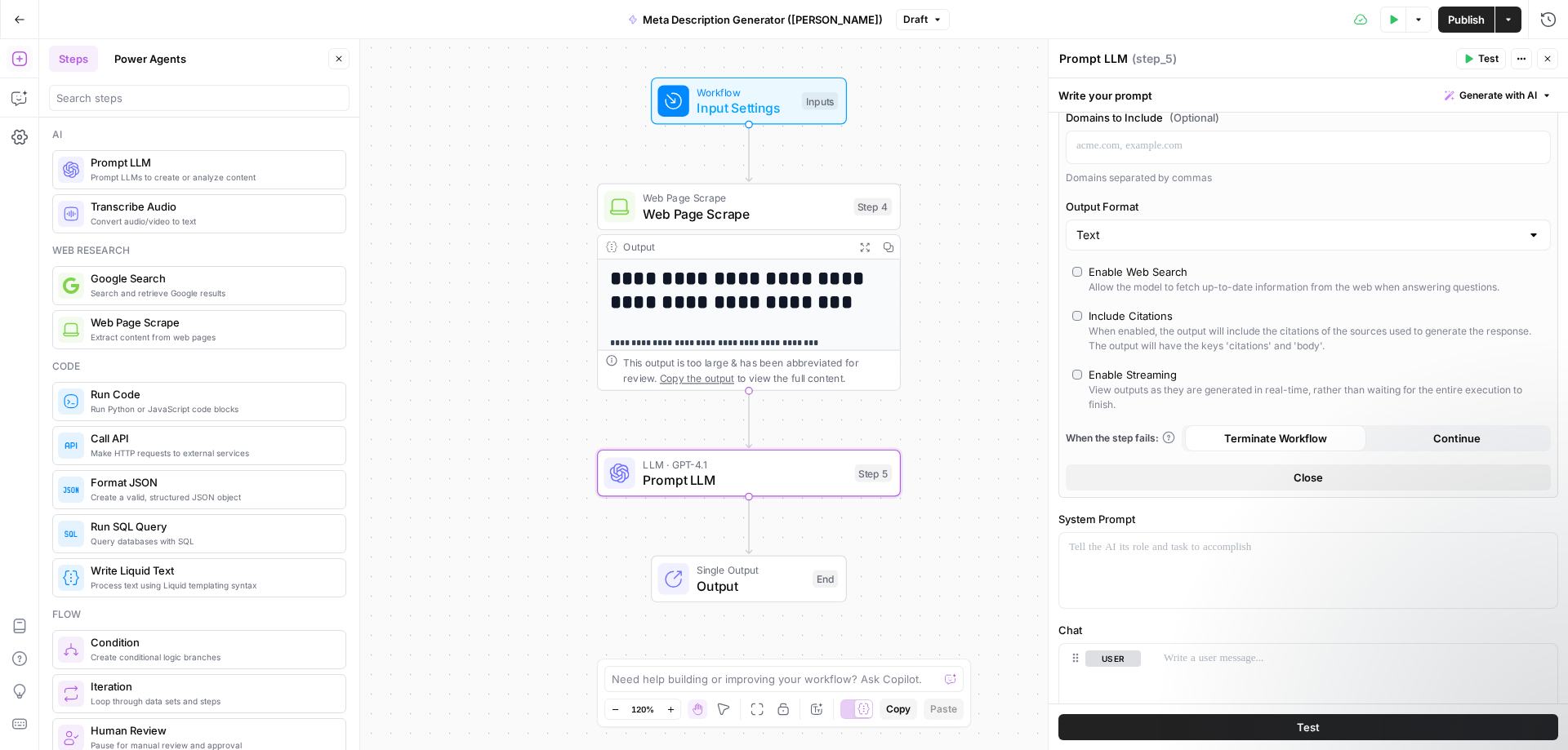
scroll to position [245, 0]
click at [1309, 477] on span "Close" at bounding box center [1309, 470] width 30 height 17
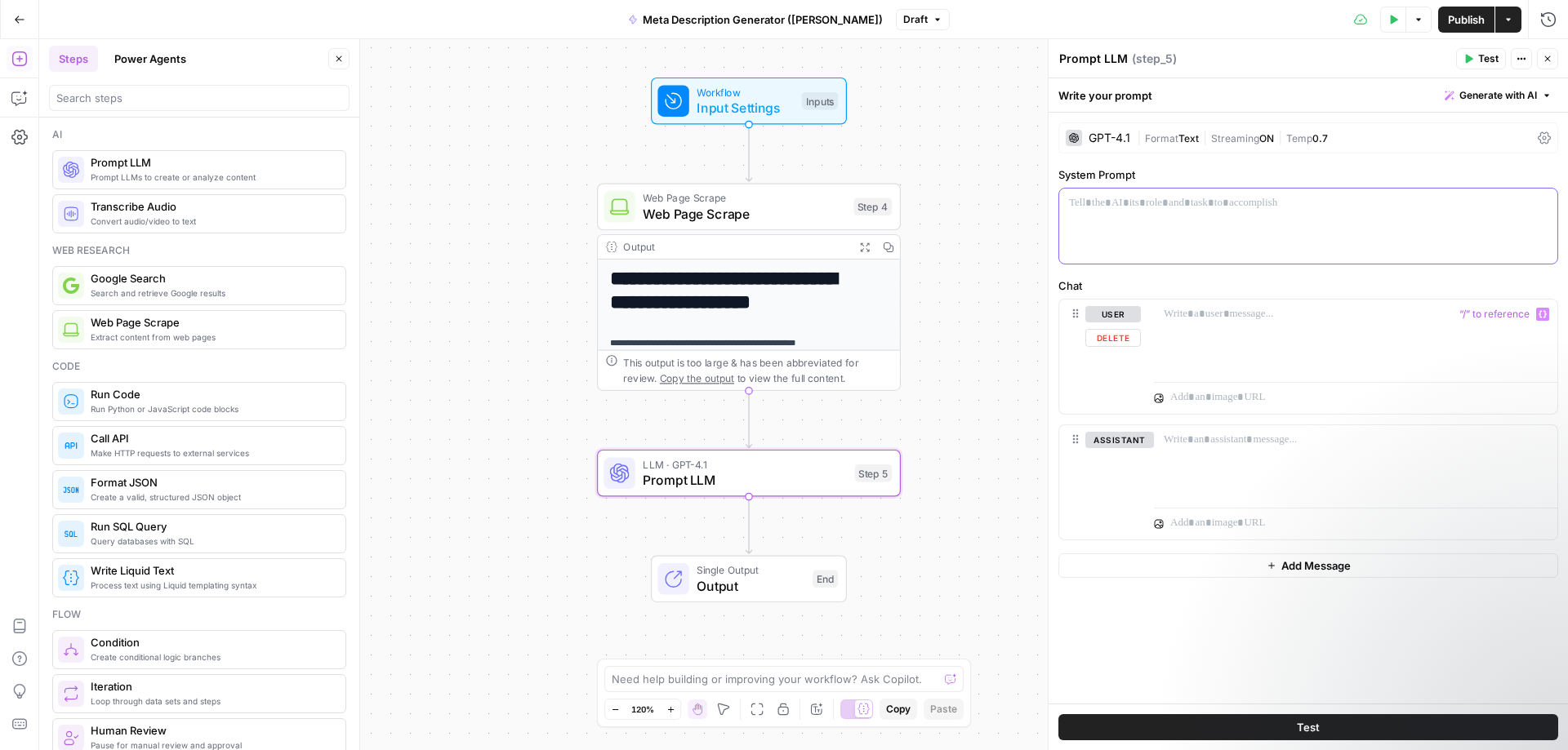
click at [1197, 218] on div at bounding box center [1309, 226] width 498 height 75
click at [1172, 228] on div at bounding box center [1309, 226] width 498 height 75
click at [1538, 205] on icon "button" at bounding box center [1542, 203] width 8 height 8
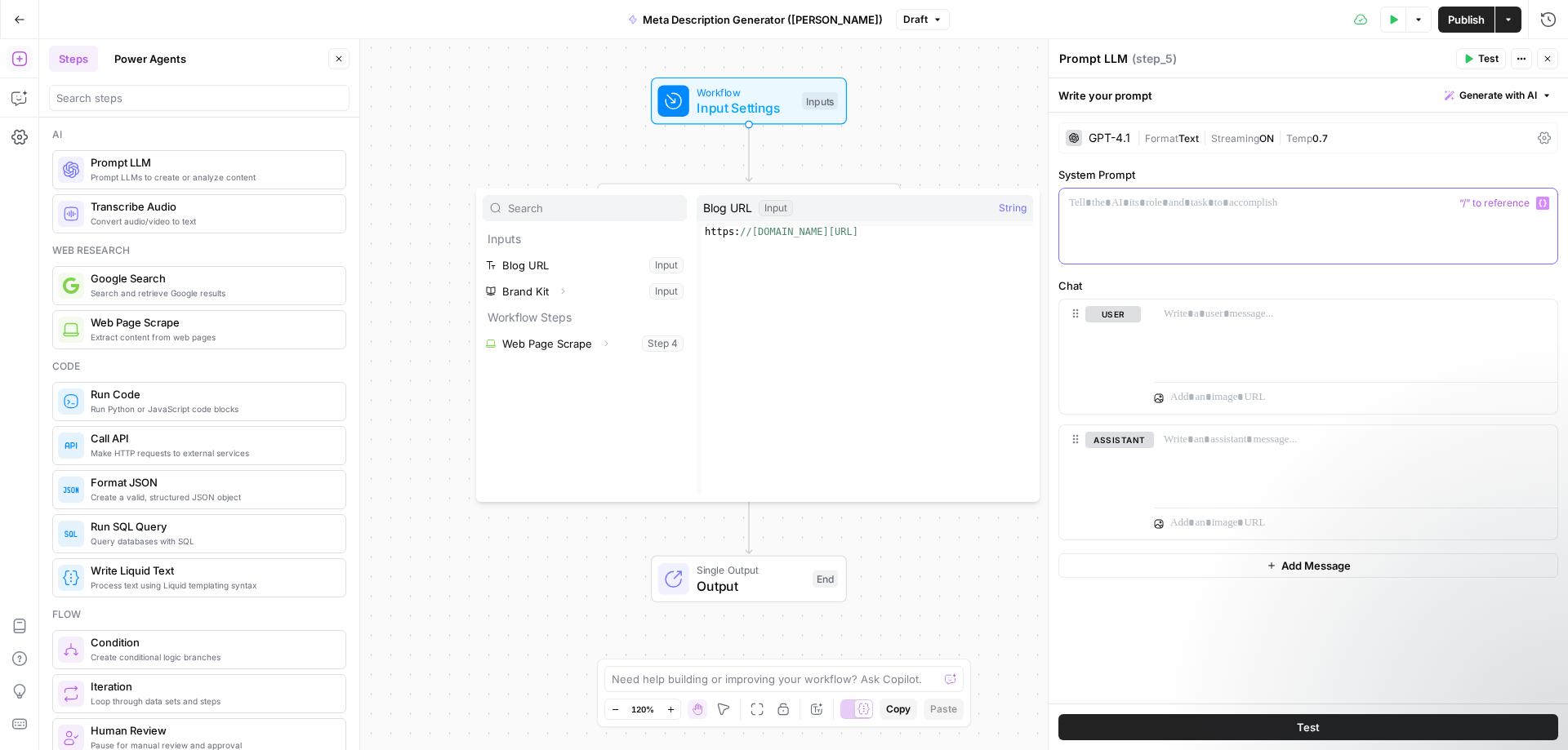
click at [1426, 205] on p at bounding box center [1308, 204] width 479 height 17
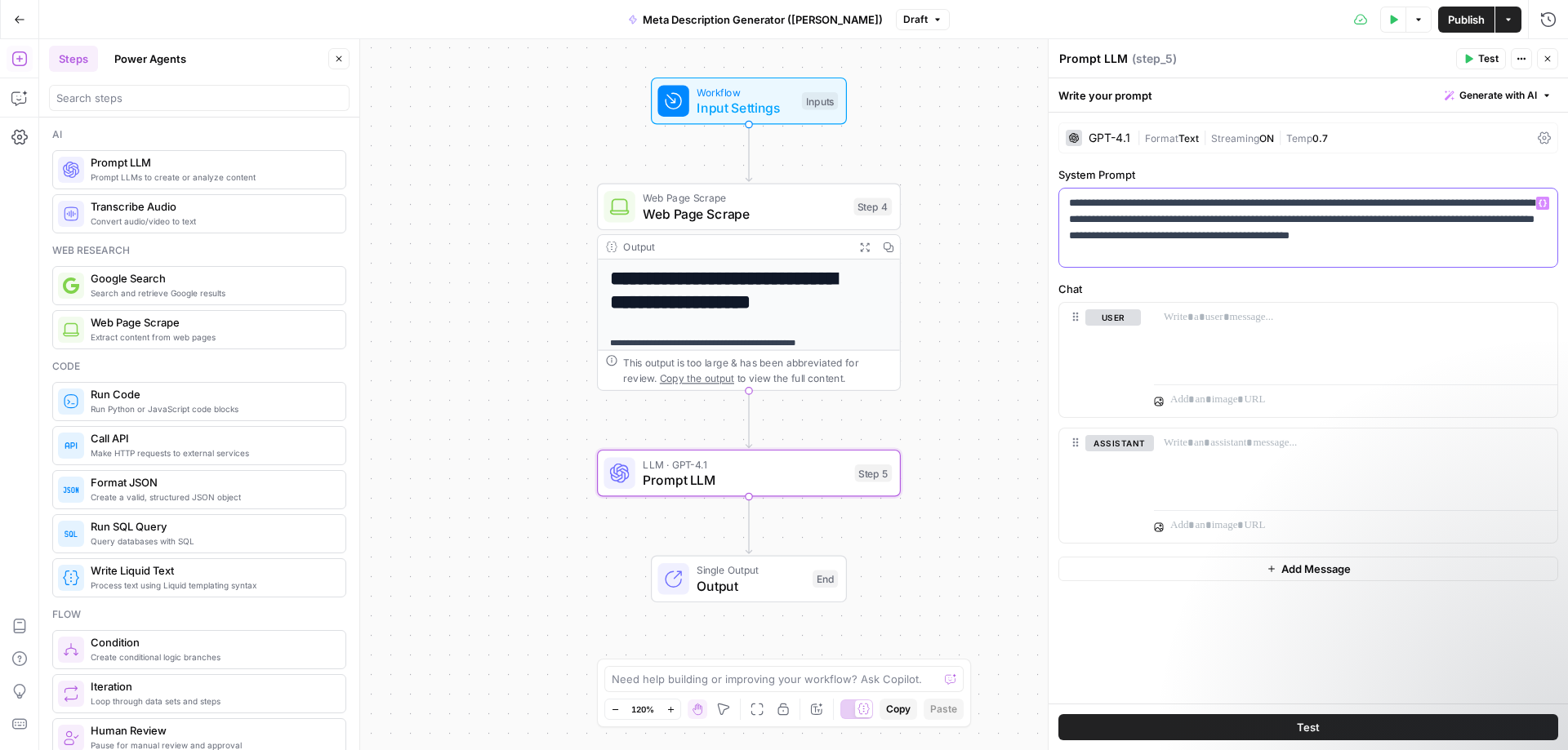
click at [1377, 227] on p "**********" at bounding box center [1308, 228] width 479 height 65
click at [1377, 228] on p "**********" at bounding box center [1308, 228] width 479 height 65
click at [1194, 255] on p "**********" at bounding box center [1308, 228] width 479 height 65
click at [1271, 334] on div at bounding box center [1355, 340] width 403 height 75
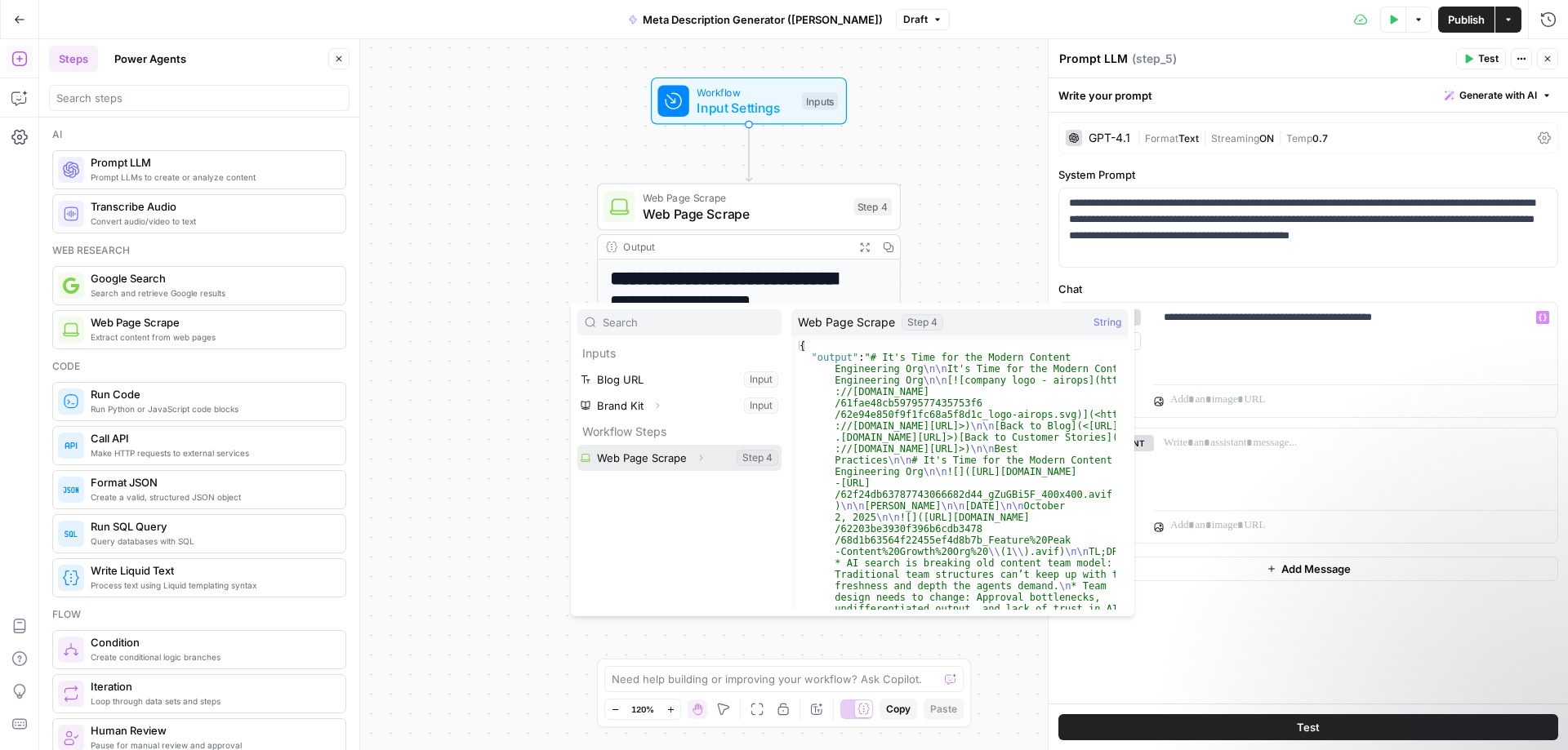
click at [676, 465] on button "Select variable Web Page Scrape" at bounding box center [679, 458] width 204 height 26
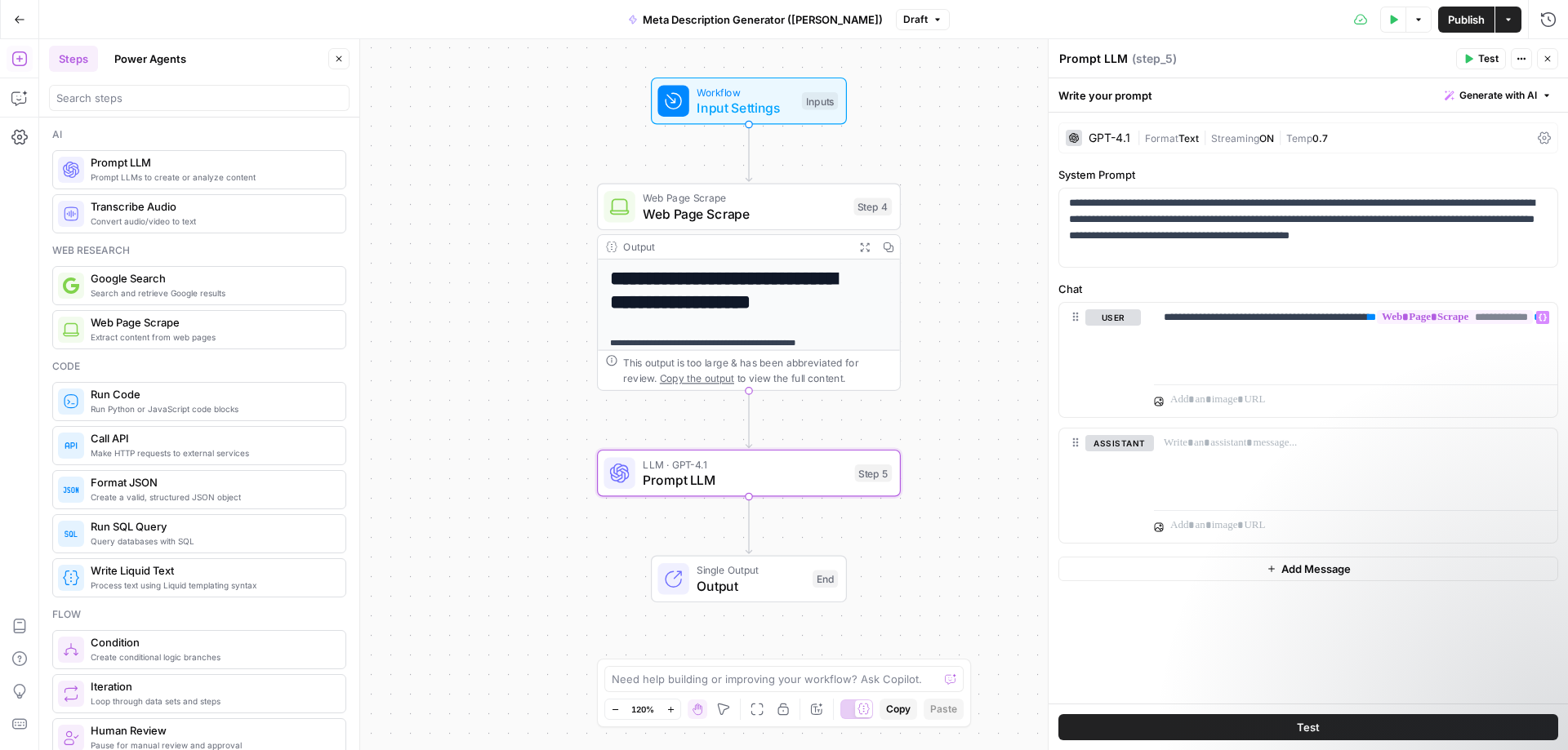
click at [1114, 58] on textarea "Prompt LLM" at bounding box center [1094, 59] width 69 height 17
type textarea "Meta Description Generator"
click at [1544, 20] on icon "button" at bounding box center [1548, 20] width 17 height 17
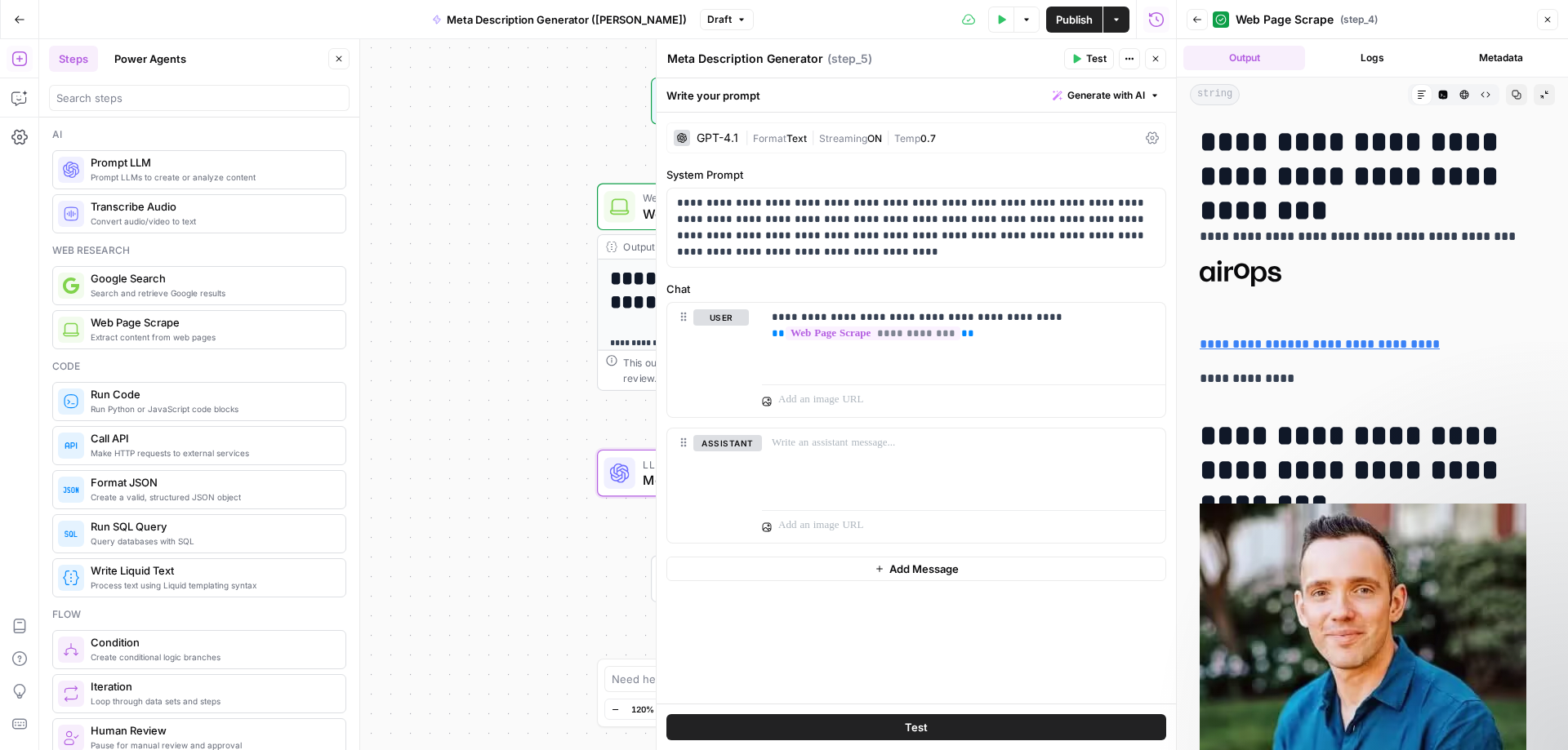
click at [1539, 91] on icon "button" at bounding box center [1544, 95] width 10 height 10
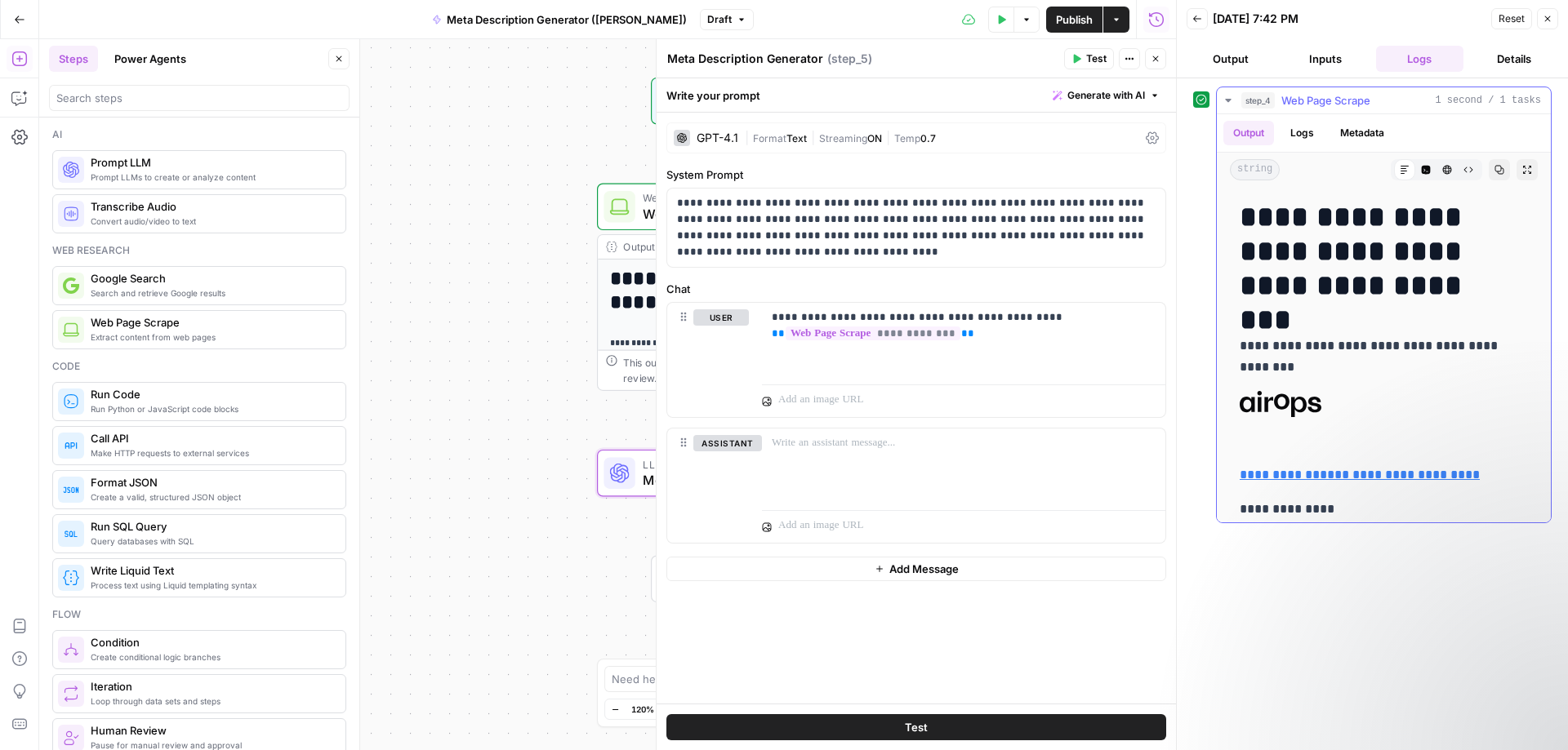
click at [1309, 131] on button "Logs" at bounding box center [1302, 133] width 44 height 24
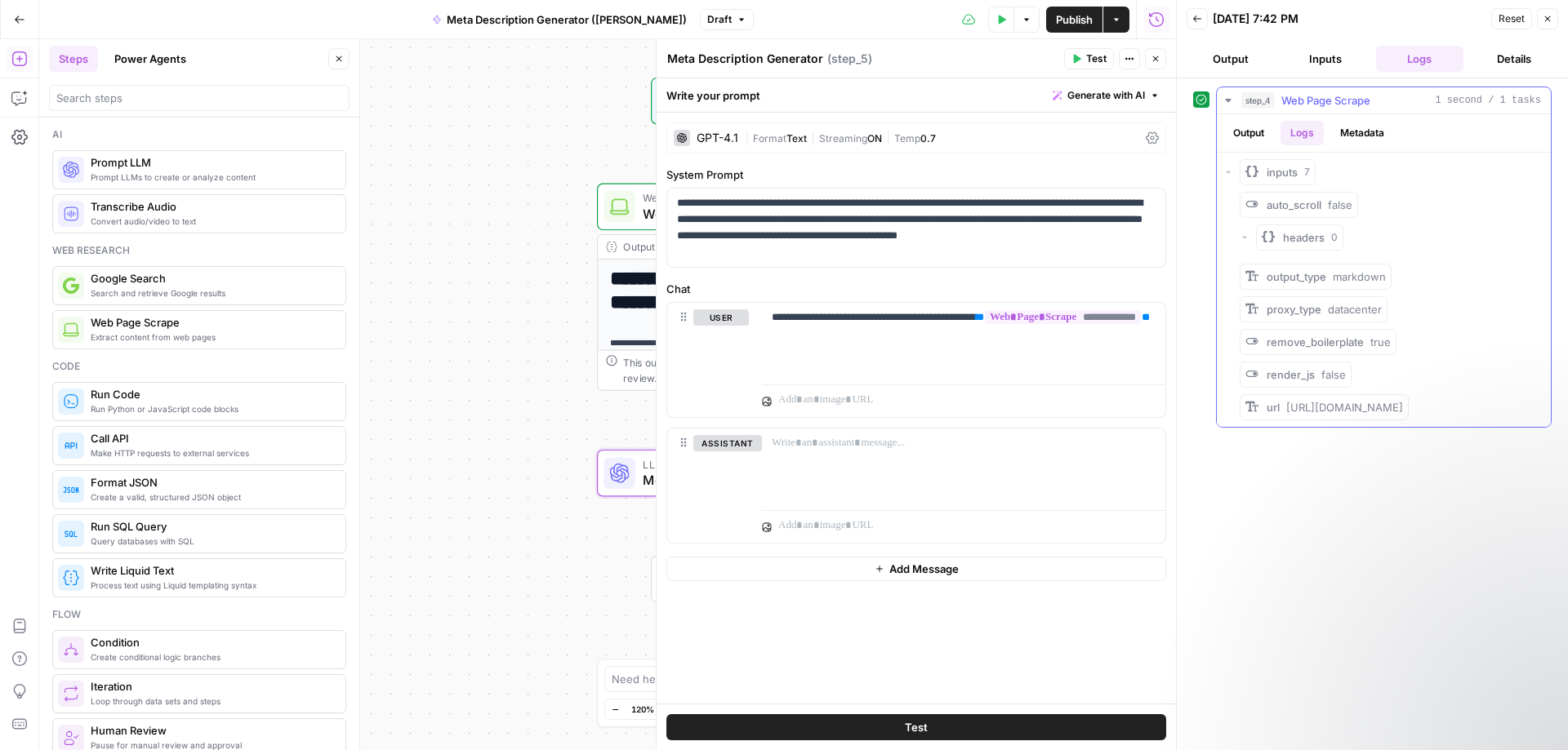
click at [1266, 129] on button "Output" at bounding box center [1248, 133] width 50 height 24
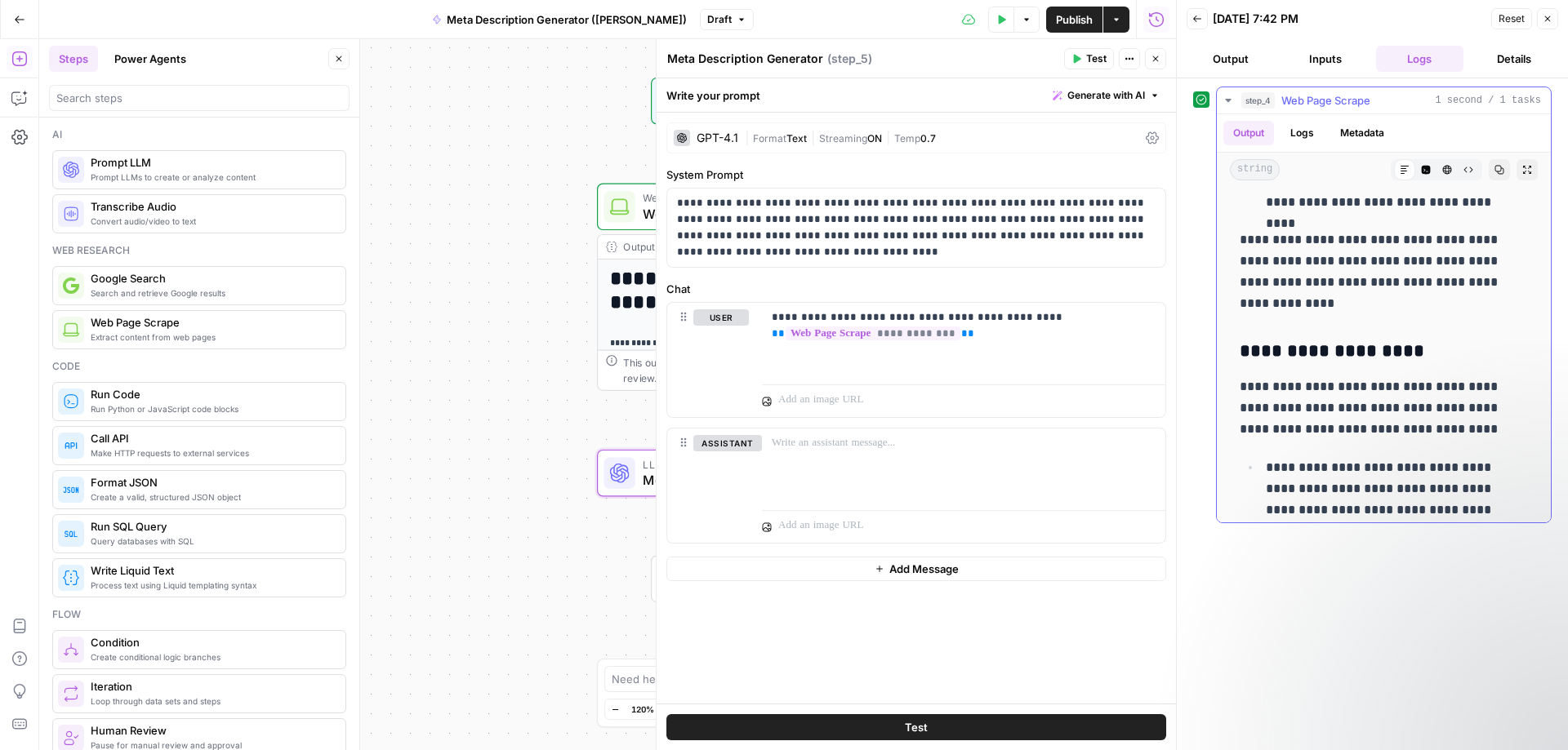
scroll to position [2776, 0]
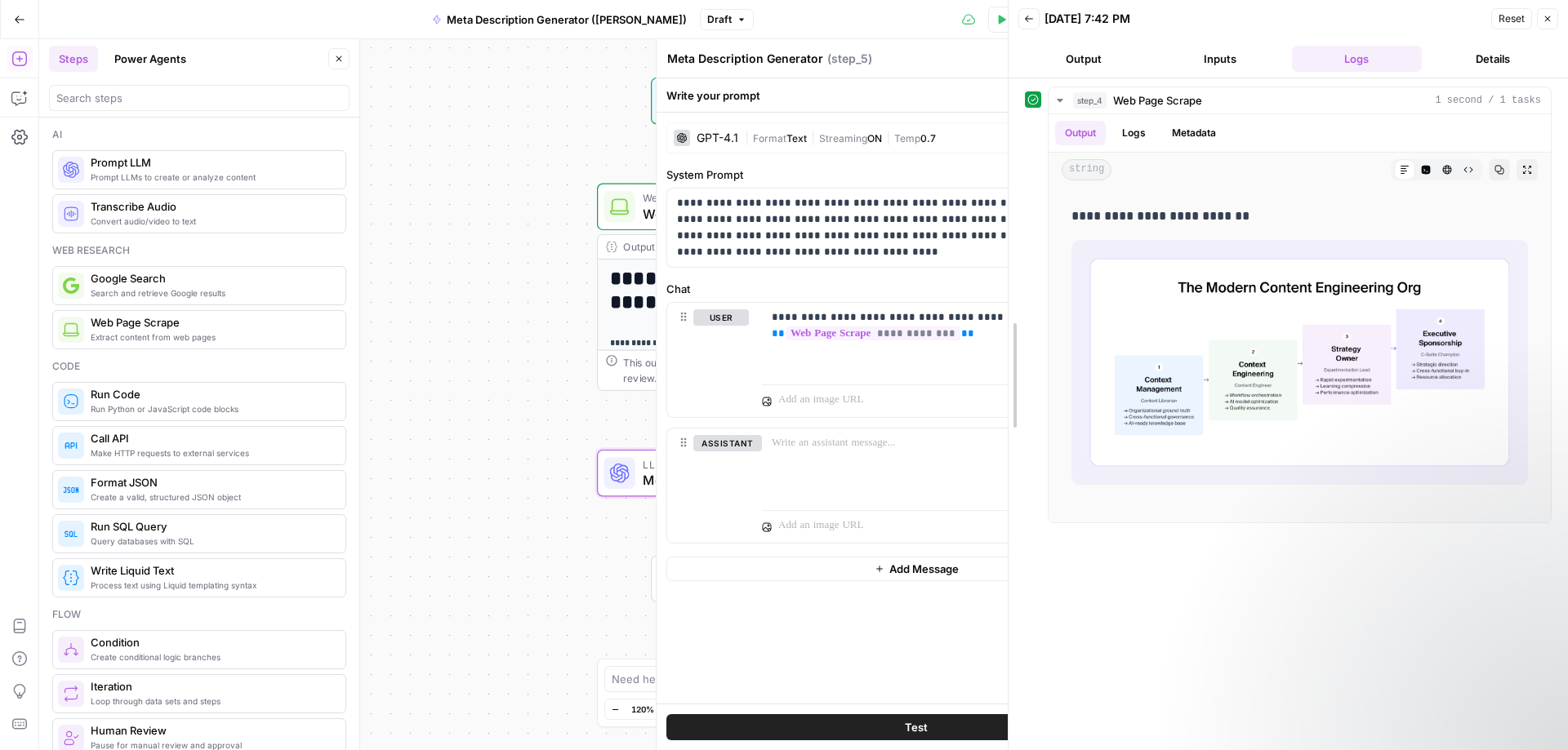
drag, startPoint x: 1178, startPoint y: 317, endPoint x: 1009, endPoint y: 320, distance: 169.0
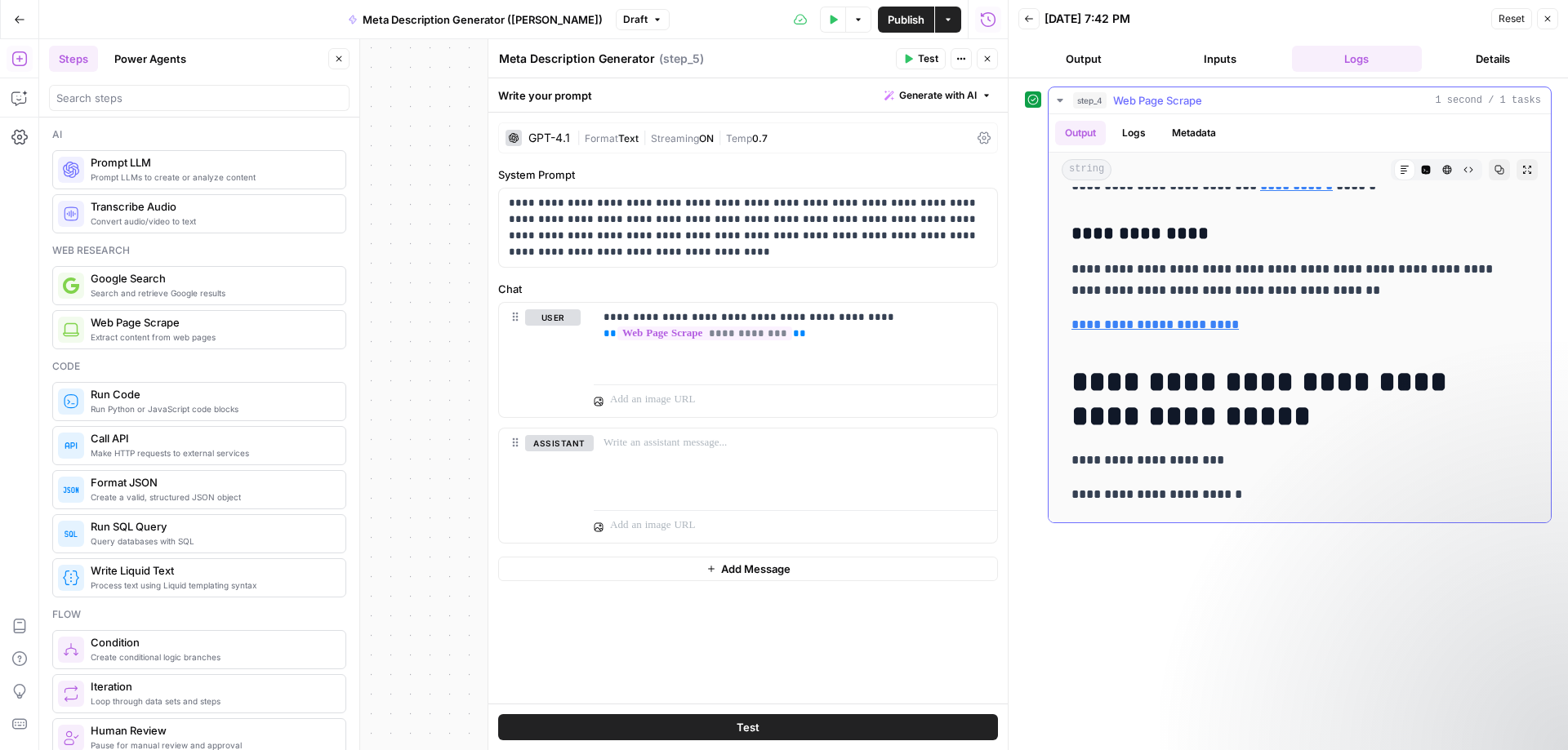
scroll to position [5467, 0]
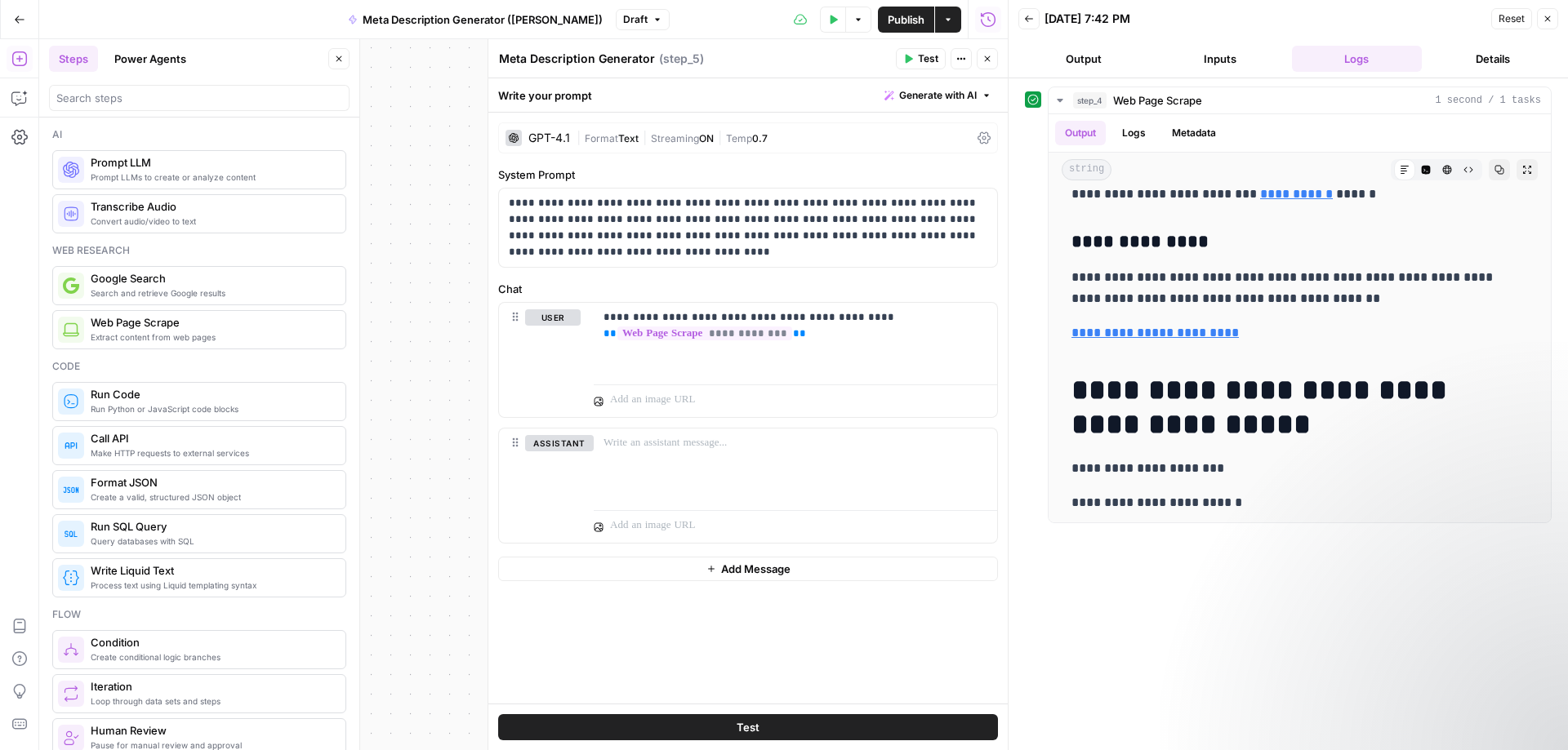
click at [1548, 13] on button "Close" at bounding box center [1548, 19] width 21 height 21
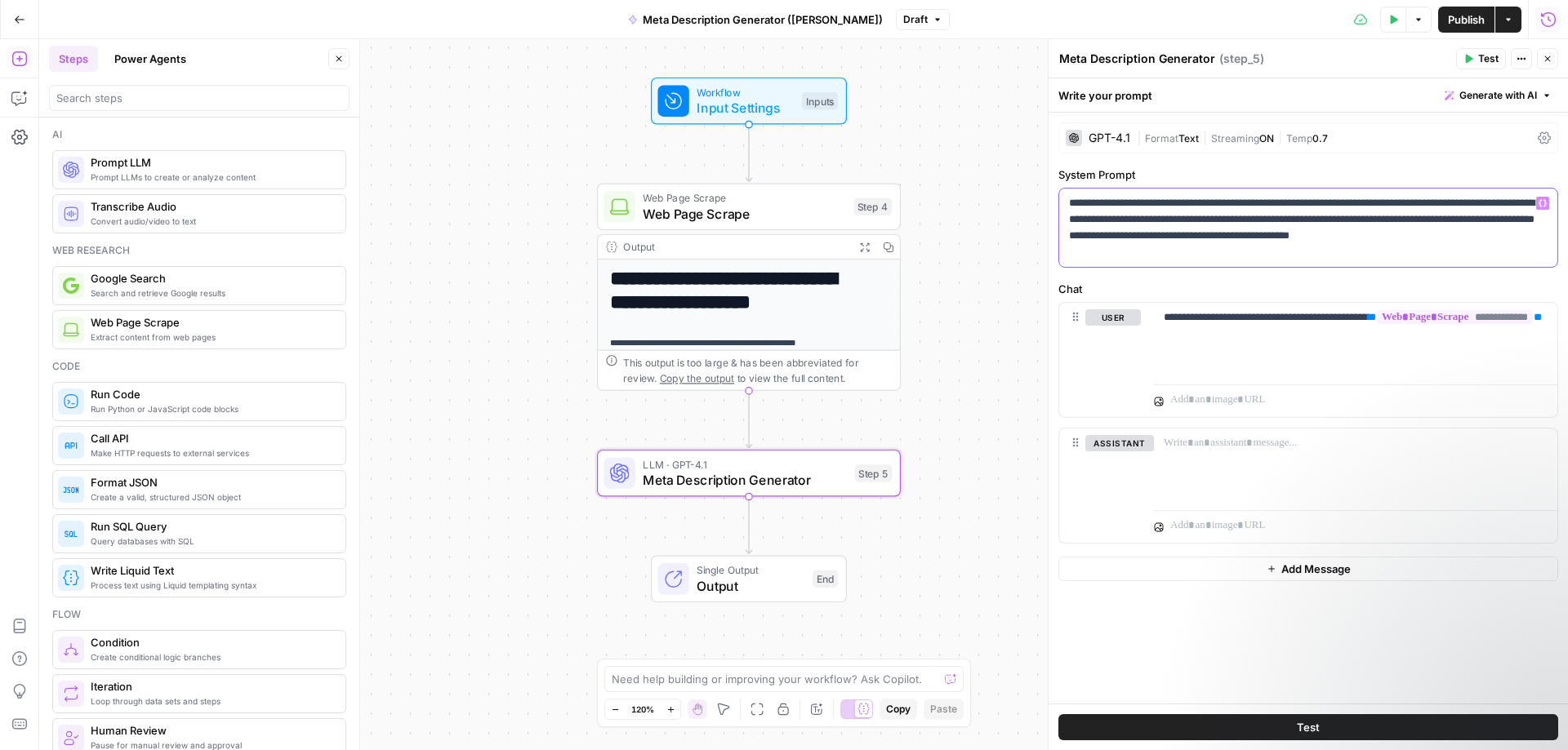
click at [1217, 247] on p "**********" at bounding box center [1308, 228] width 479 height 65
click at [1309, 719] on button "Test" at bounding box center [1309, 728] width 500 height 26
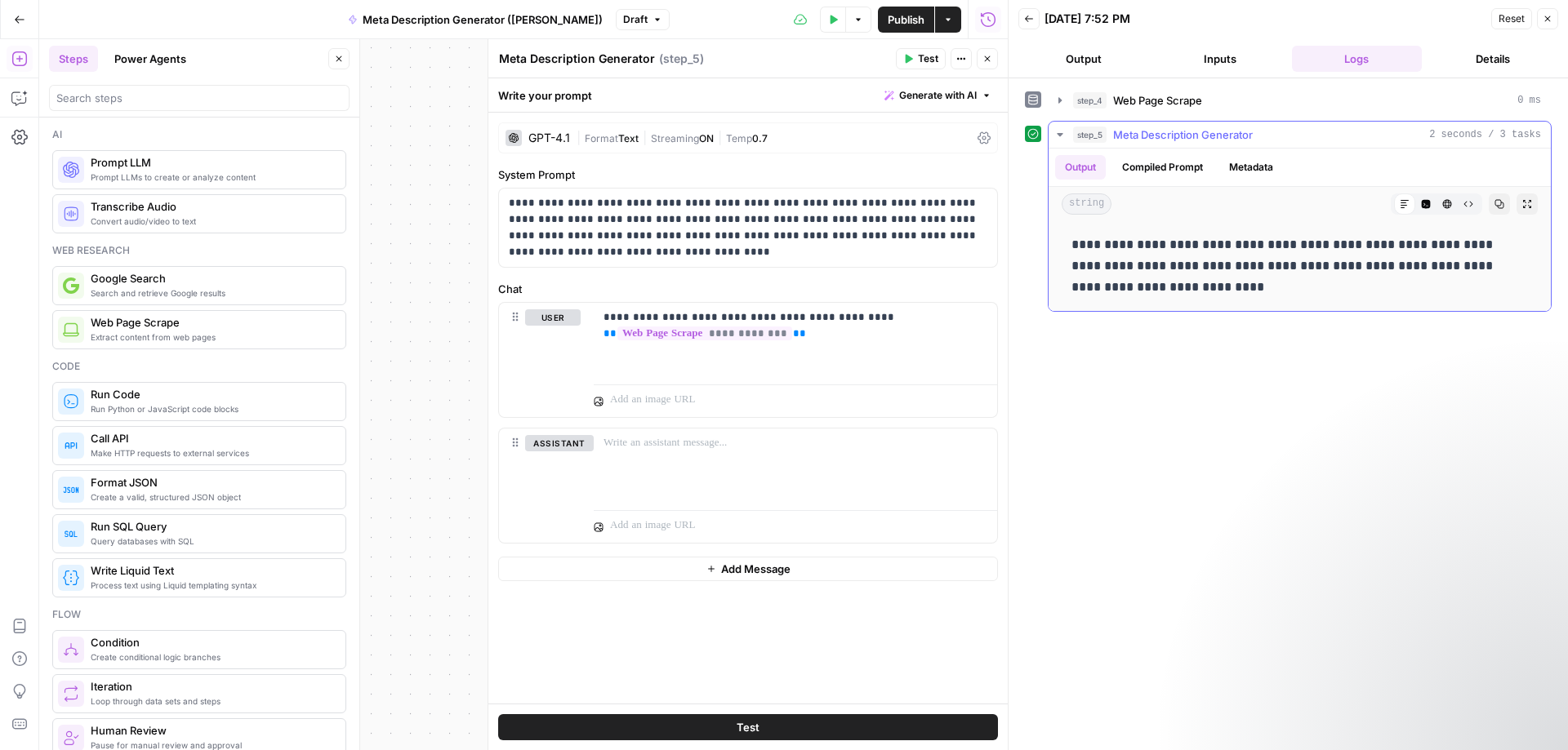
click at [1175, 159] on button "Compiled Prompt" at bounding box center [1163, 167] width 100 height 24
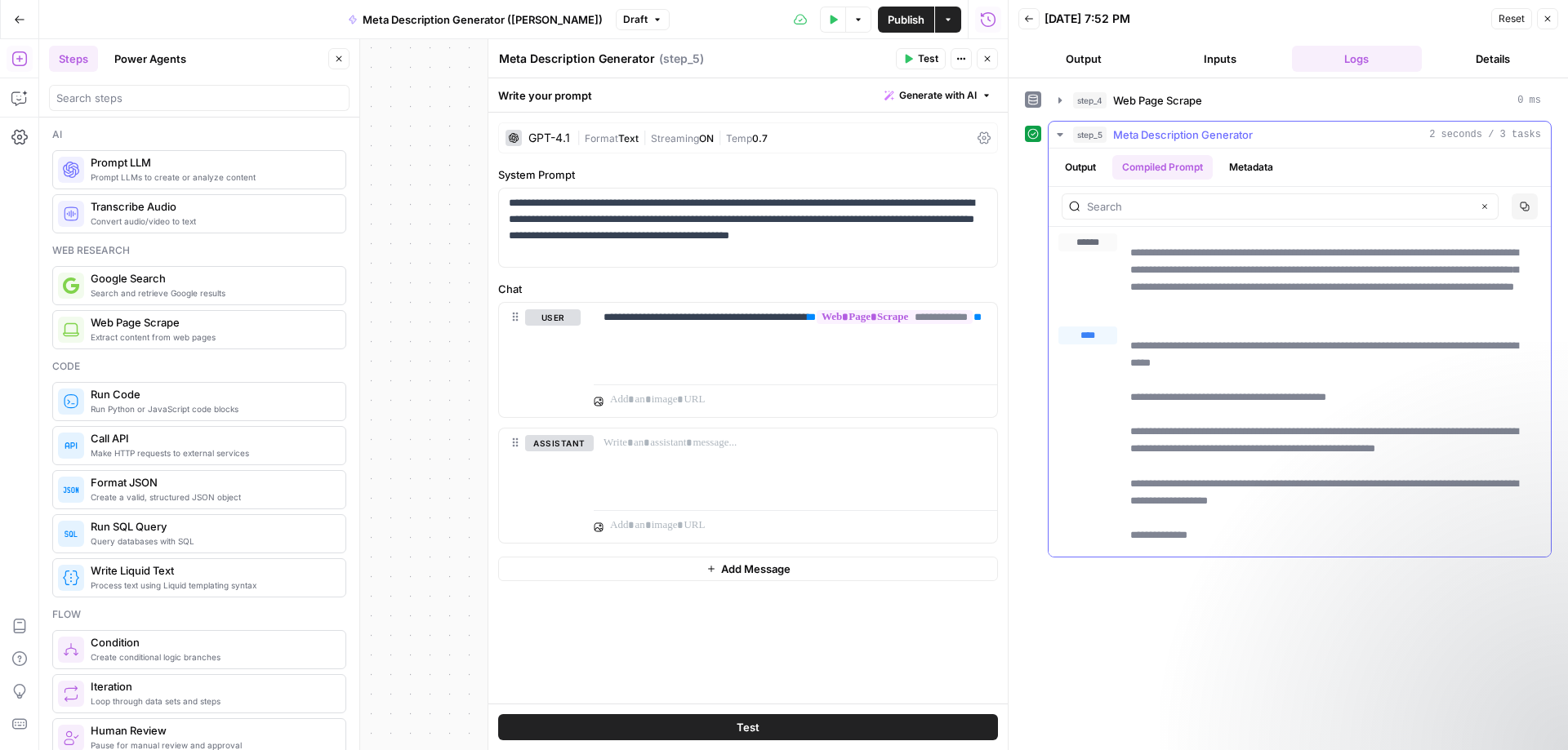
click at [1255, 168] on button "Metadata" at bounding box center [1251, 167] width 64 height 24
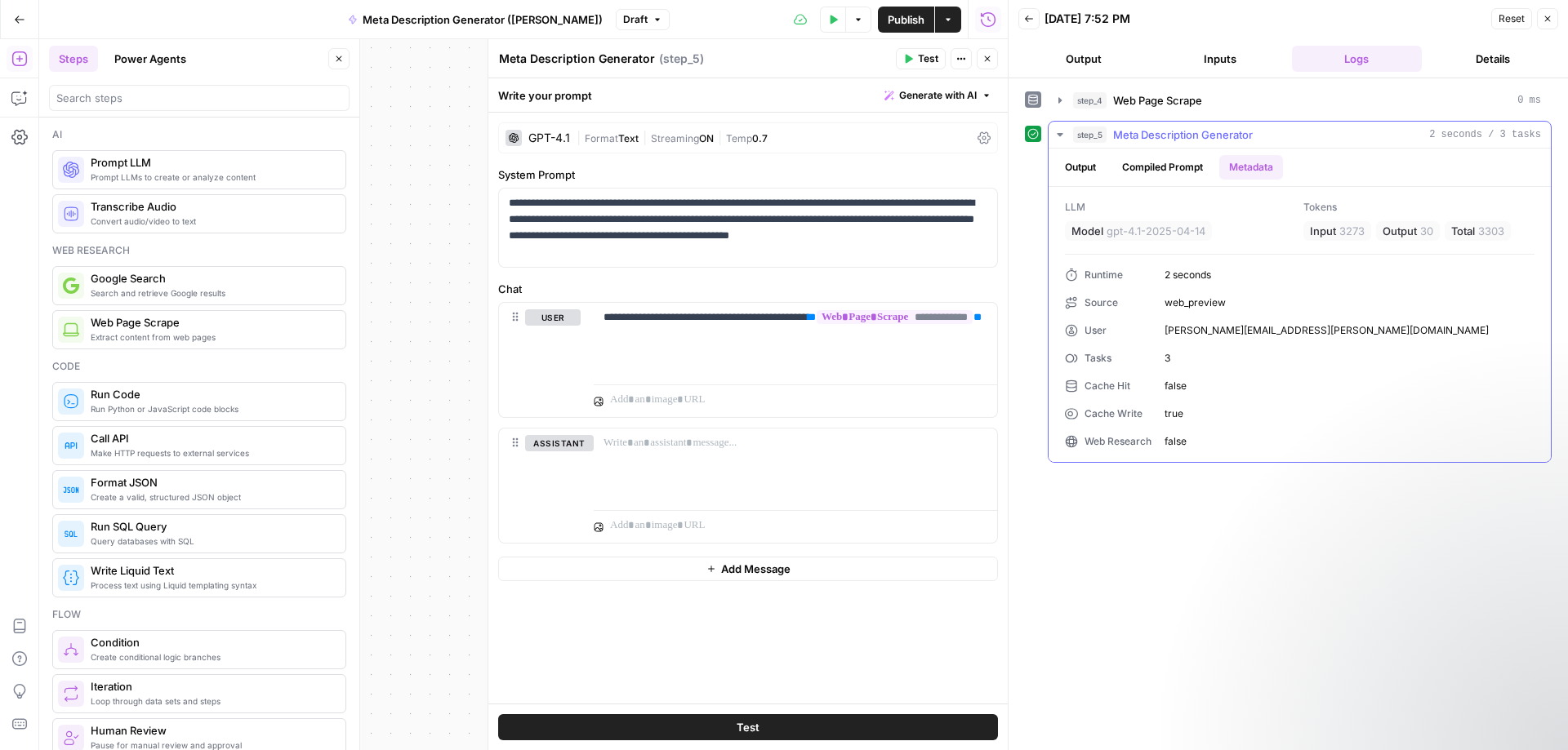
click at [1172, 164] on button "Compiled Prompt" at bounding box center [1163, 167] width 100 height 24
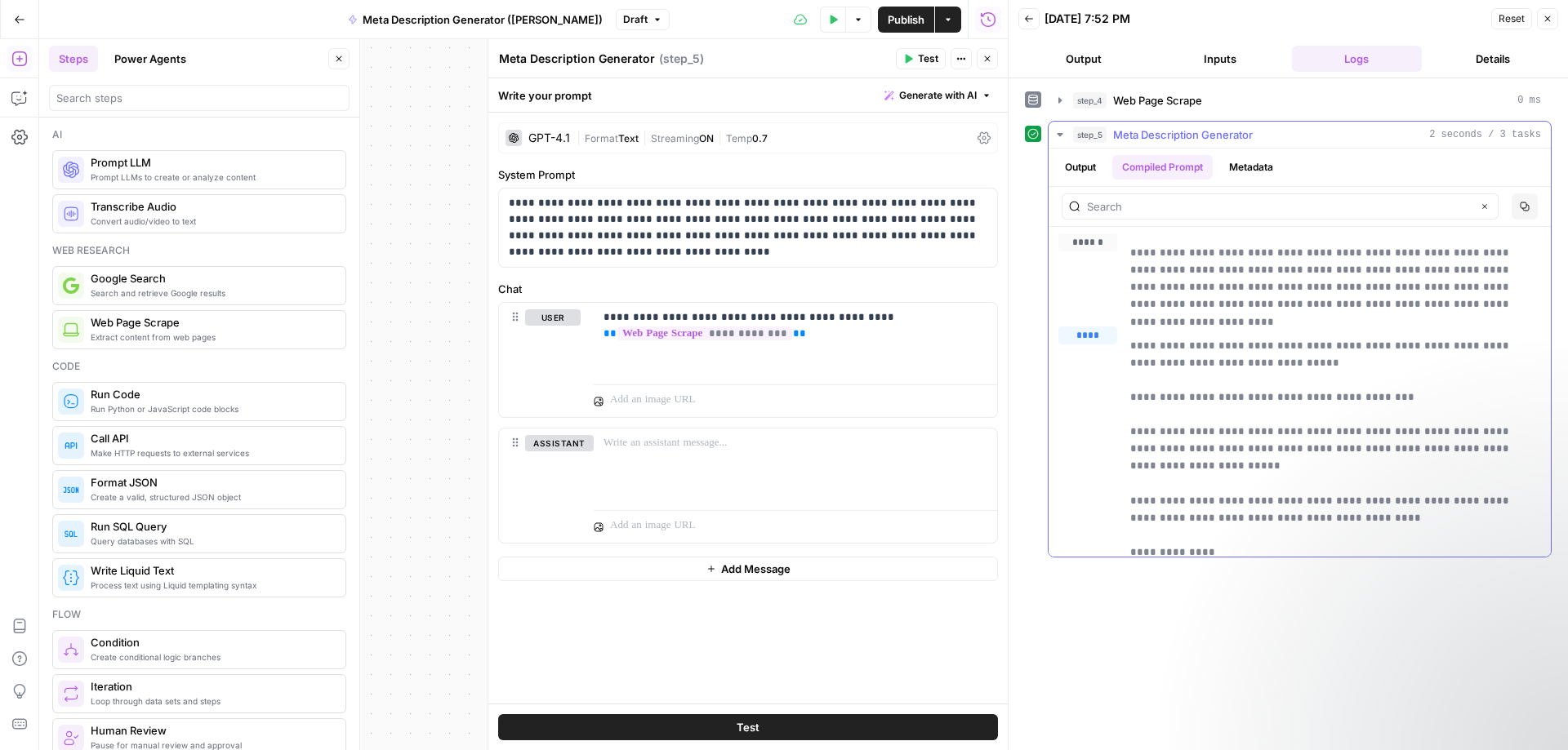
click at [1064, 170] on button "Output" at bounding box center [1080, 167] width 50 height 24
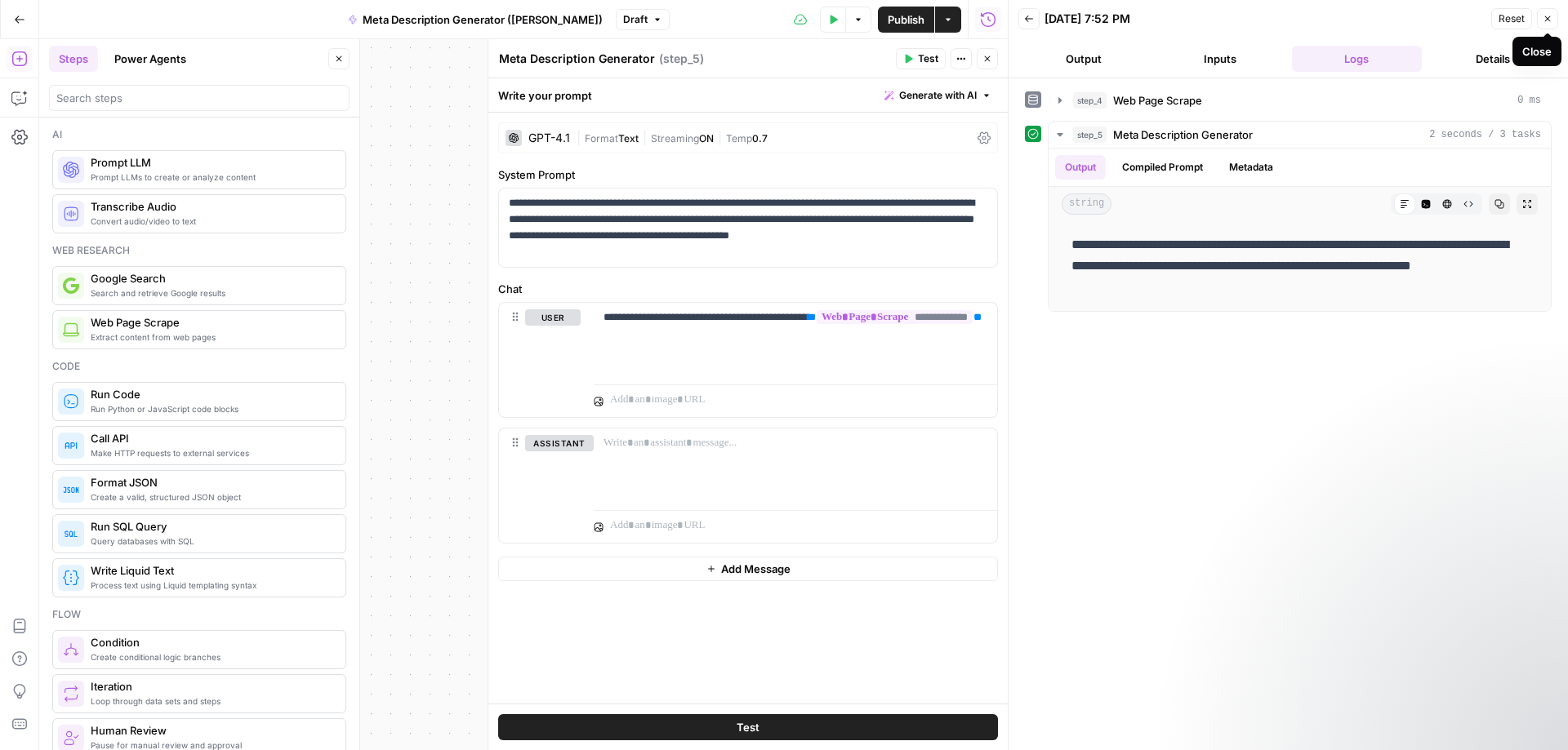
click at [1550, 19] on icon "button" at bounding box center [1548, 19] width 10 height 10
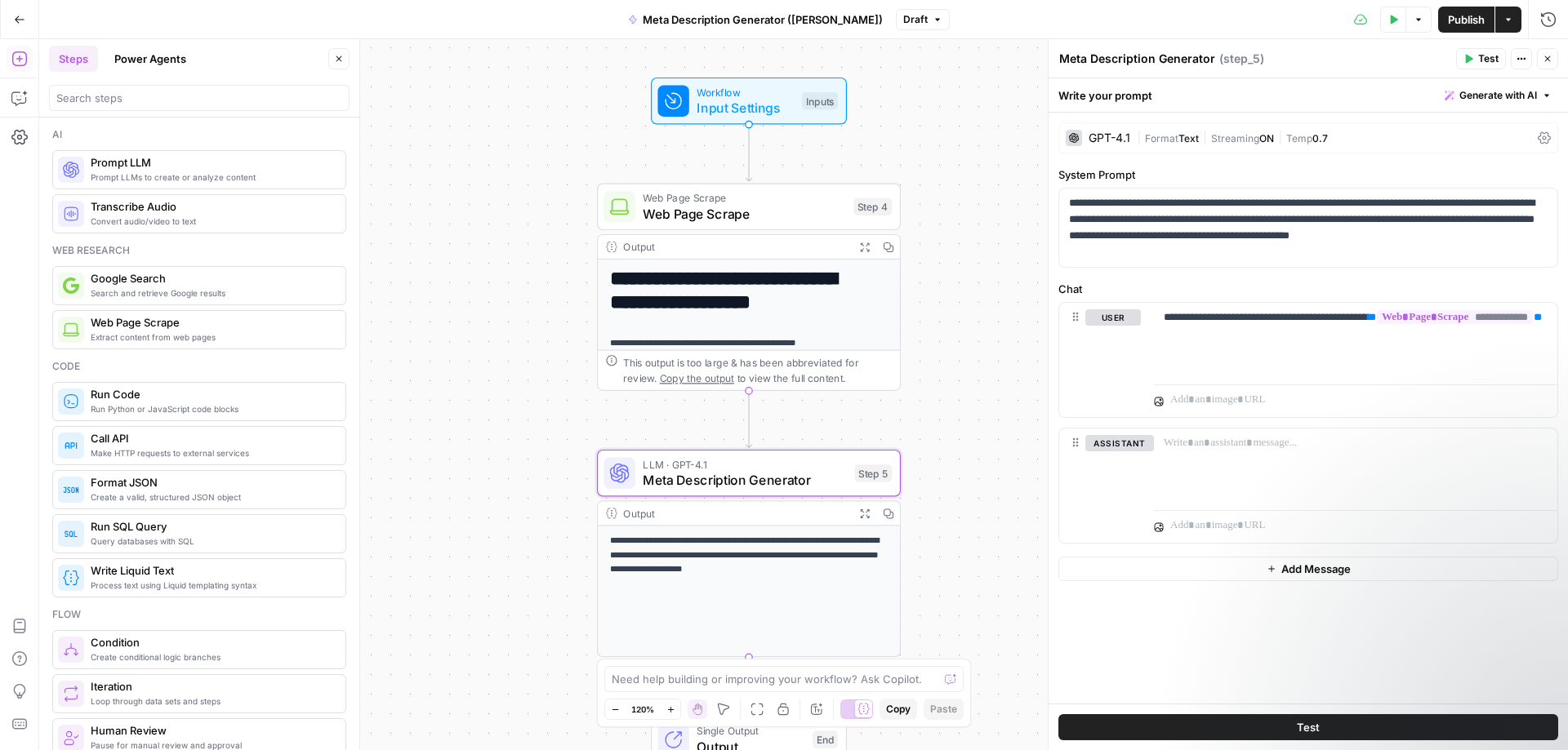
click at [1000, 467] on div "**********" at bounding box center [803, 394] width 1529 height 711
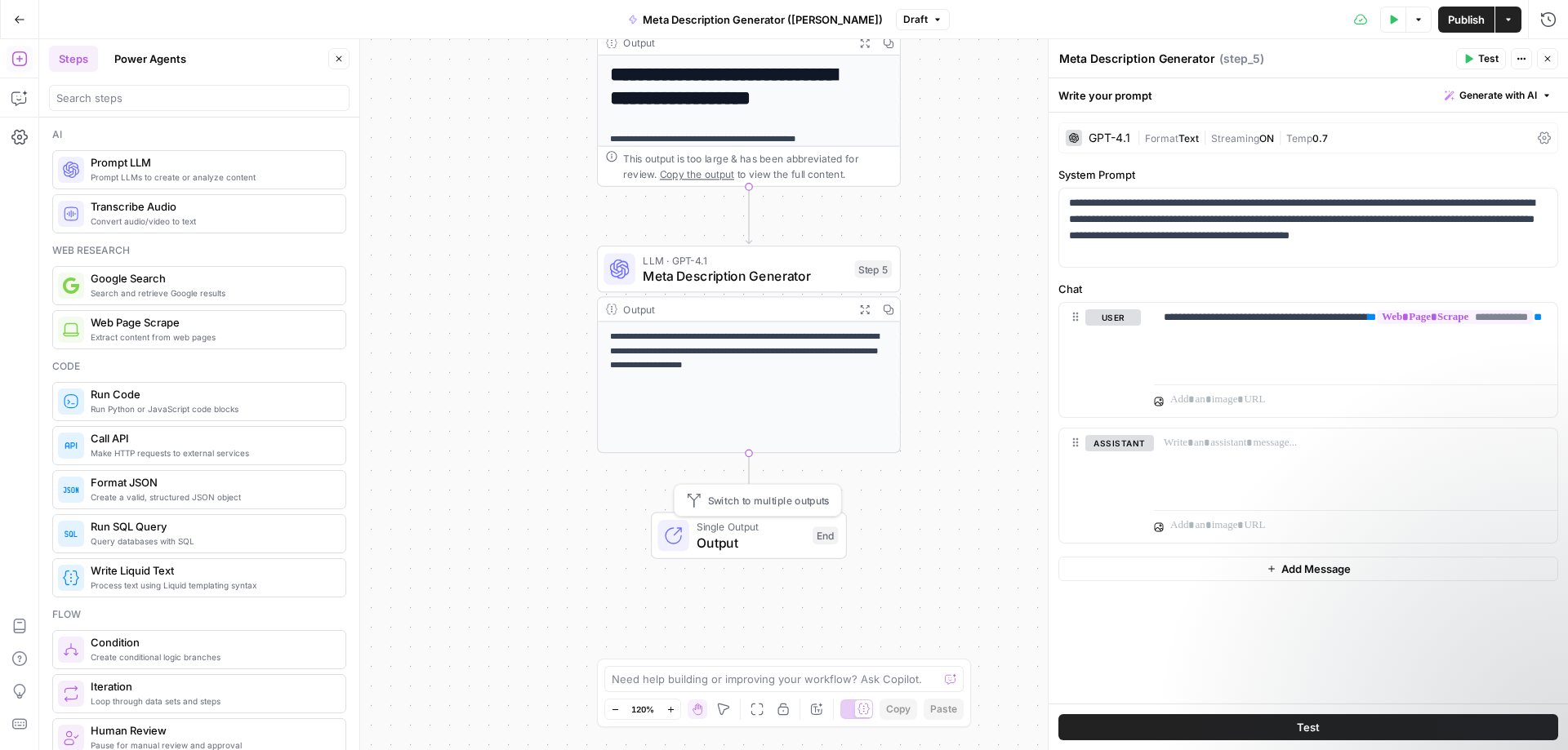
click at [740, 544] on span "Output" at bounding box center [750, 543] width 108 height 20
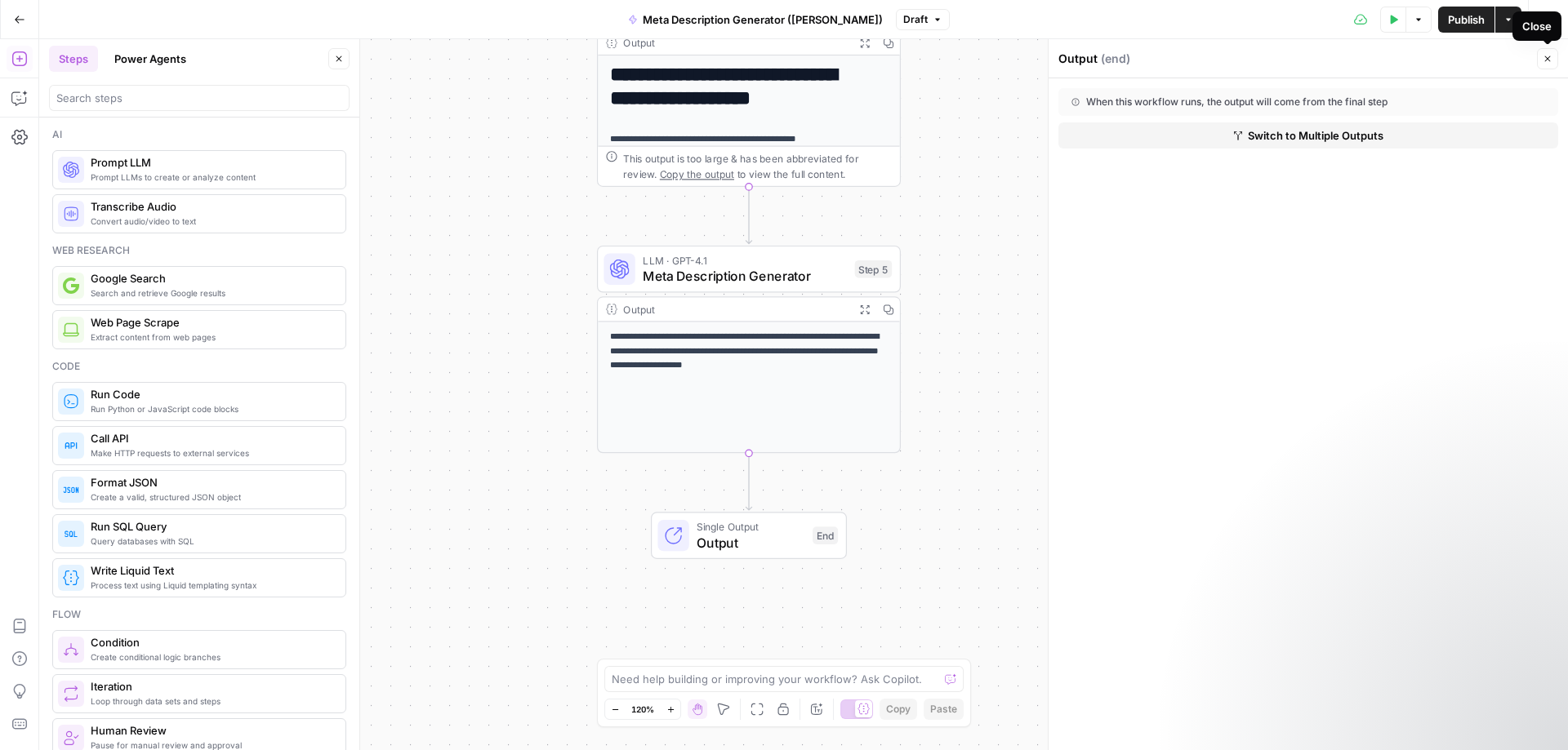
click at [1549, 58] on icon "button" at bounding box center [1548, 59] width 6 height 6
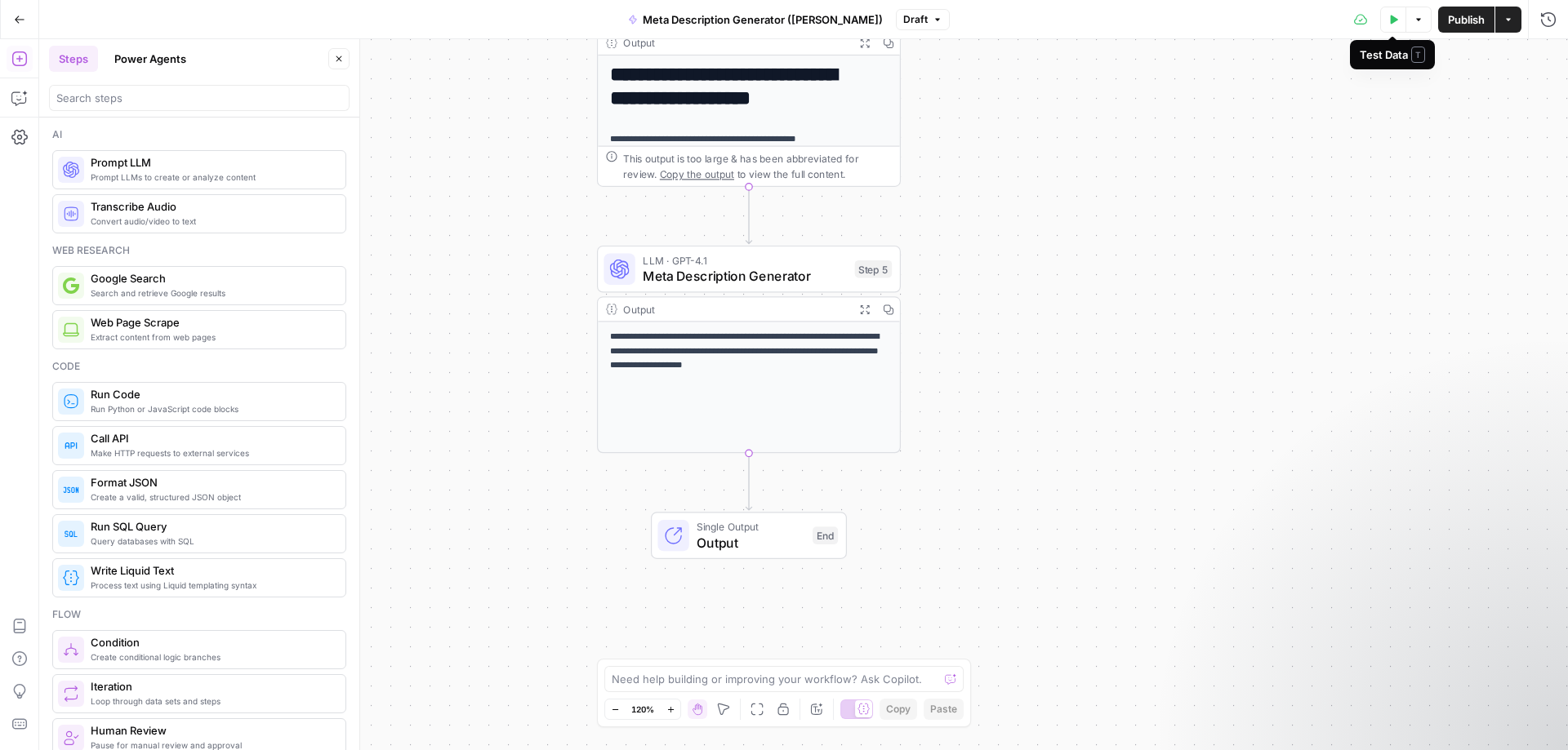
click at [1392, 22] on icon "button" at bounding box center [1394, 20] width 7 height 9
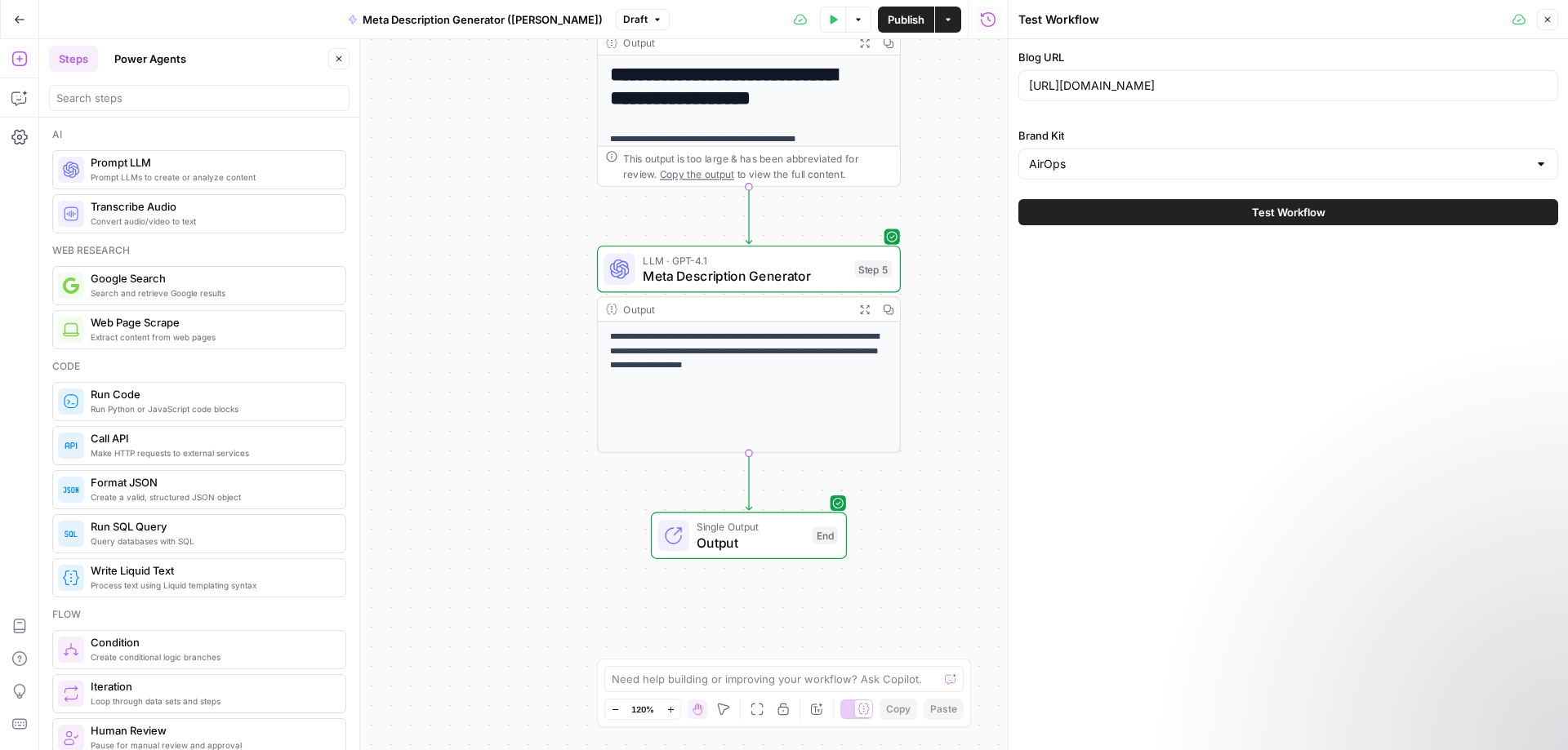
click at [1333, 208] on button "Test Workflow" at bounding box center [1288, 212] width 540 height 26
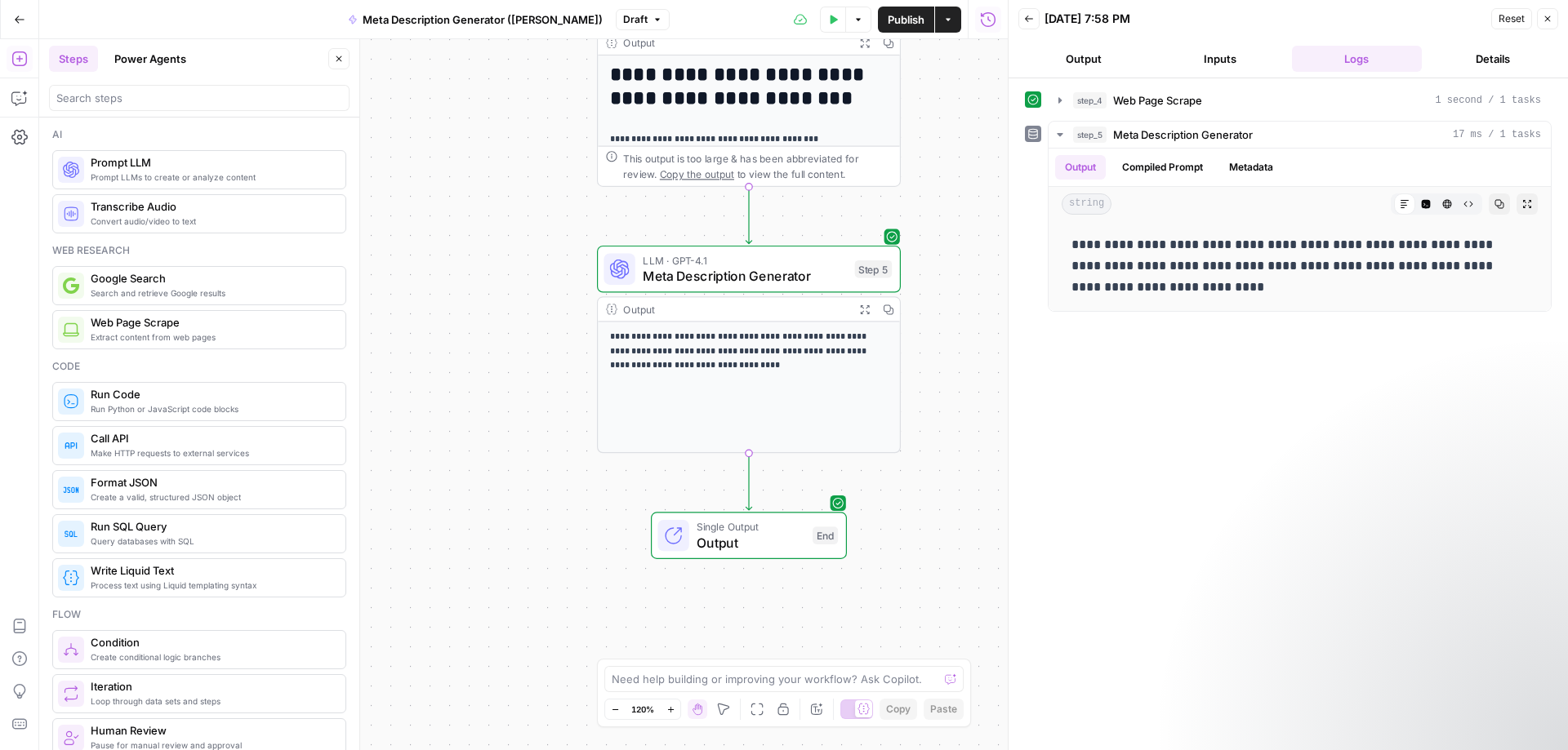
click at [1107, 59] on button "Output" at bounding box center [1084, 59] width 130 height 26
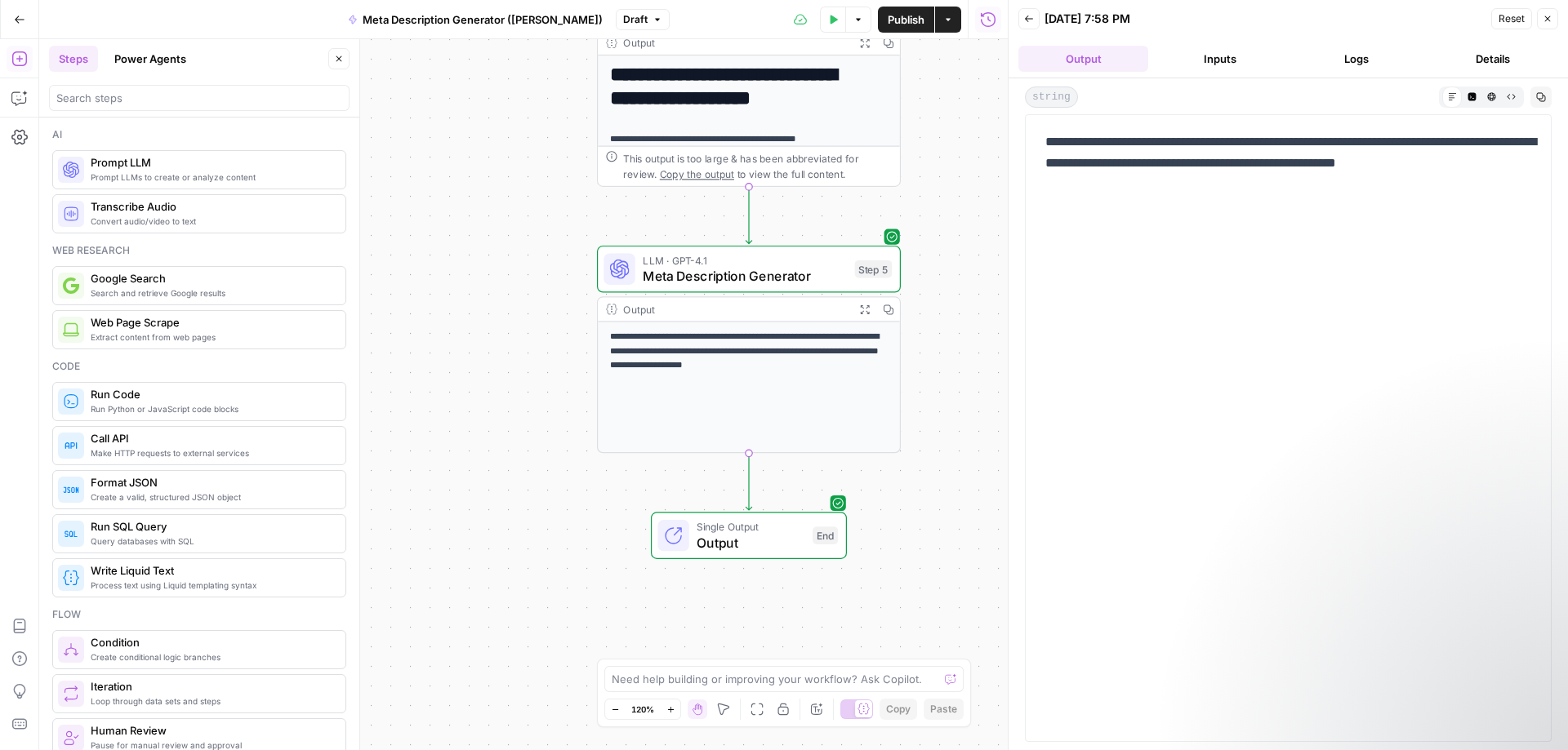
click at [1188, 53] on button "Inputs" at bounding box center [1219, 59] width 130 height 26
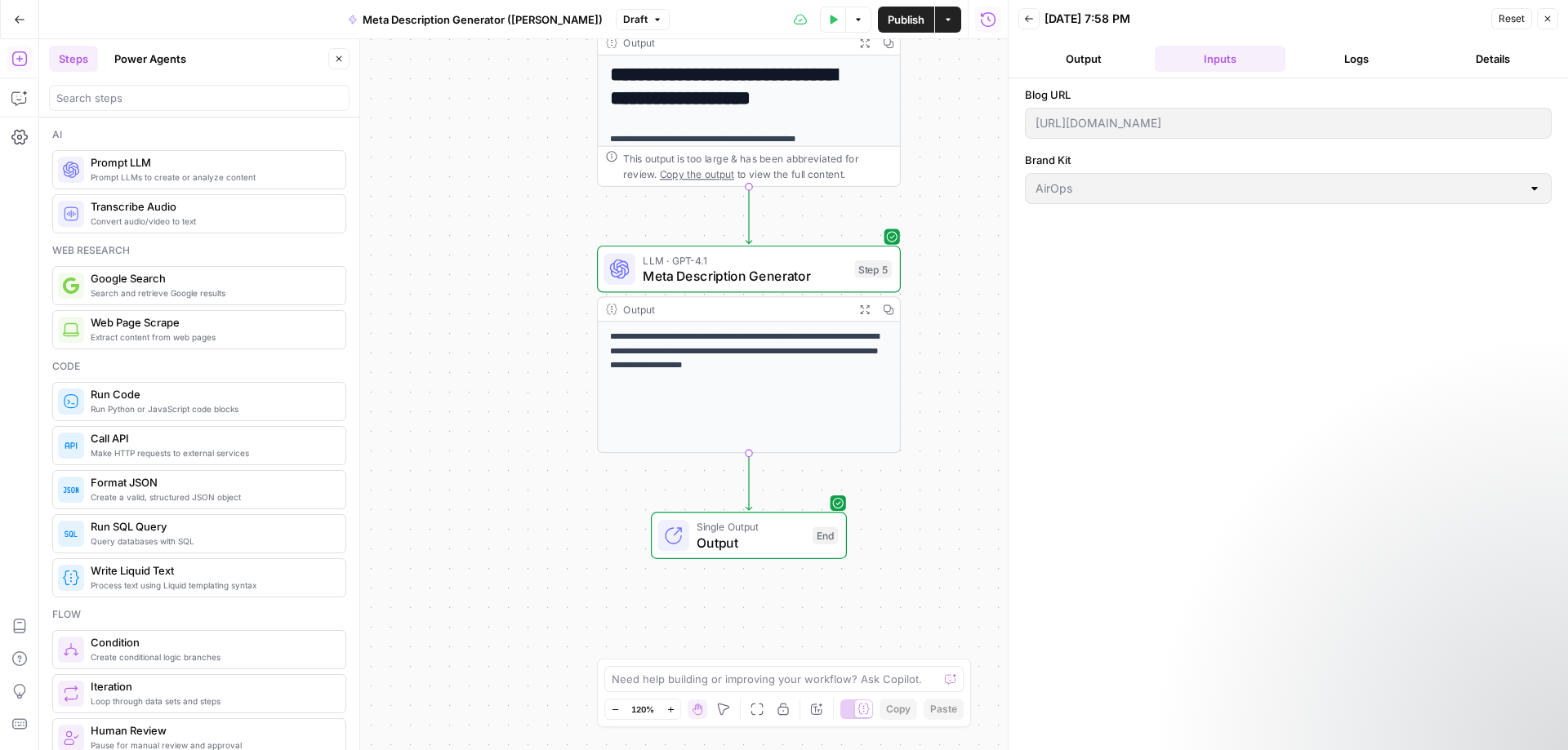
click at [1366, 60] on button "Logs" at bounding box center [1357, 59] width 130 height 26
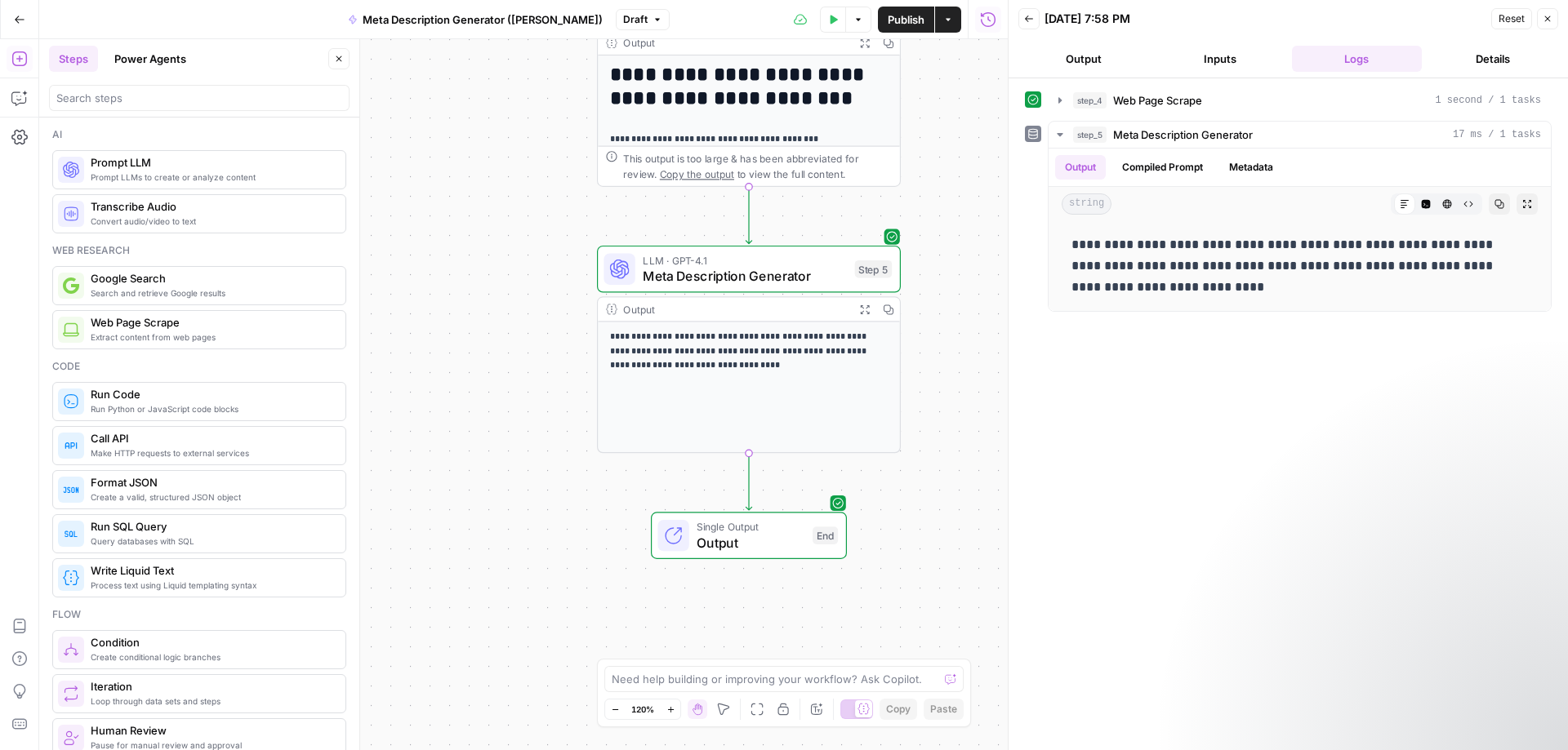
click at [1461, 64] on button "Details" at bounding box center [1494, 59] width 130 height 26
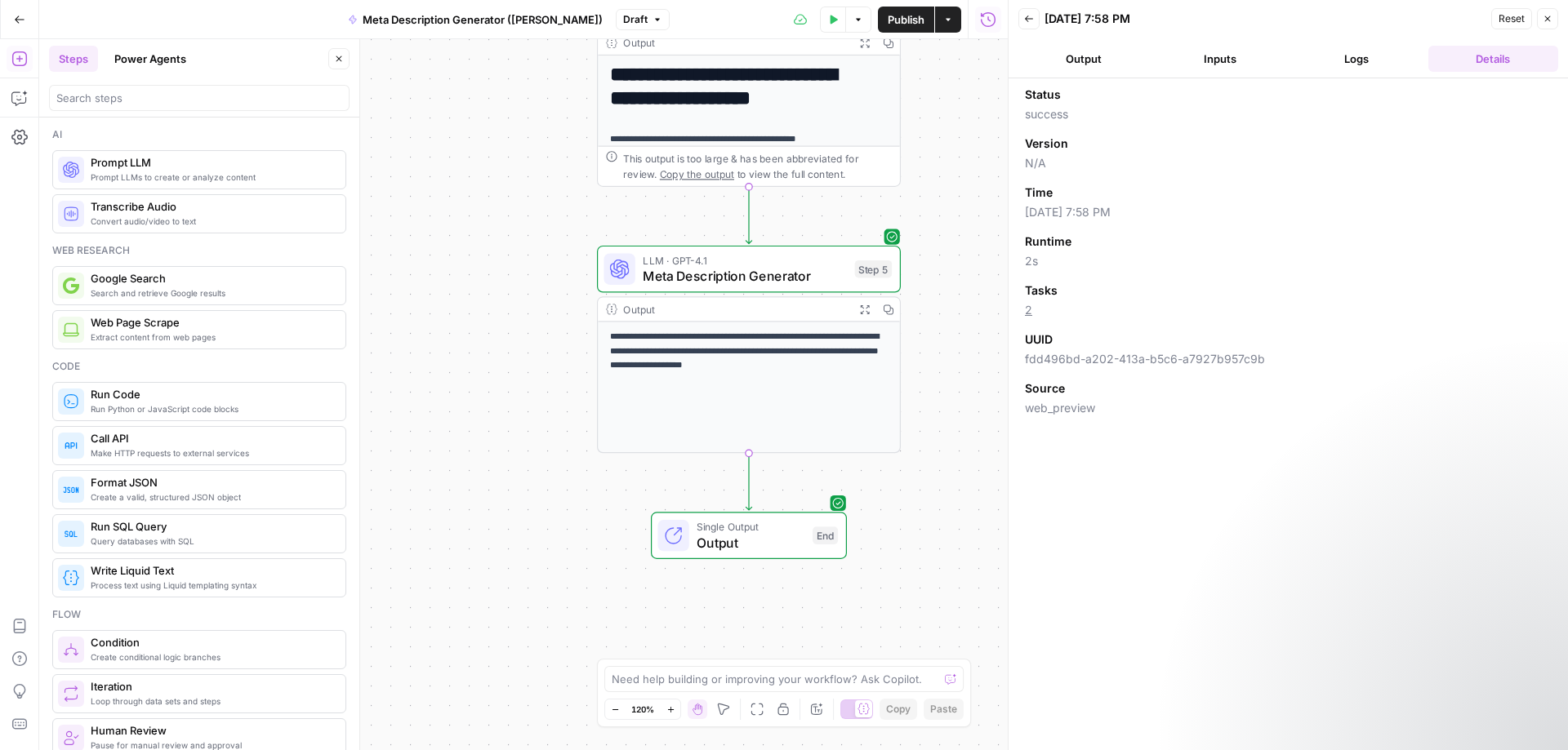
click at [1363, 64] on button "Logs" at bounding box center [1357, 59] width 130 height 26
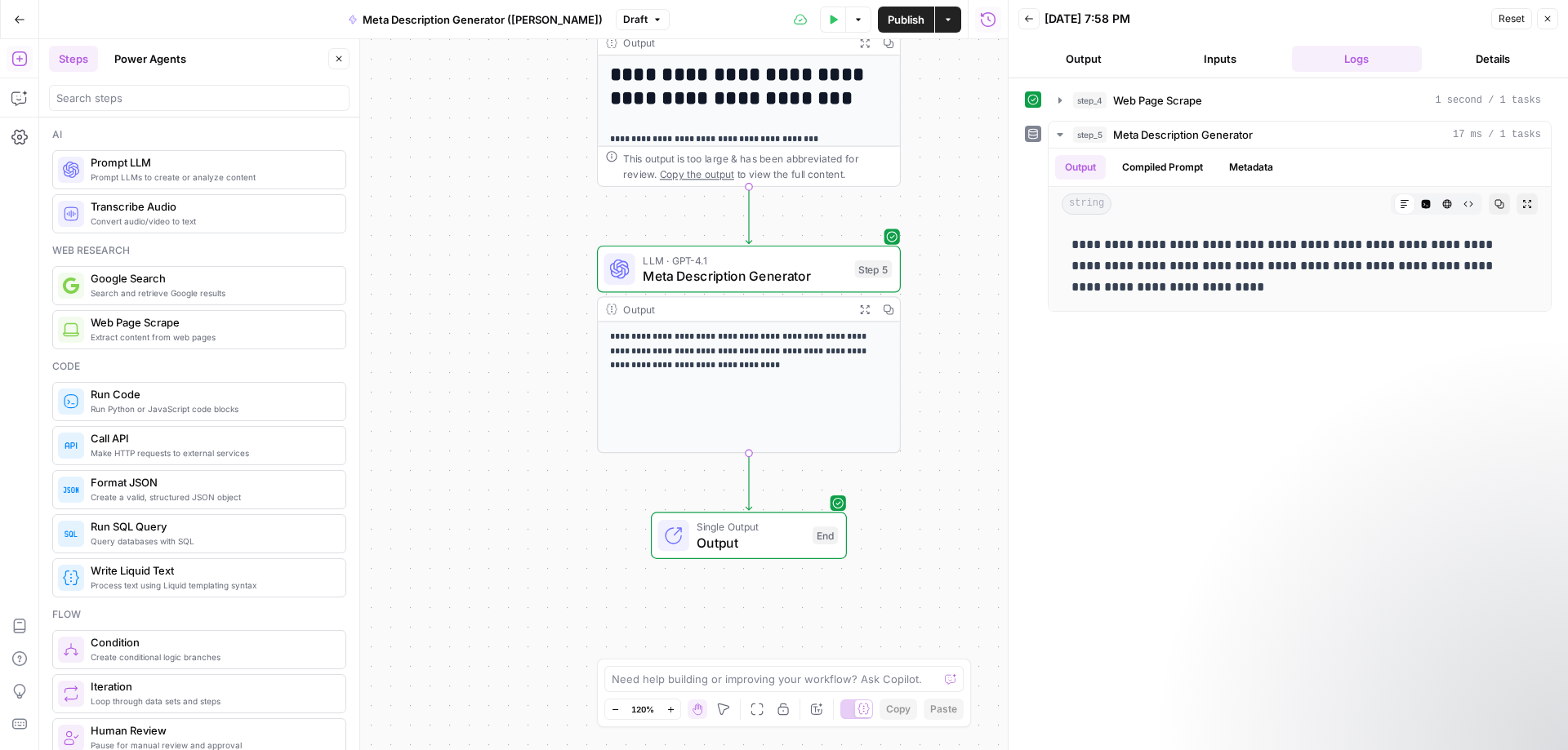
click at [1544, 15] on icon "button" at bounding box center [1548, 19] width 10 height 10
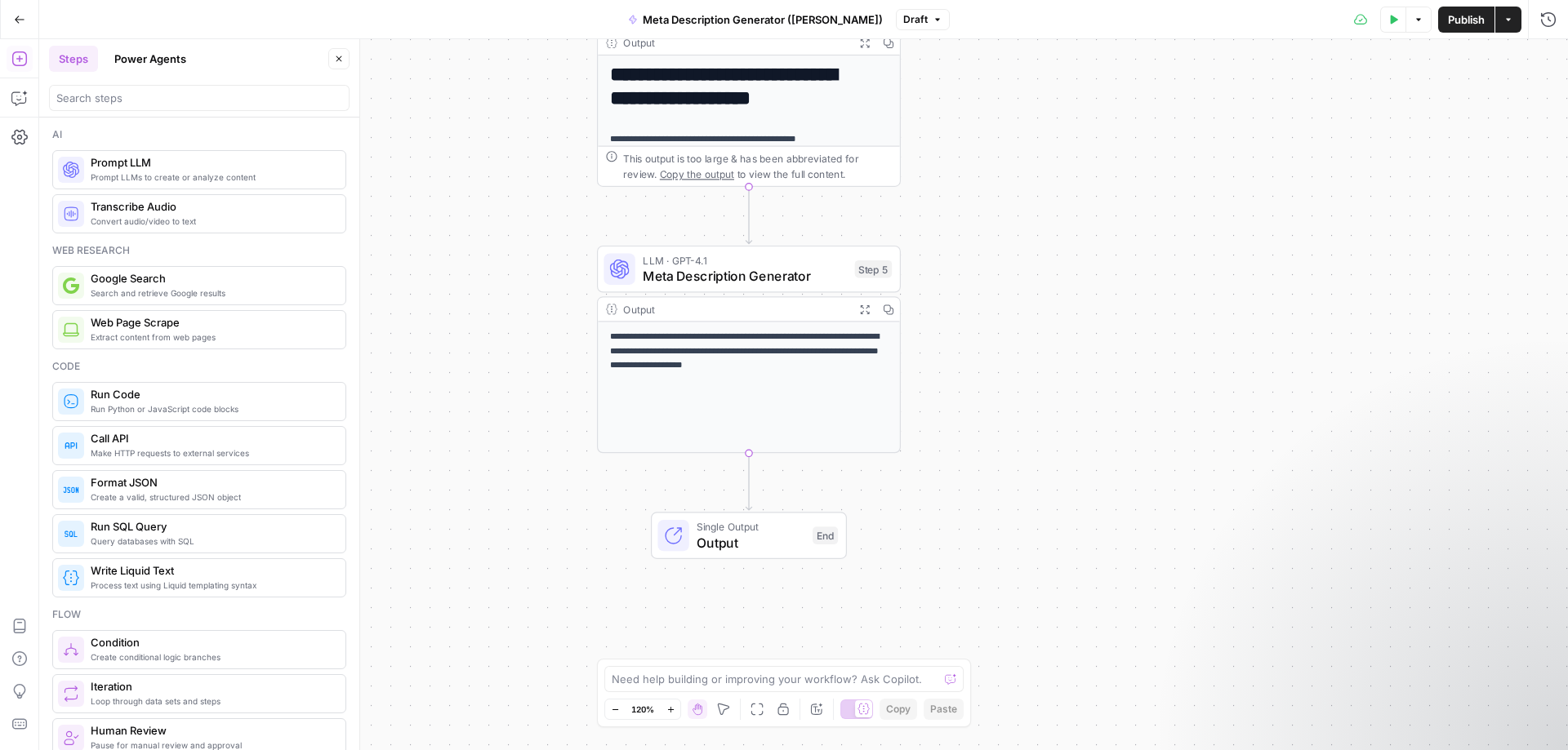
click at [1469, 20] on span "Publish" at bounding box center [1467, 20] width 37 height 17
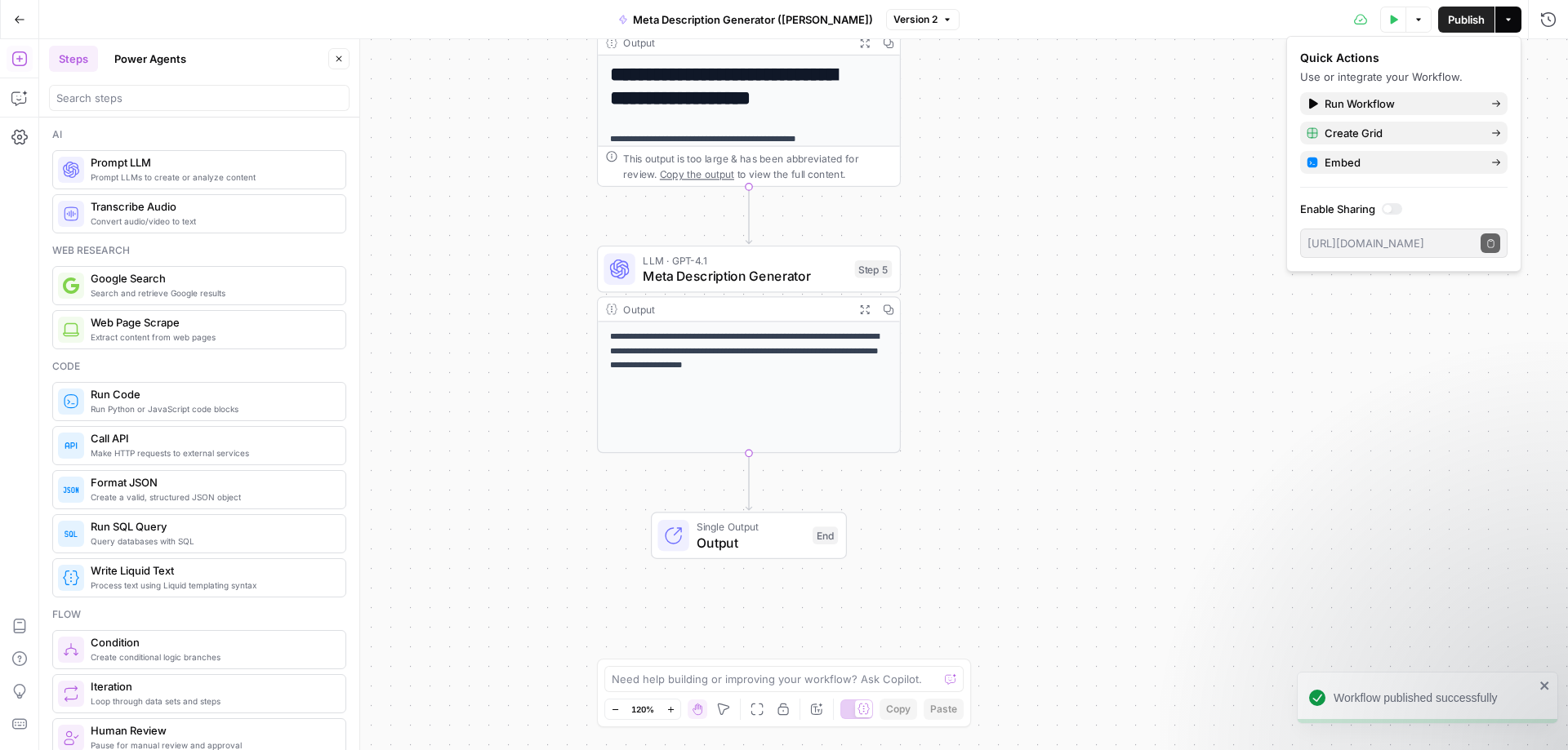
click at [1164, 131] on div "**********" at bounding box center [803, 394] width 1529 height 711
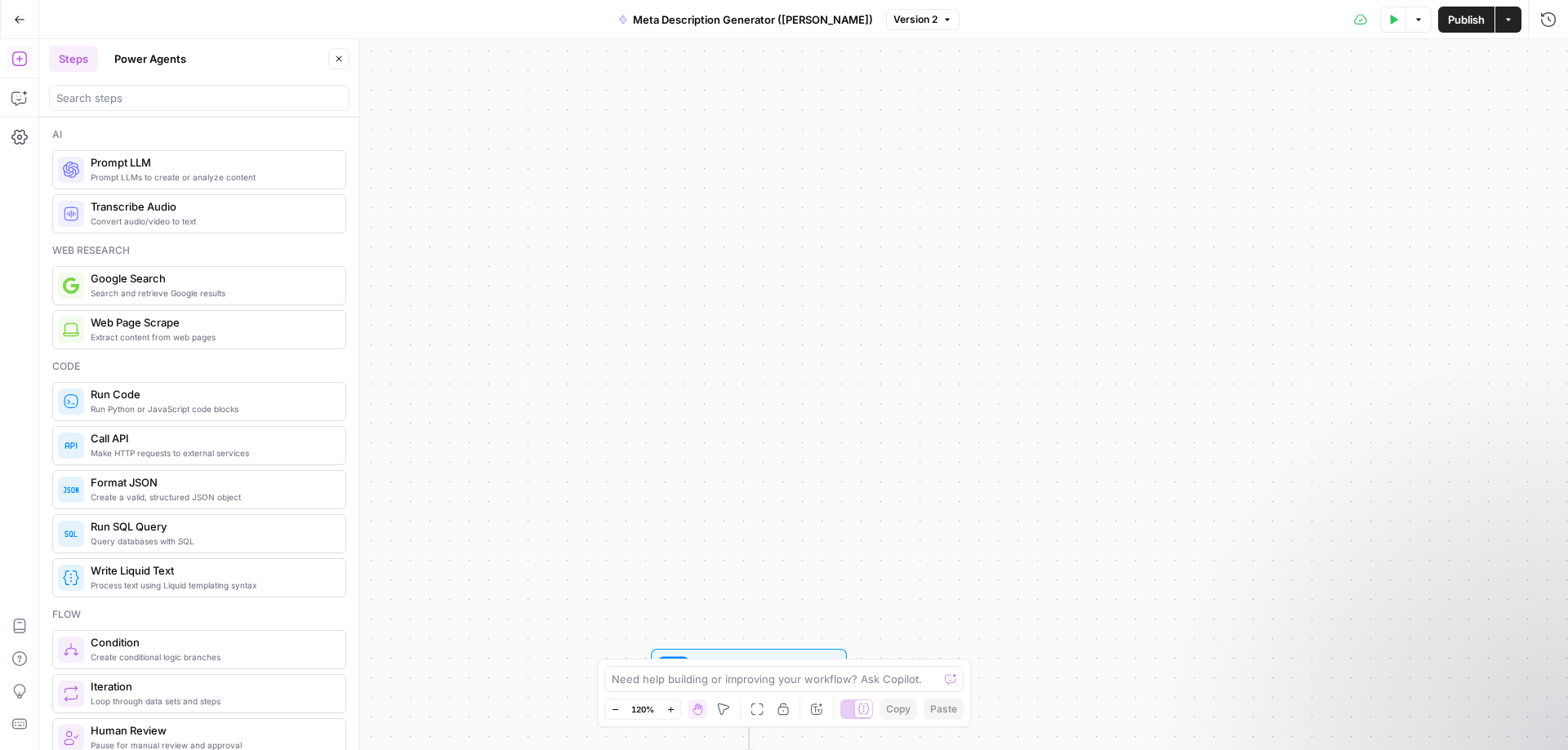
click at [84, 75] on header "Steps Power Agents Close" at bounding box center [199, 78] width 320 height 78
click at [81, 58] on button "Steps" at bounding box center [73, 59] width 49 height 26
click at [77, 57] on button "Steps" at bounding box center [73, 59] width 49 height 26
click at [24, 54] on icon "button" at bounding box center [20, 59] width 17 height 17
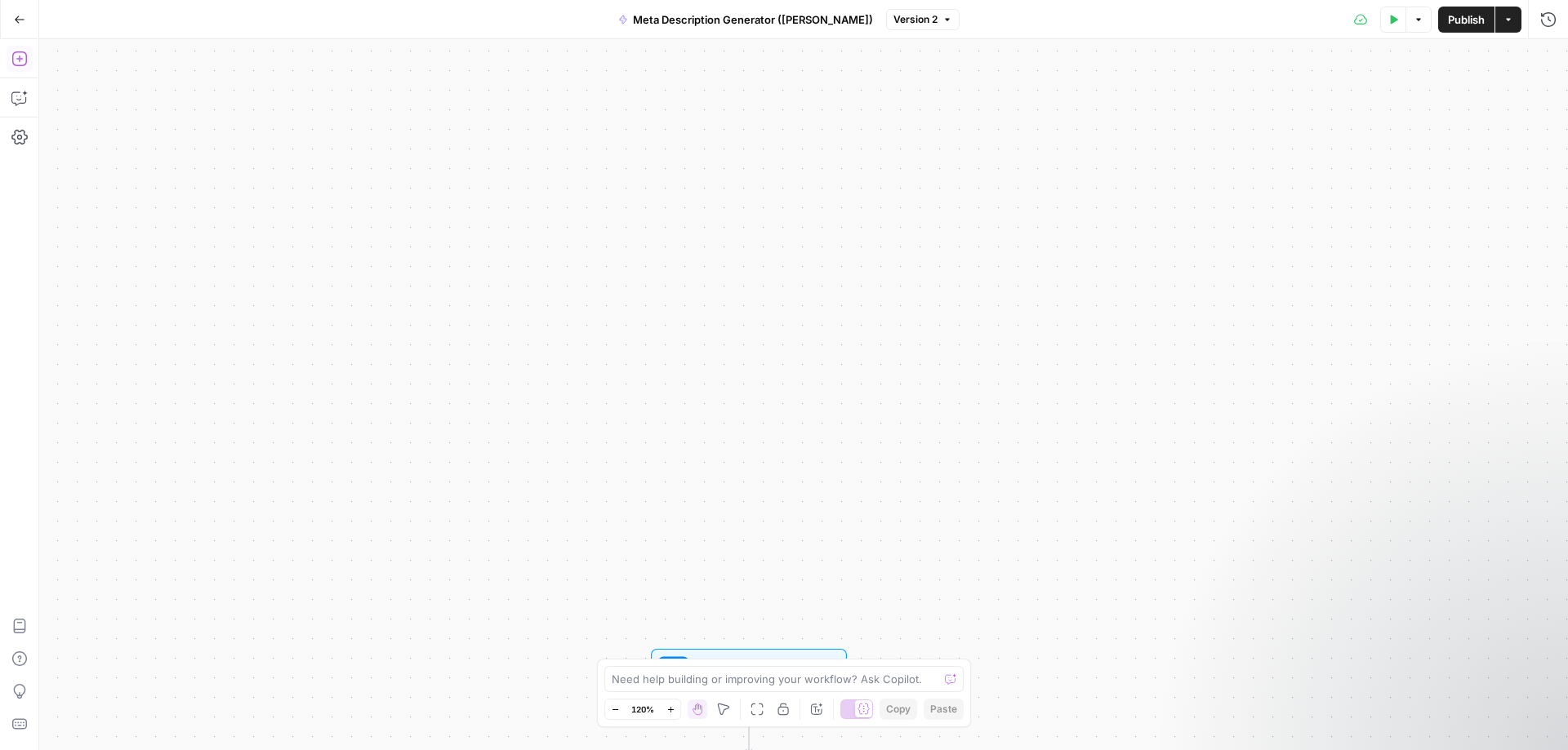
click at [24, 55] on icon "button" at bounding box center [20, 59] width 17 height 17
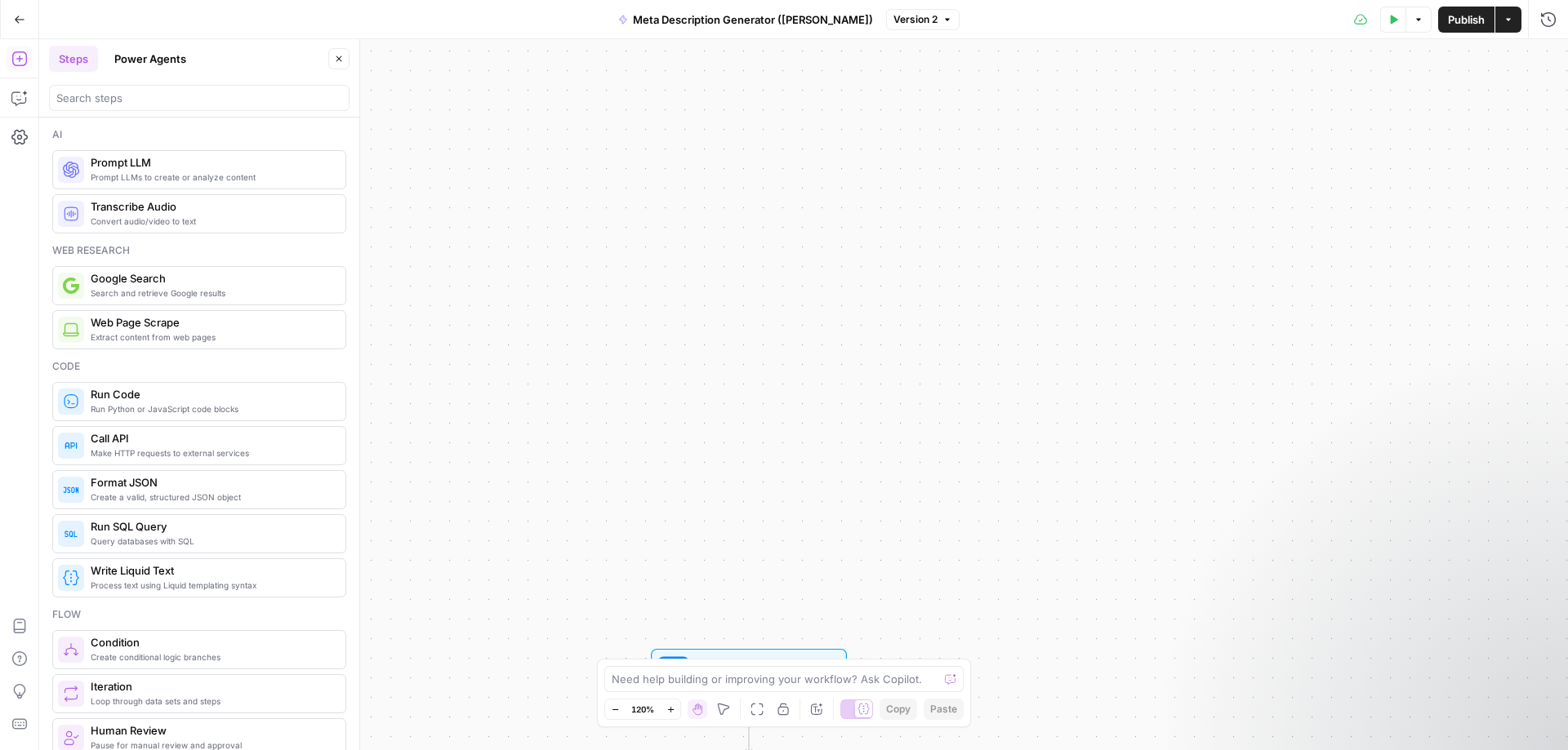
click at [147, 55] on button "Power Agents" at bounding box center [150, 59] width 91 height 26
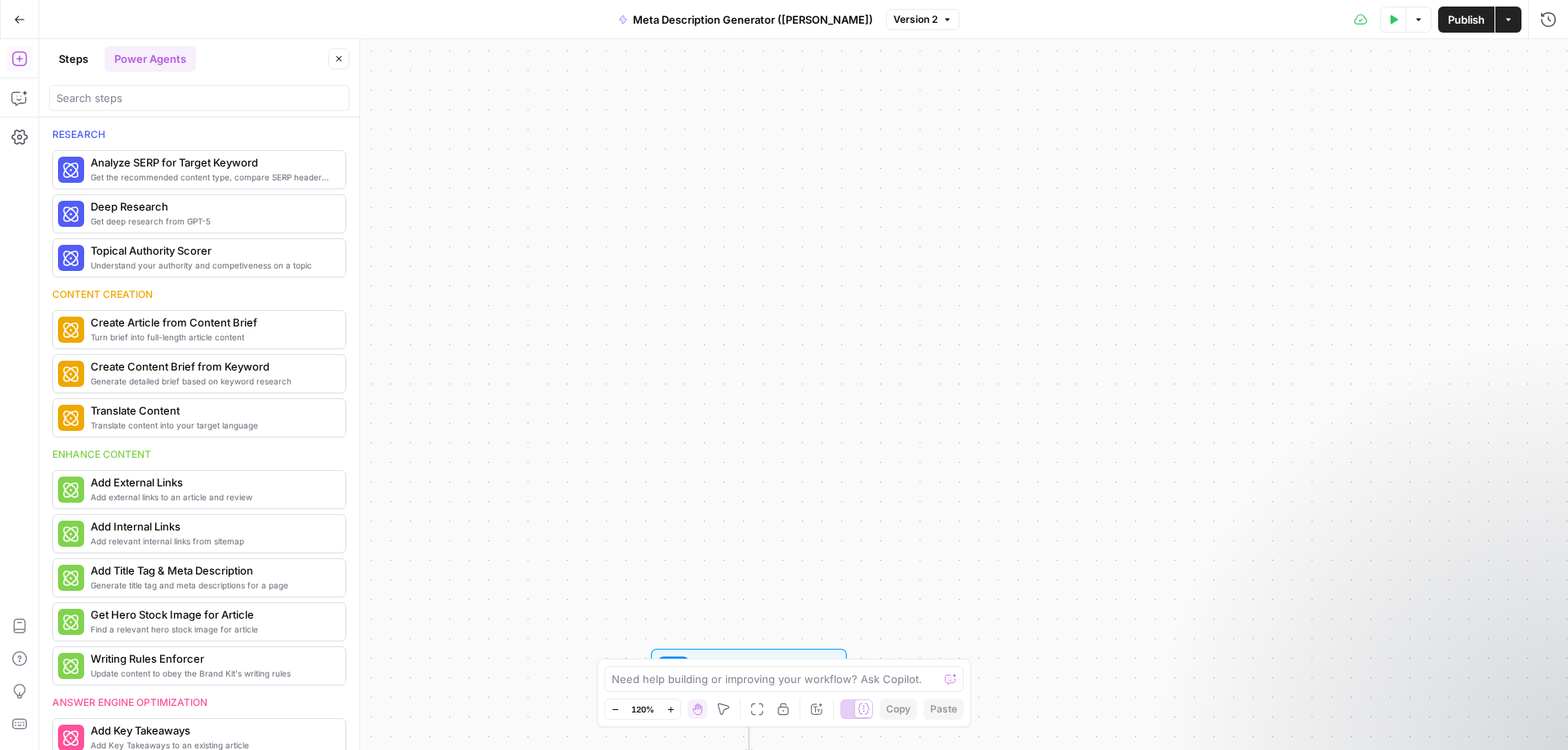
click at [86, 59] on button "Steps" at bounding box center [73, 59] width 49 height 26
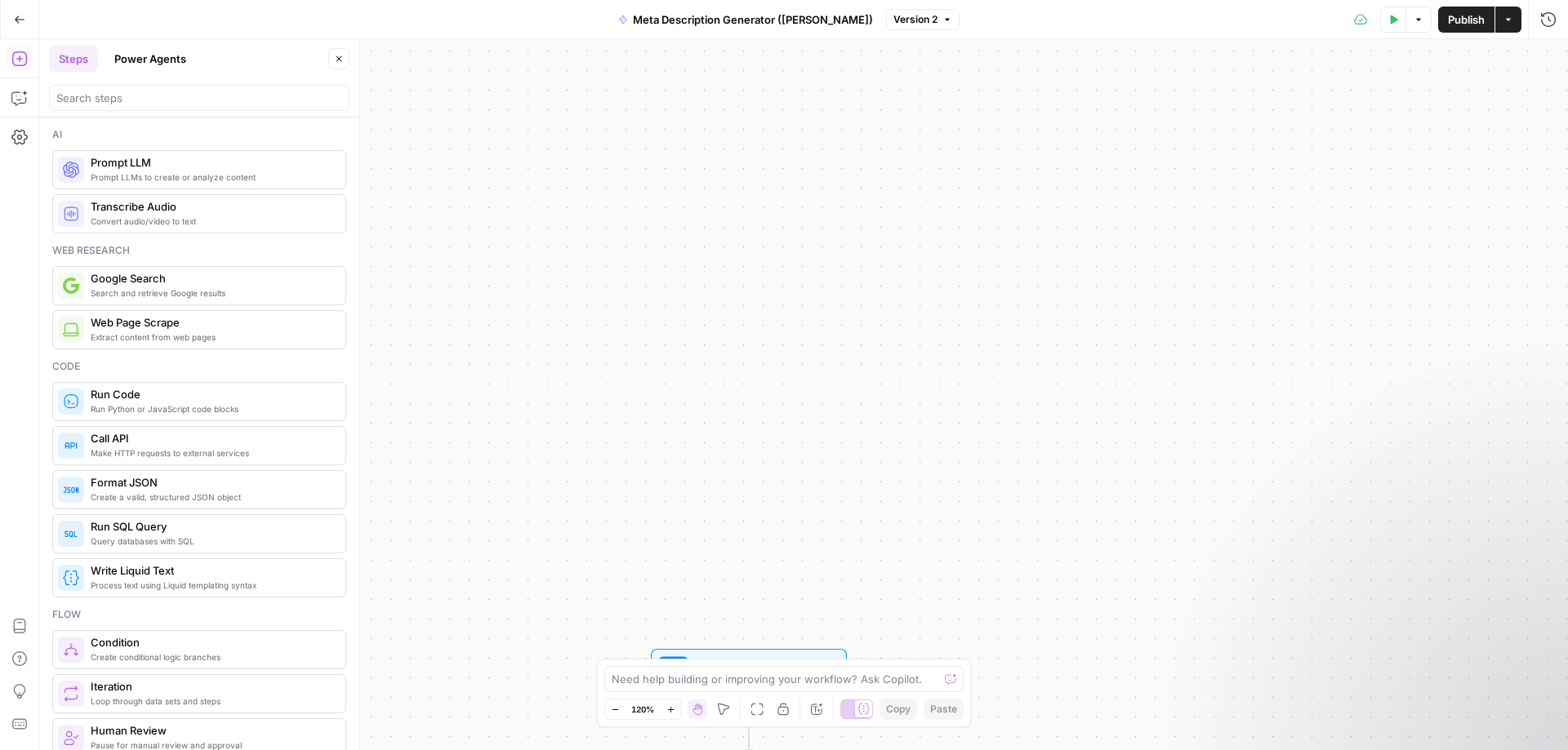
click at [987, 285] on div "**********" at bounding box center [803, 394] width 1529 height 711
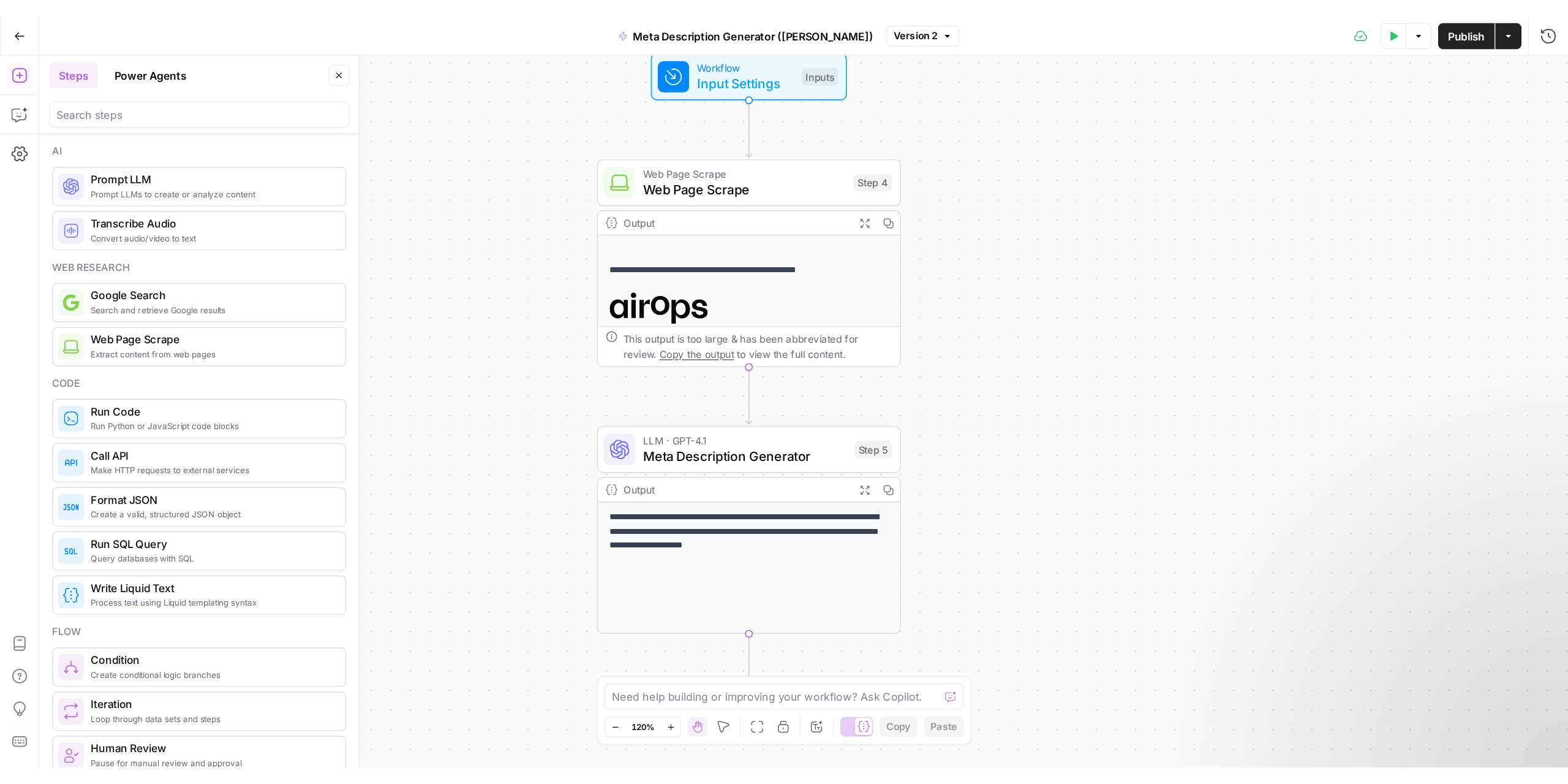
scroll to position [118, 0]
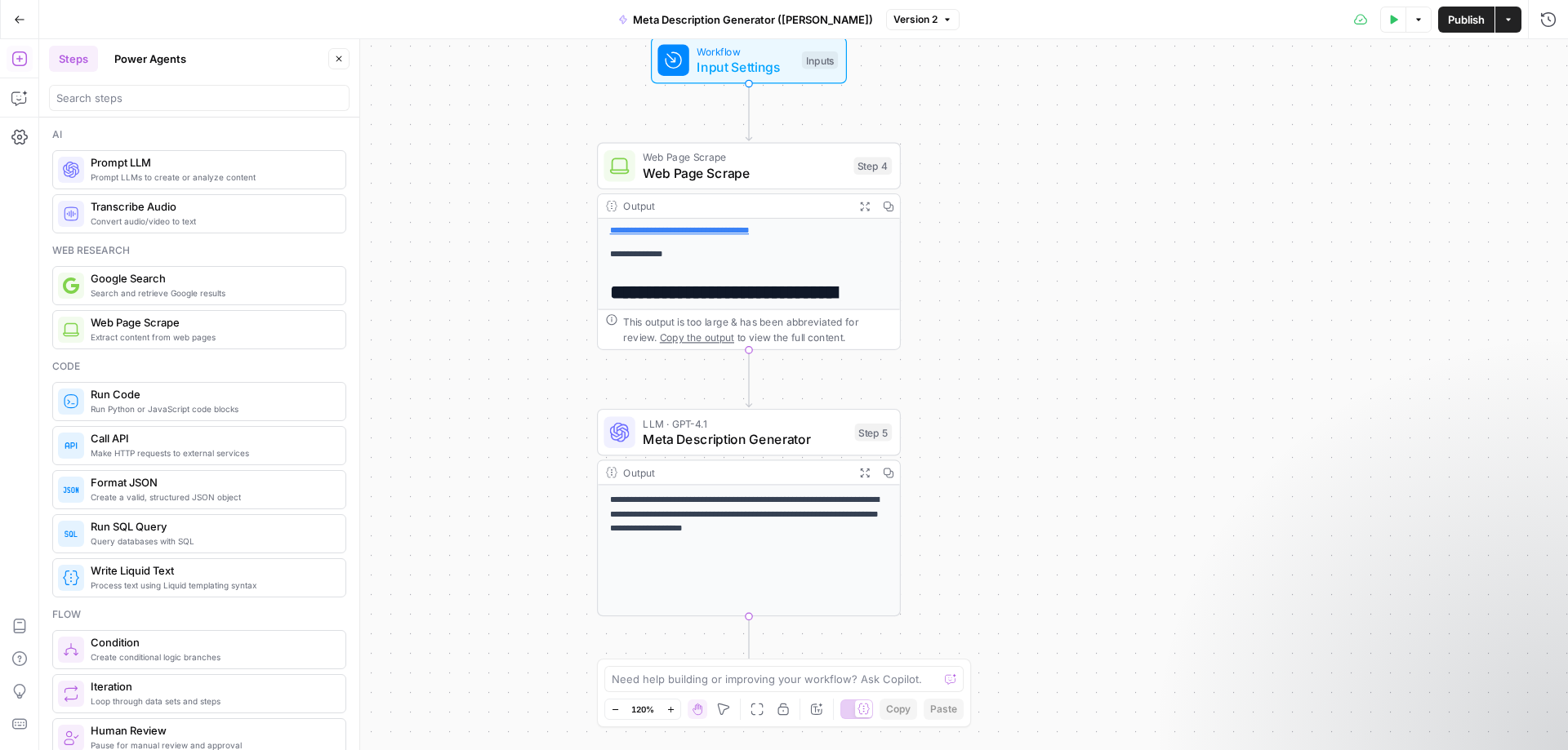
click at [769, 447] on span "Meta Description Generator" at bounding box center [744, 439] width 204 height 20
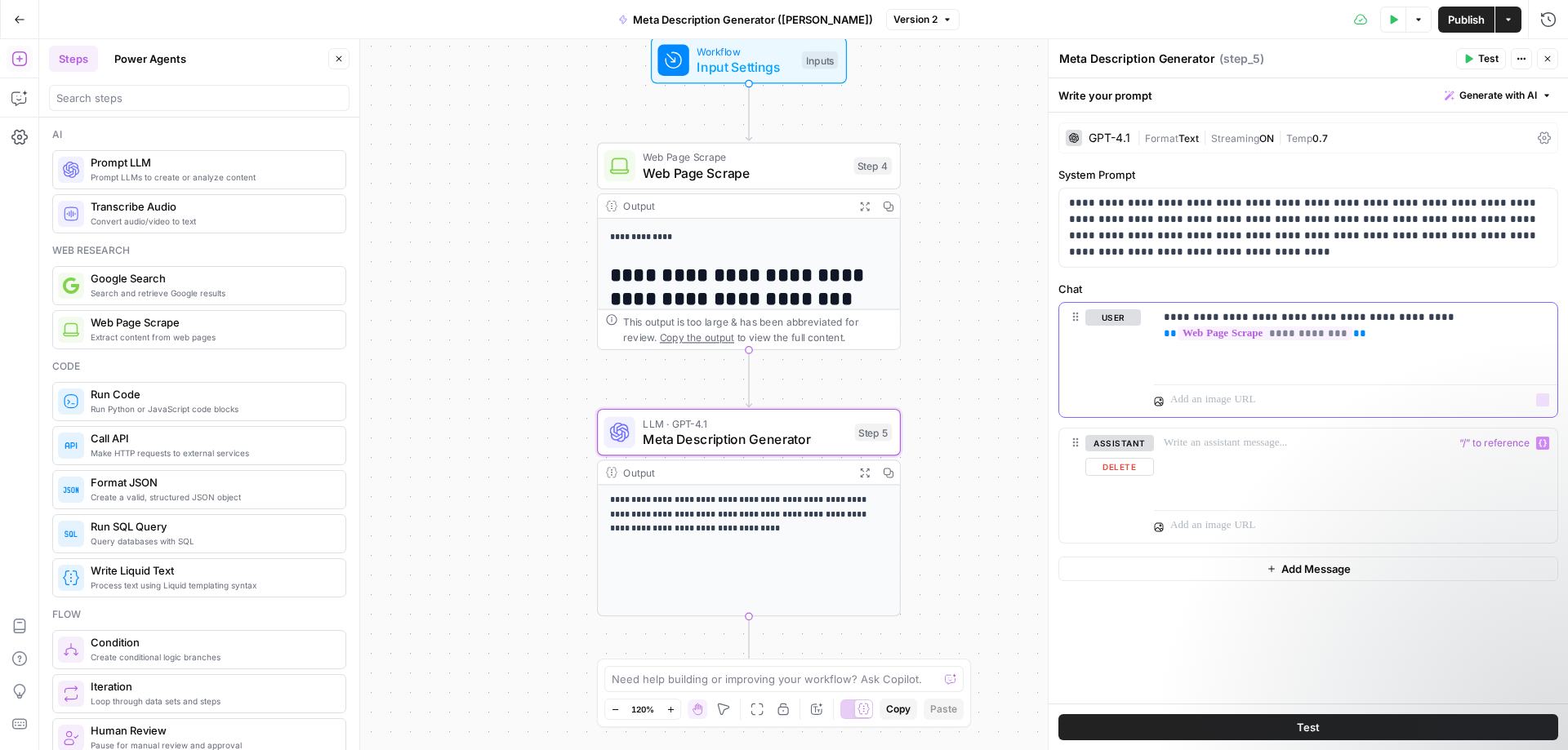
click at [1355, 341] on p "**********" at bounding box center [1355, 325] width 384 height 33
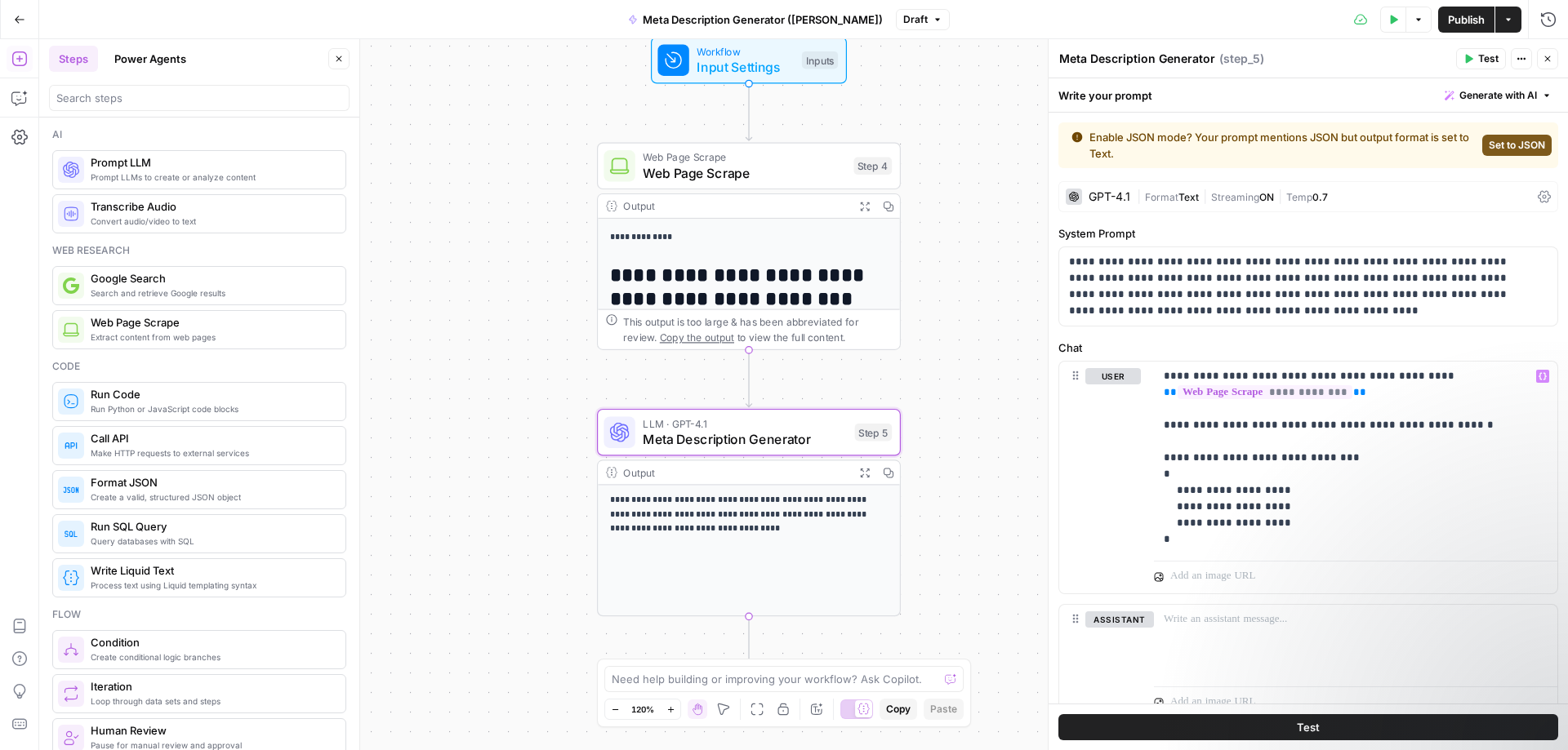
click at [1512, 140] on span "Set to JSON" at bounding box center [1517, 145] width 57 height 15
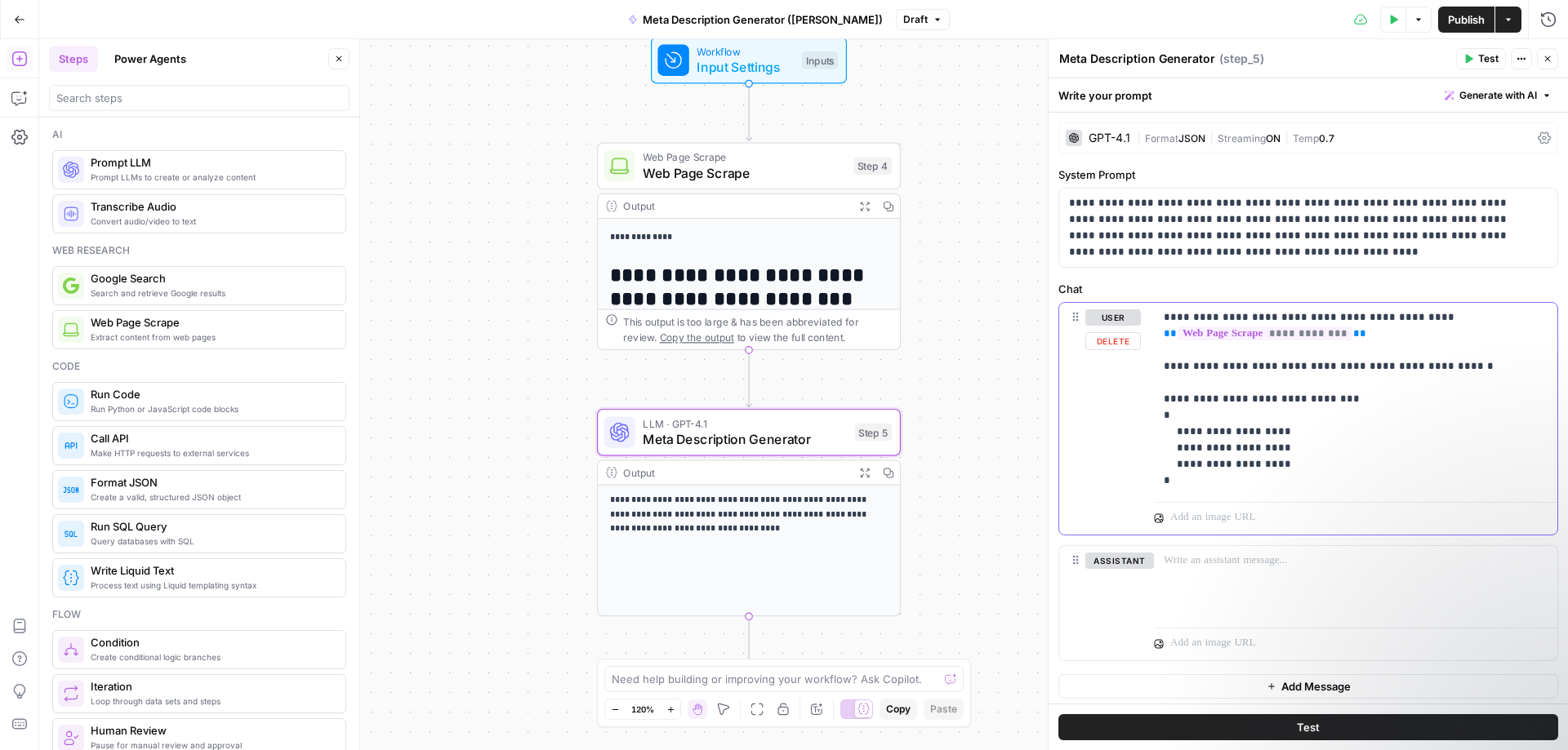
click at [1300, 460] on p "**********" at bounding box center [1350, 399] width 372 height 179
click at [1324, 728] on button "Test" at bounding box center [1309, 728] width 500 height 26
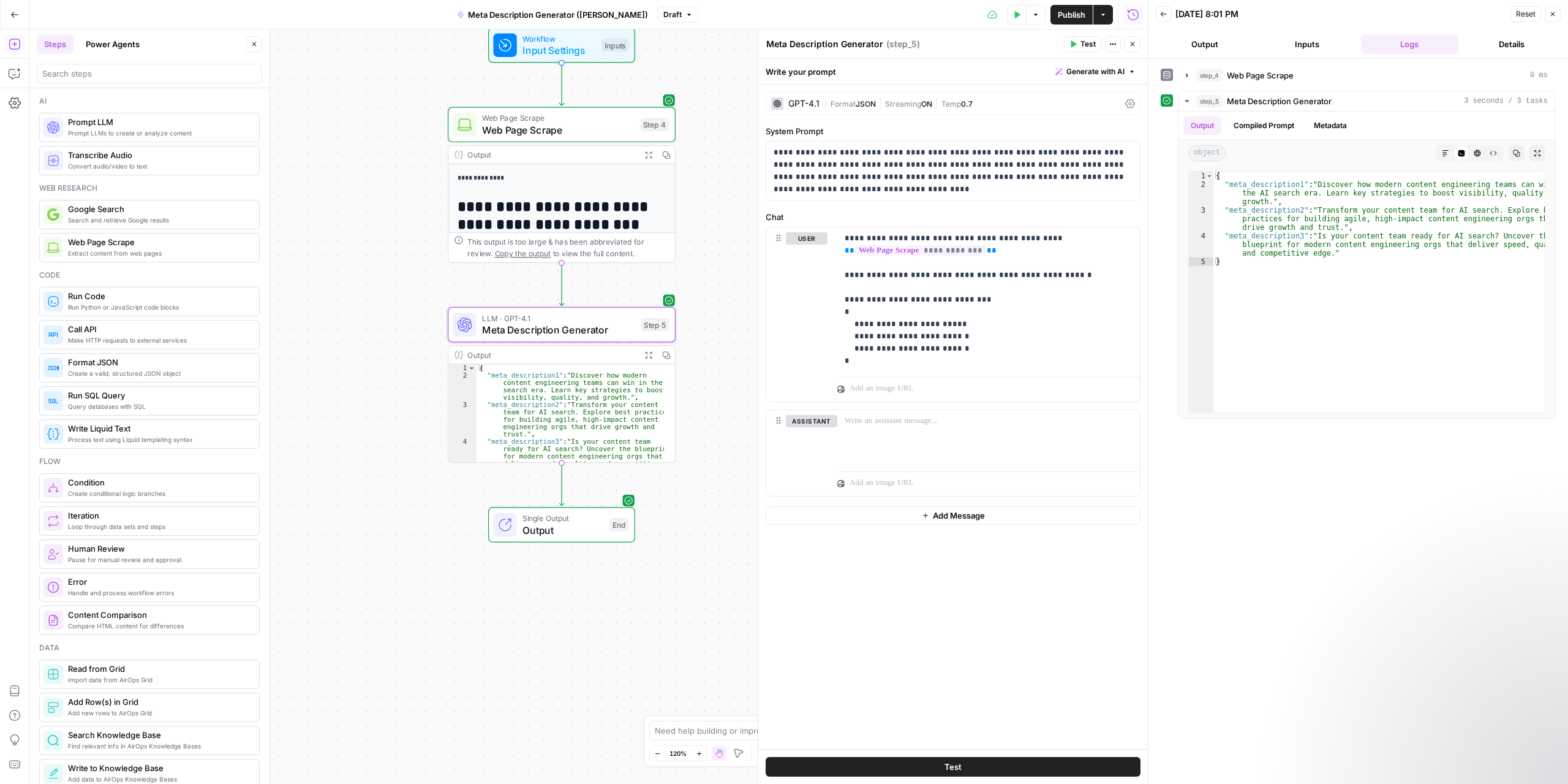
click at [1175, 17] on icon "button" at bounding box center [1553, 14] width 8 height 8
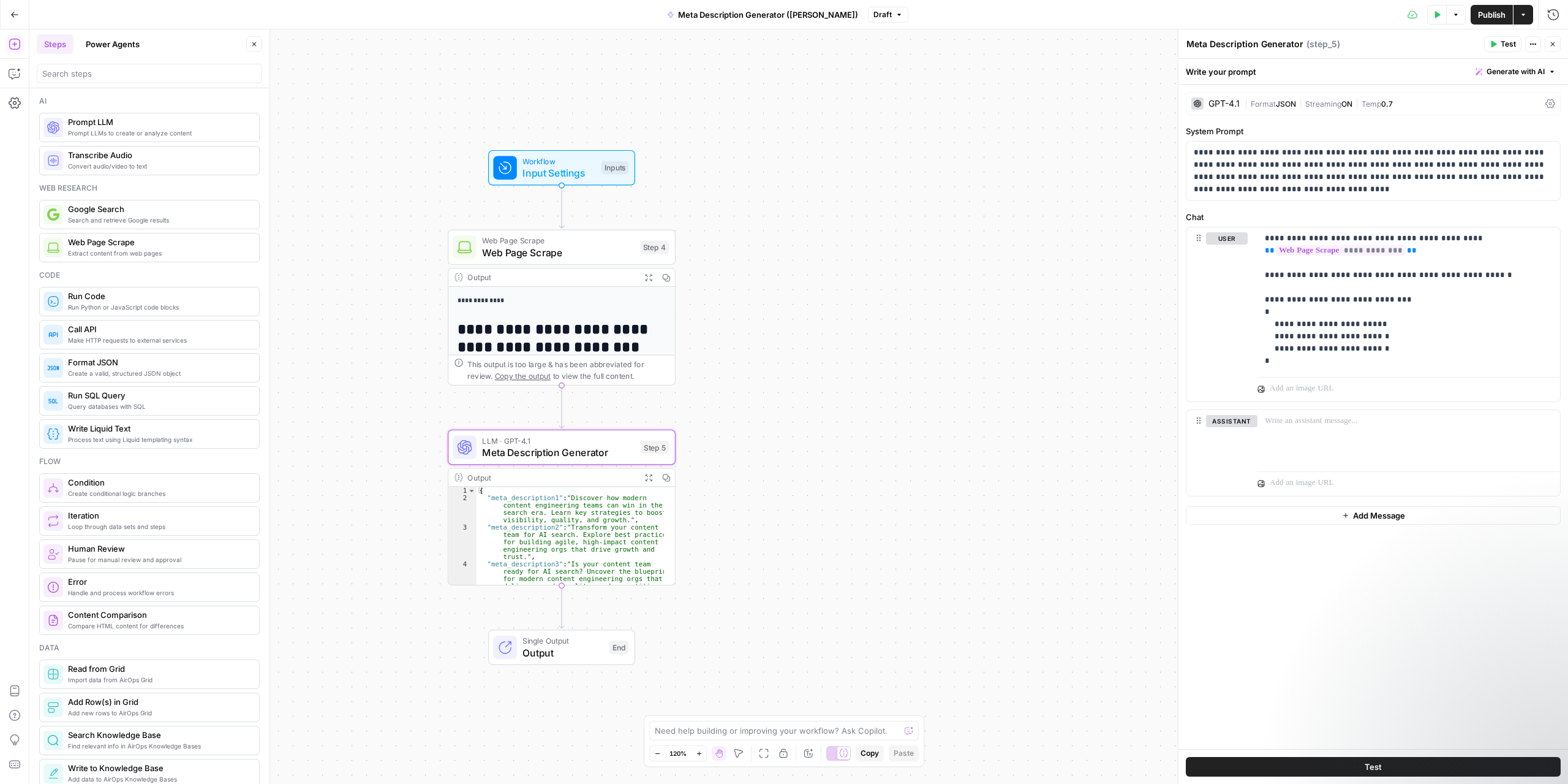
click at [572, 174] on span "Input Settings" at bounding box center [558, 172] width 73 height 15
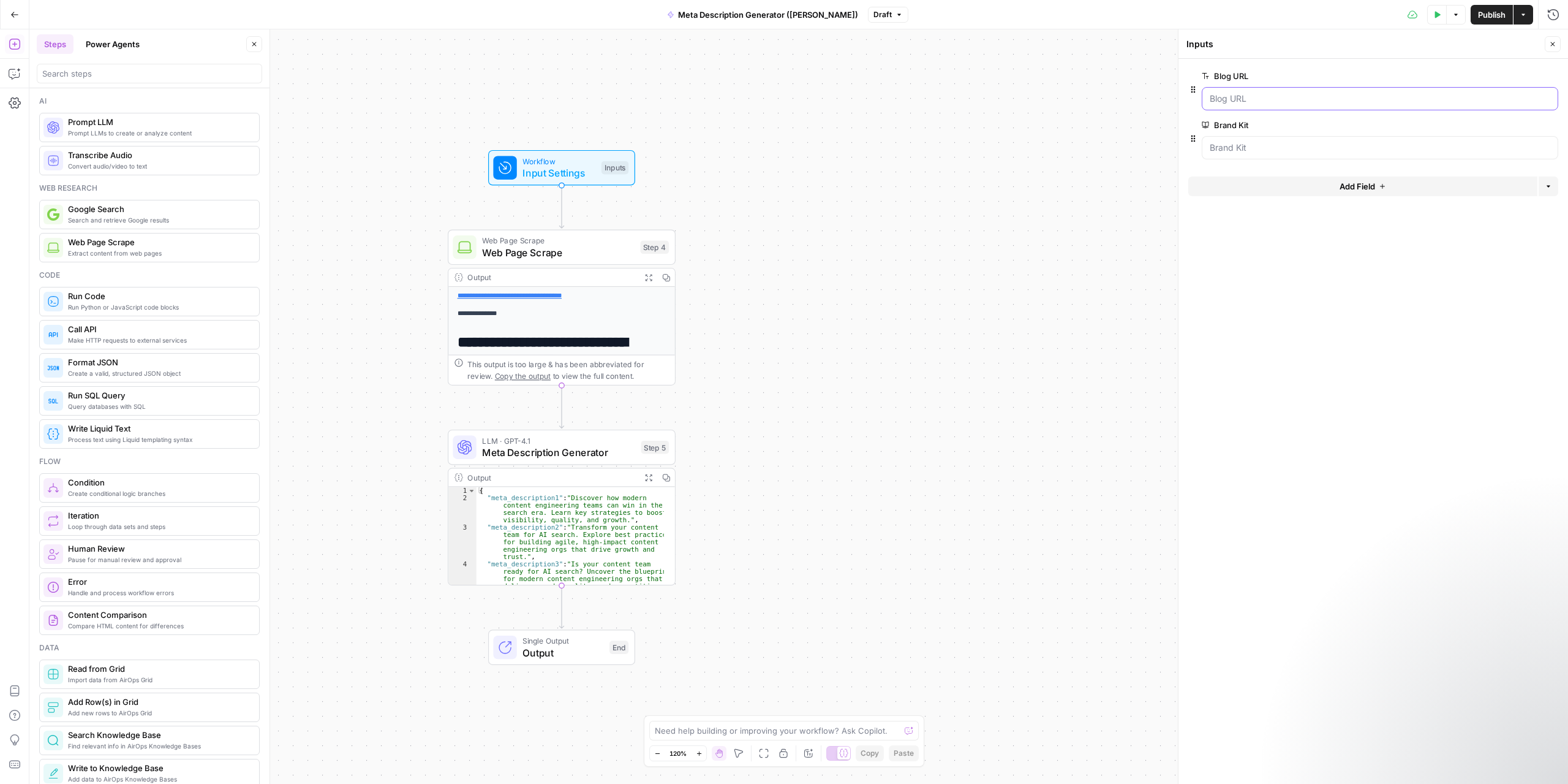
click at [1175, 102] on URL "Blog URL" at bounding box center [1380, 99] width 341 height 13
click at [1175, 144] on Kit "Brand Kit" at bounding box center [1380, 148] width 341 height 13
click at [567, 254] on span "Web Page Scrape" at bounding box center [558, 252] width 152 height 15
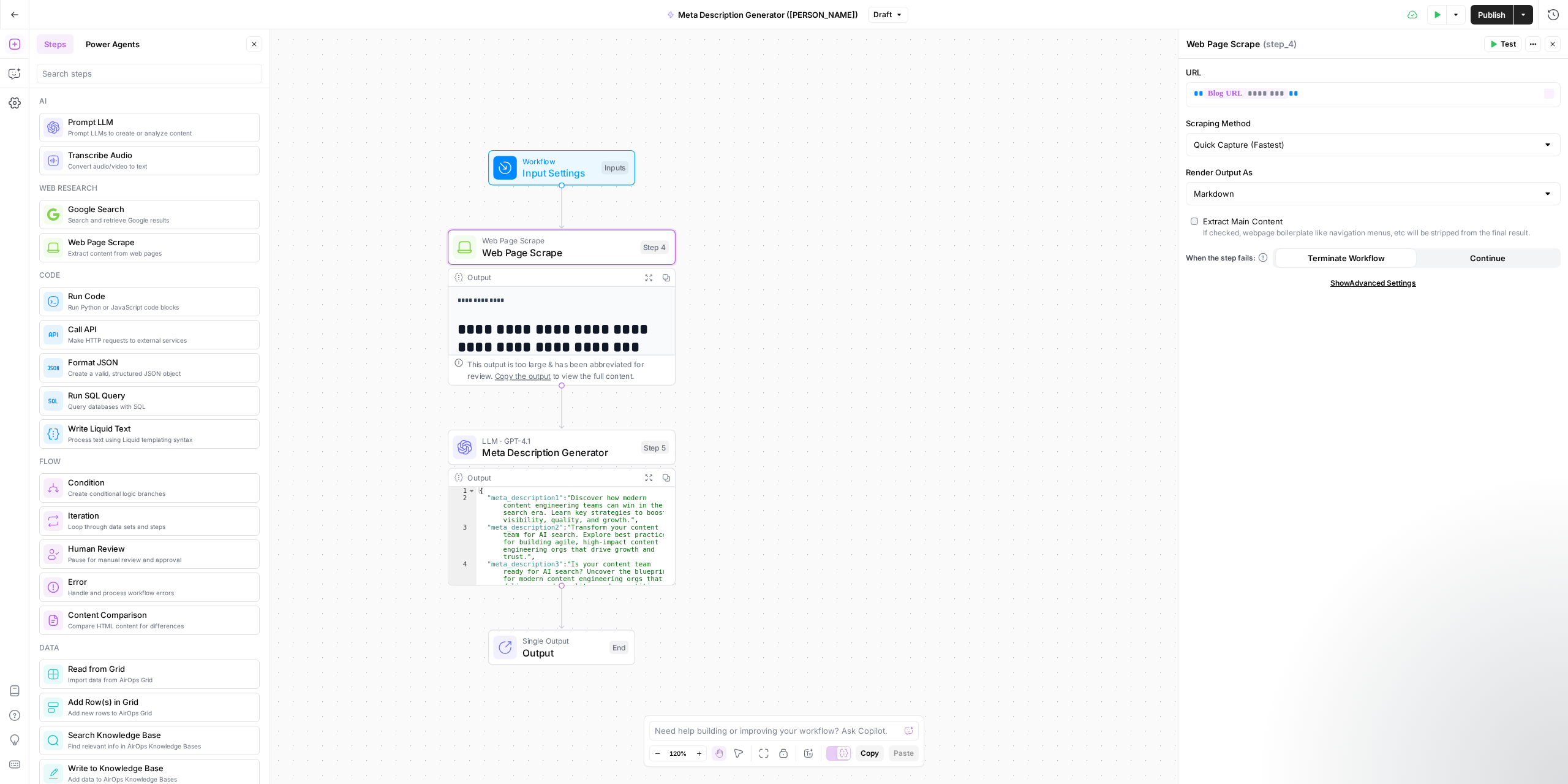
click at [1175, 42] on span "Test" at bounding box center [1509, 44] width 15 height 11
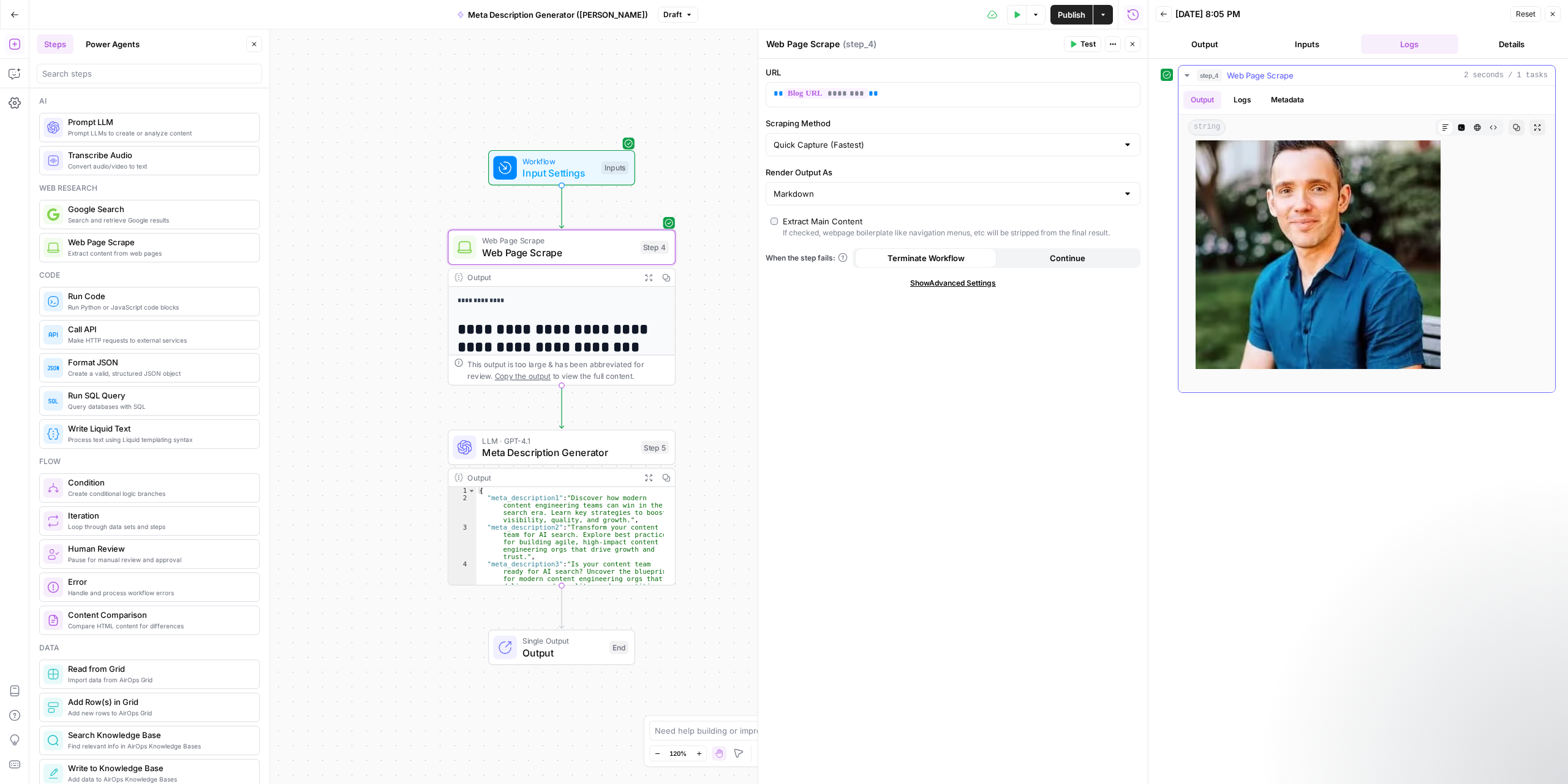
scroll to position [193, 0]
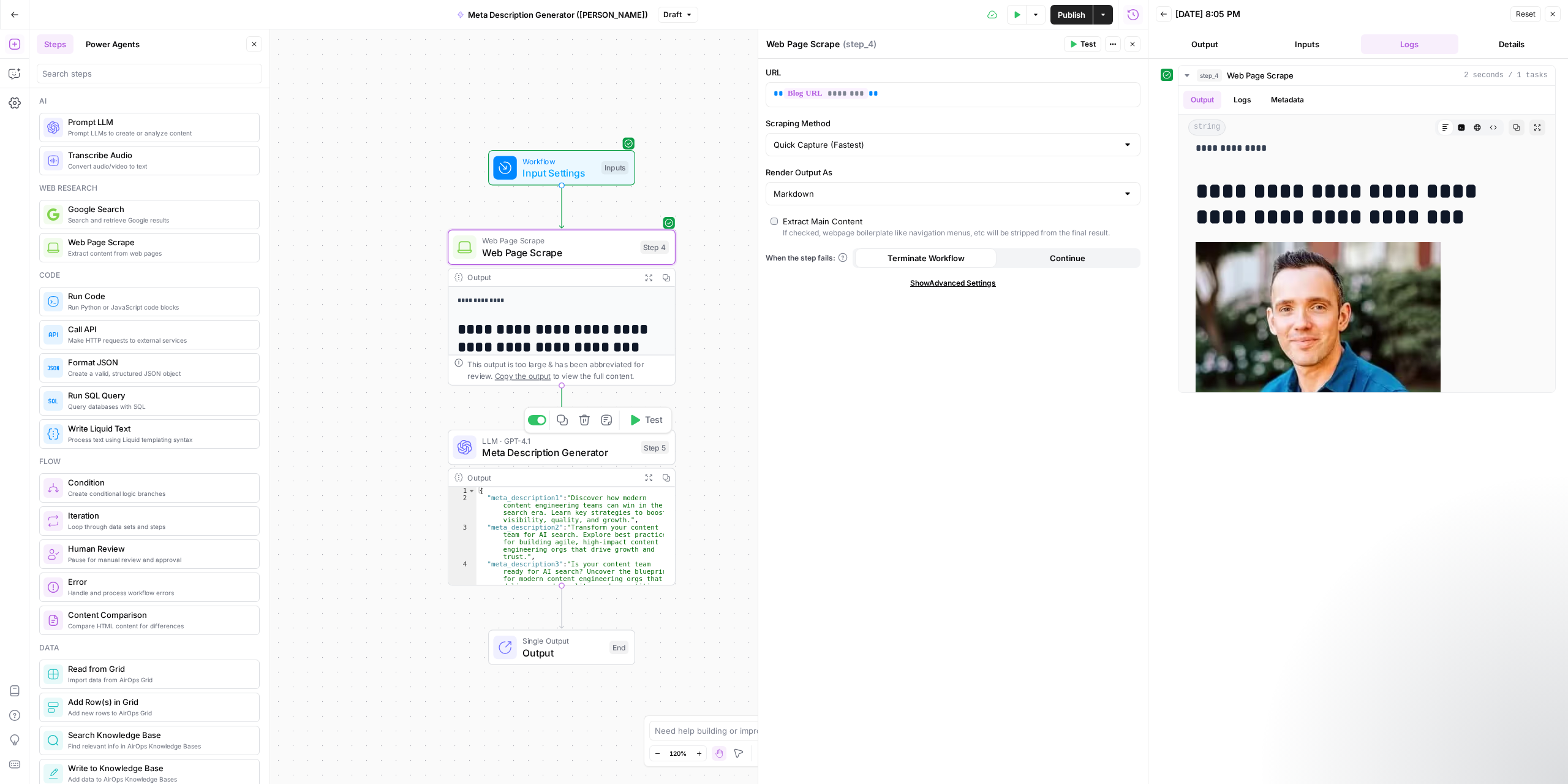
click at [588, 453] on span "Meta Description Generator" at bounding box center [558, 452] width 153 height 15
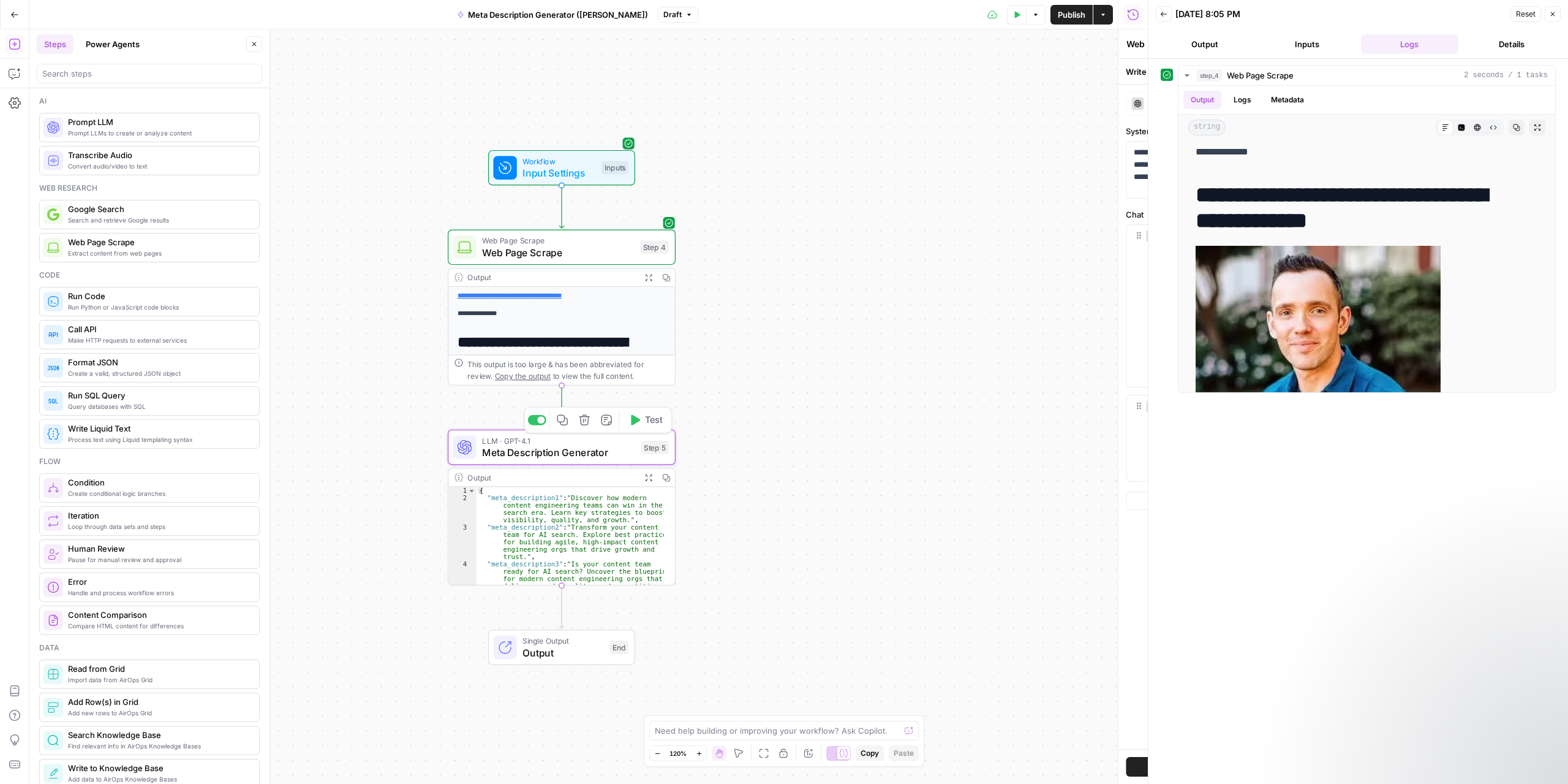
type textarea "Meta Description Generator"
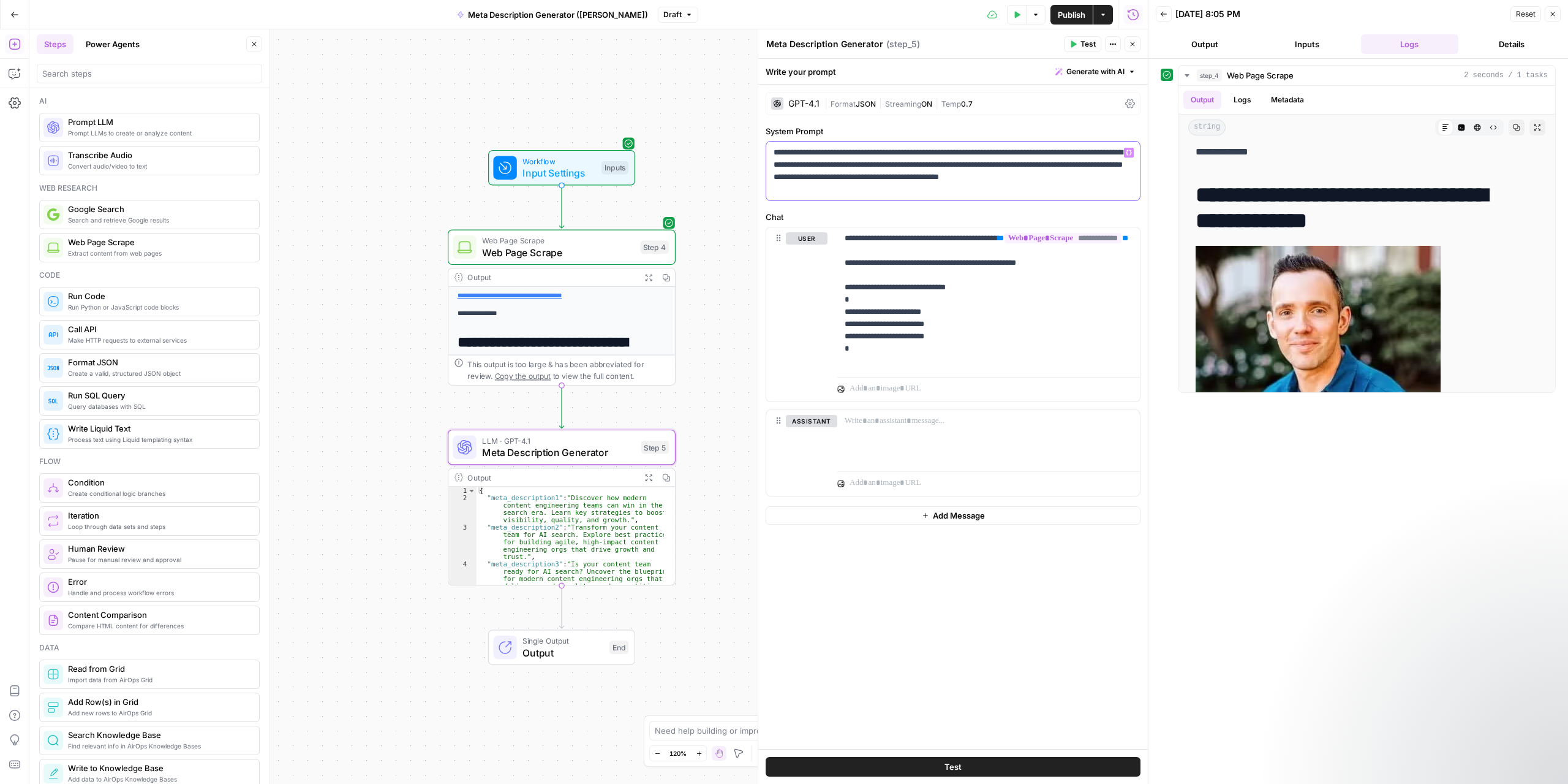
drag, startPoint x: 771, startPoint y: 153, endPoint x: 830, endPoint y: 192, distance: 70.7
click at [830, 192] on div "**********" at bounding box center [953, 171] width 374 height 59
click at [853, 159] on p "**********" at bounding box center [953, 171] width 359 height 49
drag, startPoint x: 1560, startPoint y: 13, endPoint x: 1435, endPoint y: 24, distance: 125.5
click at [1175, 13] on button "Close" at bounding box center [1553, 14] width 16 height 16
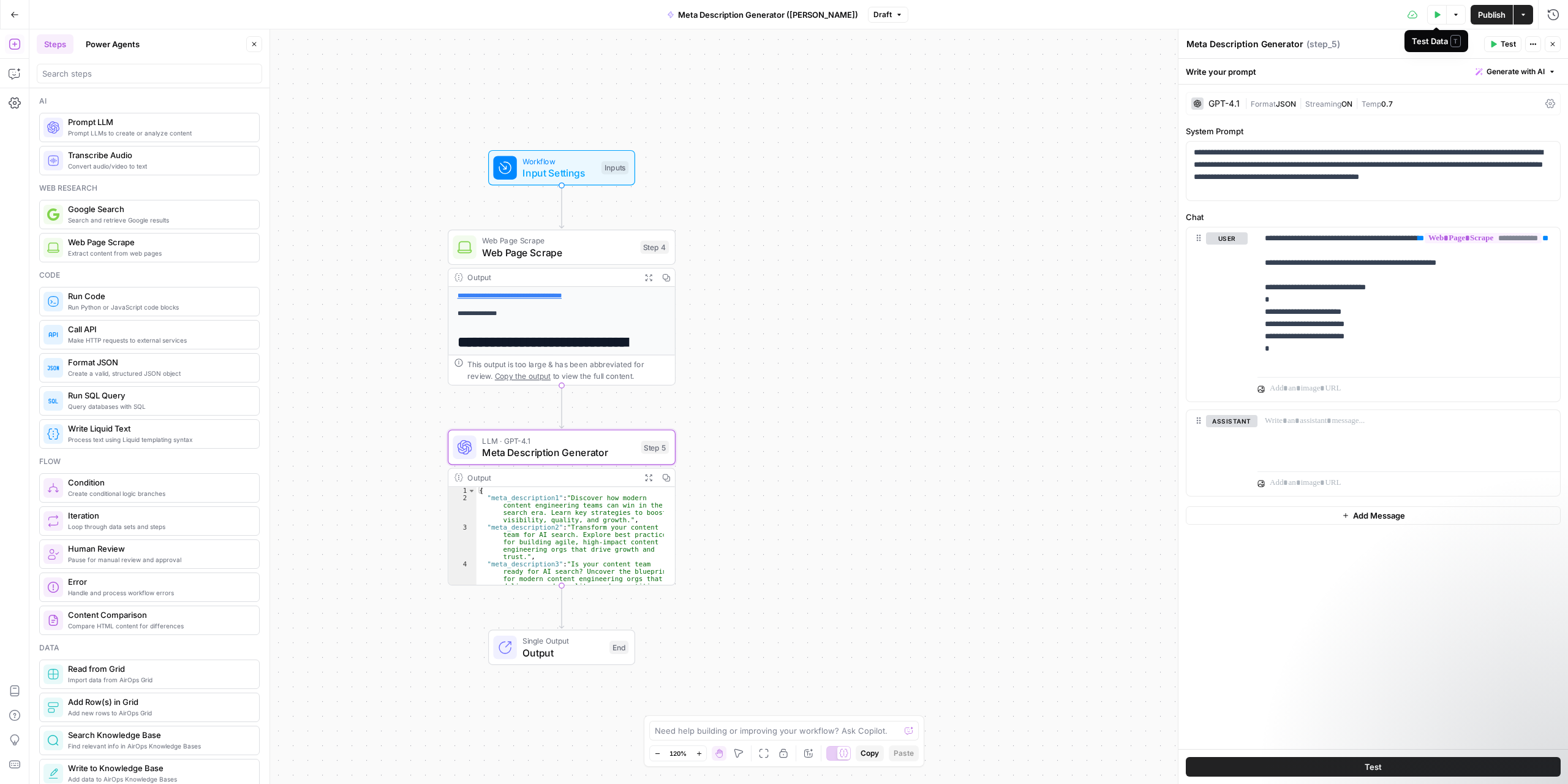
click at [1175, 15] on button "Test Data" at bounding box center [1437, 15] width 20 height 20
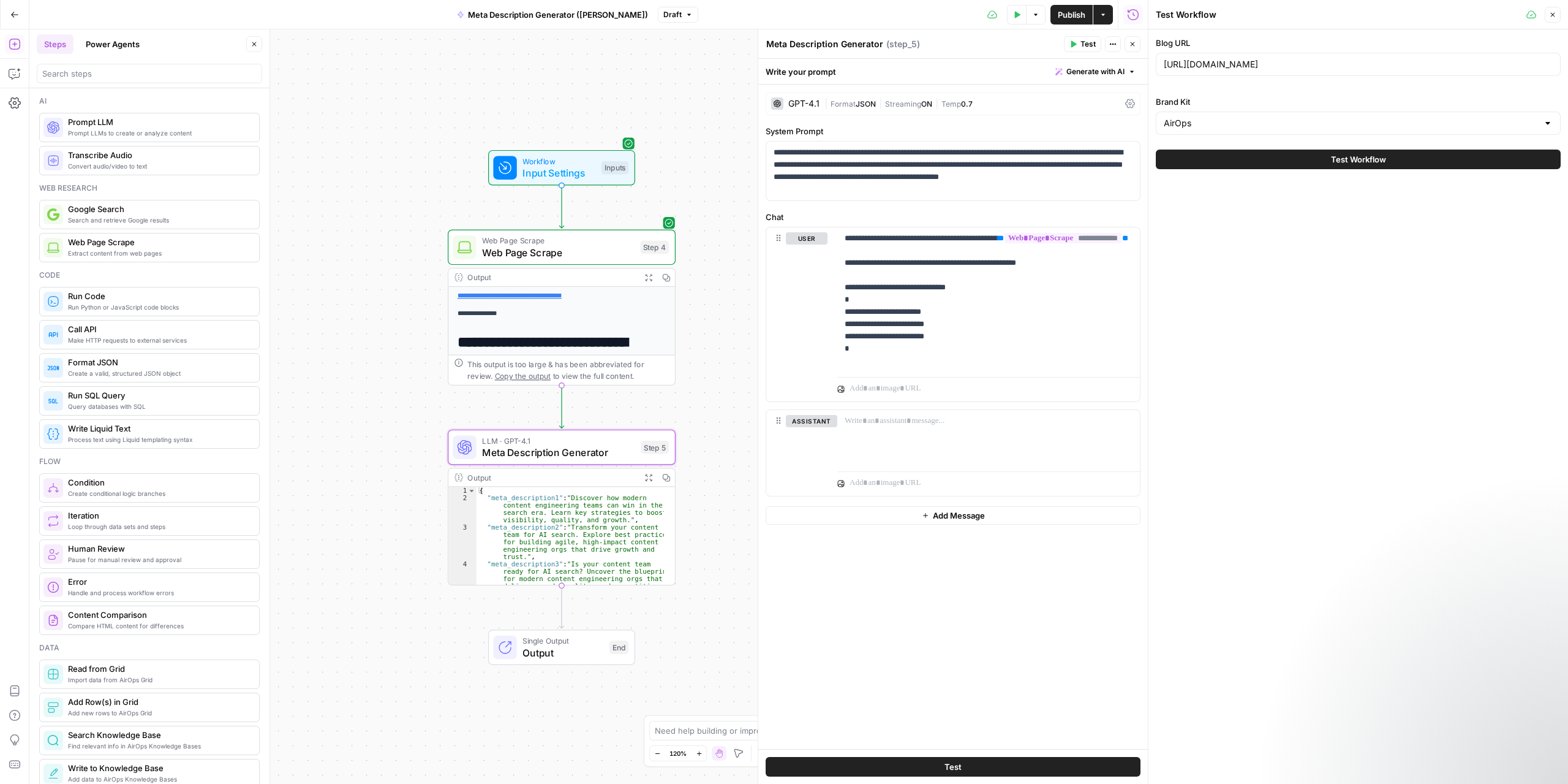
click at [1175, 172] on div "Test Workflow" at bounding box center [1358, 159] width 405 height 34
click at [1175, 160] on span "Test Workflow" at bounding box center [1358, 160] width 55 height 13
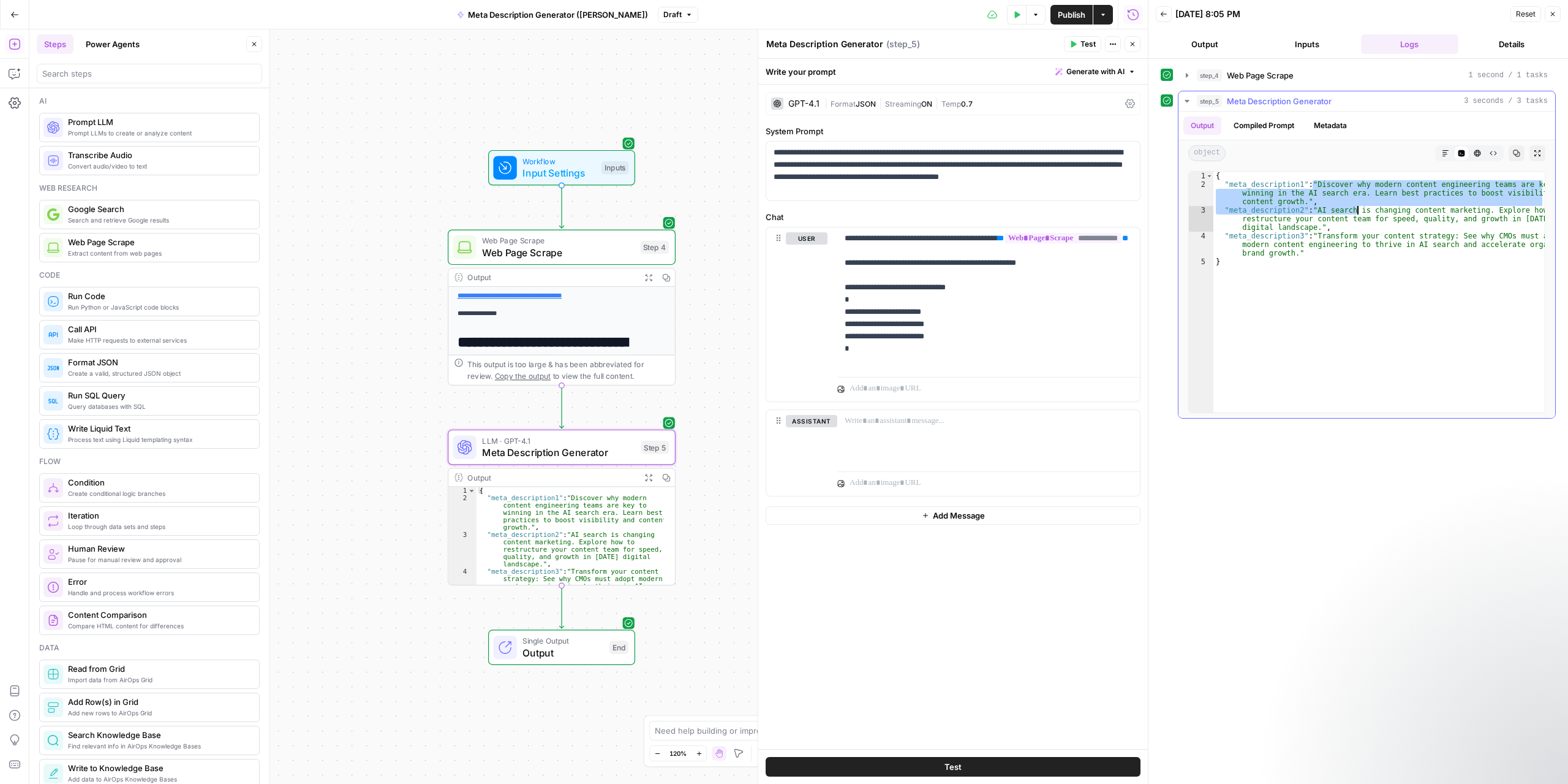
drag, startPoint x: 1311, startPoint y: 182, endPoint x: 1358, endPoint y: 207, distance: 53.2
click at [1175, 207] on div "{ "meta_description1" : "Discover why modern content engineering teams are key …" at bounding box center [1379, 301] width 331 height 258
click at [1175, 190] on div "{ "meta_description1" : "Discover why modern content engineering teams are key …" at bounding box center [1379, 292] width 331 height 241
drag, startPoint x: 1291, startPoint y: 206, endPoint x: 1454, endPoint y: 236, distance: 165.7
click at [1175, 236] on div "{ "meta_description1" : "Discover why modern content engineering teams are key …" at bounding box center [1379, 301] width 331 height 258
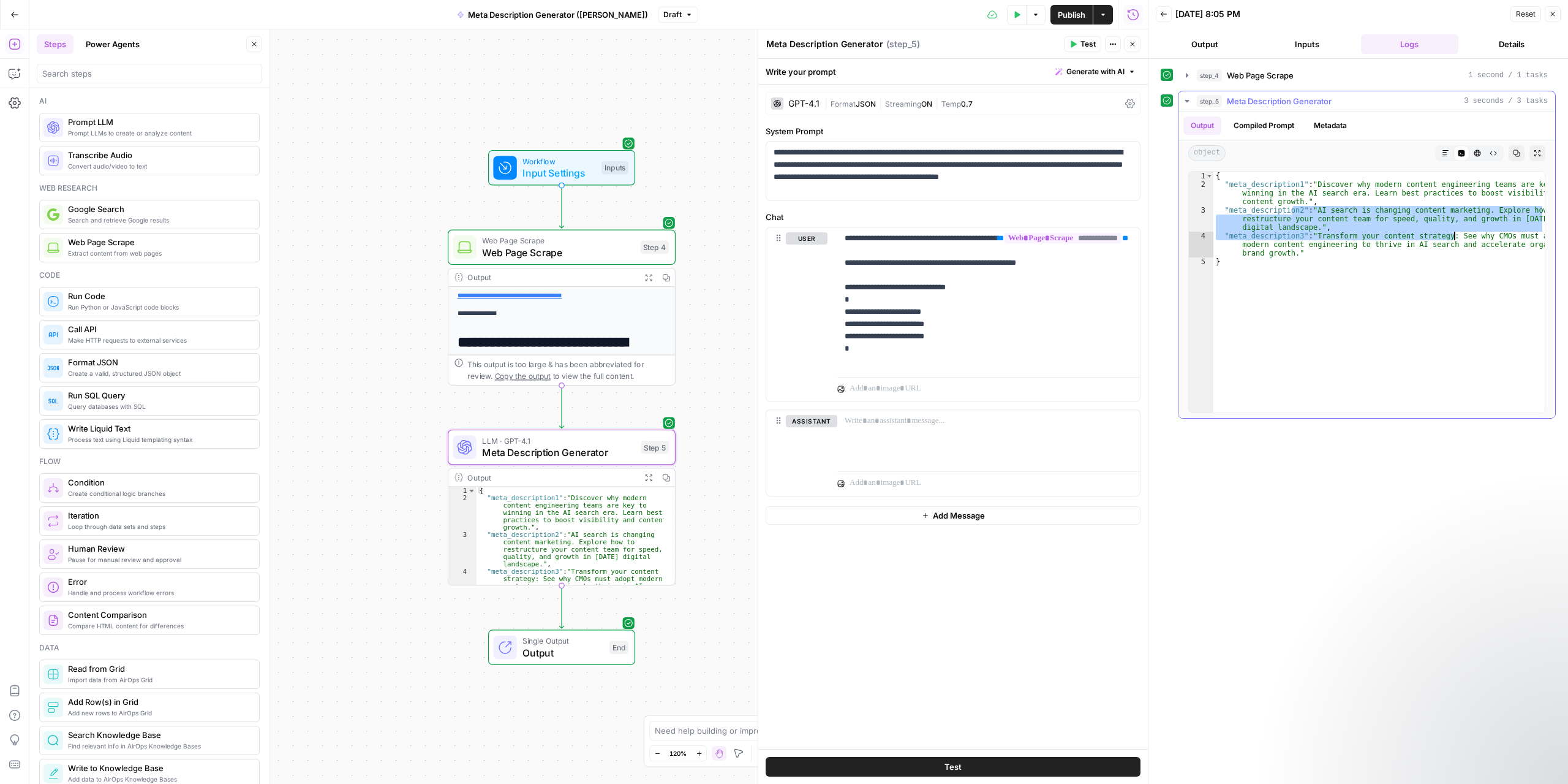
click at [1175, 209] on div "{ "meta_description1" : "Discover why modern content engineering teams are key …" at bounding box center [1379, 292] width 331 height 241
type textarea "**********"
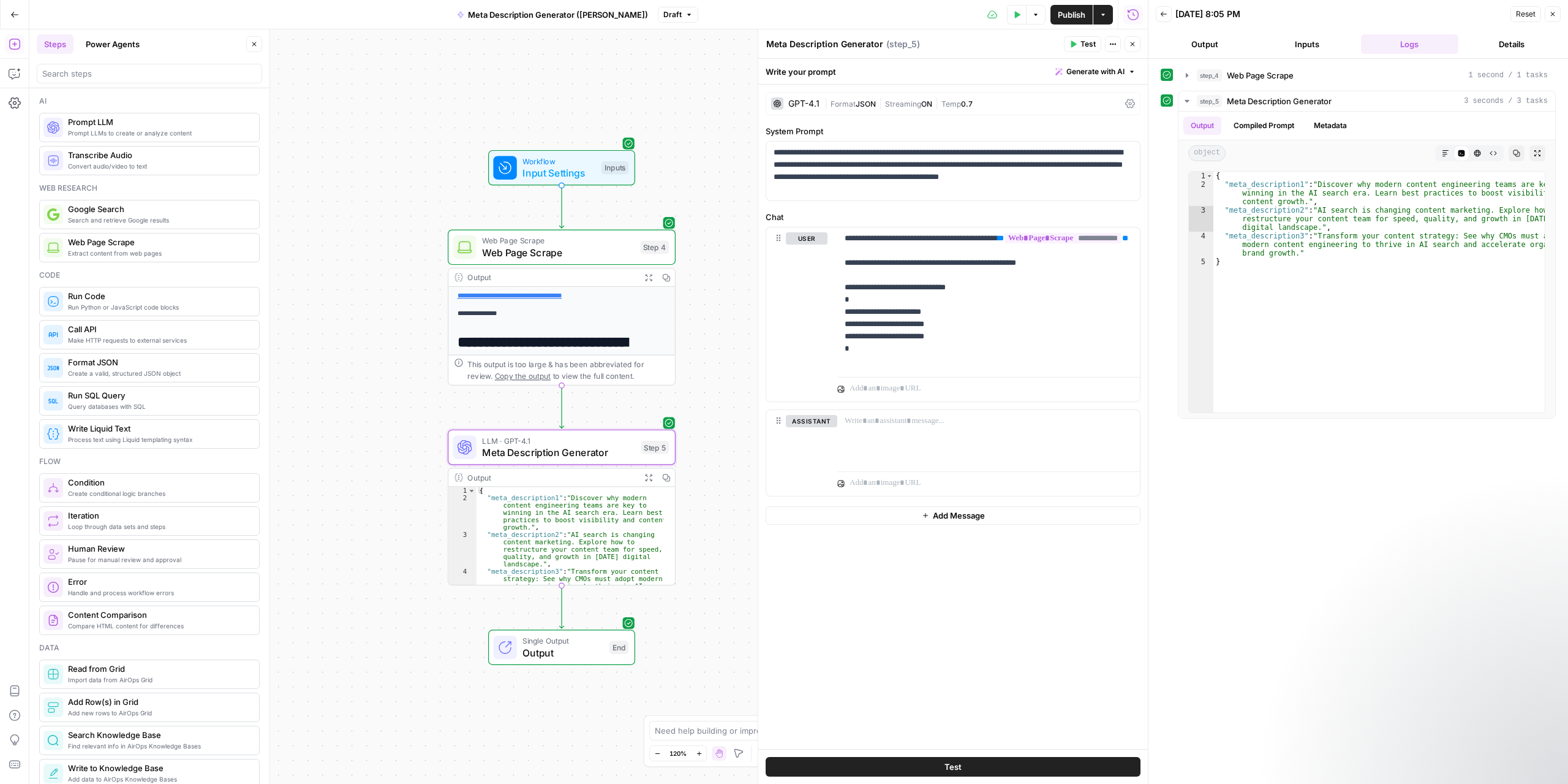
click at [116, 52] on button "Power Agents" at bounding box center [112, 44] width 68 height 20
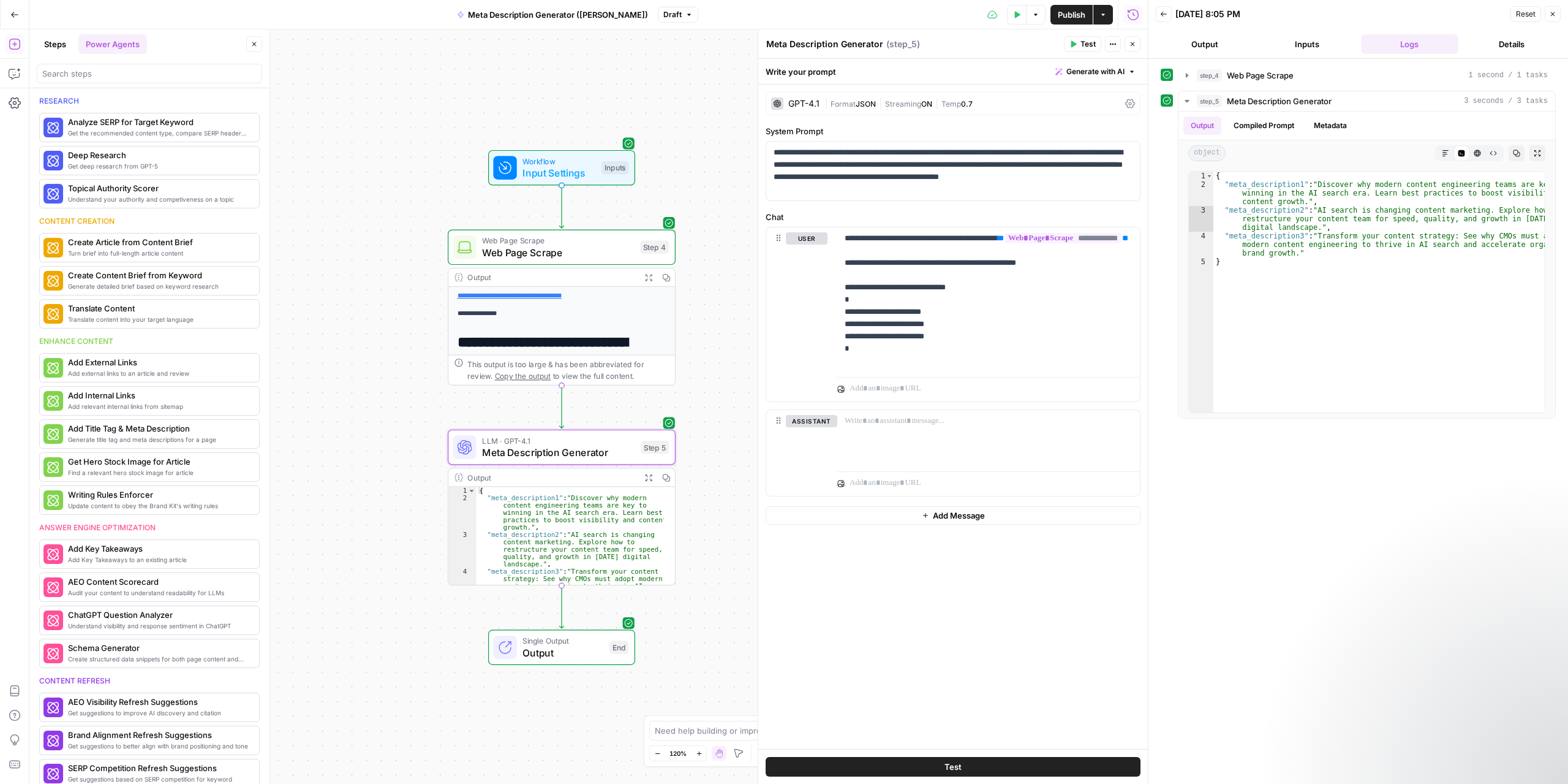
click at [66, 42] on button "Steps" at bounding box center [55, 44] width 37 height 20
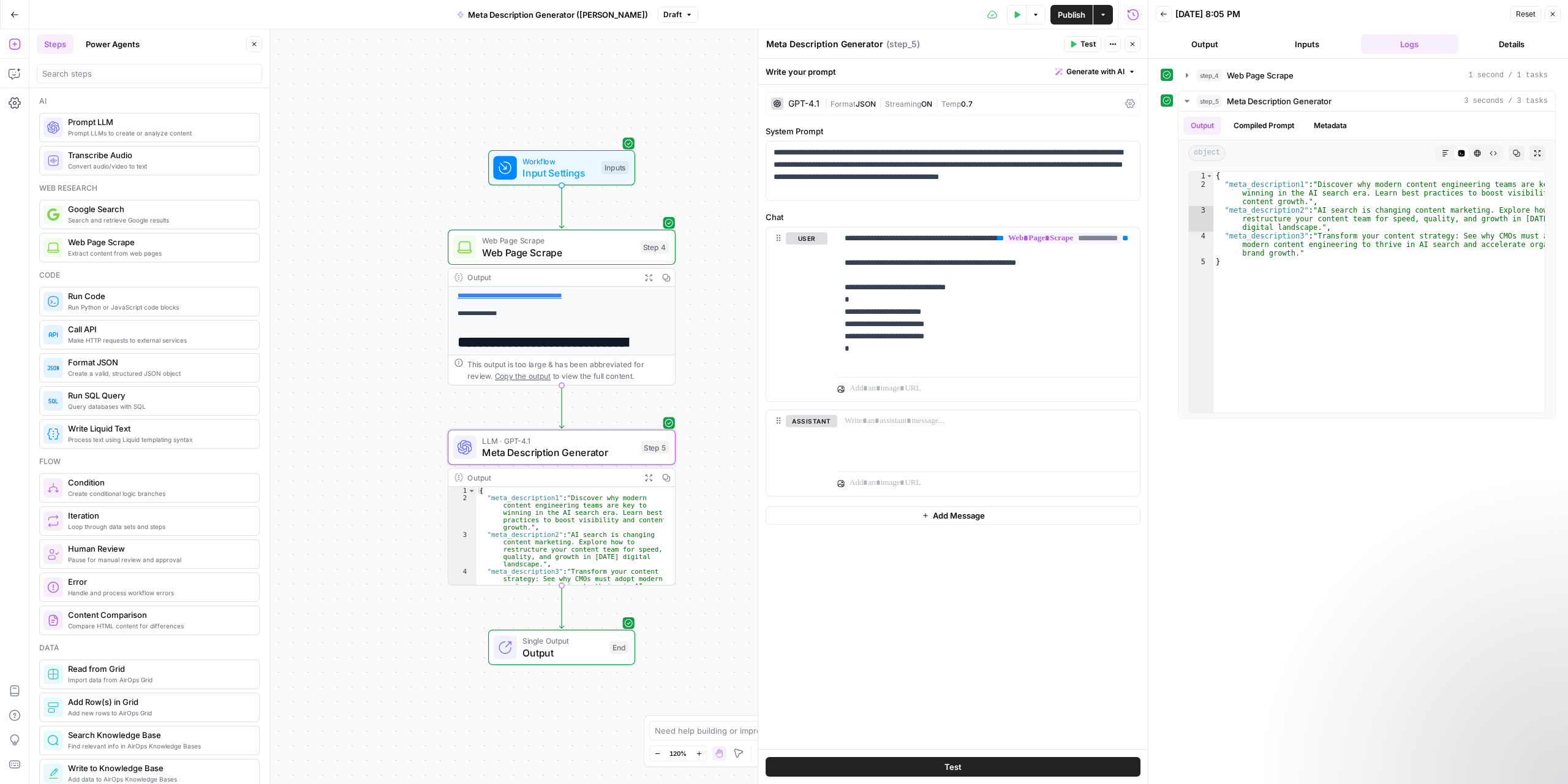
click at [1560, 11] on button "Close" at bounding box center [1553, 14] width 16 height 16
